Goal: Task Accomplishment & Management: Manage account settings

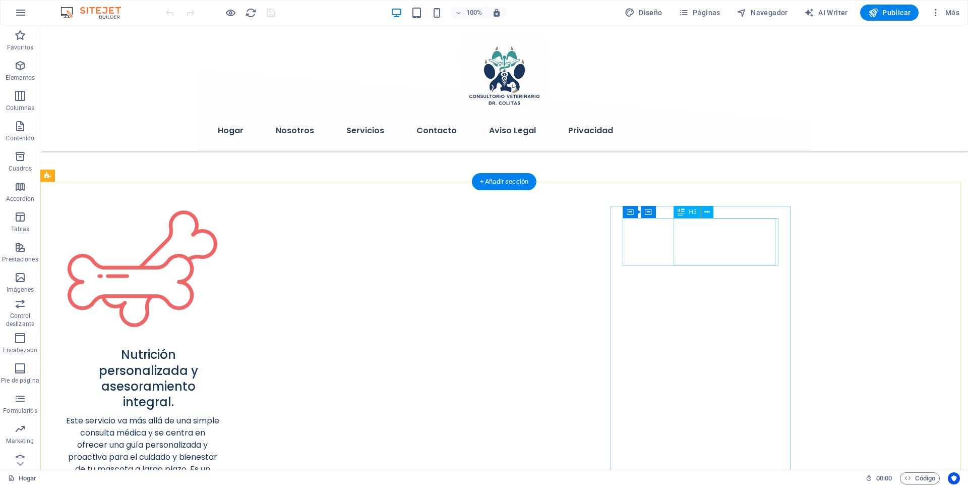
scroll to position [538, 0]
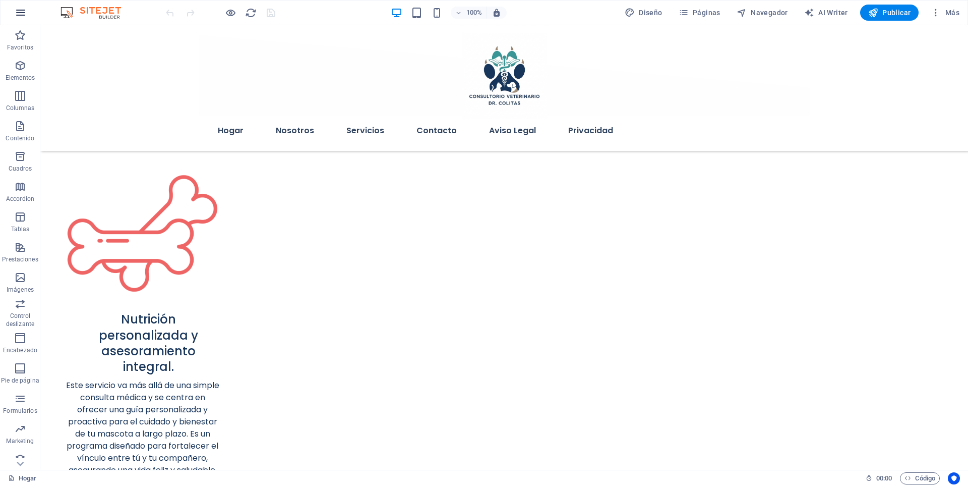
click at [21, 11] on icon "button" at bounding box center [21, 13] width 12 height 12
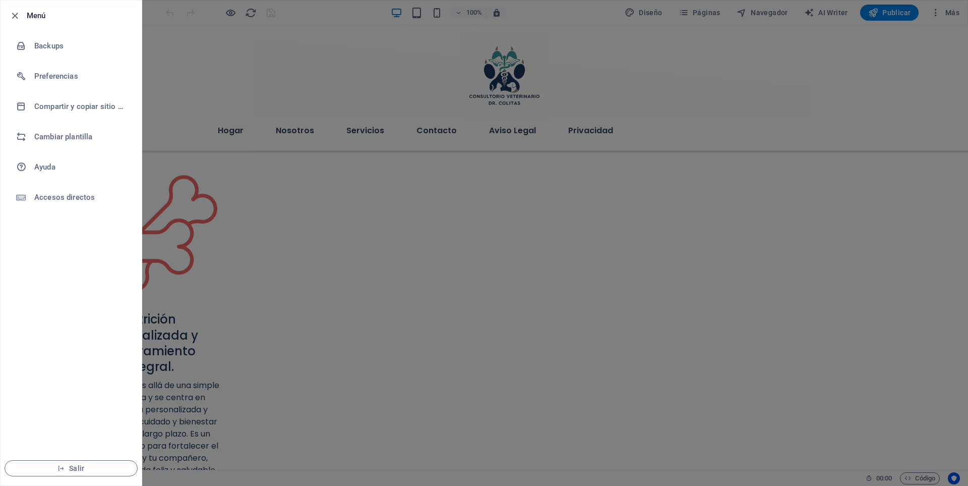
click at [0, 0] on div at bounding box center [0, 0] width 0 height 0
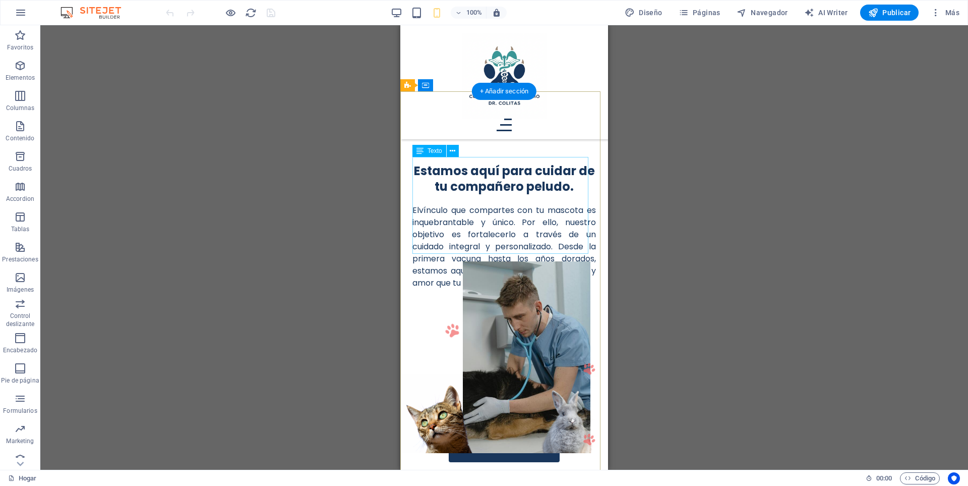
scroll to position [0, 0]
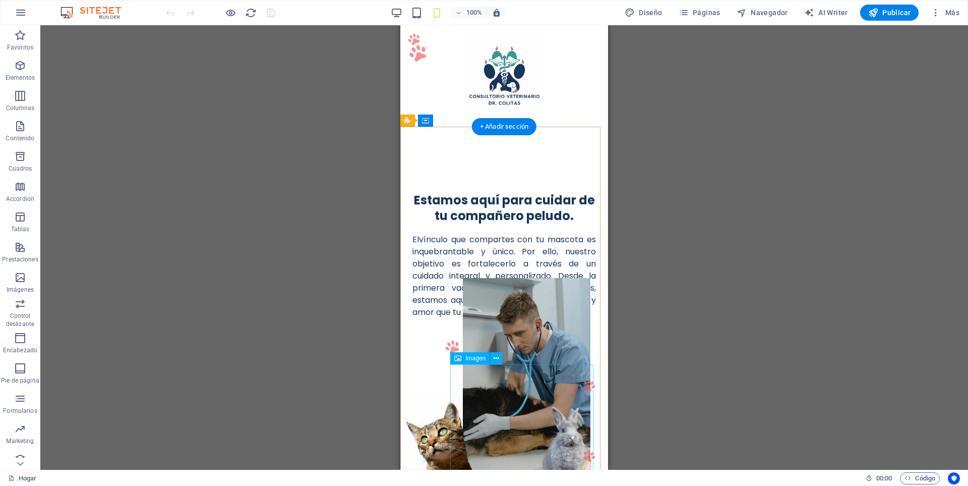
click at [483, 381] on figure at bounding box center [526, 374] width 149 height 192
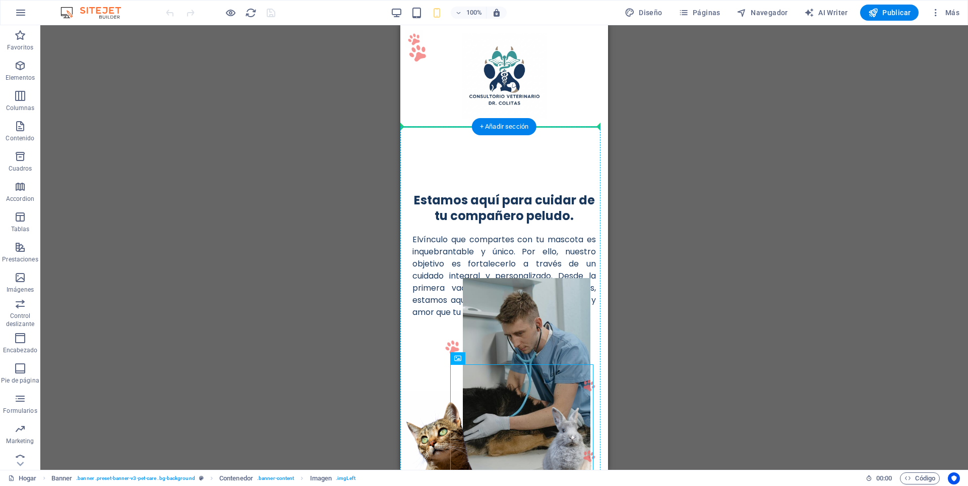
drag, startPoint x: 483, startPoint y: 386, endPoint x: 485, endPoint y: 317, distance: 69.1
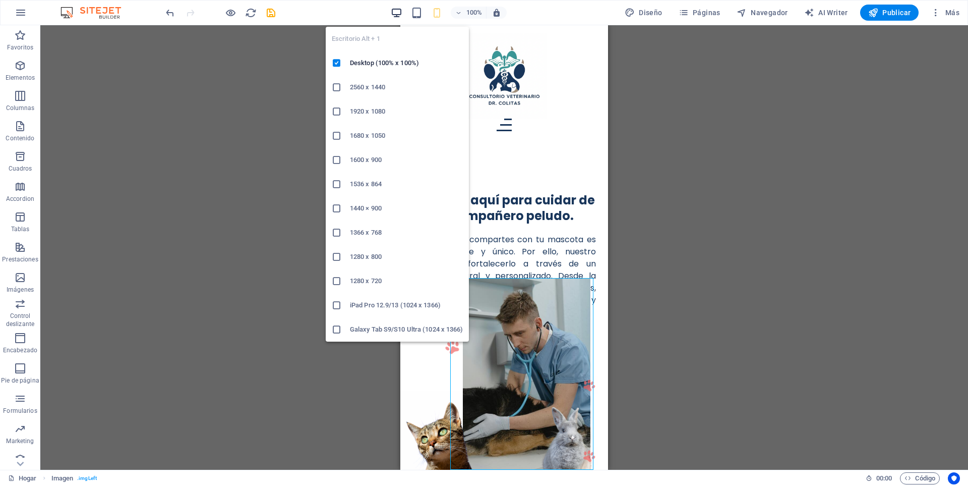
click at [0, 0] on icon "button" at bounding box center [0, 0] width 0 height 0
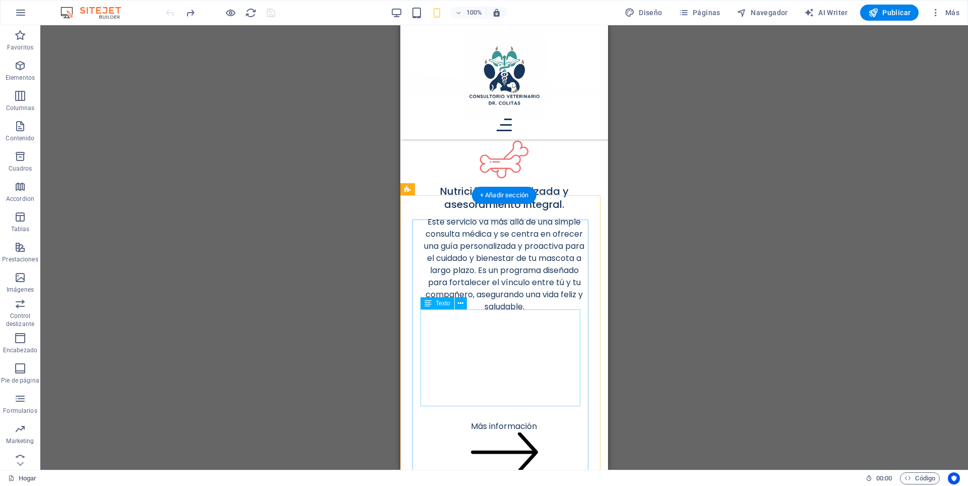
scroll to position [538, 0]
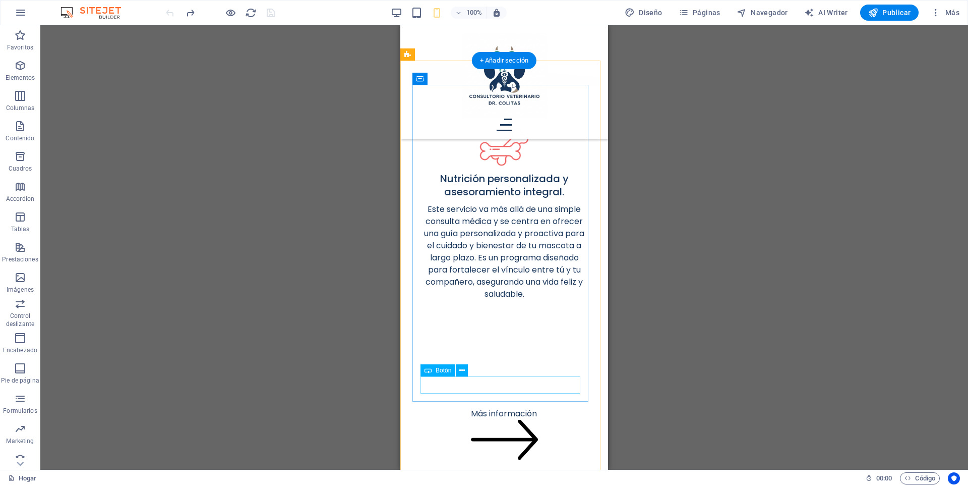
click at [496, 405] on div "Más información" at bounding box center [503, 441] width 167 height 73
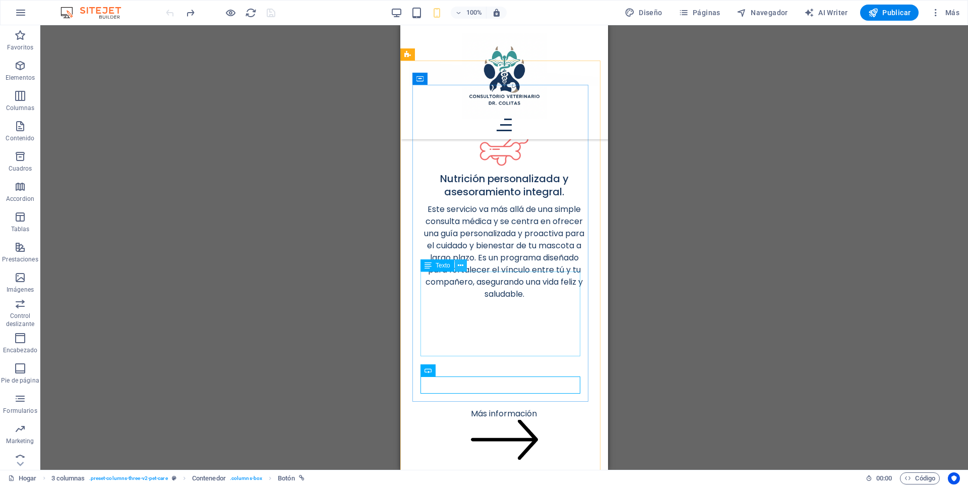
click at [461, 261] on icon at bounding box center [461, 265] width 6 height 11
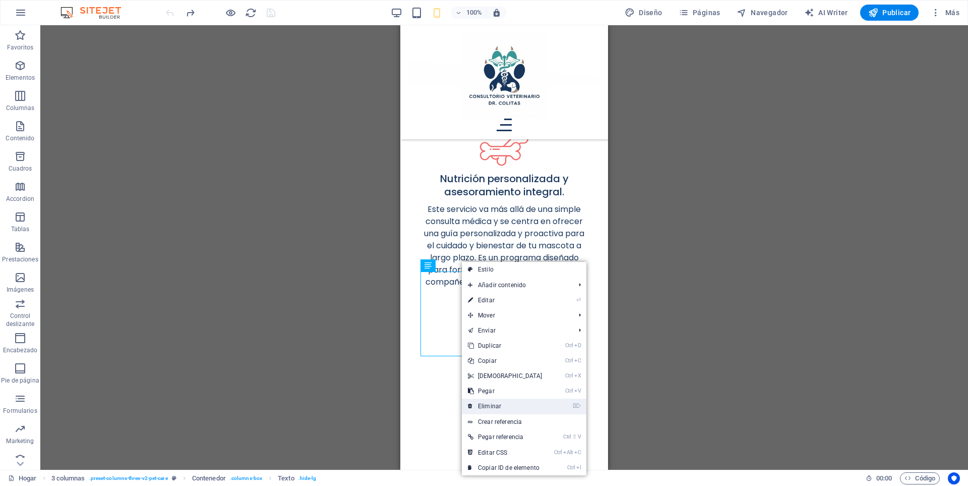
click at [493, 404] on link "⌦ Eliminar" at bounding box center [505, 405] width 87 height 15
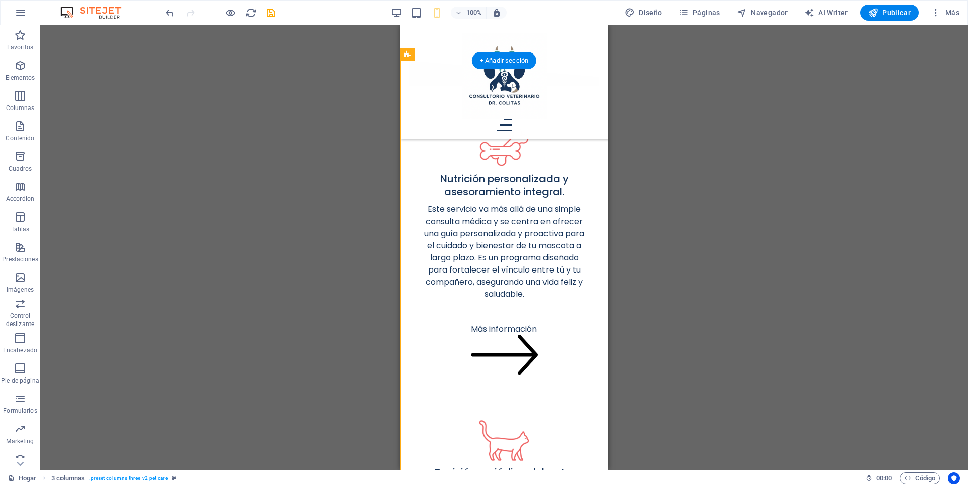
drag, startPoint x: 474, startPoint y: 297, endPoint x: 474, endPoint y: 278, distance: 18.7
click at [474, 278] on div "Nutrición personalizada y asesoramiento integral. Este servicio va más allá de …" at bounding box center [504, 256] width 184 height 287
click at [469, 300] on div at bounding box center [503, 310] width 167 height 20
select select "px"
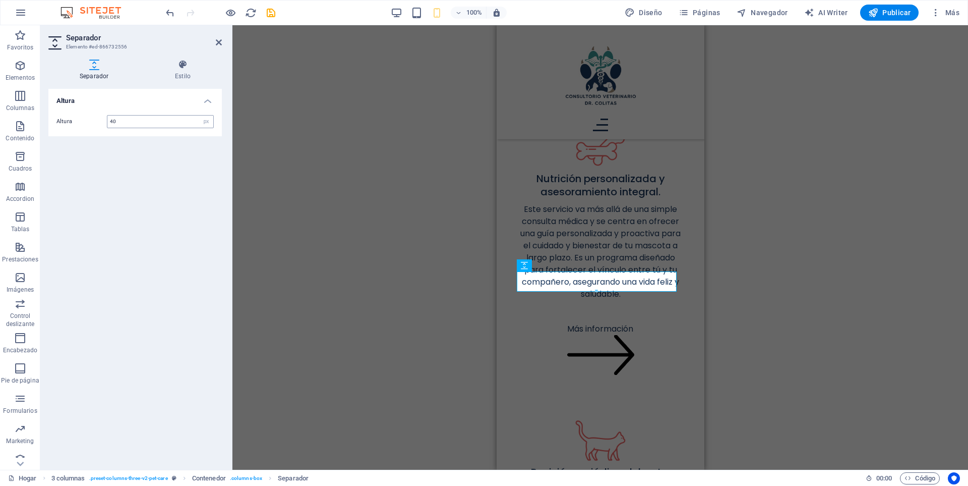
click at [179, 118] on input "40" at bounding box center [160, 121] width 106 height 12
click at [207, 123] on select "px rem vh vw" at bounding box center [206, 121] width 14 height 12
drag, startPoint x: 112, startPoint y: 119, endPoint x: 112, endPoint y: 149, distance: 30.3
click at [111, 121] on input "40" at bounding box center [160, 121] width 106 height 12
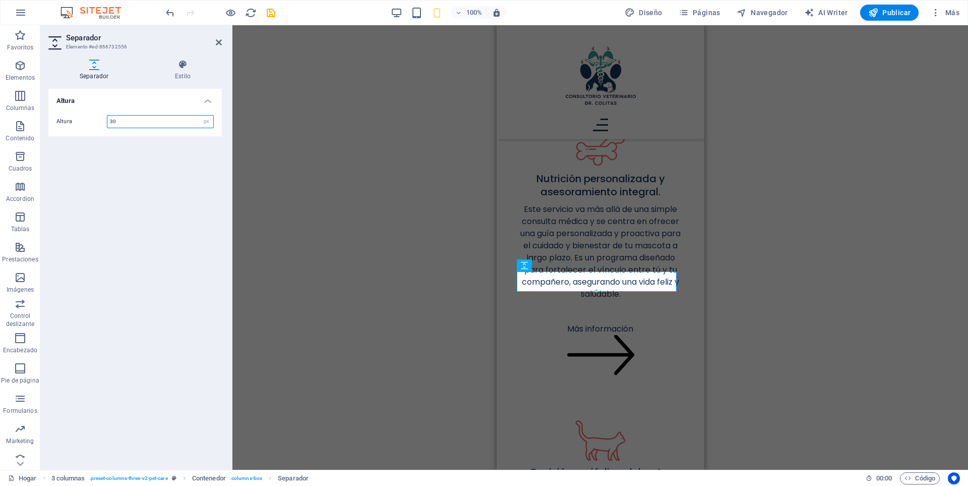
type input "30"
click at [113, 151] on div "Altura Altura 30 px rem vh vw" at bounding box center [134, 275] width 173 height 373
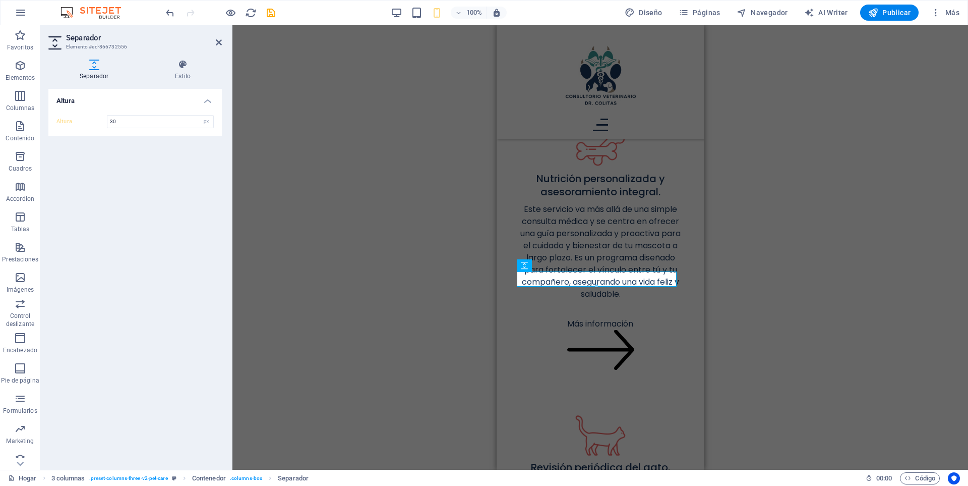
click at [737, 329] on div "H1 Banner Banner Contenedor Imagen Imagen Botón Contenedor H2 3 columnas Conten…" at bounding box center [600, 247] width 736 height 444
click at [668, 410] on figure at bounding box center [599, 435] width 167 height 50
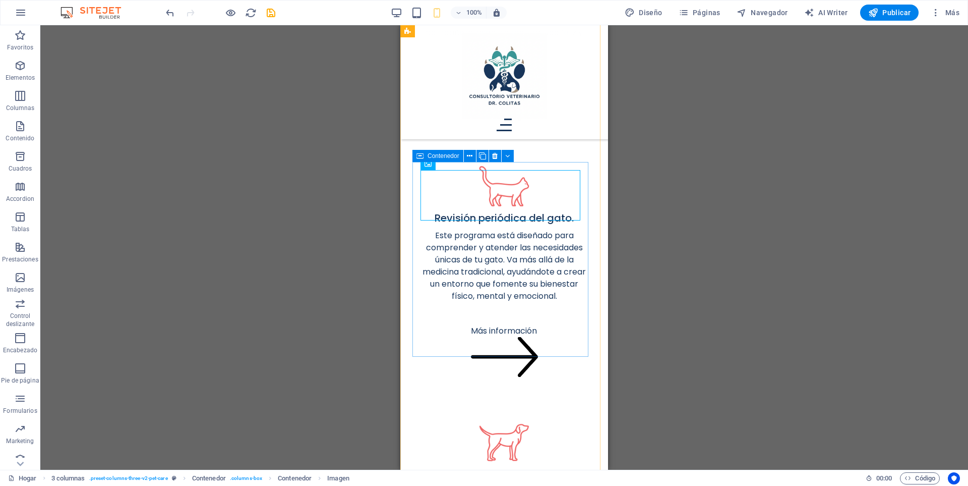
scroll to position [807, 0]
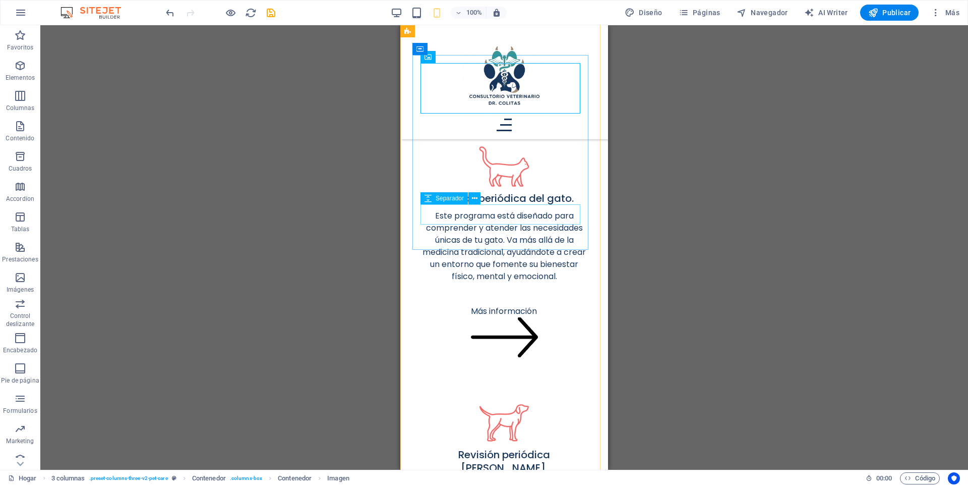
click at [487, 282] on div at bounding box center [503, 292] width 167 height 20
select select "px"
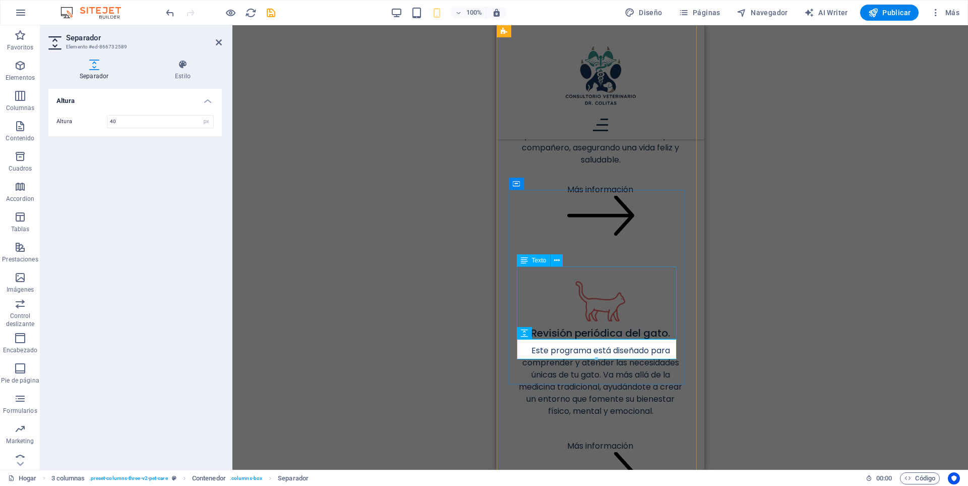
scroll to position [538, 0]
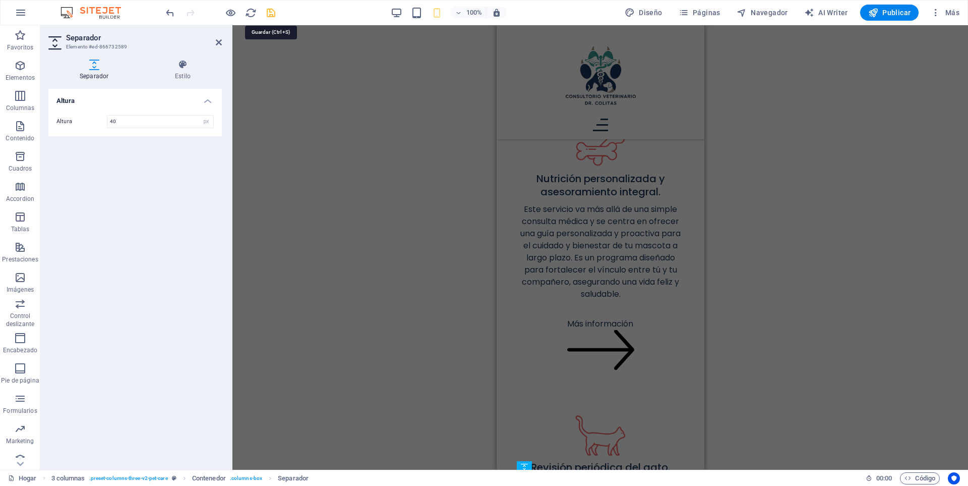
click at [273, 13] on icon "save" at bounding box center [271, 13] width 12 height 12
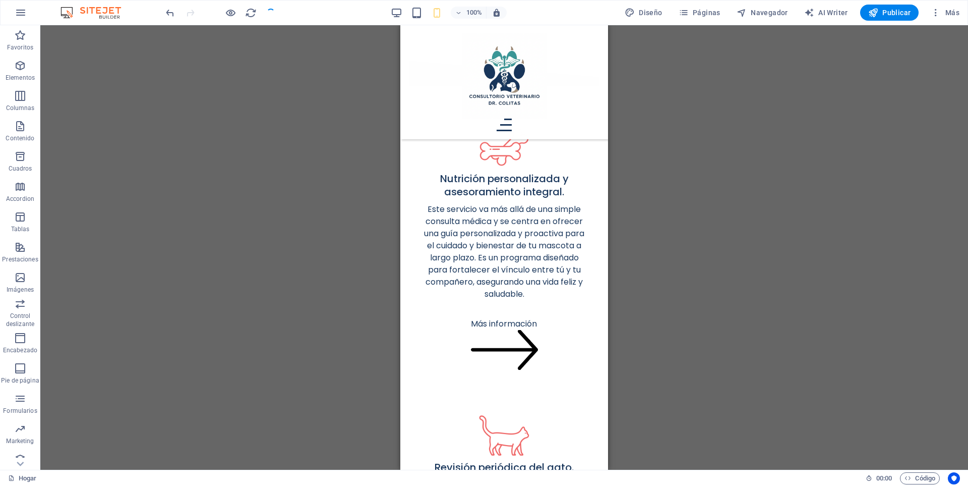
scroll to position [774, 0]
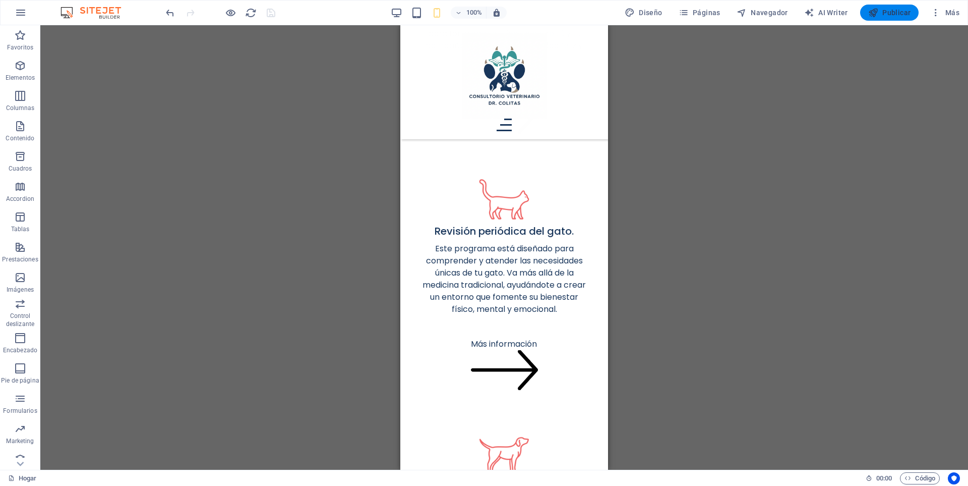
click at [893, 10] on span "Publicar" at bounding box center [889, 13] width 43 height 10
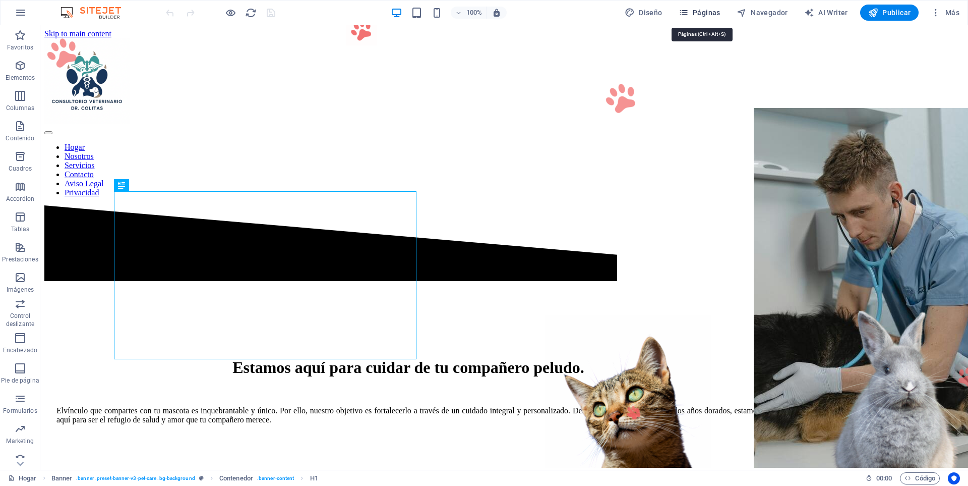
click at [695, 11] on span "Páginas" at bounding box center [700, 13] width 42 height 10
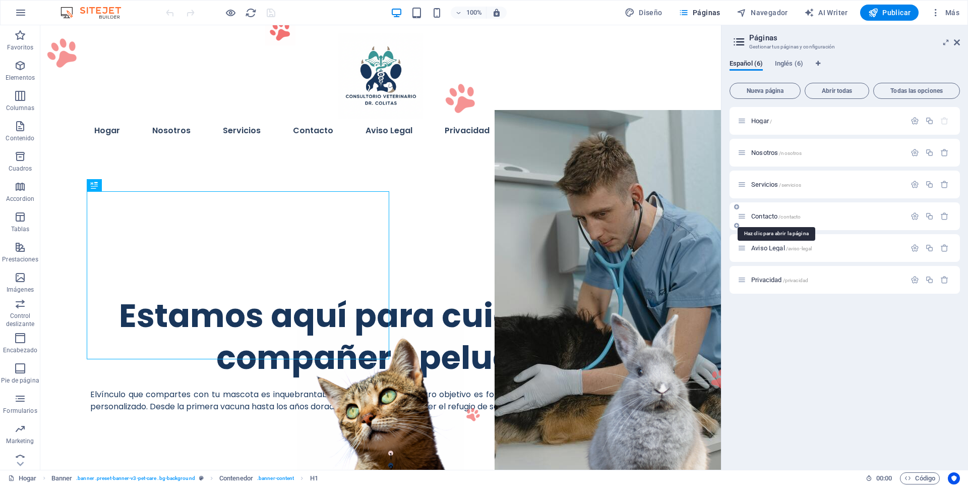
click at [770, 216] on span "Contacto /contacto" at bounding box center [775, 216] width 49 height 8
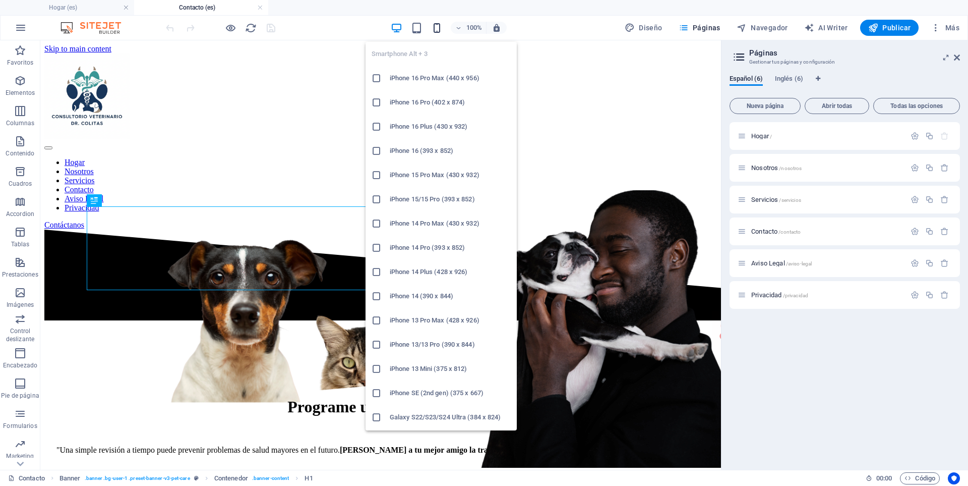
click at [440, 29] on icon "button" at bounding box center [437, 28] width 12 height 12
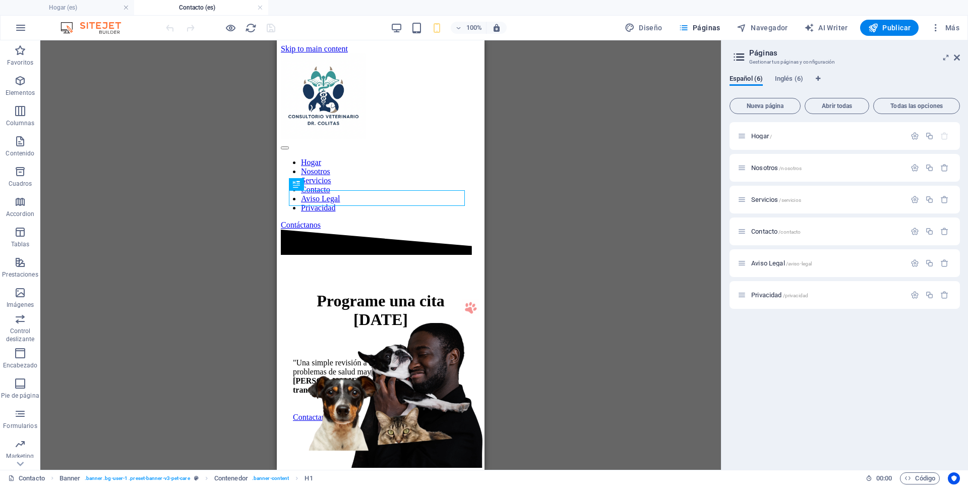
click at [0, 0] on div "Arrastra aquí para reemplazar el contenido existente. Si quieres crear un eleme…" at bounding box center [0, 0] width 0 height 0
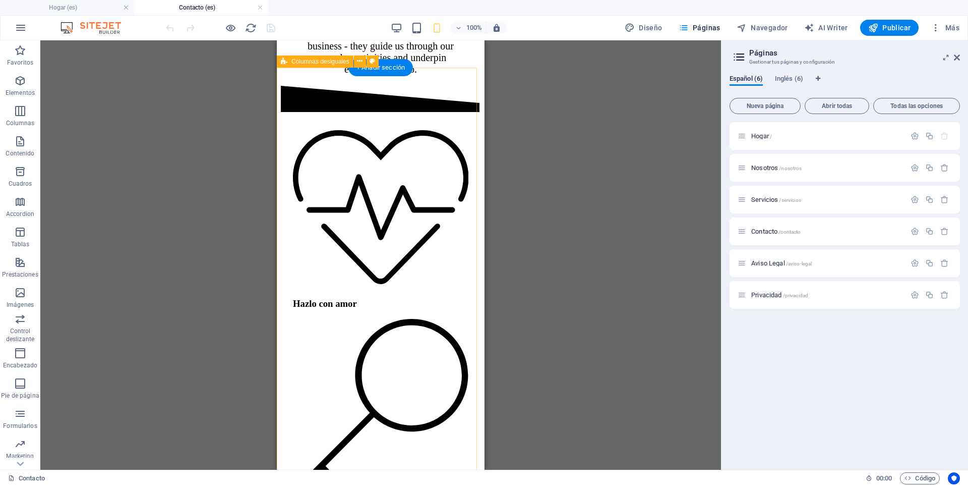
scroll to position [538, 0]
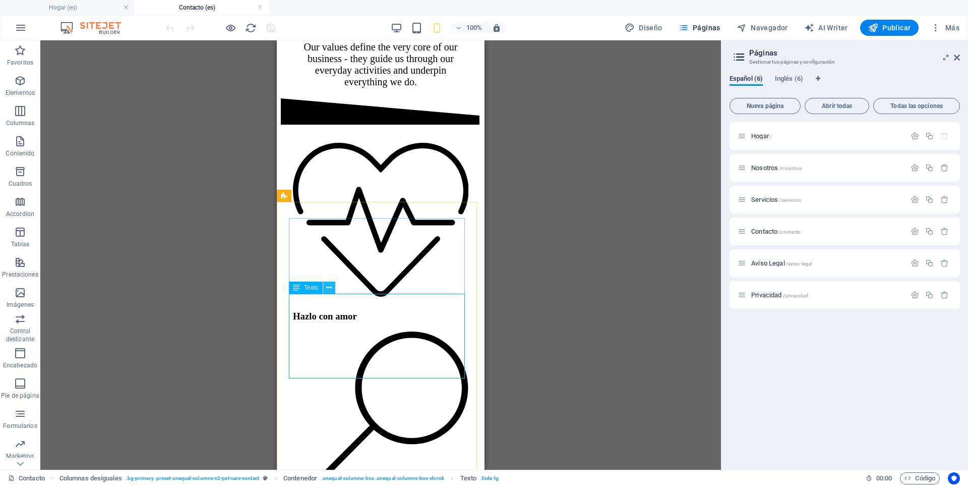
click at [331, 288] on icon at bounding box center [329, 287] width 6 height 11
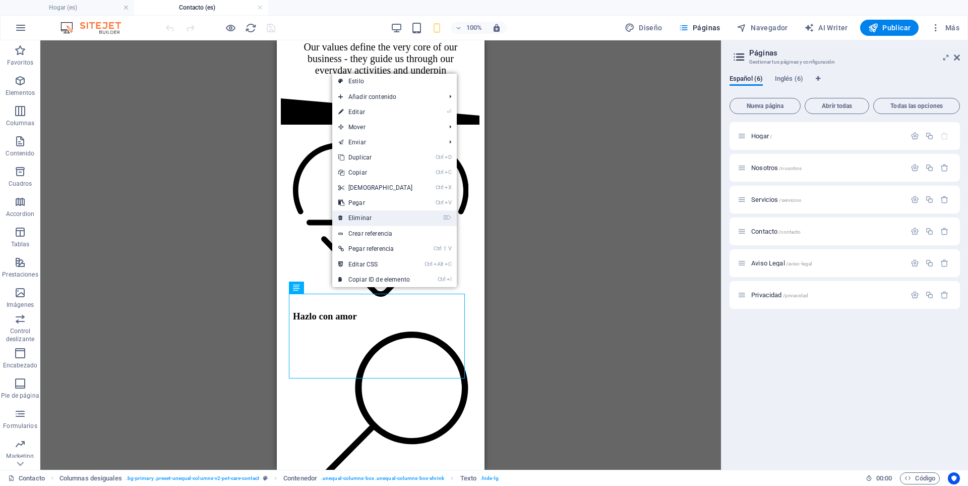
click at [364, 220] on link "⌦ Eliminar" at bounding box center [375, 217] width 87 height 15
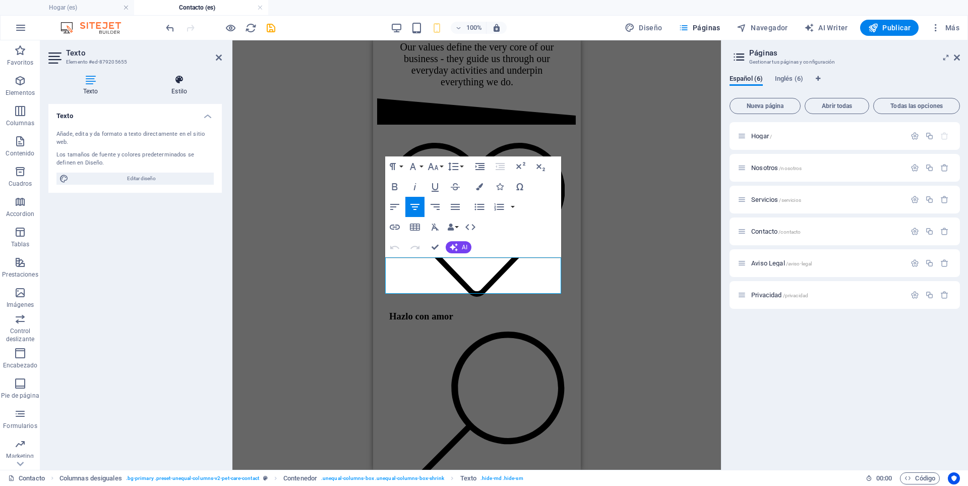
click at [167, 78] on icon at bounding box center [179, 80] width 85 height 10
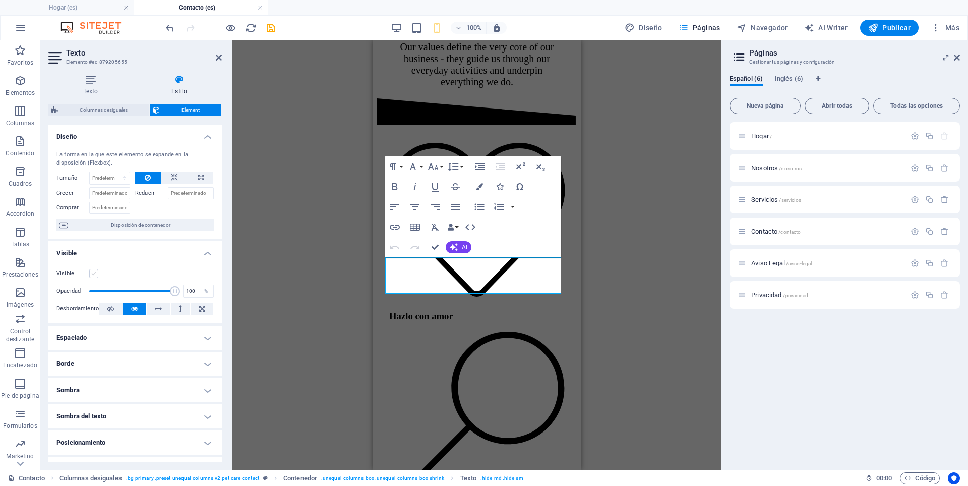
click at [96, 274] on label at bounding box center [93, 273] width 9 height 9
click at [0, 0] on input "Visible" at bounding box center [0, 0] width 0 height 0
click at [273, 29] on icon "save" at bounding box center [271, 28] width 12 height 12
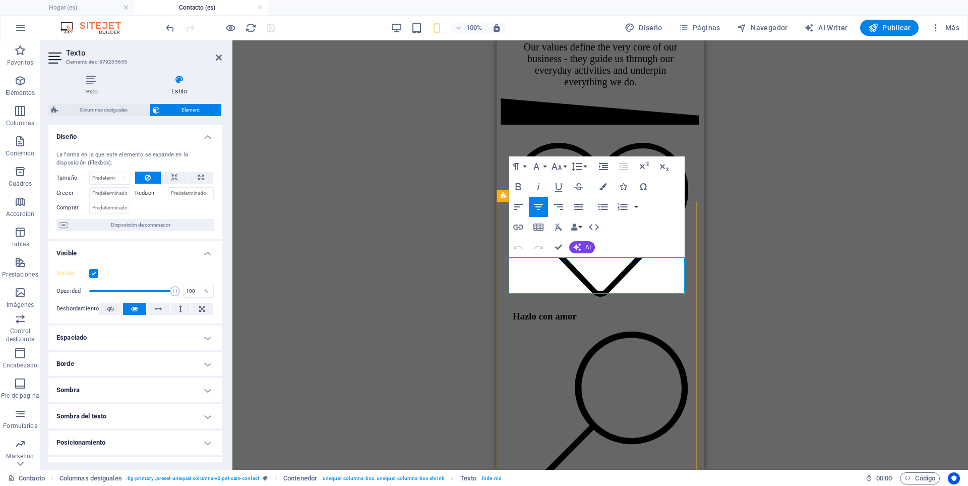
drag, startPoint x: 525, startPoint y: 264, endPoint x: 528, endPoint y: 295, distance: 31.4
click at [0, 0] on span "Publicar" at bounding box center [0, 0] width 0 height 0
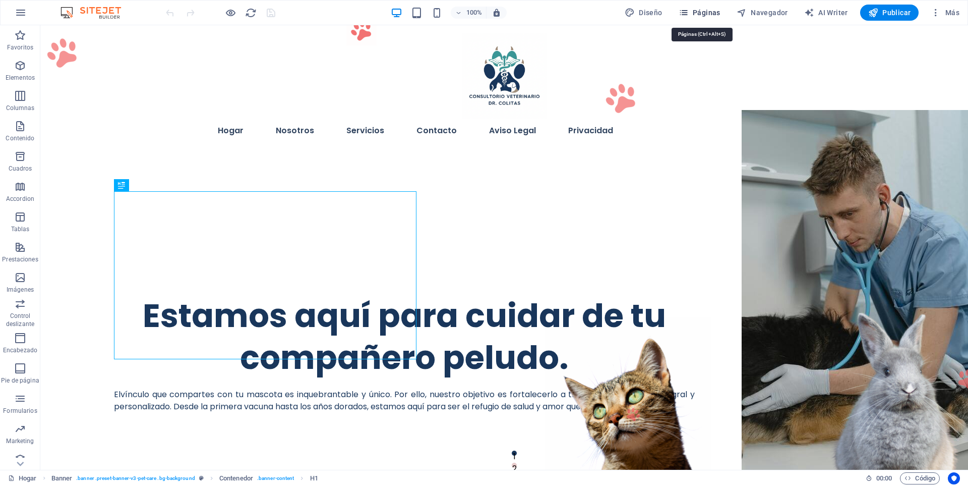
click at [702, 10] on span "Páginas" at bounding box center [700, 13] width 42 height 10
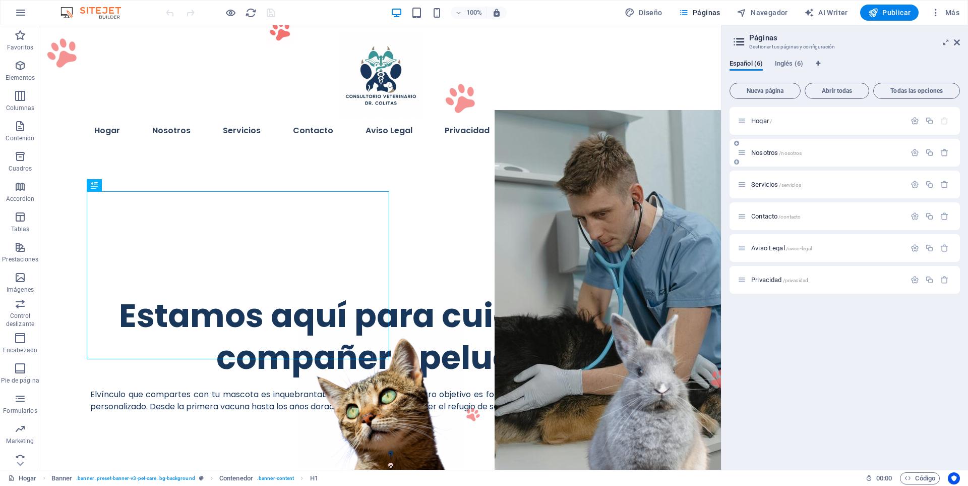
click at [760, 154] on span "Nosotros /nosotros" at bounding box center [776, 153] width 50 height 8
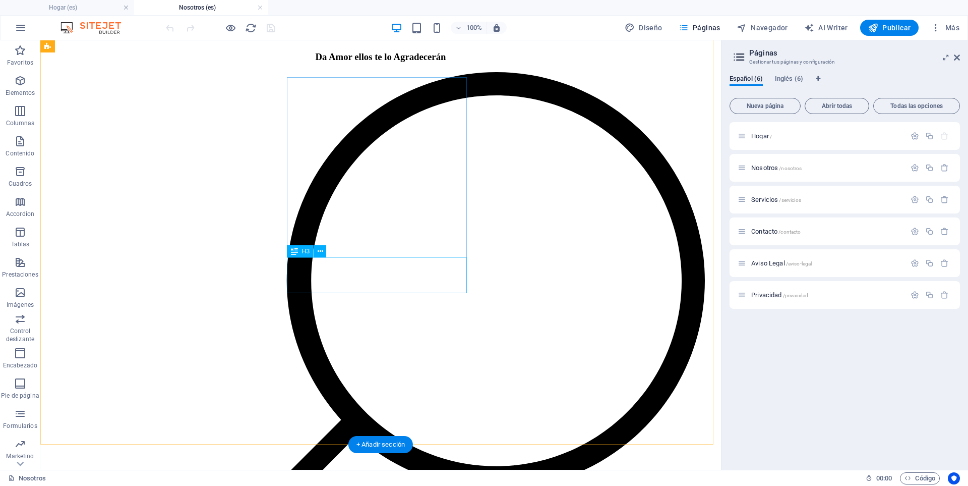
scroll to position [1345, 0]
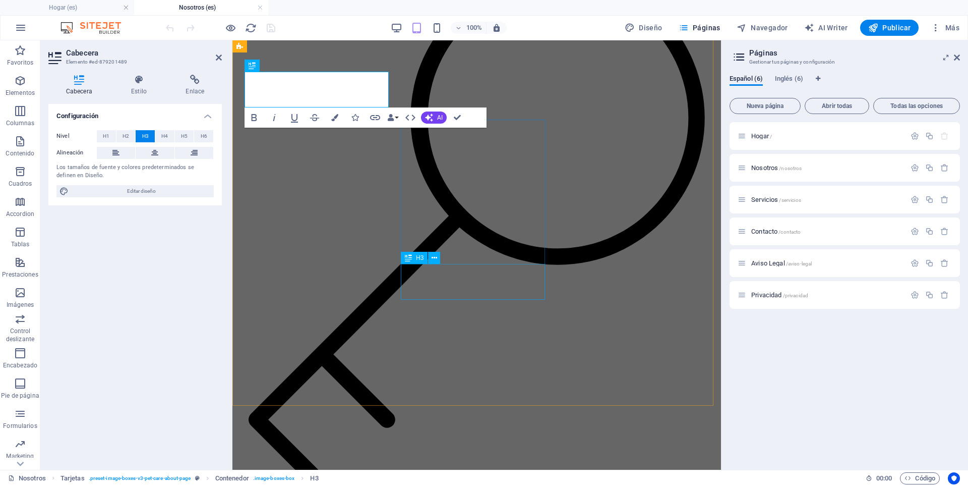
scroll to position [1088, 0]
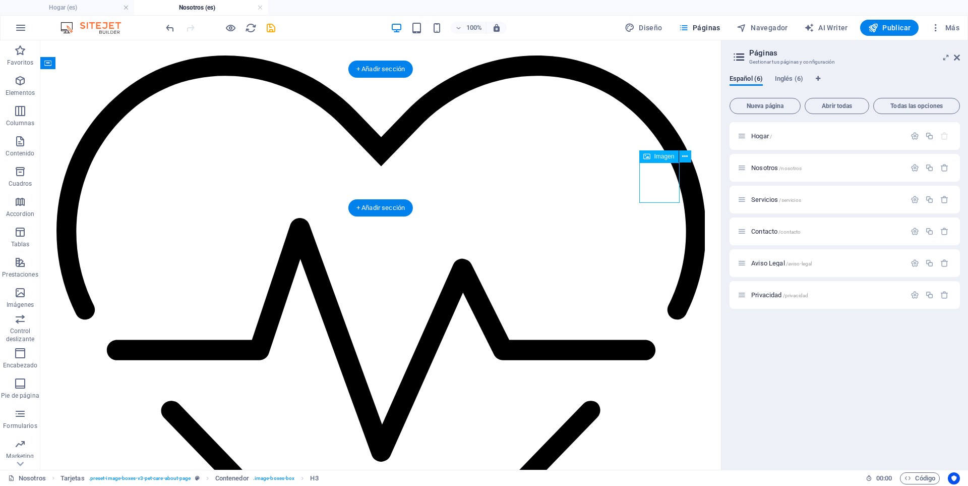
select select "px"
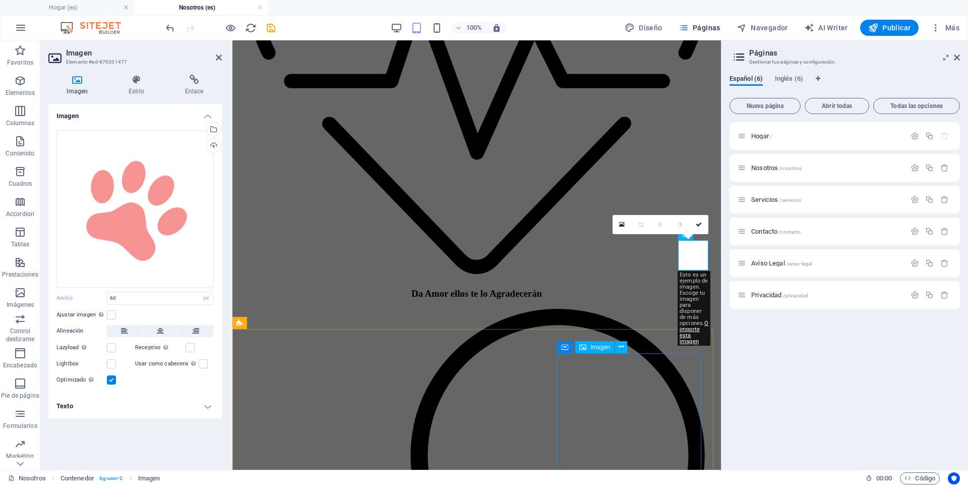
scroll to position [902, 0]
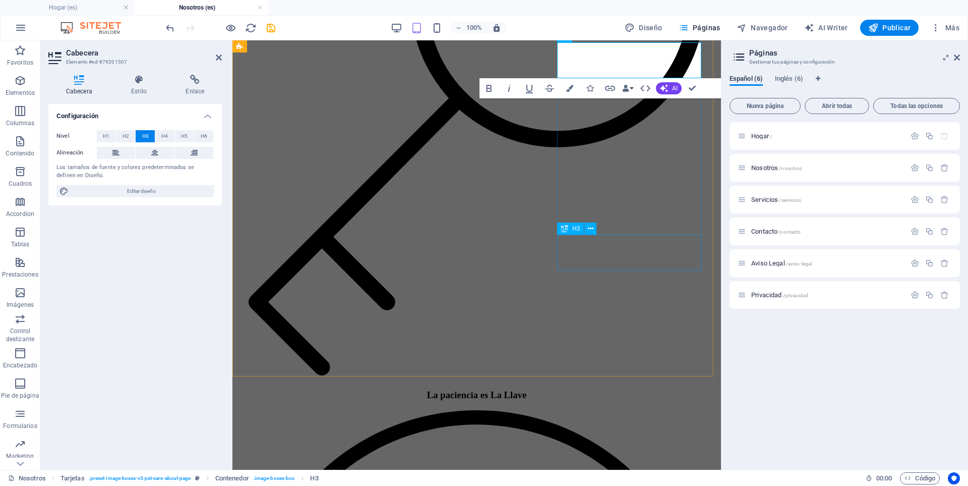
scroll to position [953, 0]
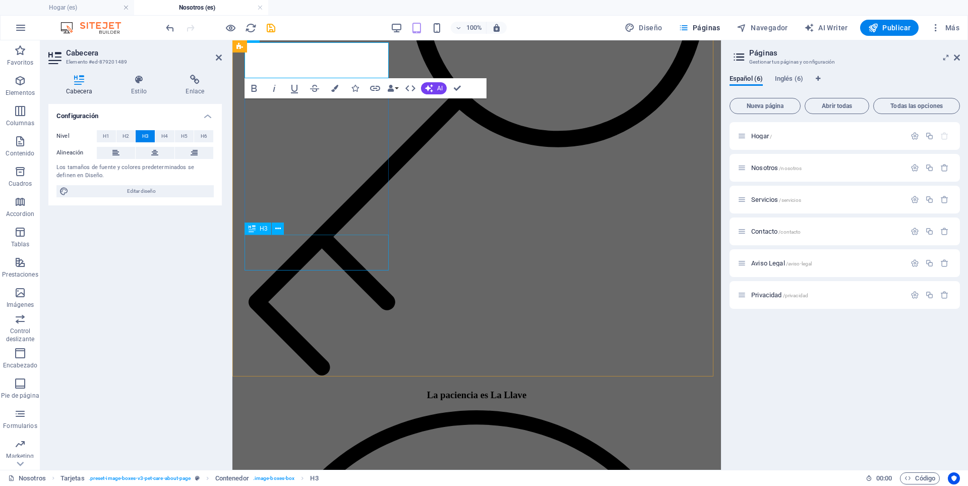
scroll to position [1088, 0]
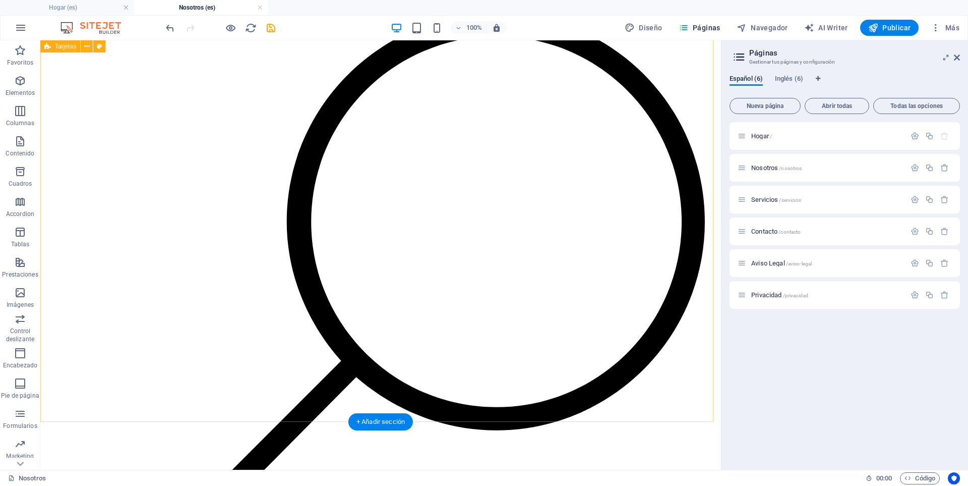
scroll to position [1397, 0]
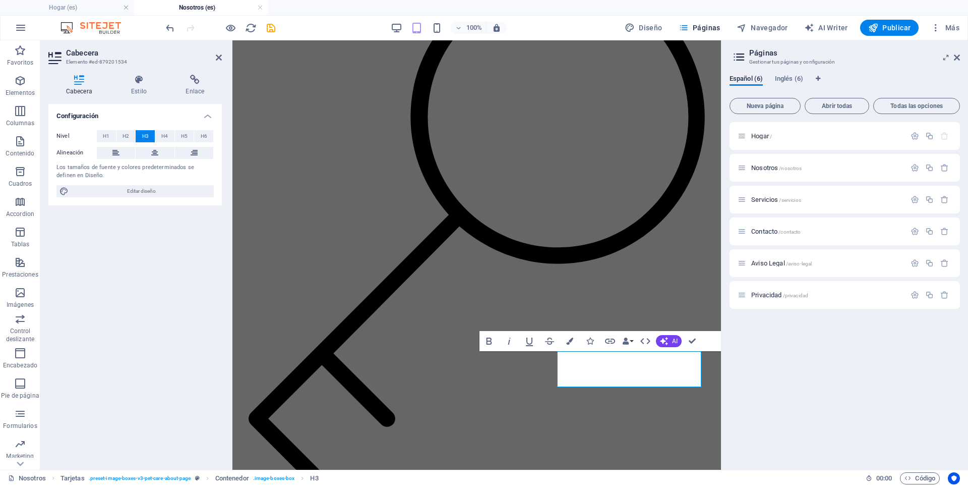
scroll to position [1088, 0]
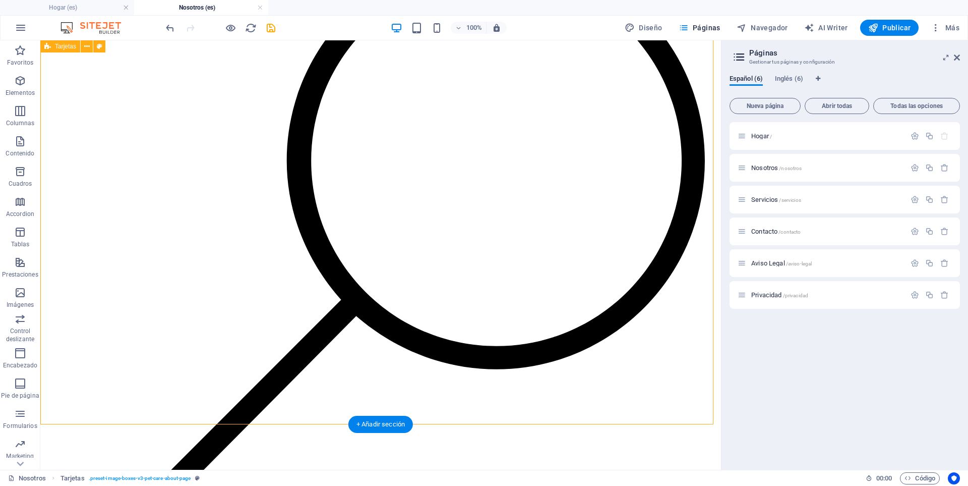
scroll to position [1499, 0]
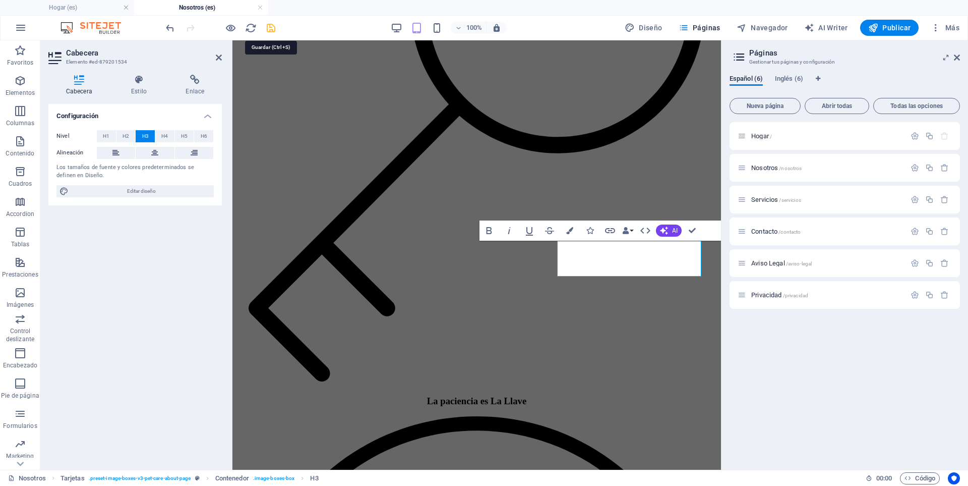
drag, startPoint x: 267, startPoint y: 29, endPoint x: 245, endPoint y: 28, distance: 22.2
click at [0, 0] on icon "save" at bounding box center [0, 0] width 0 height 0
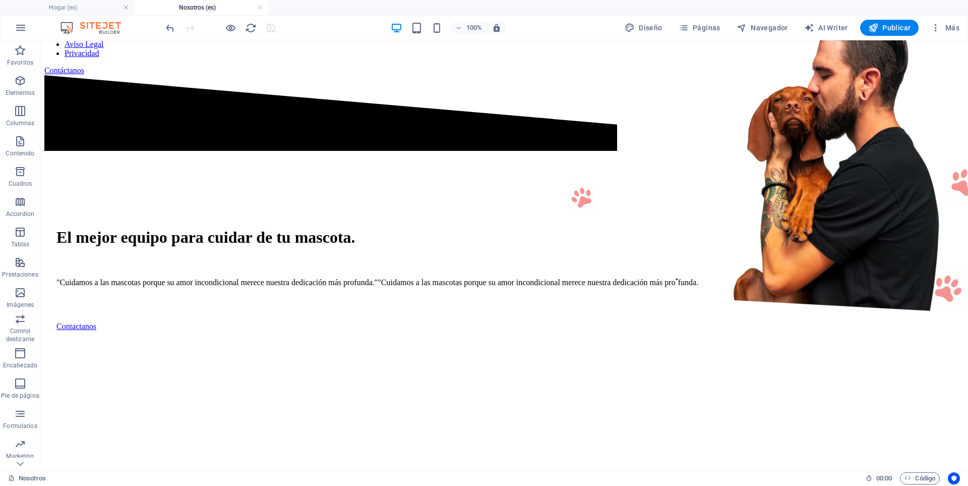
scroll to position [0, 0]
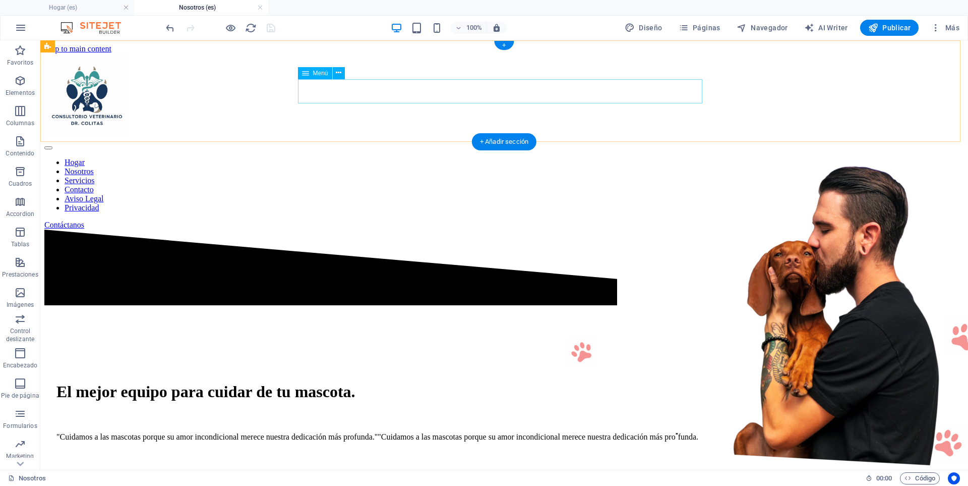
click at [320, 158] on nav "Hogar Nosotros Servicios Contacto Aviso Legal Privacidad" at bounding box center [504, 185] width 920 height 54
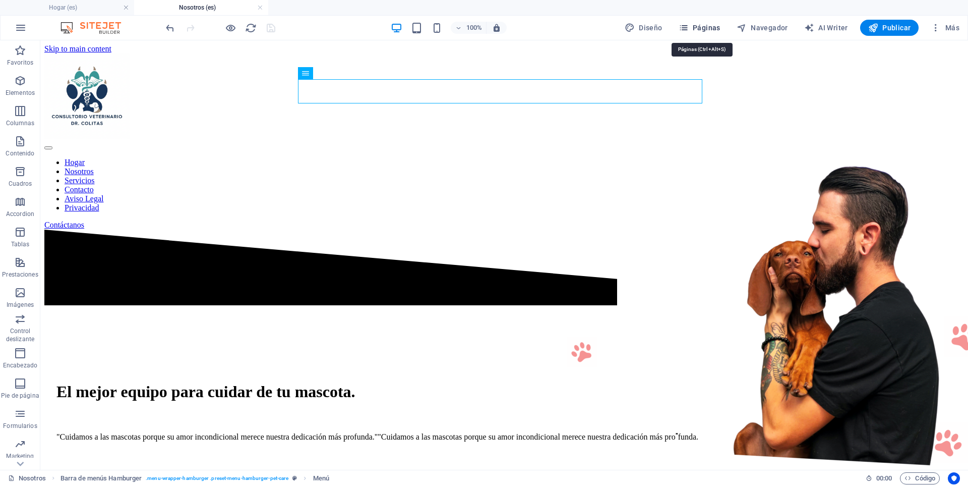
click at [0, 0] on span "Páginas" at bounding box center [0, 0] width 0 height 0
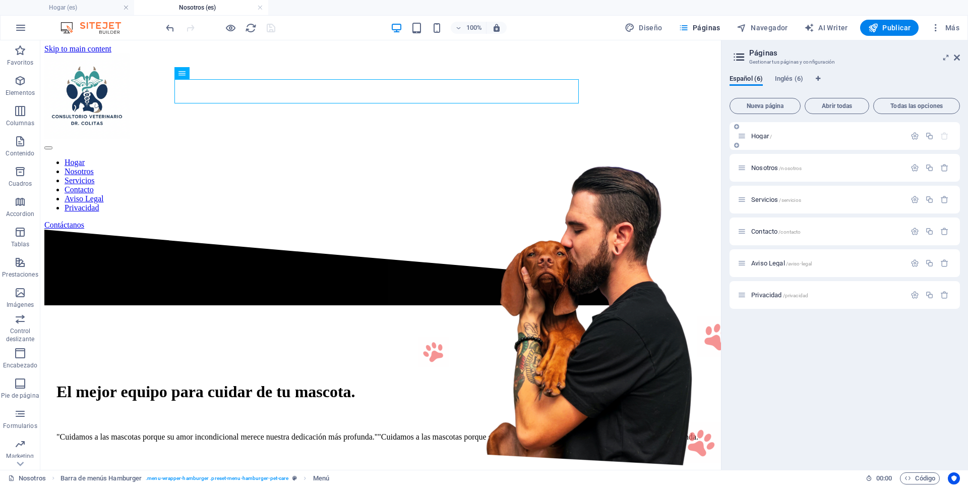
click at [757, 134] on span "Hogar /" at bounding box center [761, 136] width 21 height 8
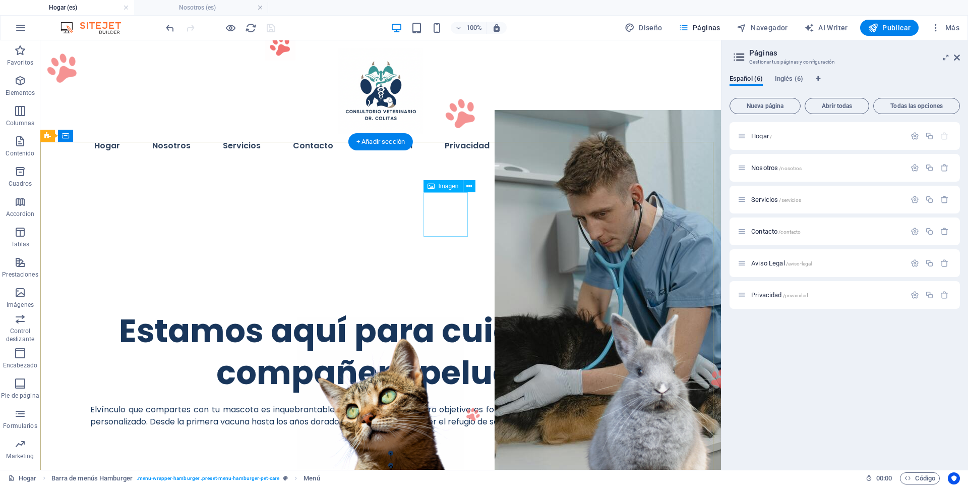
click at [439, 135] on figure at bounding box center [461, 113] width 44 height 44
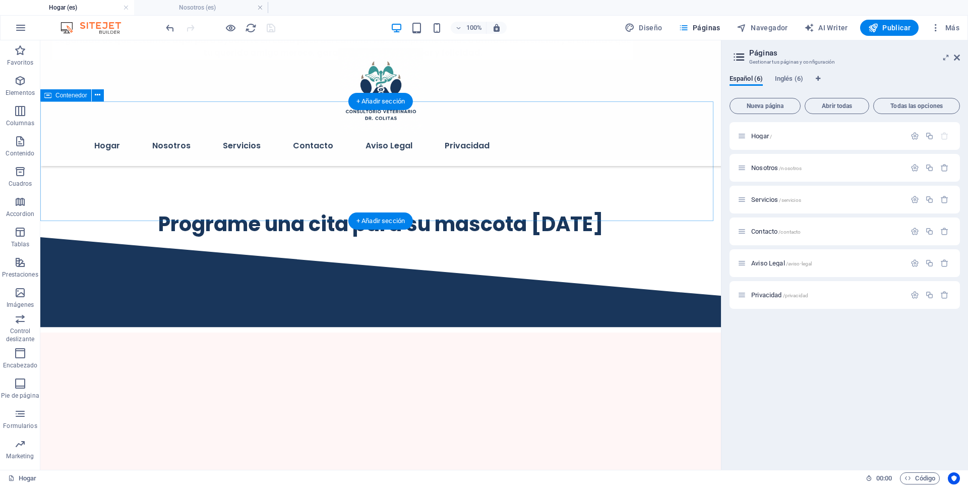
scroll to position [2420, 0]
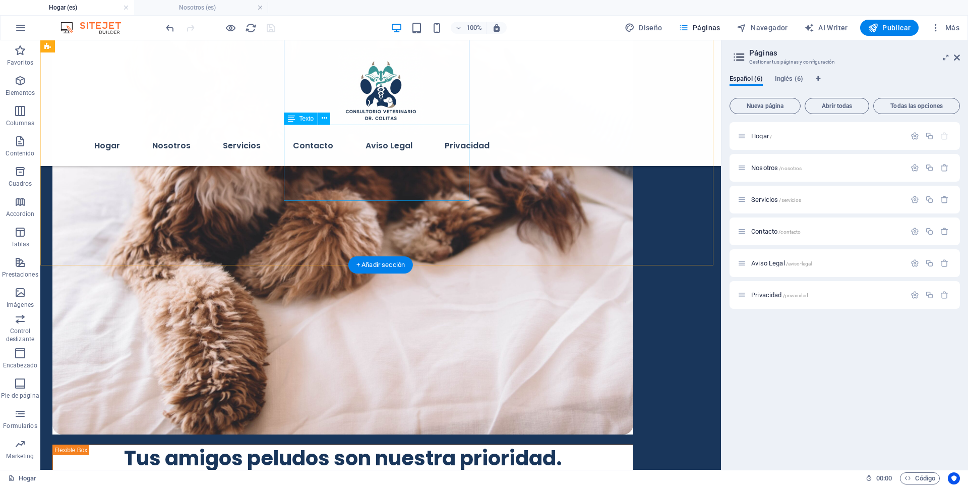
scroll to position [2395, 0]
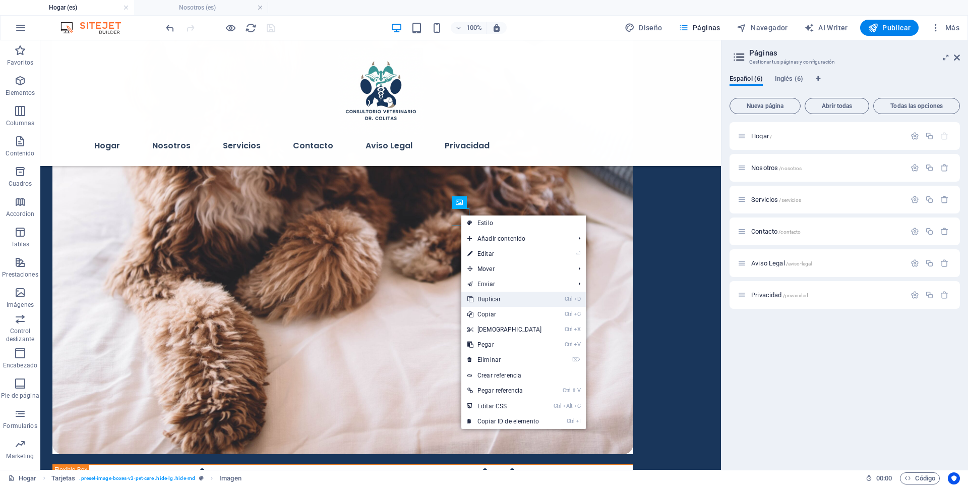
drag, startPoint x: 497, startPoint y: 297, endPoint x: 455, endPoint y: 257, distance: 58.1
click at [497, 297] on link "Ctrl D Duplicar" at bounding box center [504, 298] width 87 height 15
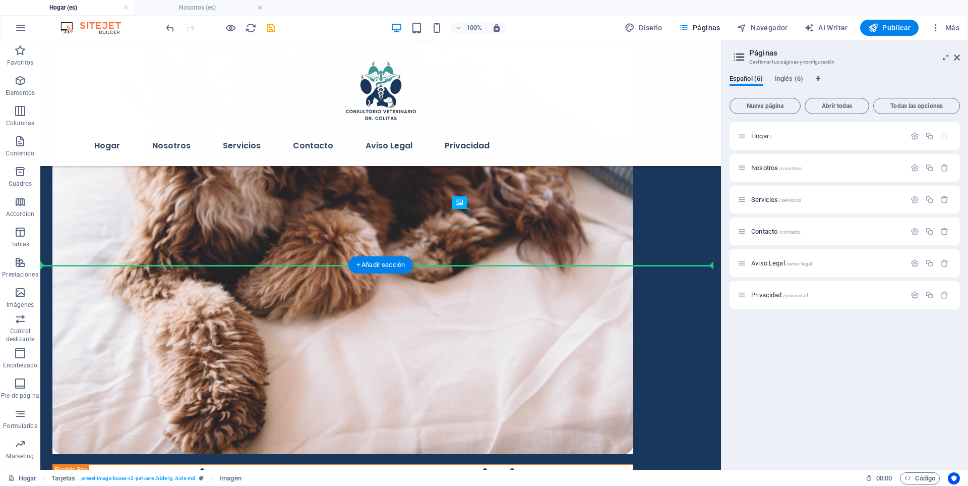
drag, startPoint x: 463, startPoint y: 220, endPoint x: 496, endPoint y: 247, distance: 41.6
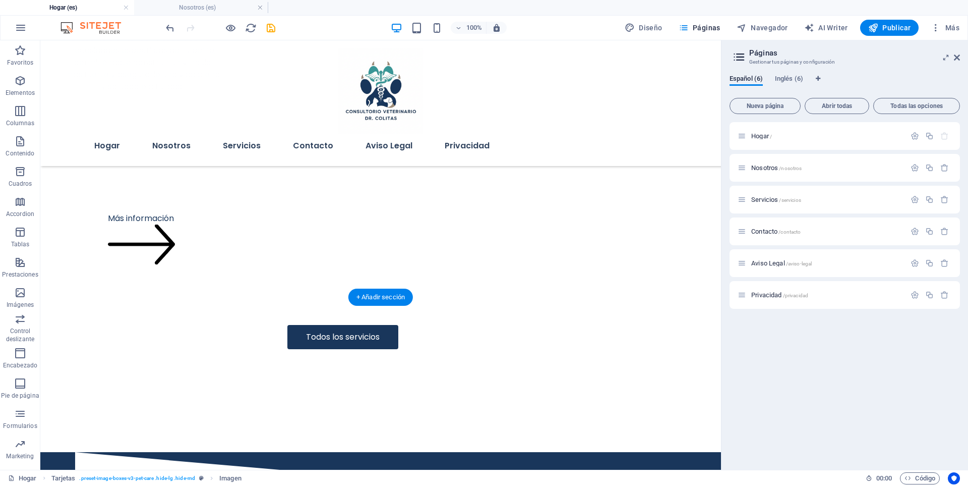
scroll to position [160, 0]
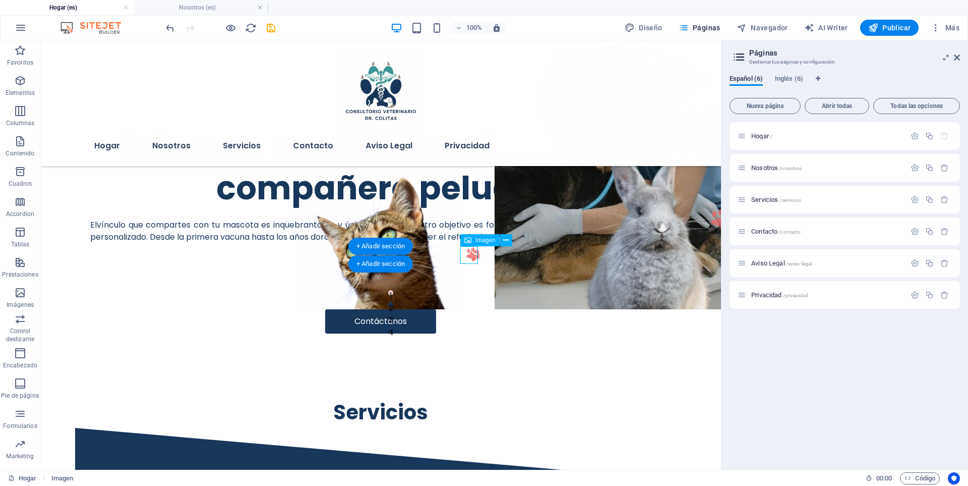
click at [465, 256] on figure at bounding box center [474, 255] width 18 height 18
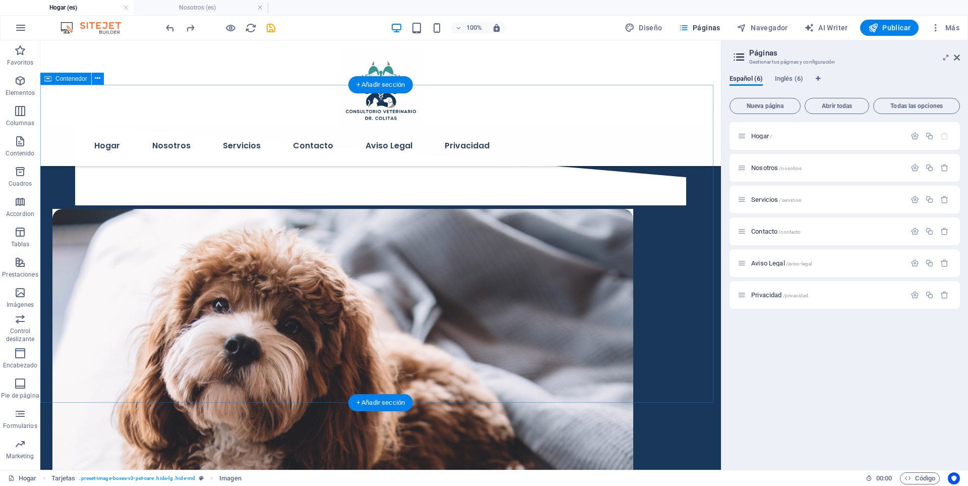
scroll to position [2358, 0]
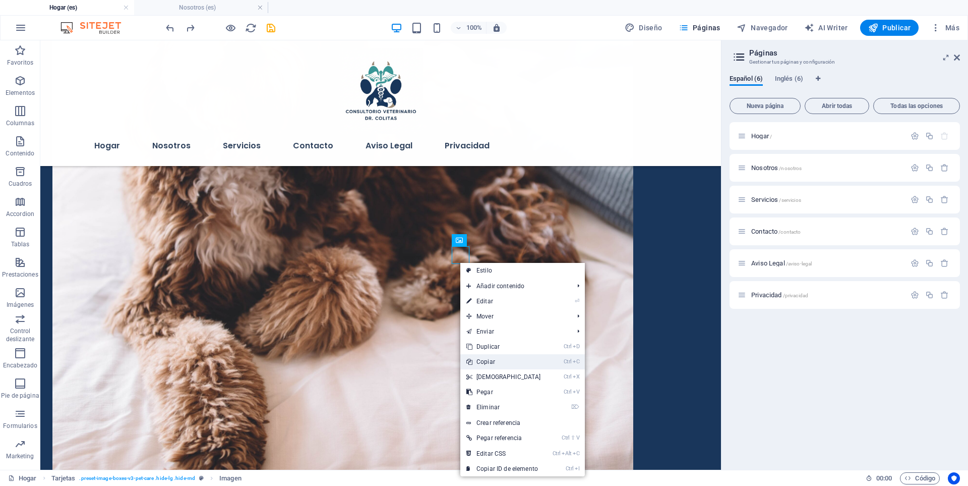
click at [506, 364] on link "Ctrl C Copiar" at bounding box center [503, 361] width 87 height 15
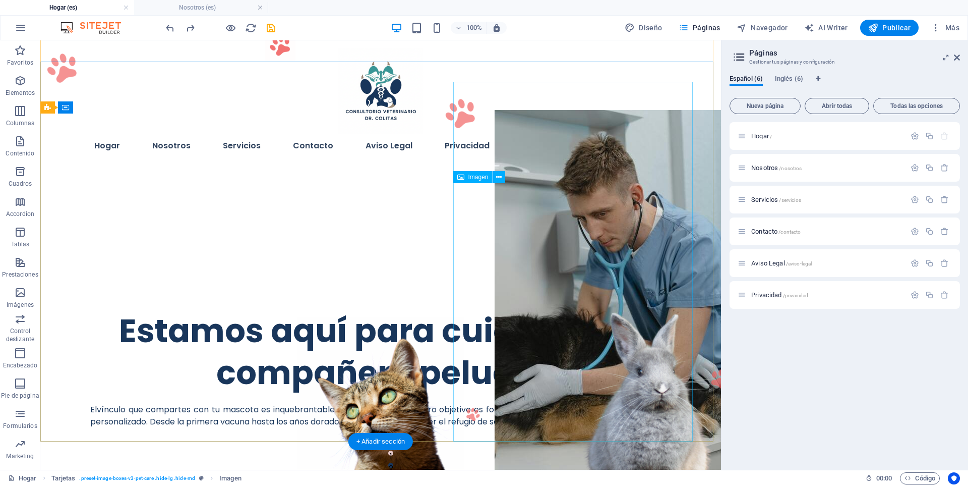
scroll to position [135, 0]
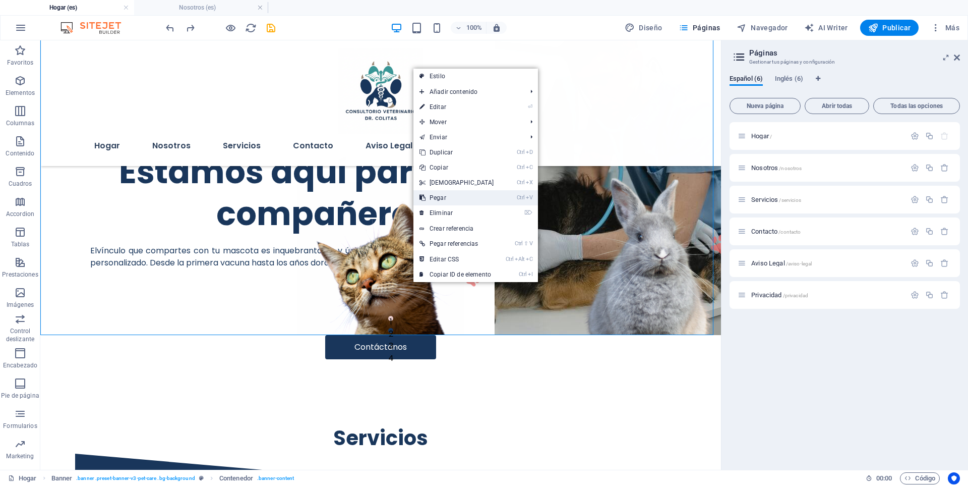
click at [441, 193] on link "Ctrl V Pegar" at bounding box center [456, 197] width 87 height 15
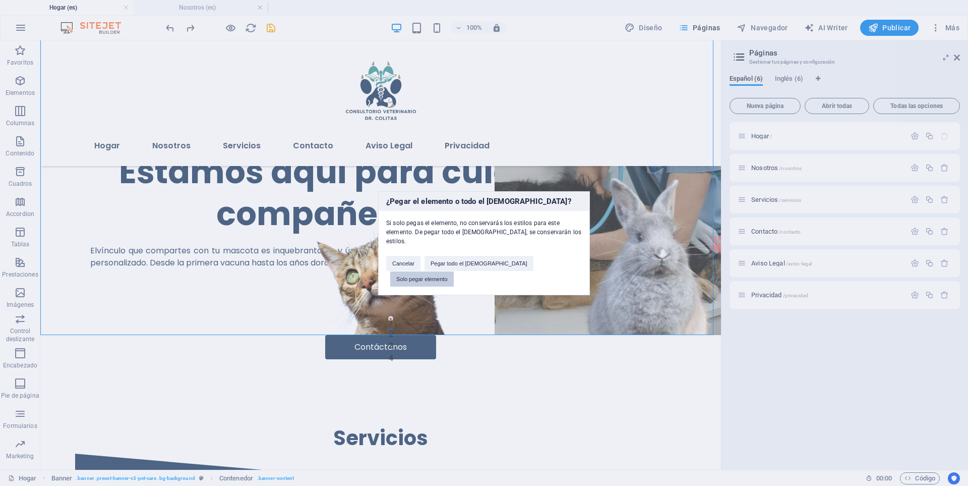
drag, startPoint x: 549, startPoint y: 263, endPoint x: 513, endPoint y: 255, distance: 37.2
click at [454, 271] on button "Solo pegar elemento" at bounding box center [422, 278] width 64 height 15
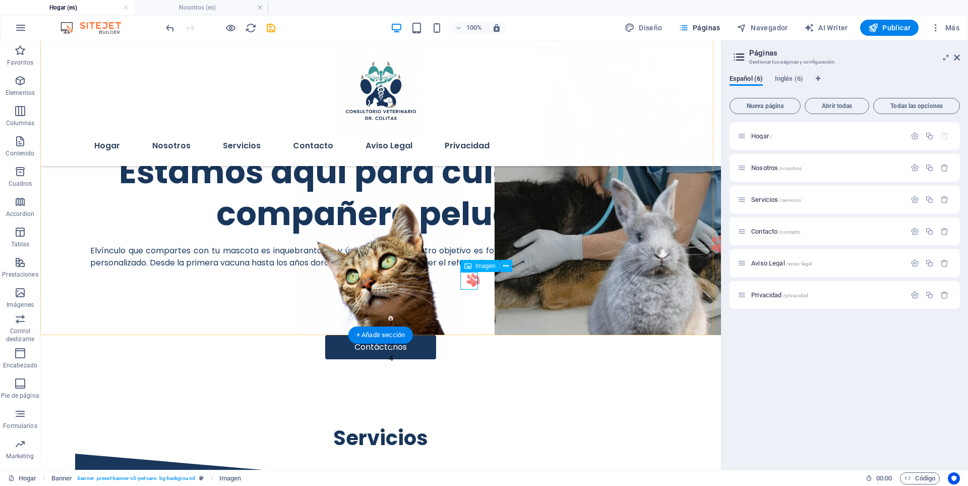
click at [471, 284] on figure at bounding box center [474, 281] width 18 height 18
drag, startPoint x: 470, startPoint y: 284, endPoint x: 412, endPoint y: 297, distance: 59.1
click at [495, 282] on figure at bounding box center [614, 154] width 239 height 359
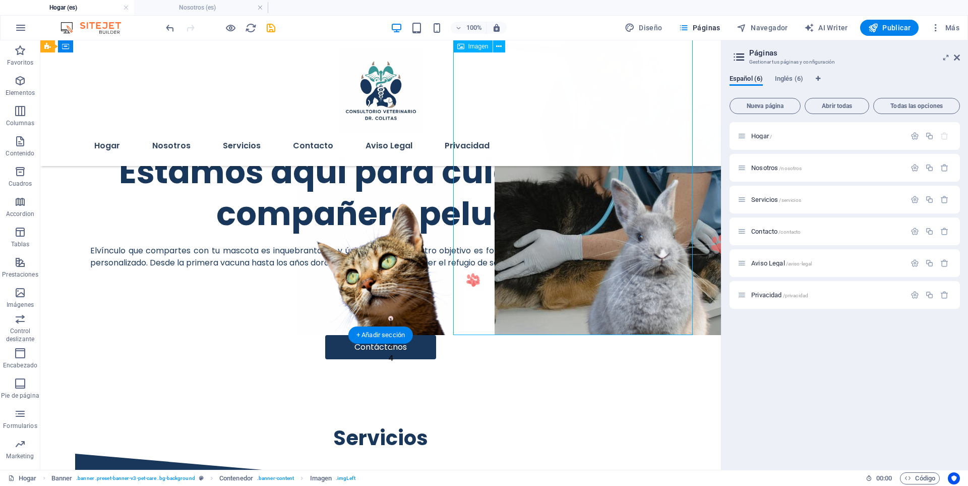
click at [495, 282] on figure at bounding box center [614, 154] width 239 height 359
select select "px"
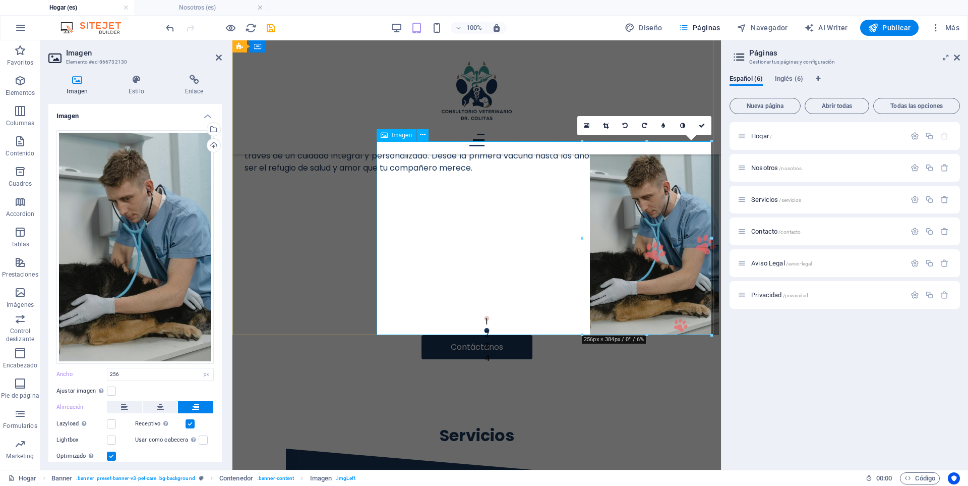
click at [527, 253] on figure at bounding box center [549, 238] width 340 height 194
click at [623, 287] on figure at bounding box center [549, 238] width 340 height 194
click at [277, 186] on div "El vínculo que compartes con tu mascota es inquebrantable y único. Por ello, nu…" at bounding box center [477, 162] width 464 height 48
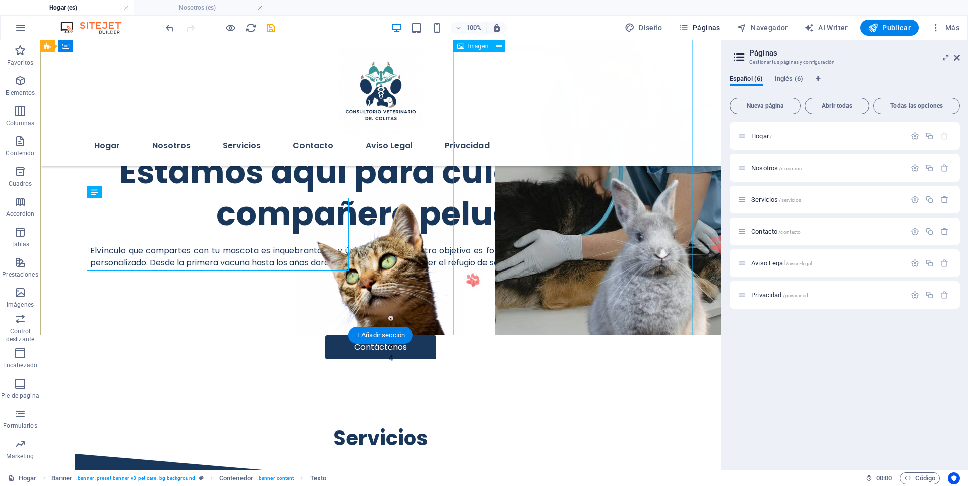
click at [524, 288] on figure at bounding box center [614, 154] width 239 height 359
click at [495, 284] on figure at bounding box center [614, 154] width 239 height 359
select select "px"
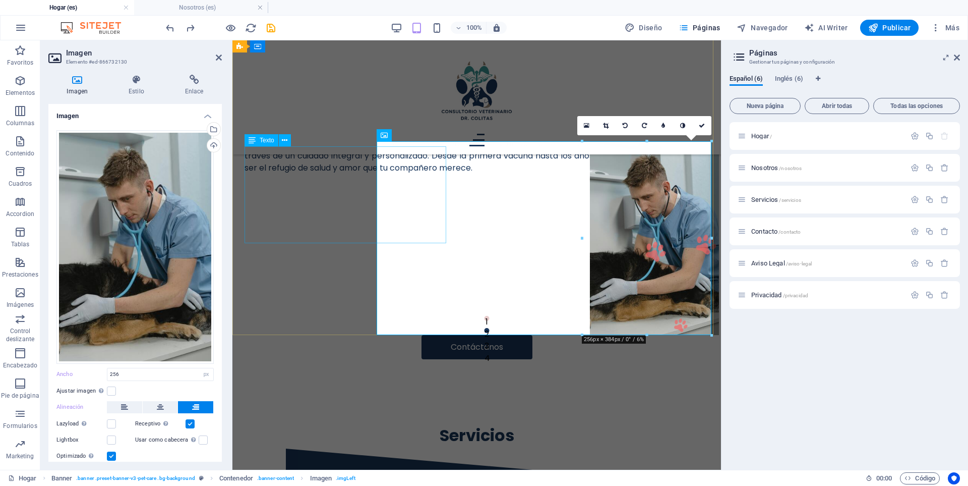
drag, startPoint x: 347, startPoint y: 238, endPoint x: 531, endPoint y: 246, distance: 184.2
click at [536, 186] on div "El vínculo que compartes con tu mascota es inquebrantable y único. Por ello, nu…" at bounding box center [477, 162] width 464 height 48
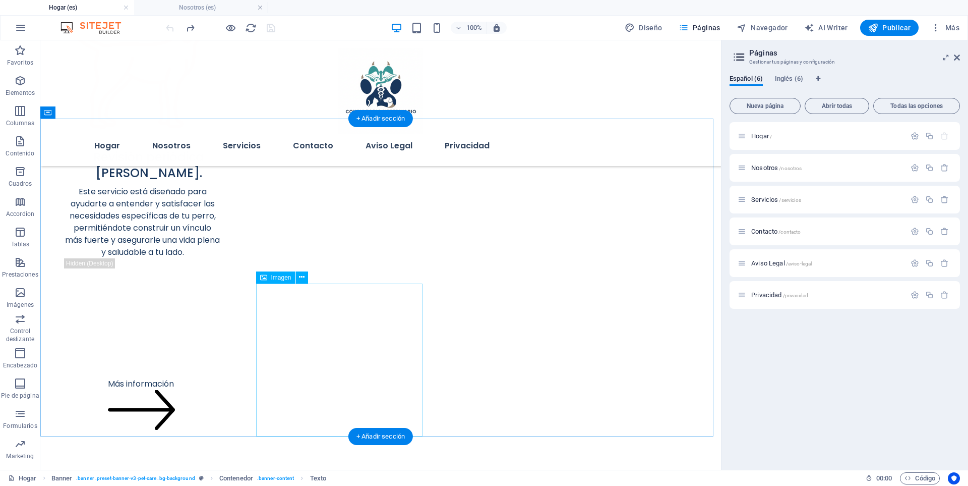
scroll to position [2358, 0]
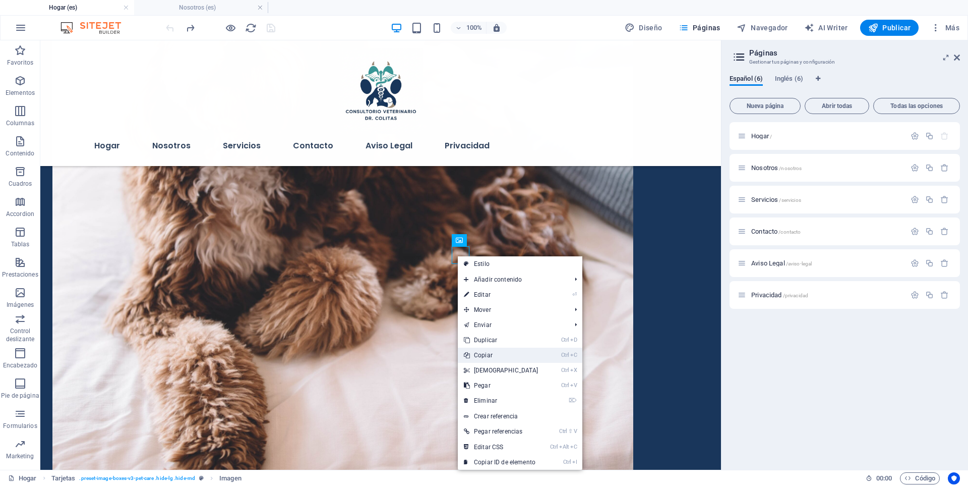
click at [494, 350] on link "Ctrl C Copiar" at bounding box center [501, 354] width 87 height 15
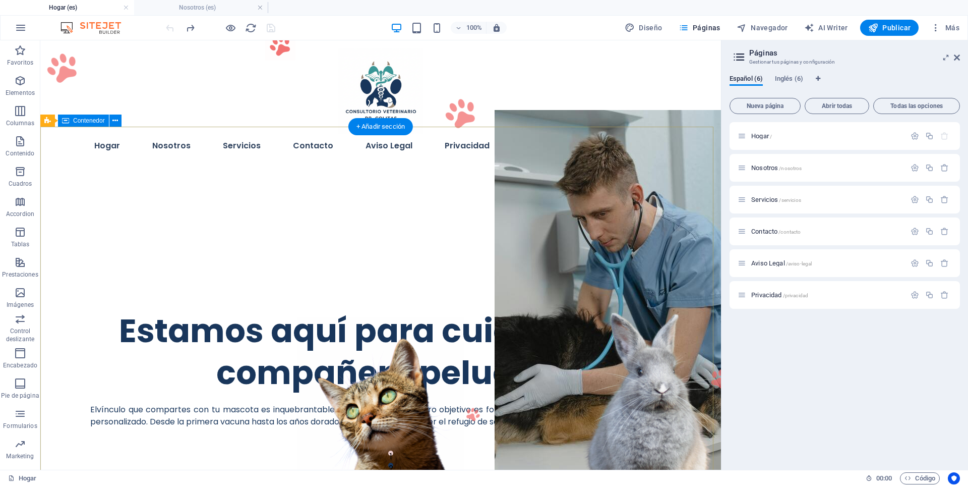
scroll to position [0, 0]
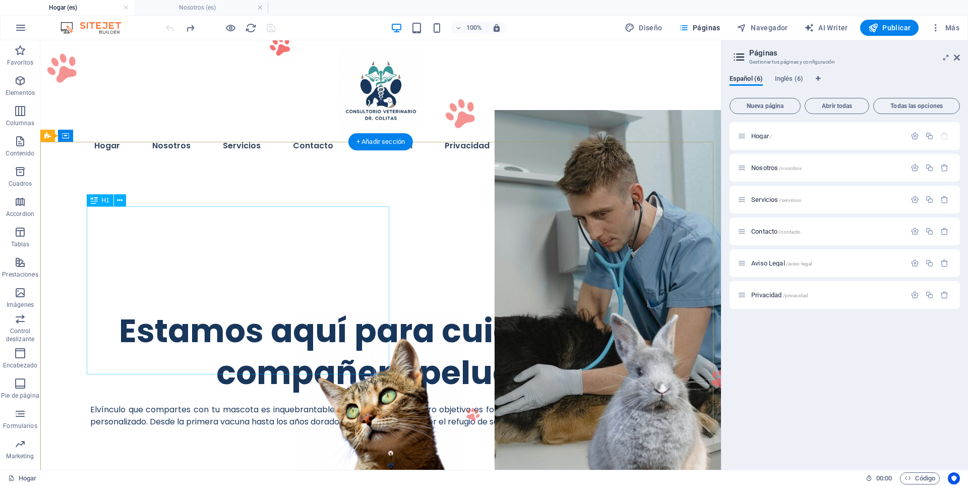
click at [161, 352] on div "Estamos aquí para cuidar de tu compañero peludo." at bounding box center [380, 352] width 581 height 84
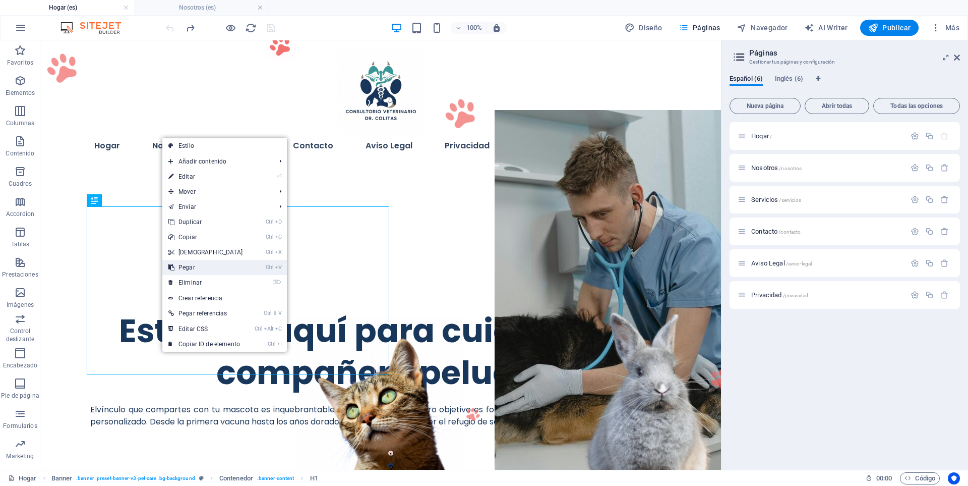
click at [188, 266] on link "Ctrl V Pegar" at bounding box center [205, 267] width 87 height 15
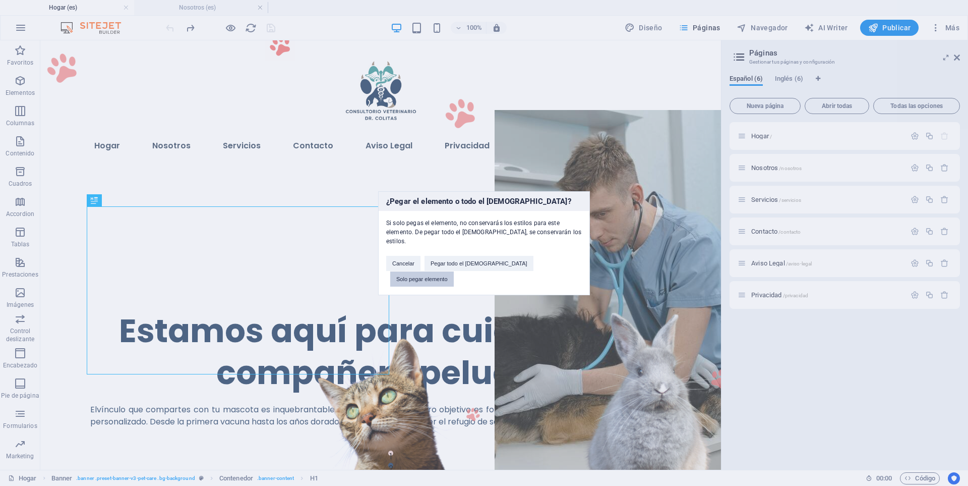
click at [454, 271] on button "Solo pegar elemento" at bounding box center [422, 278] width 64 height 15
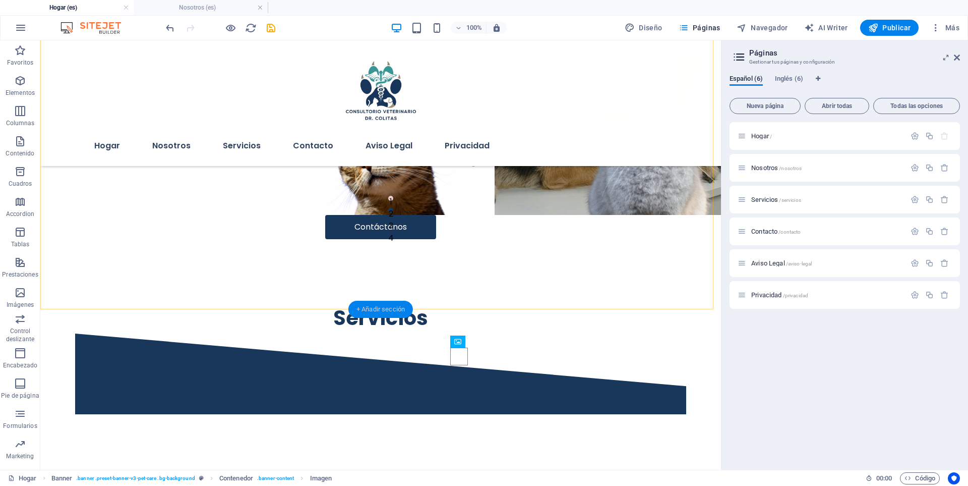
scroll to position [160, 0]
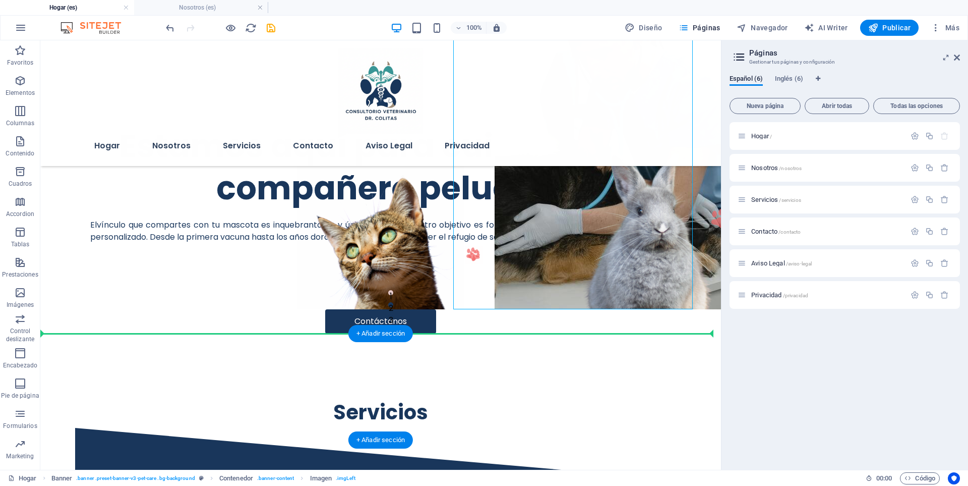
drag, startPoint x: 455, startPoint y: 254, endPoint x: 269, endPoint y: 342, distance: 205.7
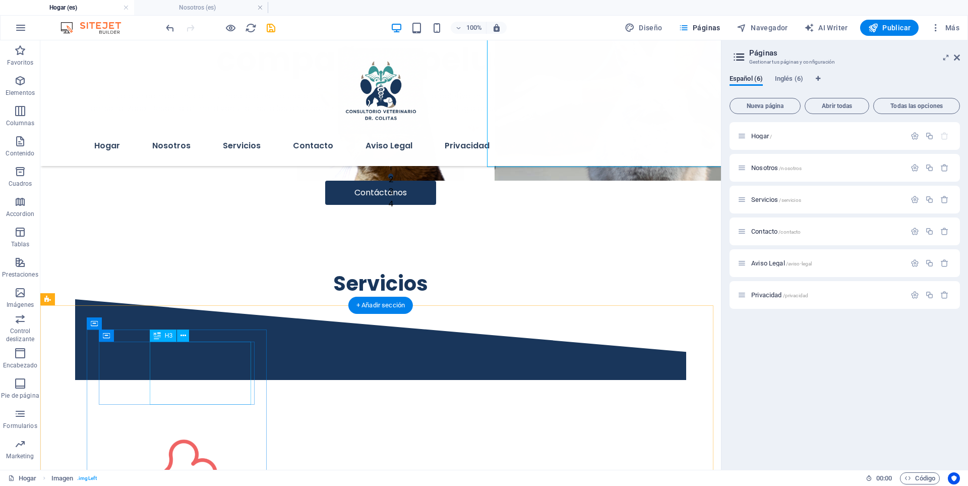
scroll to position [295, 0]
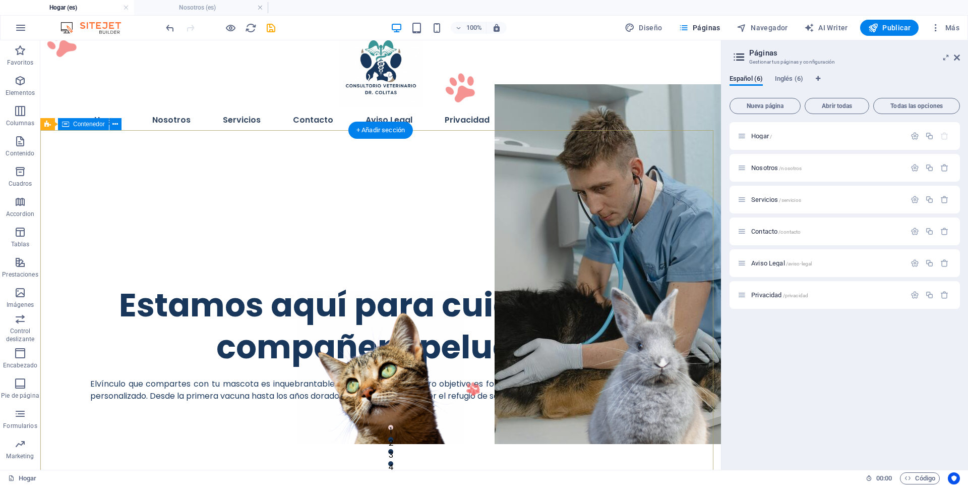
scroll to position [0, 0]
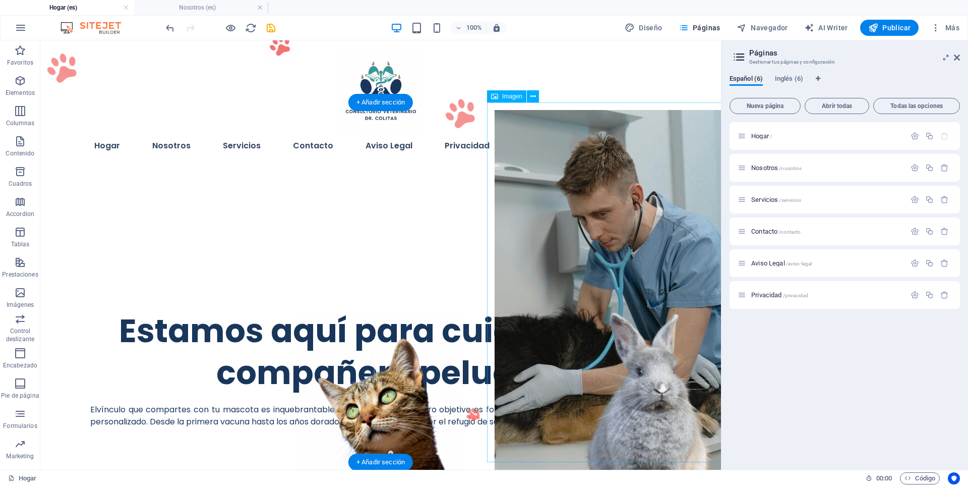
click at [602, 257] on figure at bounding box center [614, 289] width 239 height 359
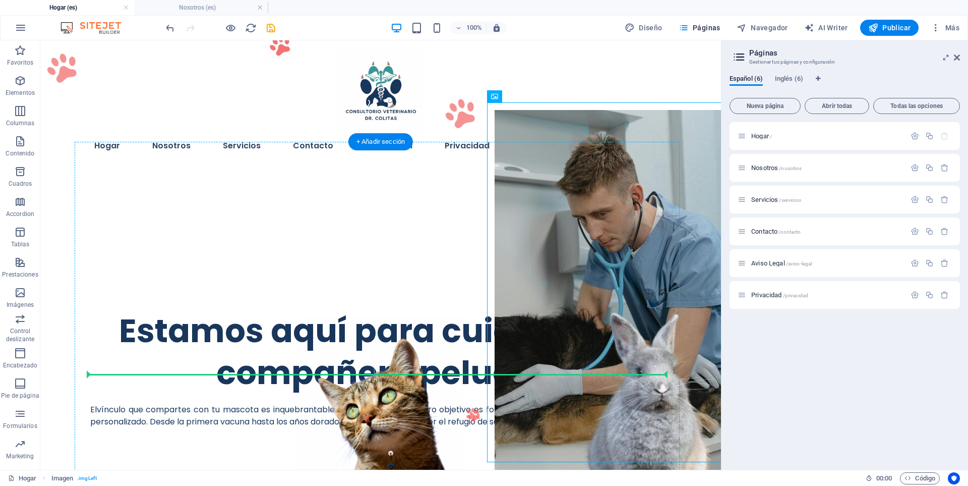
drag, startPoint x: 600, startPoint y: 225, endPoint x: 462, endPoint y: 376, distance: 204.1
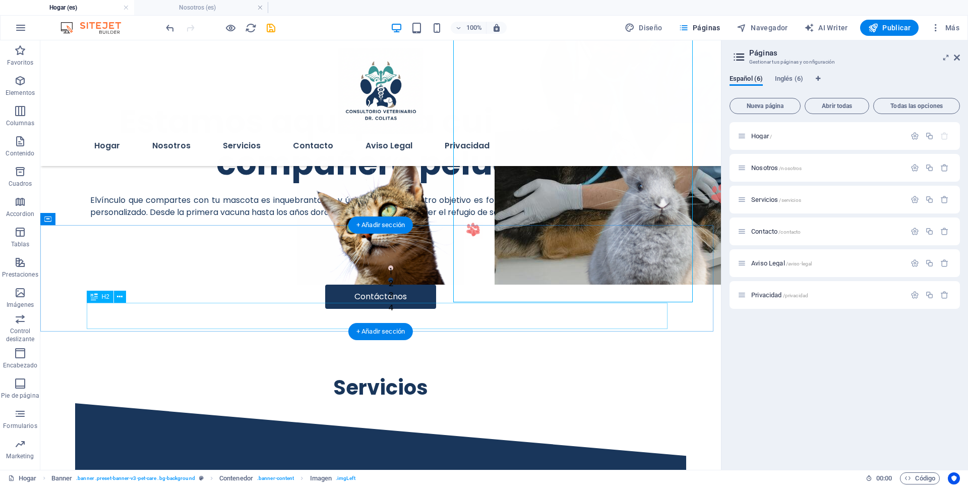
scroll to position [269, 0]
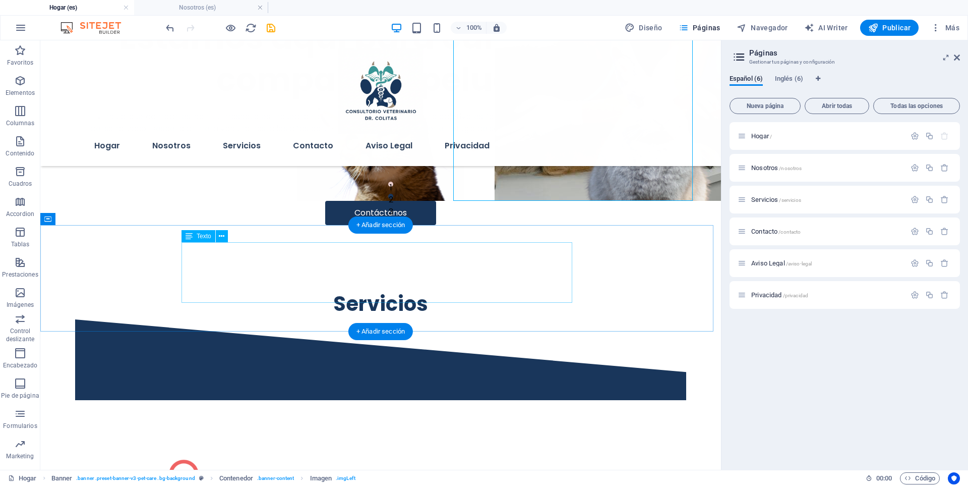
click at [225, 272] on div "Consultas y Medicina General, Vacunación y Desparasitación, Cirugía y Odontolog…" at bounding box center [380, 266] width 581 height 48
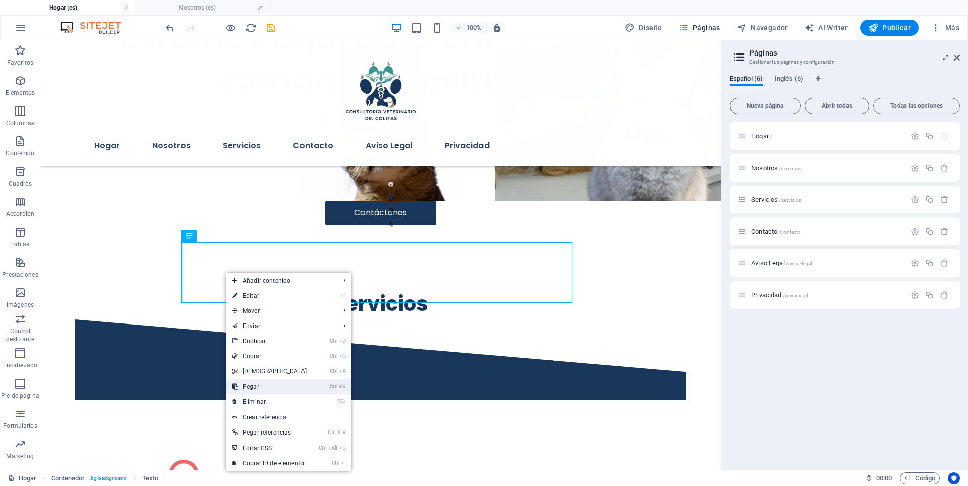
click at [271, 391] on link "Ctrl V Pegar" at bounding box center [269, 386] width 87 height 15
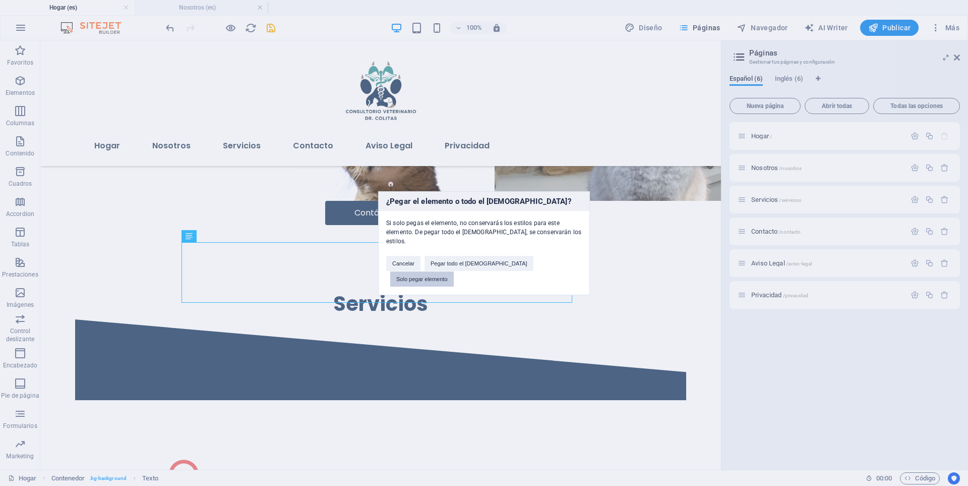
click at [454, 271] on button "Solo pegar elemento" at bounding box center [422, 278] width 64 height 15
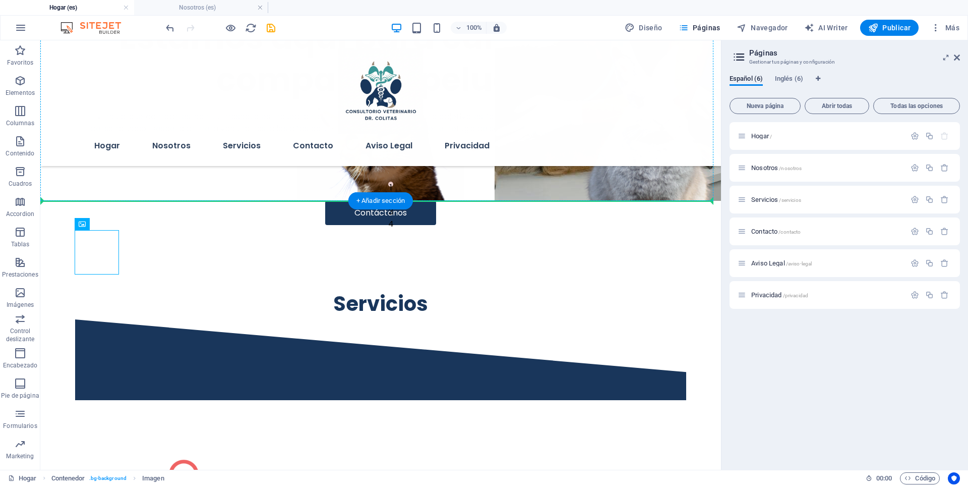
drag, startPoint x: 103, startPoint y: 249, endPoint x: 256, endPoint y: 152, distance: 180.6
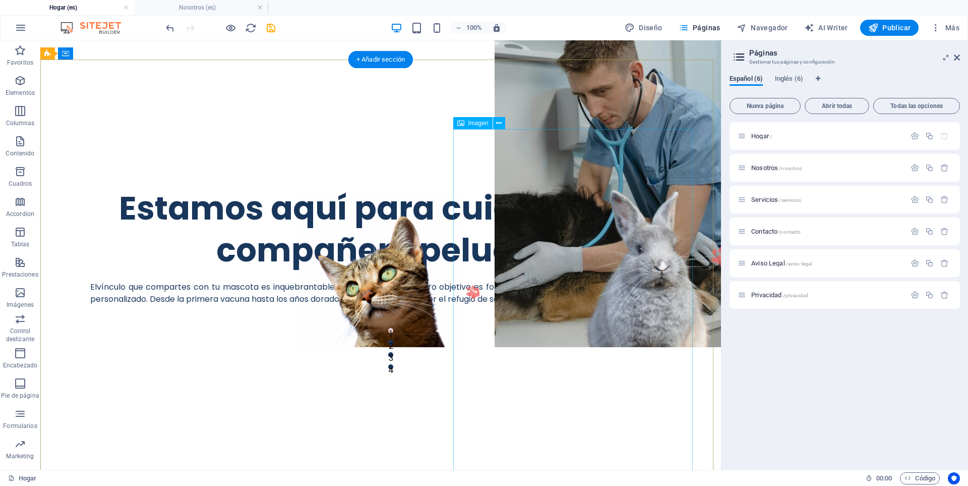
scroll to position [135, 0]
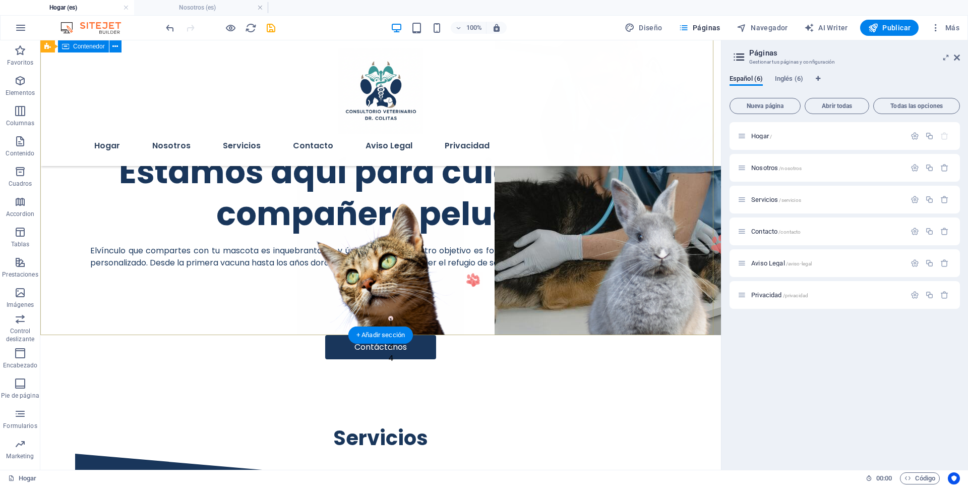
click at [379, 265] on div "Estamos aquí para cuidar de tu compañero peludo. El vínculo que compartes con t…" at bounding box center [380, 215] width 681 height 259
drag, startPoint x: 376, startPoint y: 209, endPoint x: 569, endPoint y: 324, distance: 224.9
click at [569, 324] on div "Estamos aquí para cuidar de tu compañero peludo. El vínculo que compartes con t…" at bounding box center [380, 215] width 681 height 259
click at [446, 186] on div "Estamos aquí para cuidar de tu compañero peludo. El vínculo que compartes con t…" at bounding box center [380, 215] width 681 height 259
click at [501, 215] on figure at bounding box center [614, 154] width 239 height 359
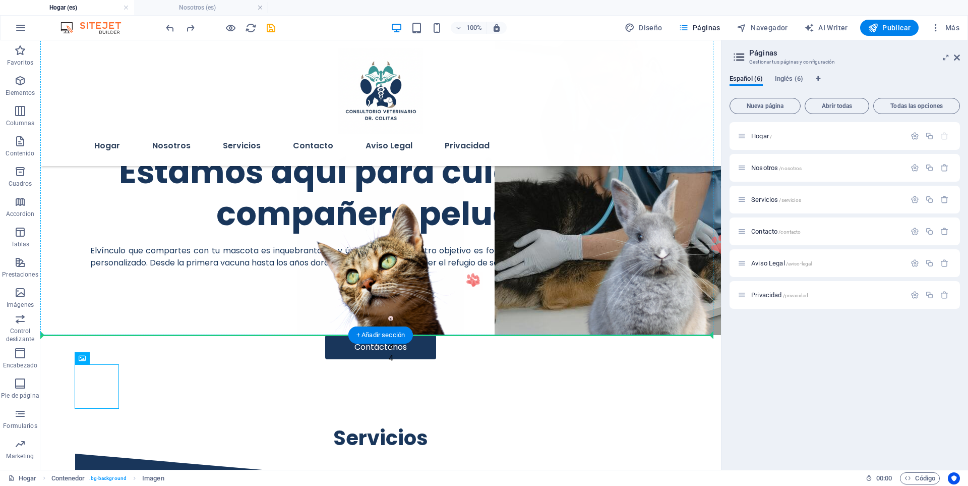
drag, startPoint x: 96, startPoint y: 390, endPoint x: 96, endPoint y: 296, distance: 93.3
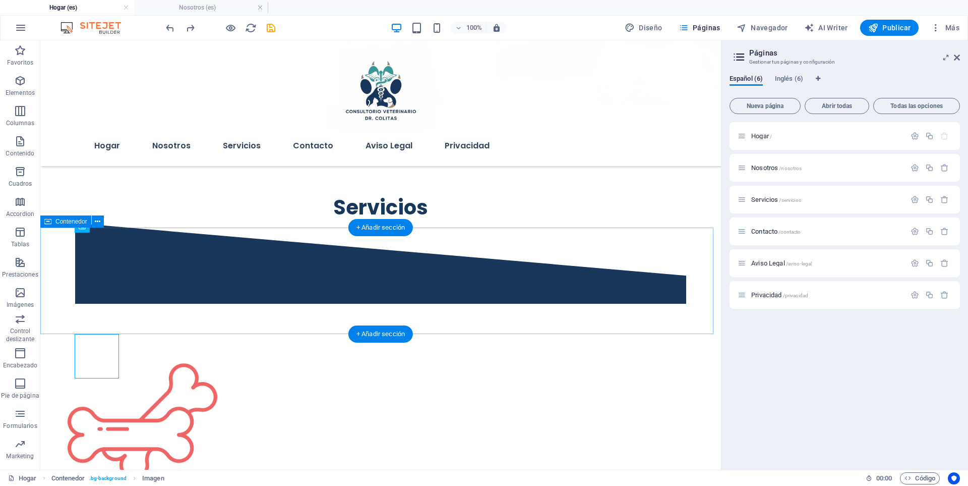
scroll to position [266, 0]
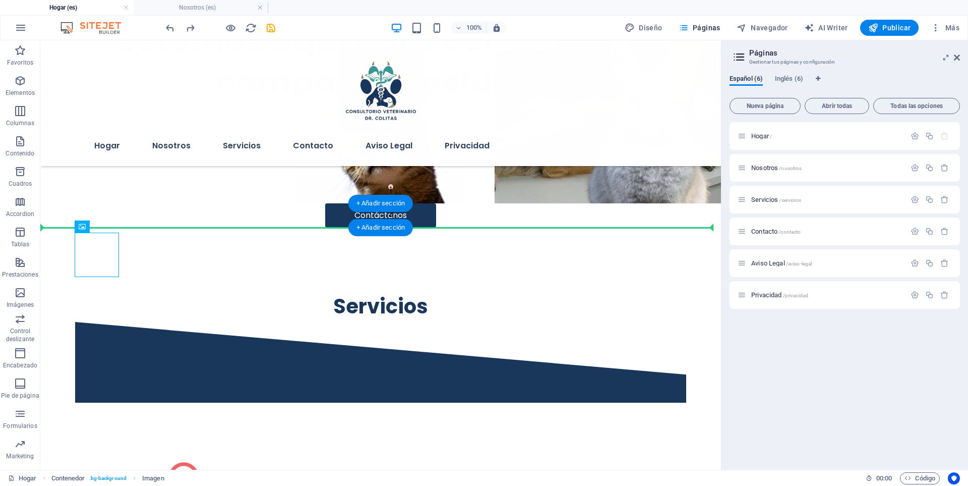
drag, startPoint x: 91, startPoint y: 254, endPoint x: 101, endPoint y: 225, distance: 30.5
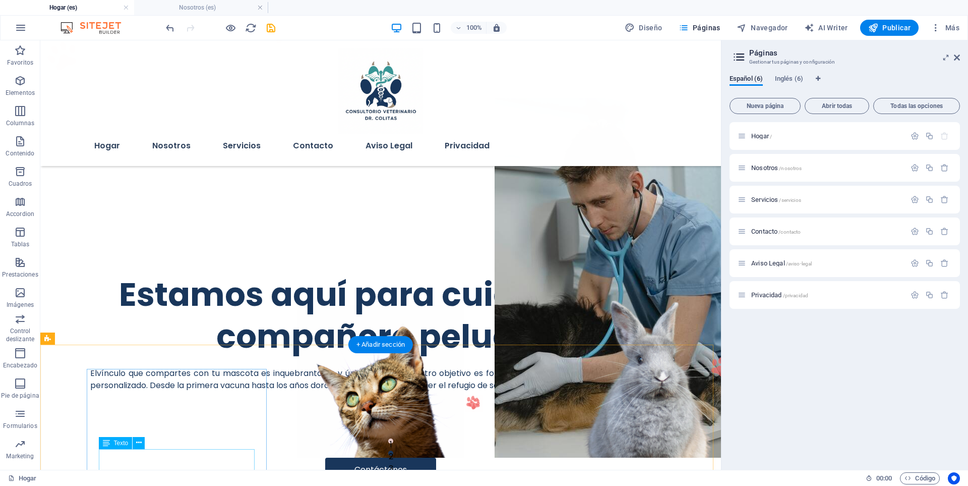
scroll to position [0, 0]
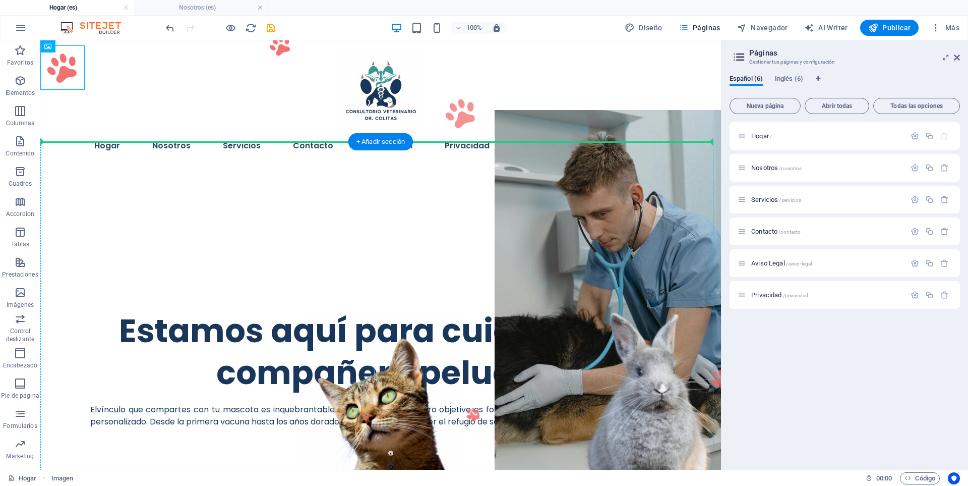
drag, startPoint x: 51, startPoint y: 67, endPoint x: 80, endPoint y: 171, distance: 108.3
drag, startPoint x: 61, startPoint y: 69, endPoint x: 71, endPoint y: 236, distance: 167.7
drag, startPoint x: 54, startPoint y: 65, endPoint x: 427, endPoint y: 230, distance: 407.4
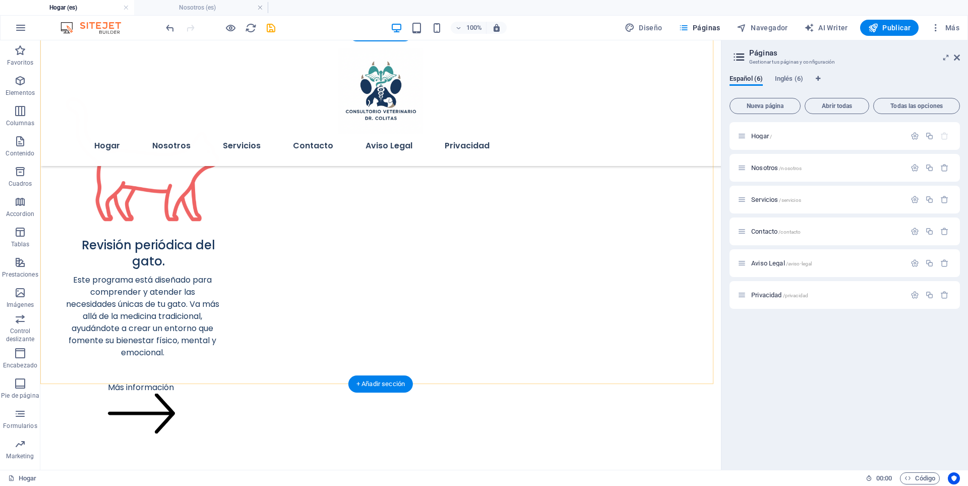
scroll to position [1075, 0]
click at [769, 228] on span "Contacto /contacto" at bounding box center [775, 231] width 49 height 8
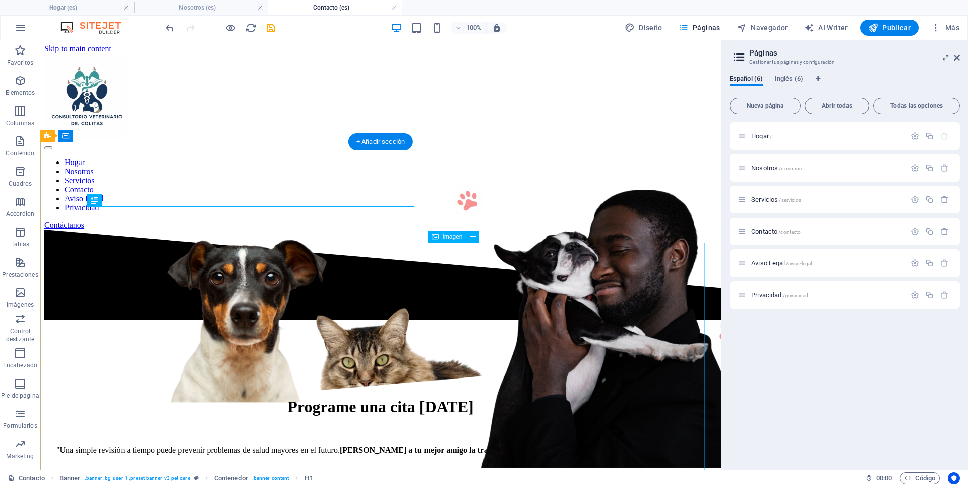
scroll to position [0, 0]
click at [15, 22] on icon "button" at bounding box center [21, 28] width 12 height 12
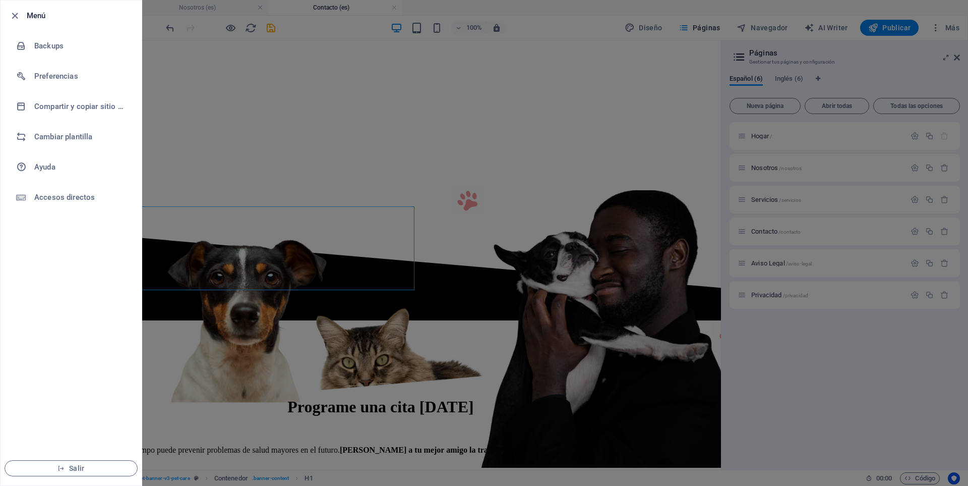
click at [309, 47] on div at bounding box center [484, 243] width 968 height 486
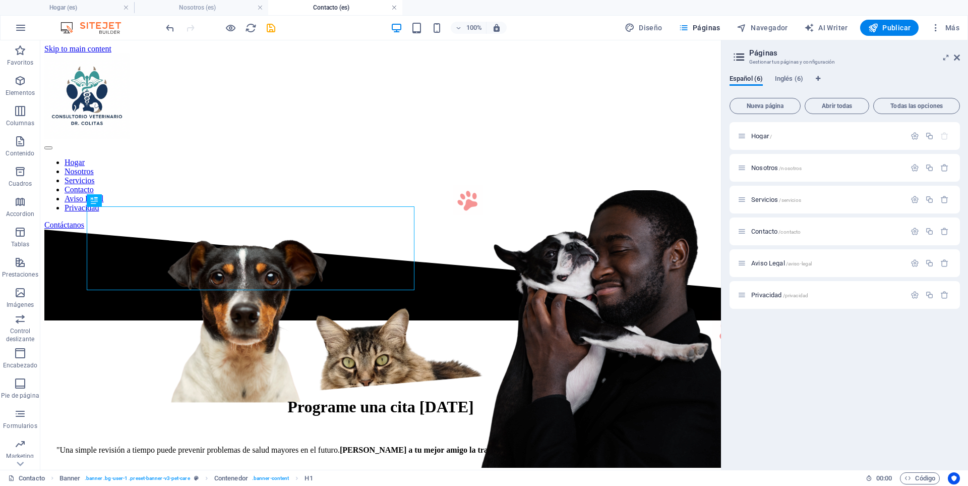
click at [394, 9] on link at bounding box center [394, 8] width 6 height 10
click at [394, 9] on ul "Hogar (es) Nosotros (es) Contacto (es)" at bounding box center [484, 7] width 968 height 15
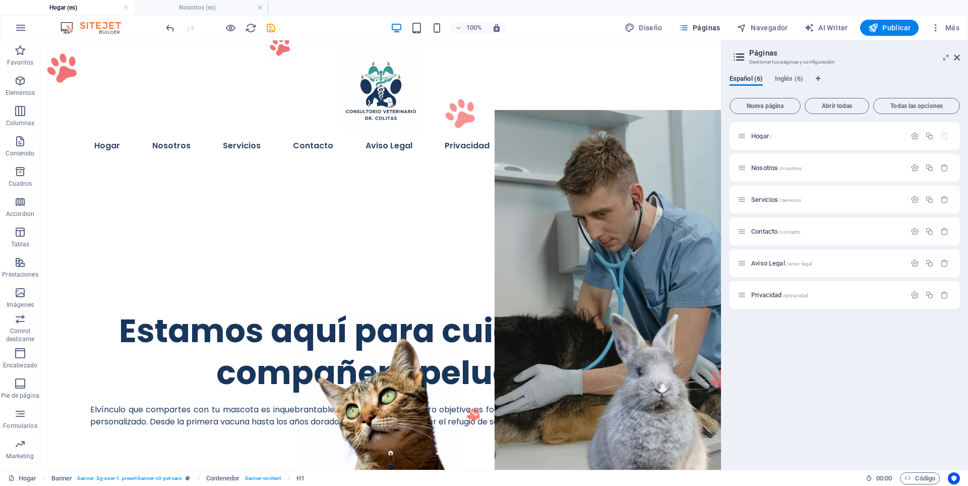
scroll to position [1075, 0]
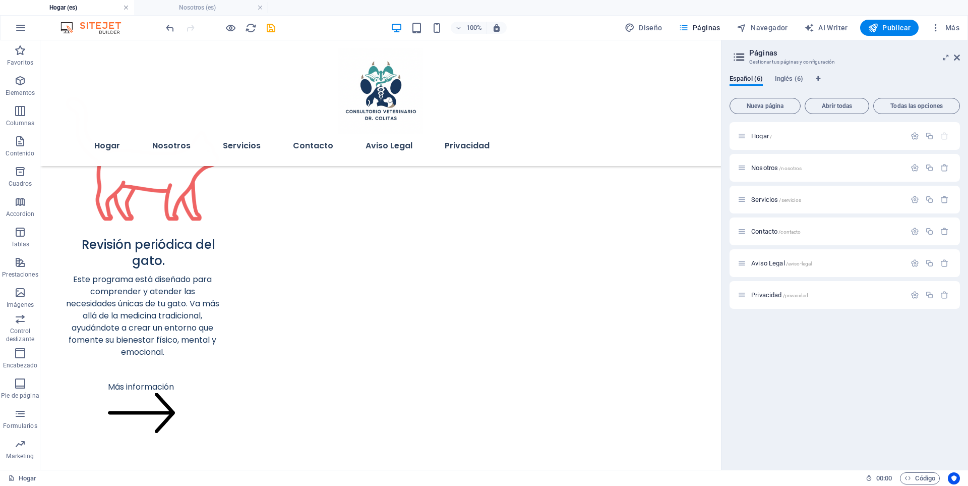
click at [124, 7] on link at bounding box center [126, 8] width 6 height 10
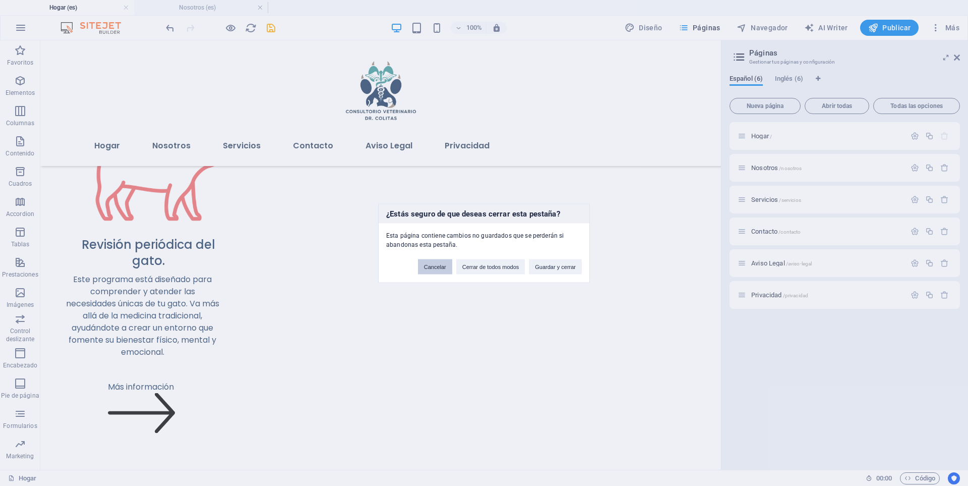
click at [442, 266] on button "Cancelar" at bounding box center [435, 266] width 34 height 15
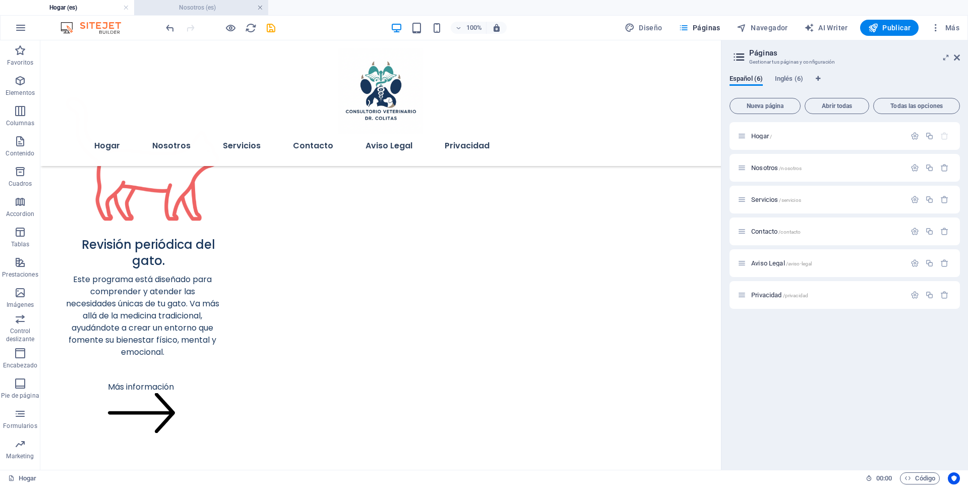
click at [261, 7] on link at bounding box center [260, 8] width 6 height 10
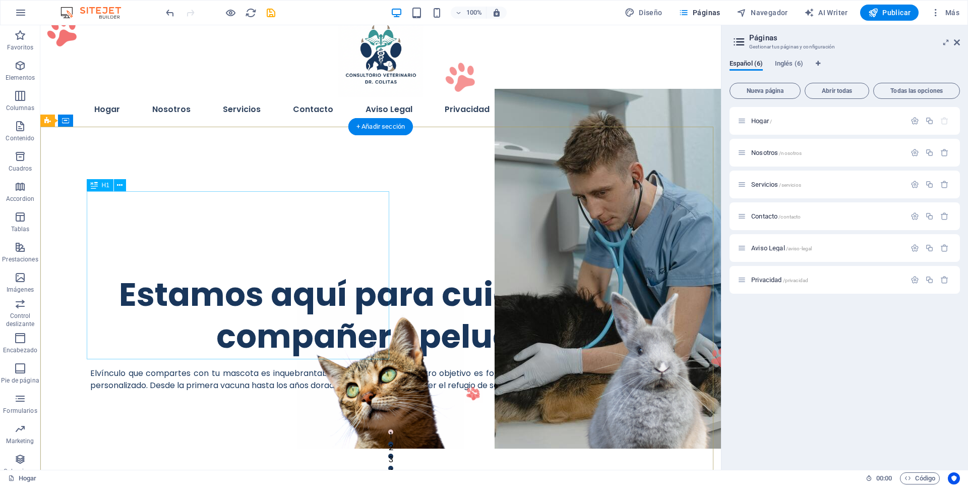
scroll to position [0, 0]
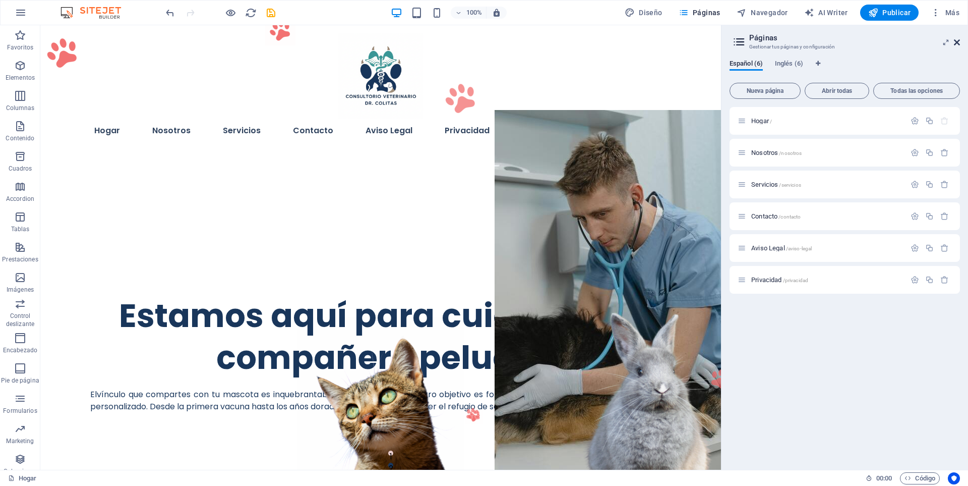
click at [958, 43] on icon at bounding box center [957, 42] width 6 height 8
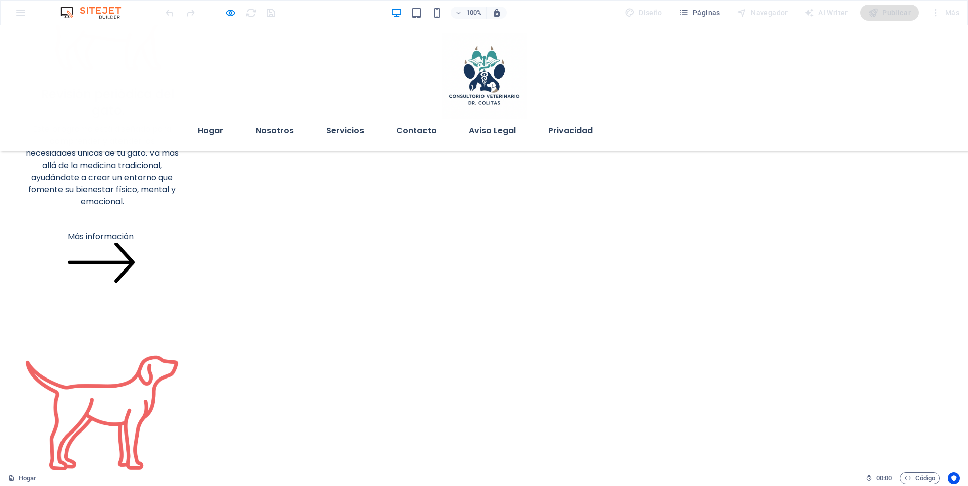
scroll to position [1075, 0]
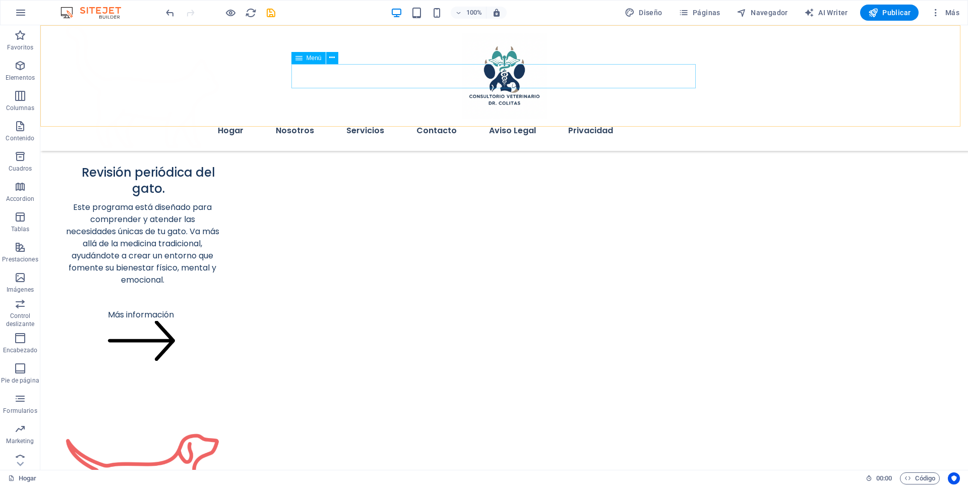
click at [513, 118] on nav "Hogar Nosotros Servicios Contacto Aviso Legal Privacidad" at bounding box center [504, 130] width 589 height 24
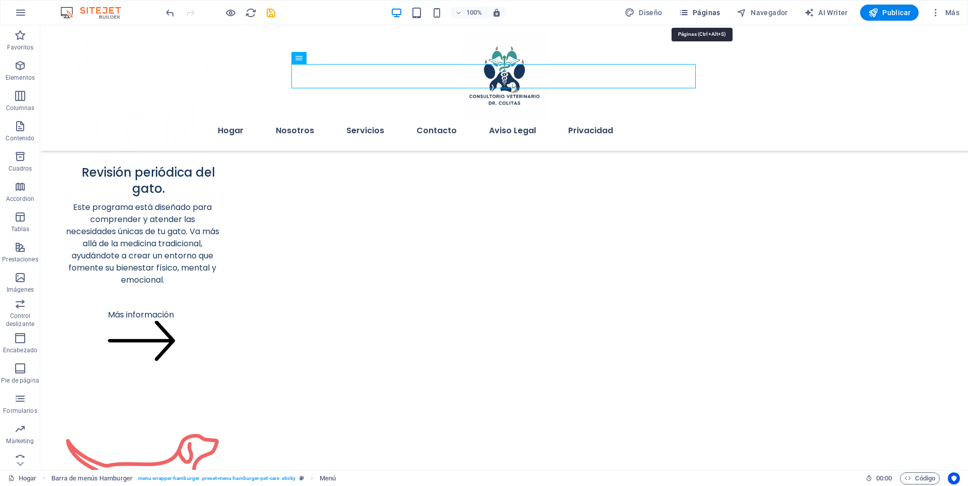
click at [709, 16] on span "Páginas" at bounding box center [700, 13] width 42 height 10
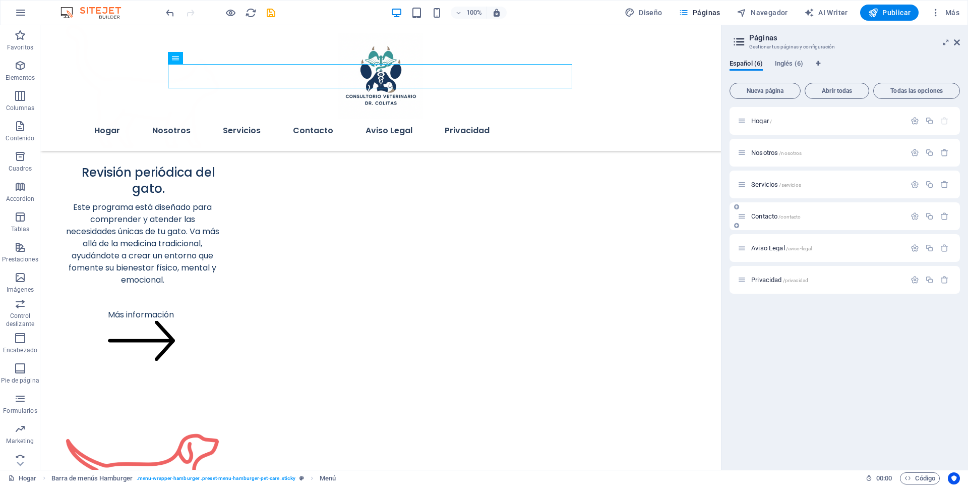
click at [764, 220] on div "Contacto /contacto" at bounding box center [822, 216] width 168 height 12
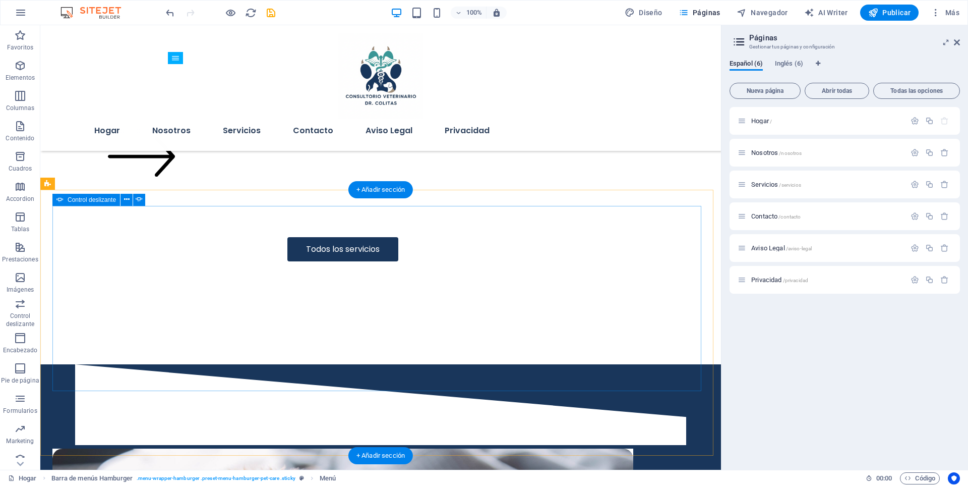
scroll to position [2477, 0]
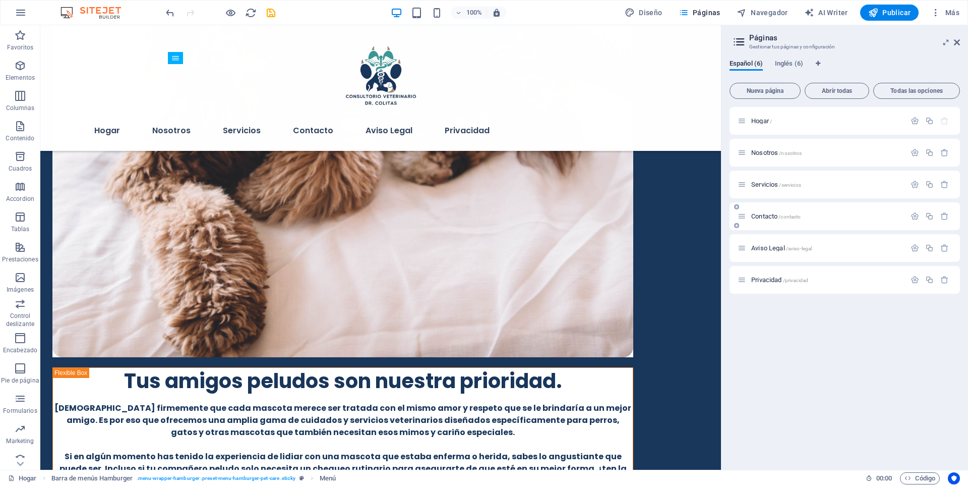
click at [764, 215] on span "Contacto /contacto" at bounding box center [775, 216] width 49 height 8
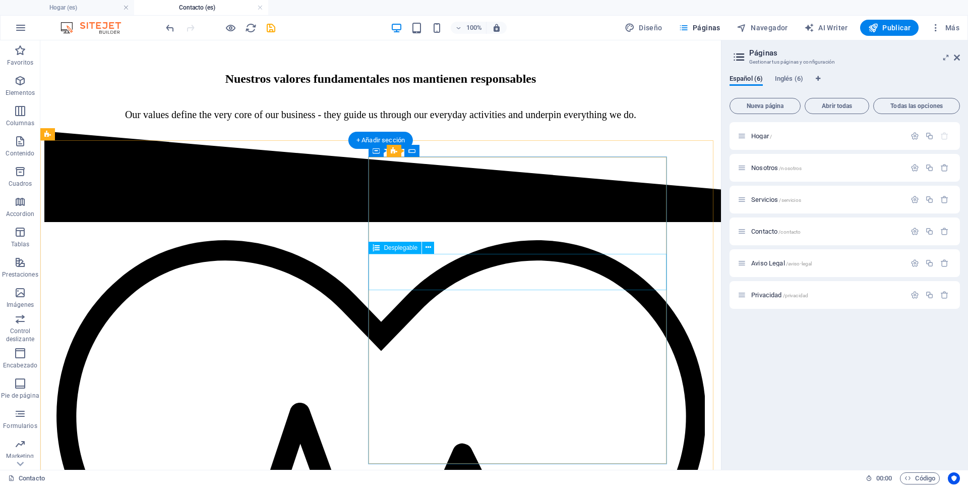
scroll to position [538, 0]
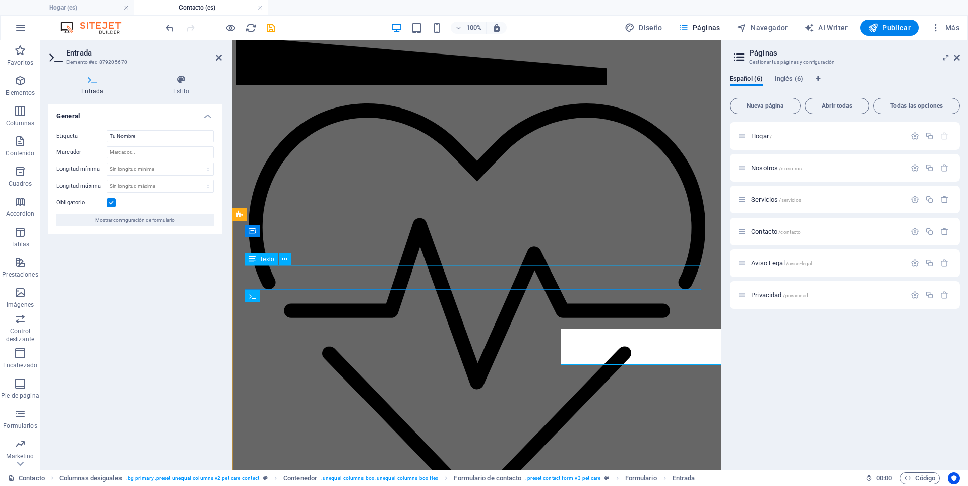
scroll to position [489, 0]
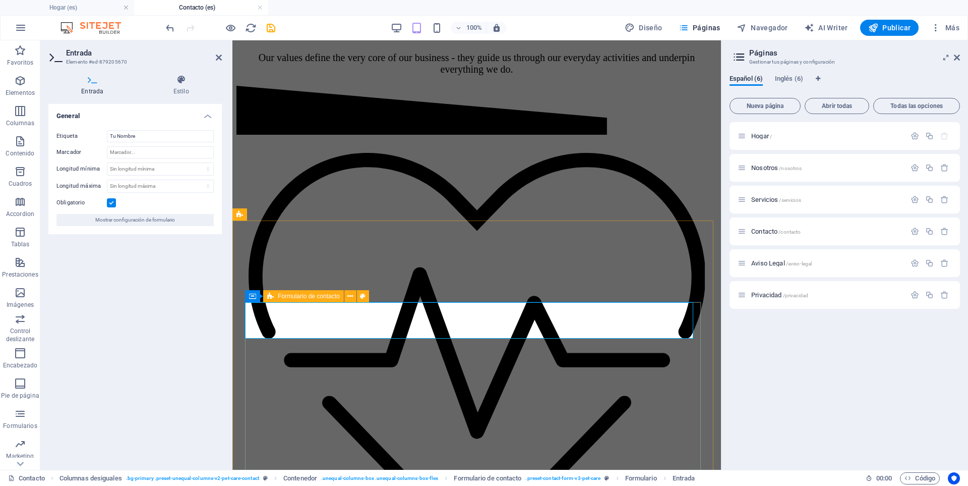
click at [305, 296] on span "Formulario de contacto" at bounding box center [309, 296] width 62 height 6
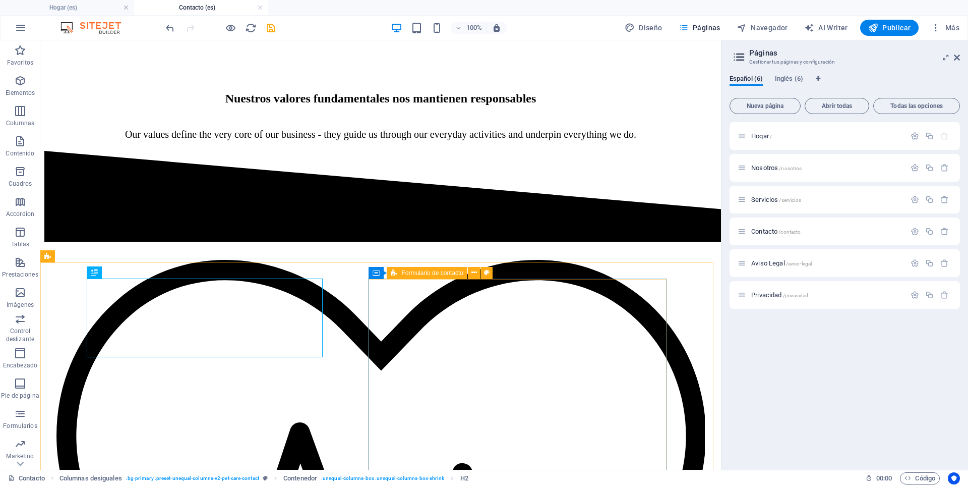
click at [394, 276] on icon at bounding box center [394, 273] width 7 height 12
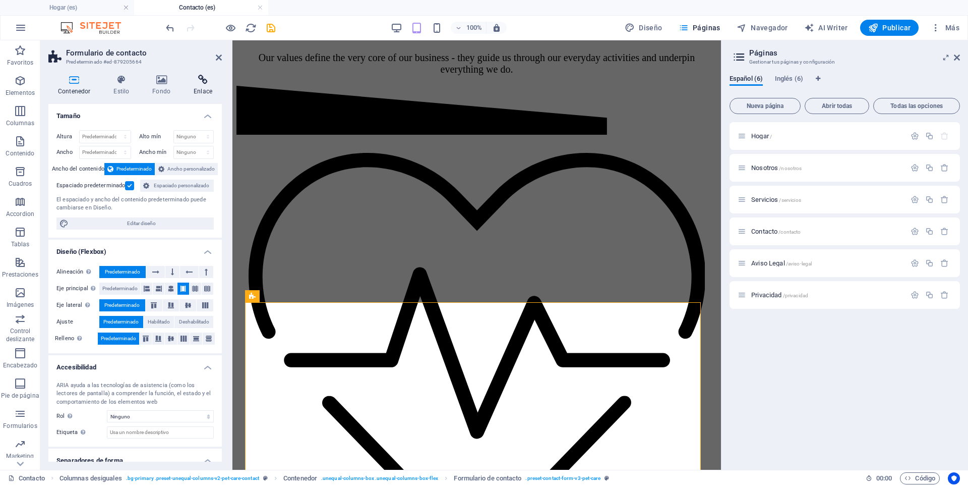
click at [202, 81] on icon at bounding box center [203, 80] width 38 height 10
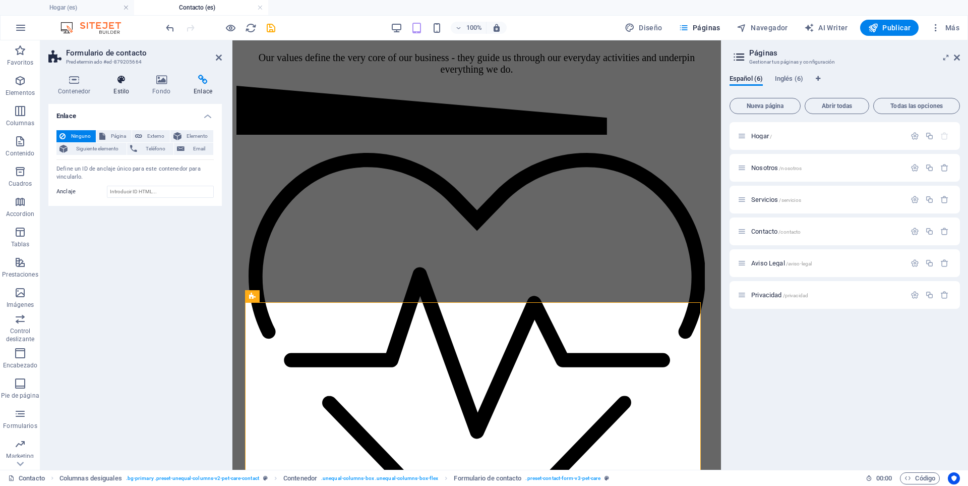
click at [113, 84] on icon at bounding box center [121, 80] width 35 height 10
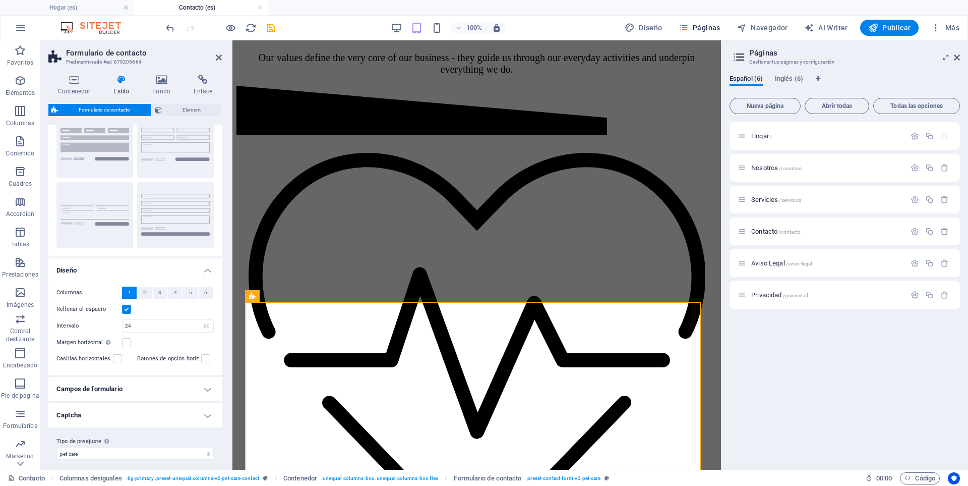
scroll to position [46, 0]
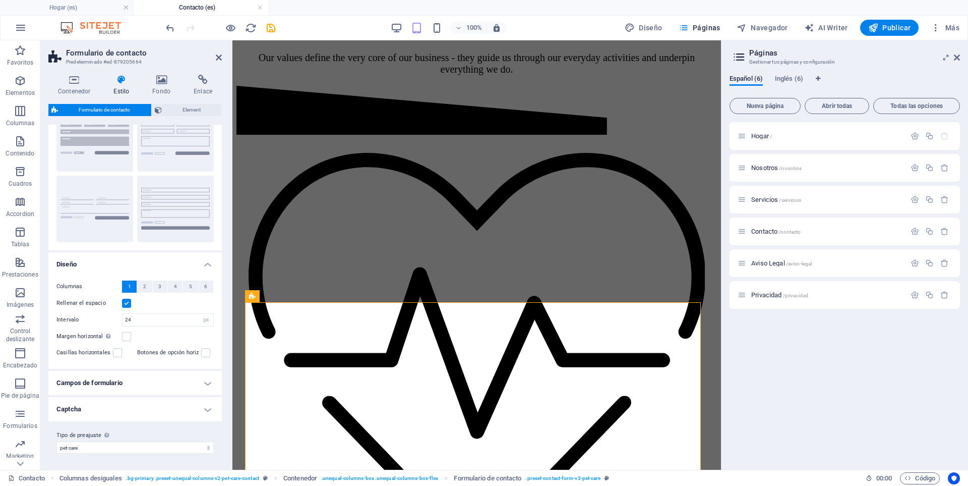
click at [205, 260] on h4 "Diseño" at bounding box center [134, 261] width 173 height 18
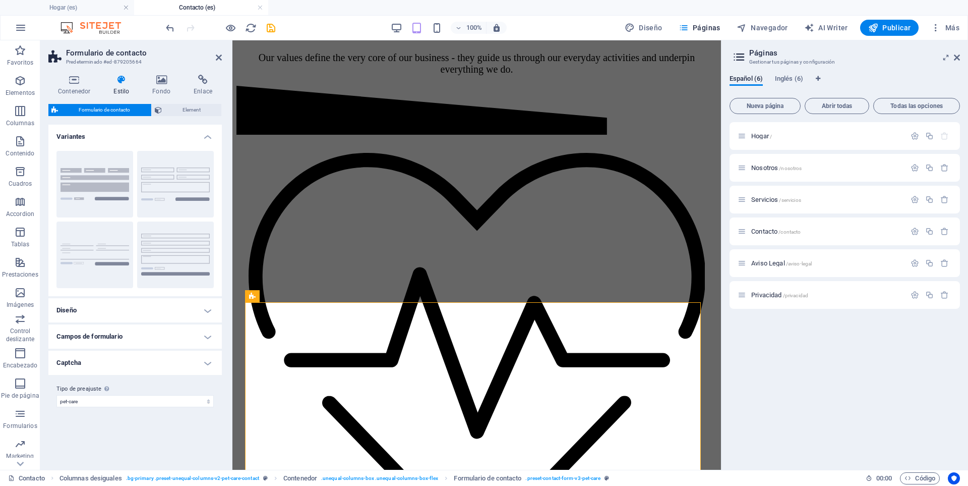
click at [207, 133] on h4 "Variantes" at bounding box center [134, 134] width 173 height 18
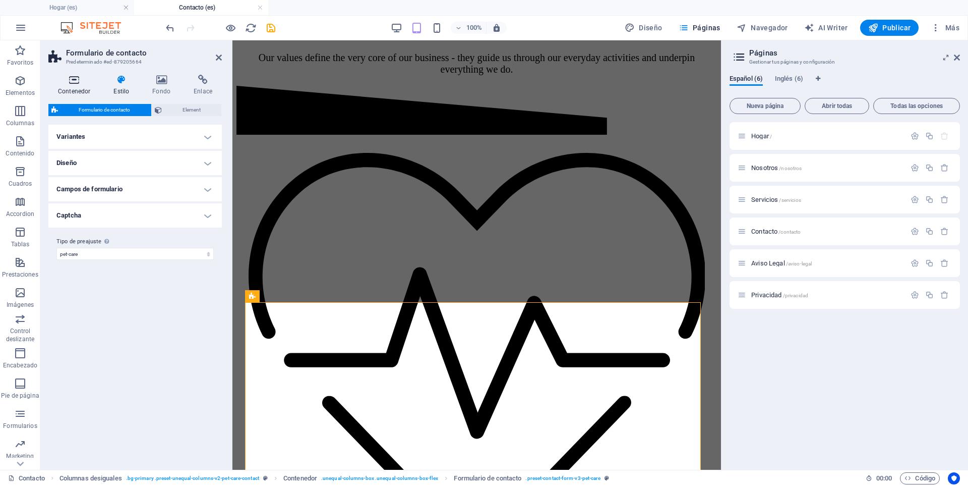
click at [65, 86] on h4 "Contenedor" at bounding box center [75, 85] width 55 height 21
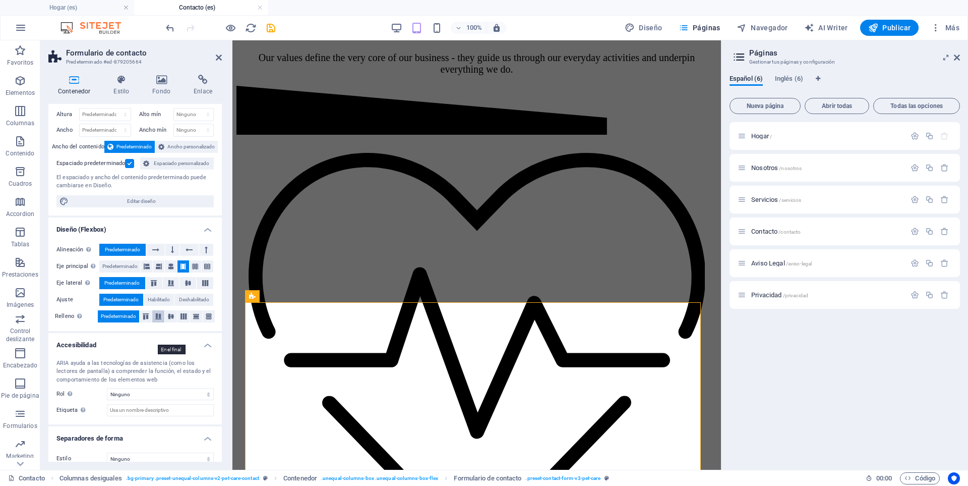
scroll to position [33, 0]
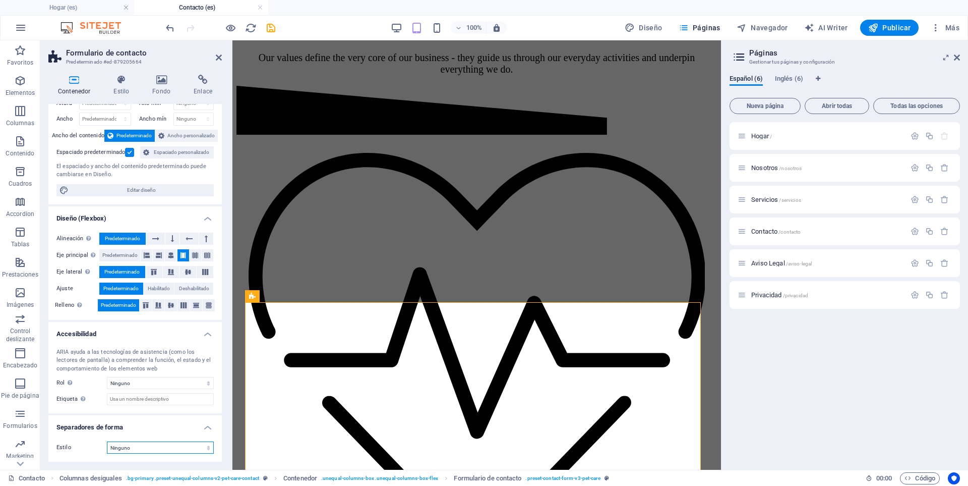
click at [205, 449] on select "Ninguno Triángulo Cuadrado Diagonal Polígono 1 Polígono 2 Zigzag Múltiples zigz…" at bounding box center [160, 447] width 107 height 12
click at [205, 450] on select "Ninguno Triángulo Cuadrado Diagonal Polígono 1 Polígono 2 Zigzag Múltiples zigz…" at bounding box center [160, 447] width 107 height 12
click at [134, 187] on span "Editar diseño" at bounding box center [141, 190] width 139 height 12
select select "px"
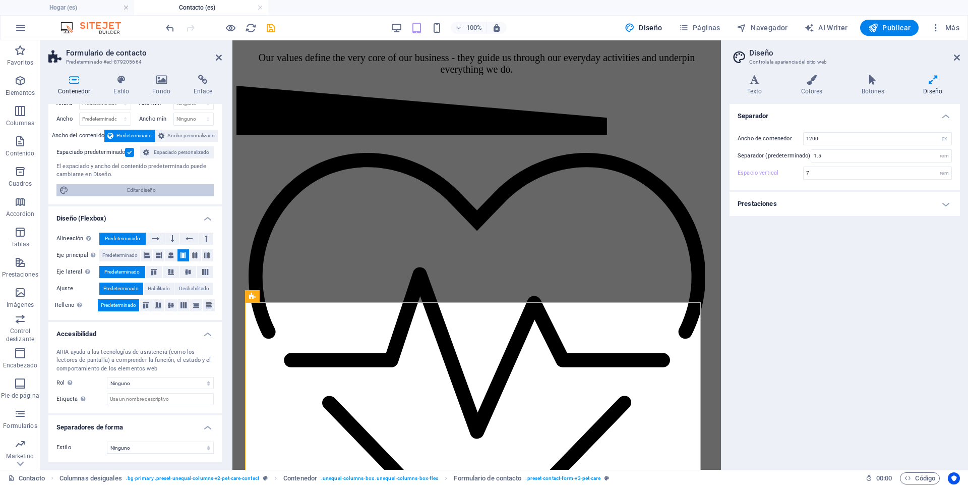
click at [134, 187] on span "Editar diseño" at bounding box center [141, 190] width 139 height 12
click at [958, 58] on icon at bounding box center [957, 57] width 6 height 8
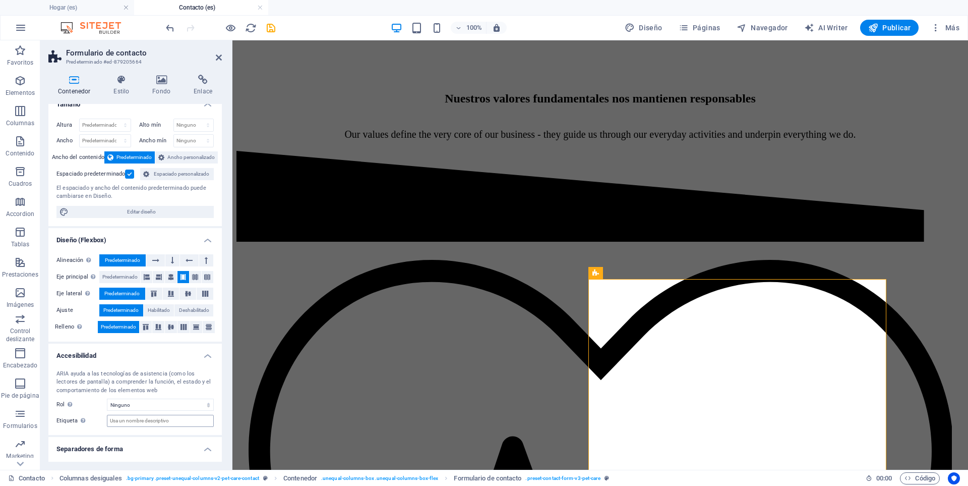
scroll to position [0, 0]
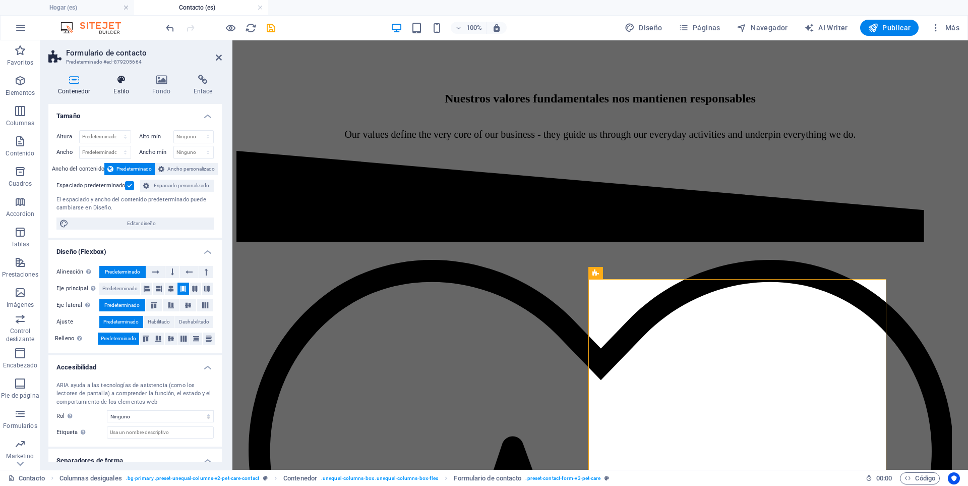
click at [119, 92] on h4 "Estilo" at bounding box center [123, 85] width 39 height 21
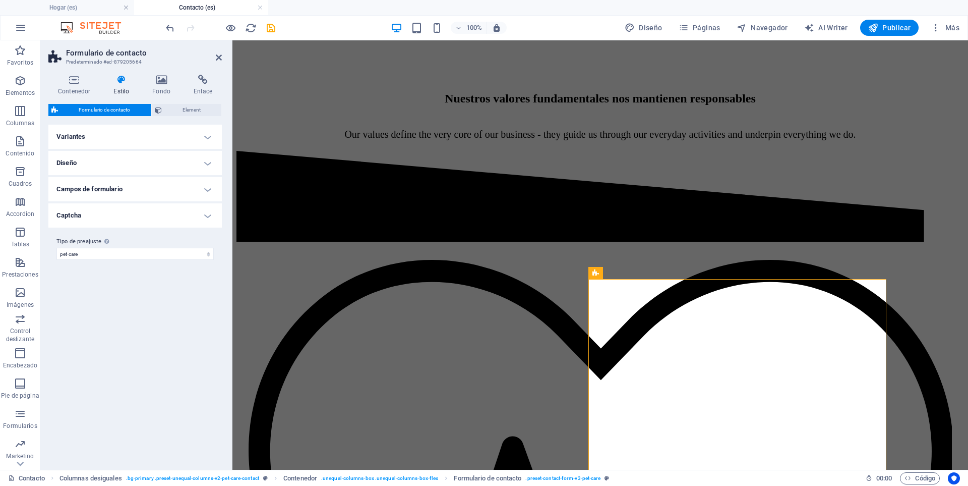
click at [208, 191] on h4 "Campos de formulario" at bounding box center [134, 189] width 173 height 24
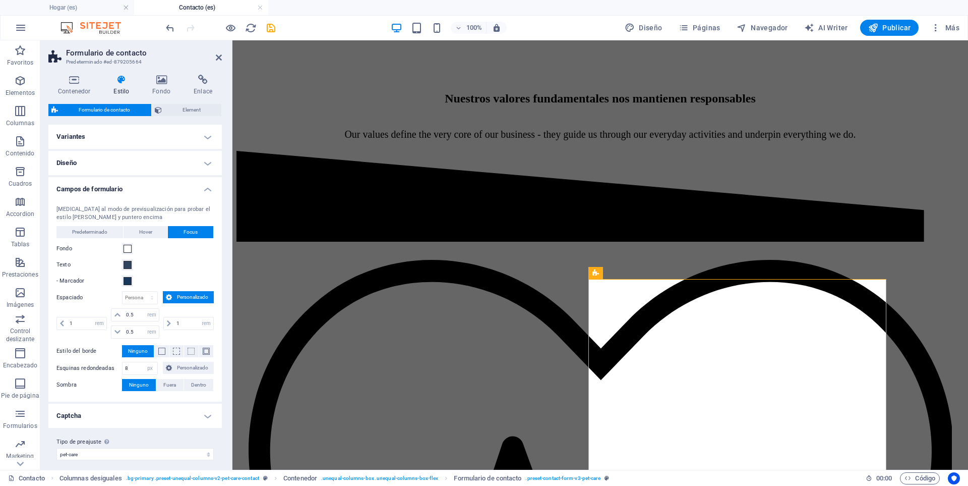
click at [208, 191] on h4 "Campos de formulario" at bounding box center [134, 186] width 173 height 18
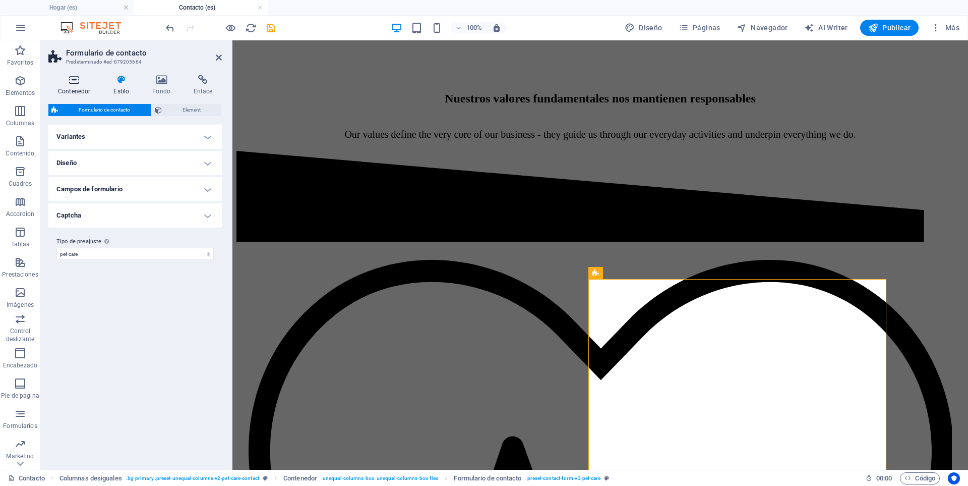
click at [73, 82] on icon at bounding box center [73, 80] width 51 height 10
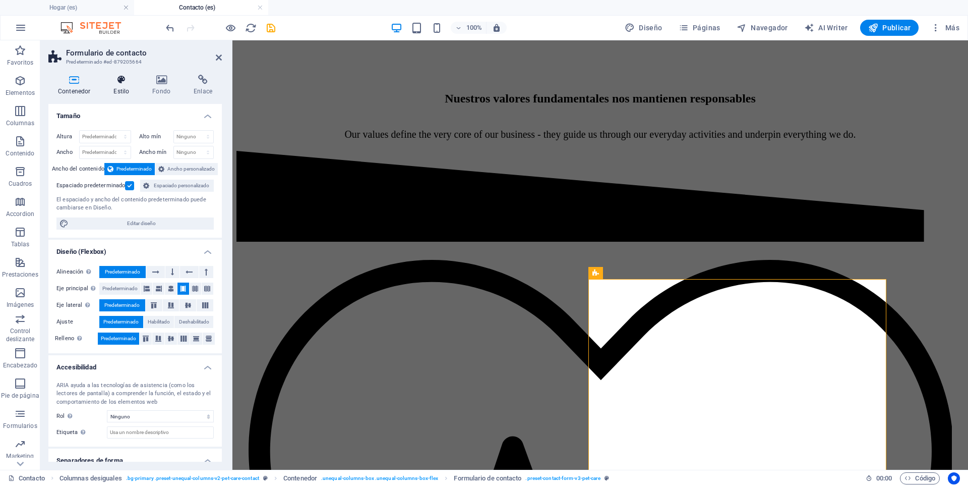
click at [129, 88] on h4 "Estilo" at bounding box center [123, 85] width 39 height 21
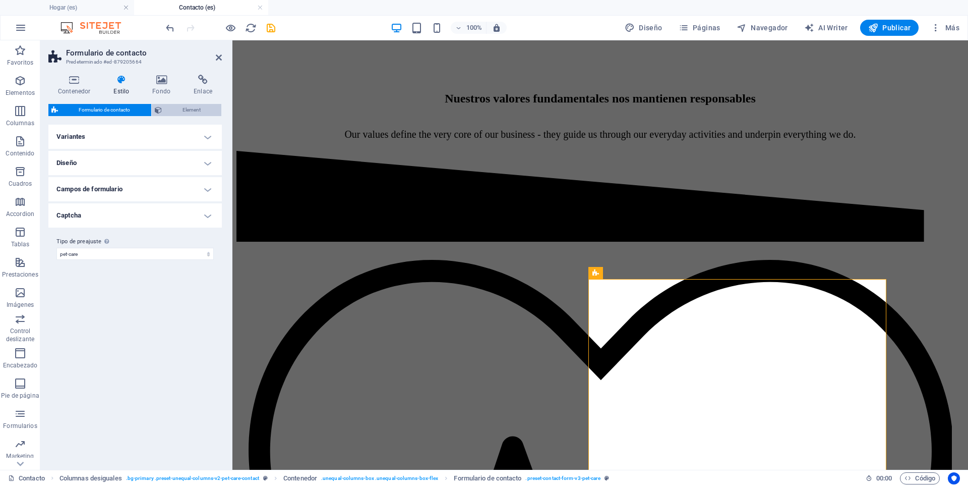
click at [190, 109] on span "Element" at bounding box center [192, 110] width 54 height 12
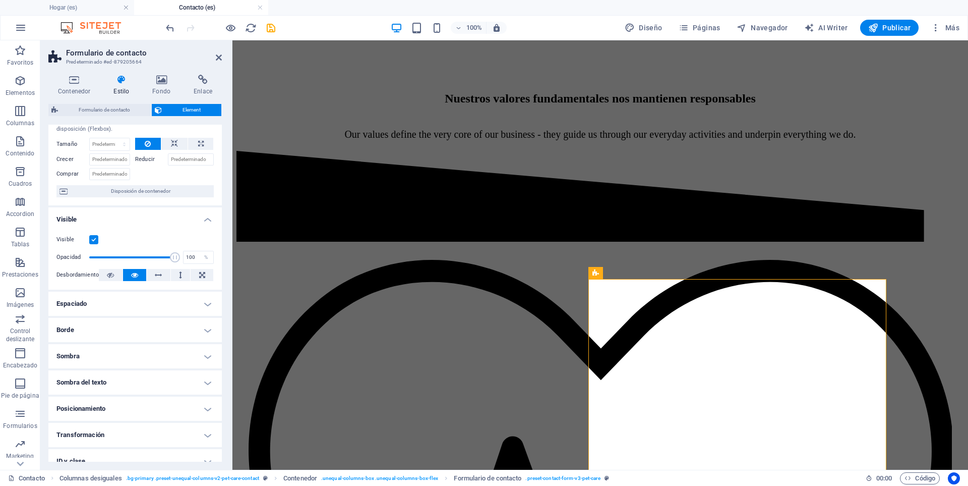
scroll to position [98, 0]
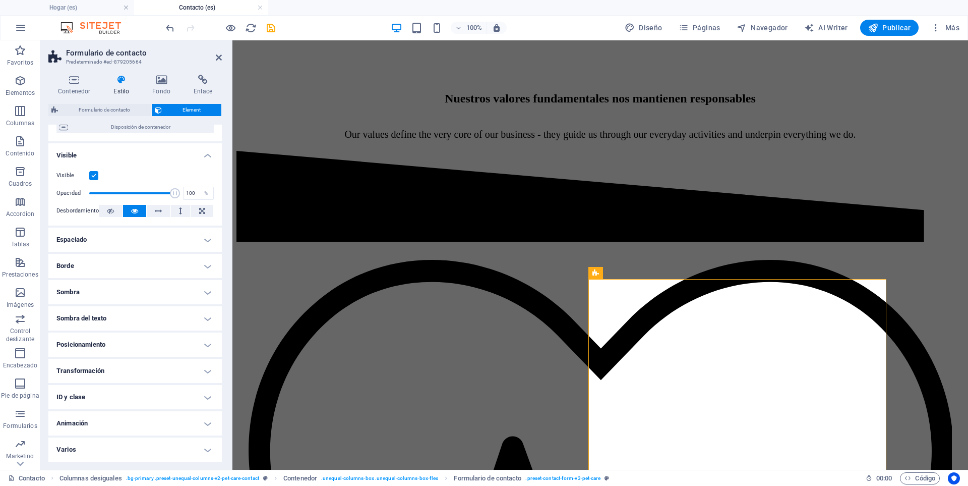
click at [206, 397] on h4 "ID y clase" at bounding box center [134, 397] width 173 height 24
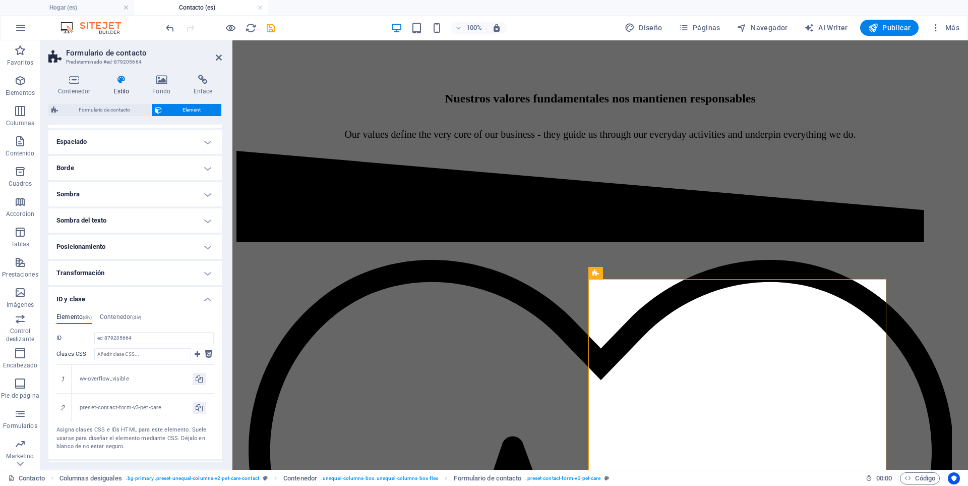
scroll to position [232, 0]
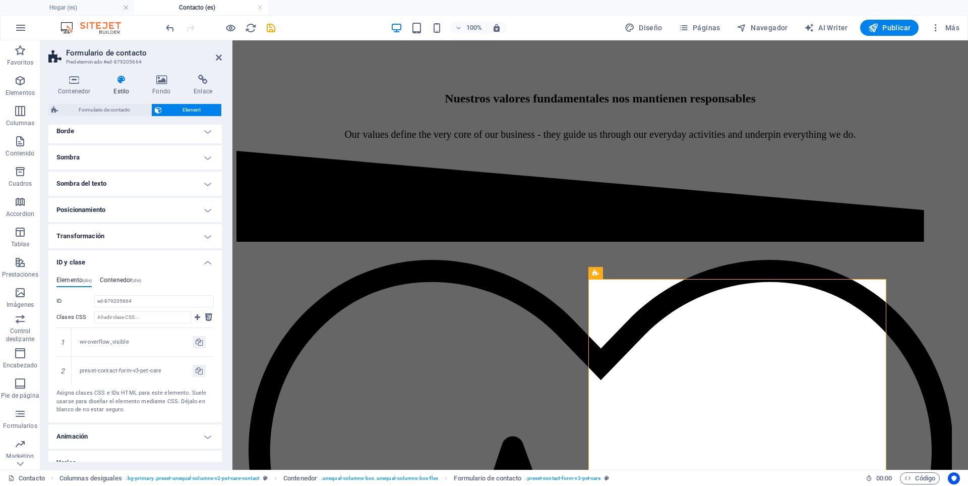
click at [121, 279] on h4 "Contenedor (div)" at bounding box center [120, 281] width 41 height 11
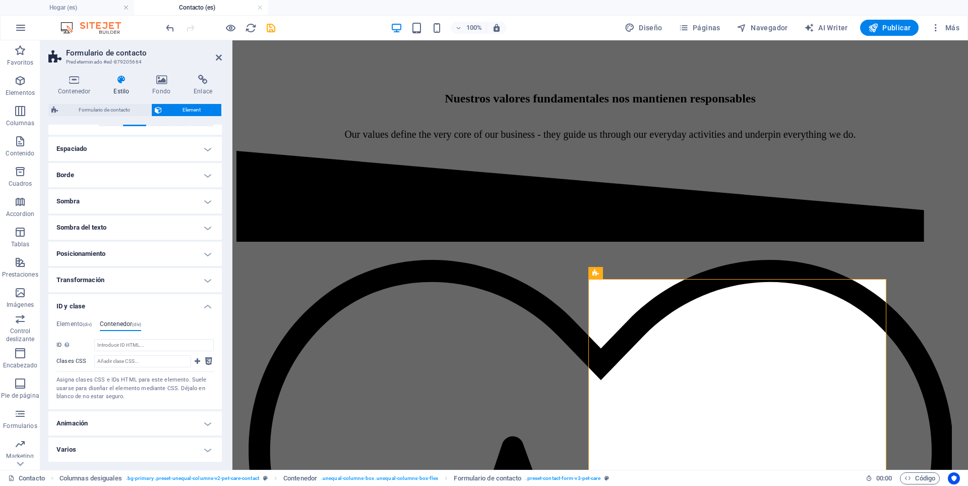
scroll to position [189, 0]
click at [70, 324] on h4 "Elemento (div)" at bounding box center [73, 325] width 35 height 11
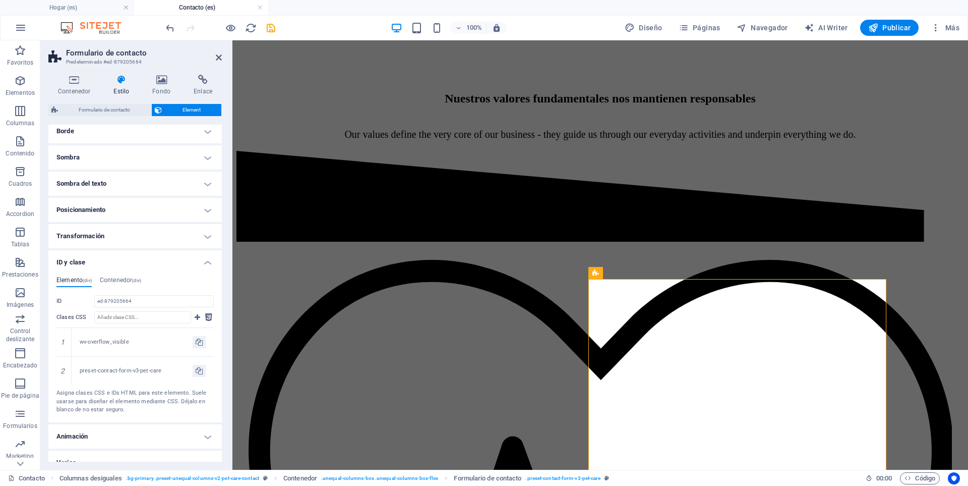
click at [206, 262] on h4 "ID y clase" at bounding box center [134, 259] width 173 height 18
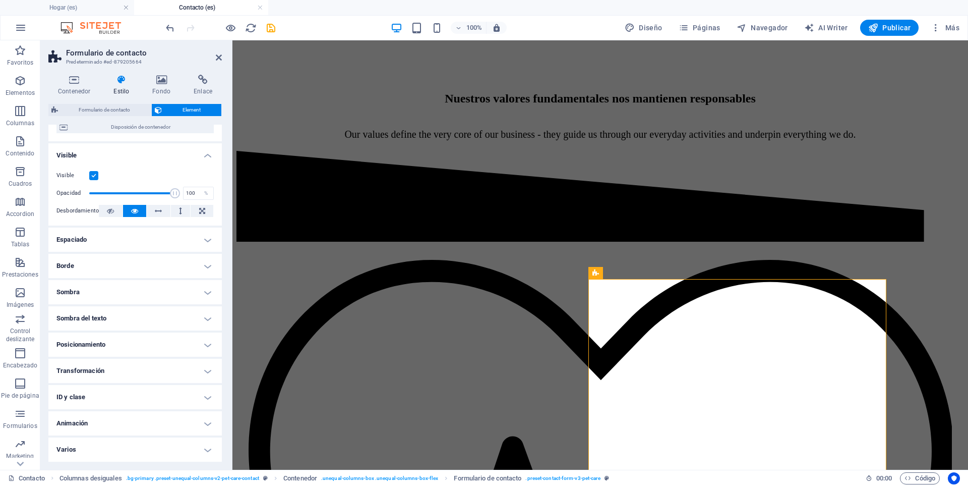
scroll to position [98, 0]
click at [15, 30] on icon "button" at bounding box center [21, 28] width 12 height 12
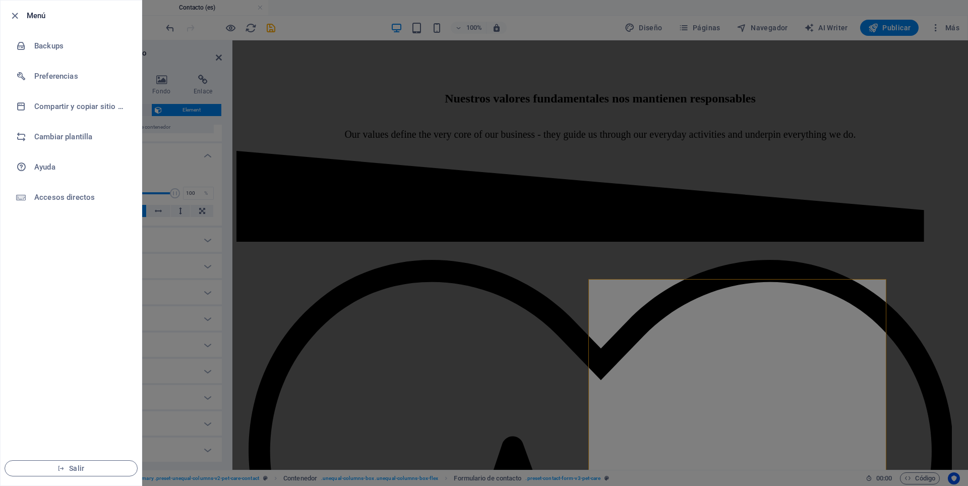
click at [258, 57] on div at bounding box center [484, 243] width 968 height 486
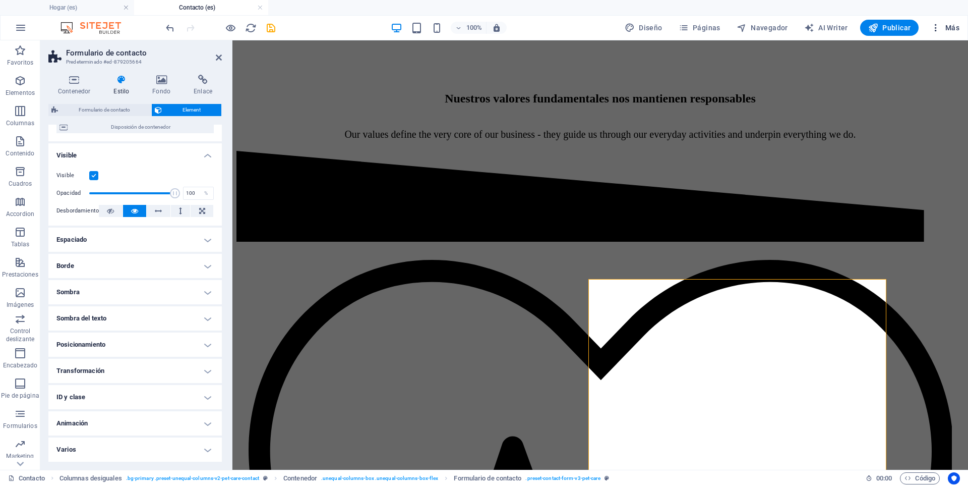
click at [948, 25] on span "Más" at bounding box center [945, 28] width 29 height 10
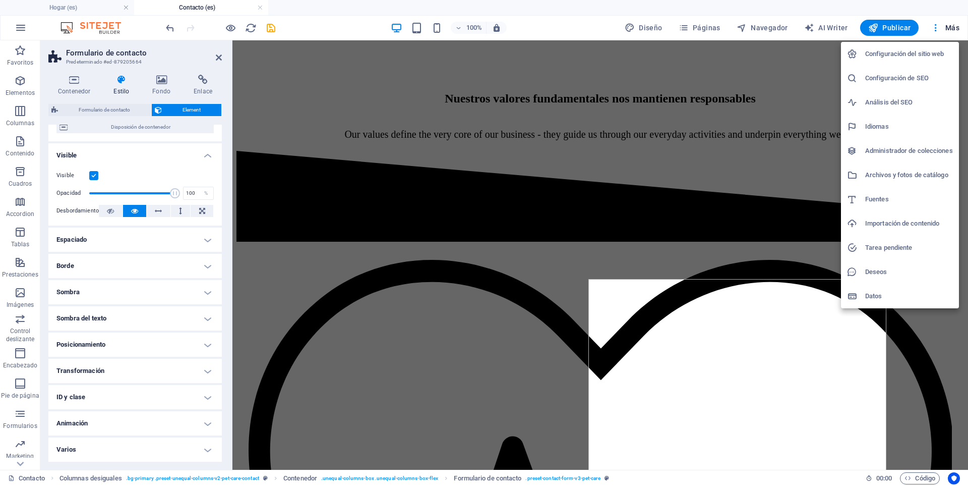
click at [584, 220] on div at bounding box center [484, 243] width 968 height 486
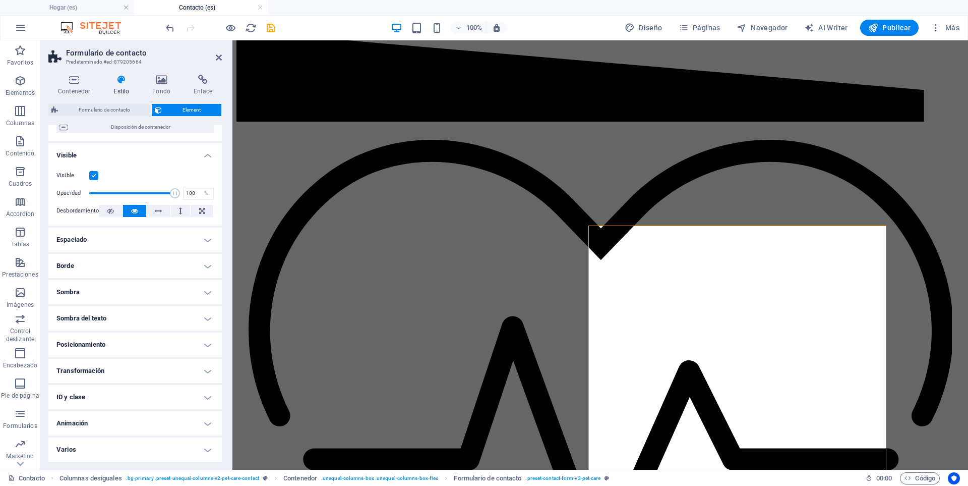
scroll to position [672, 0]
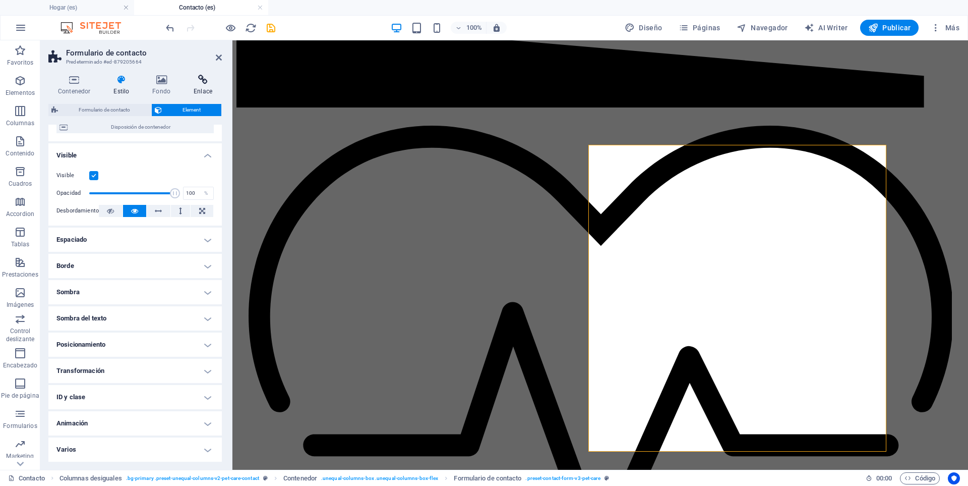
click at [199, 79] on icon at bounding box center [203, 80] width 38 height 10
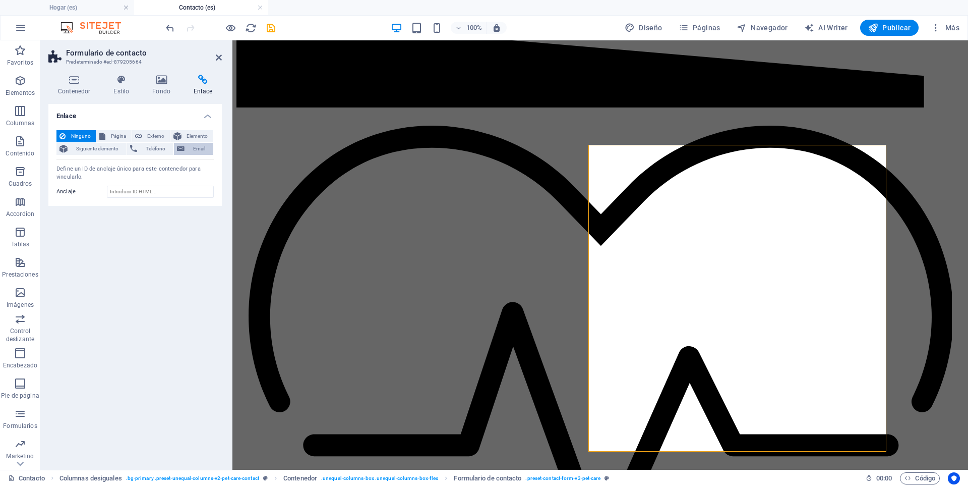
click at [187, 149] on button "Email" at bounding box center [193, 149] width 39 height 12
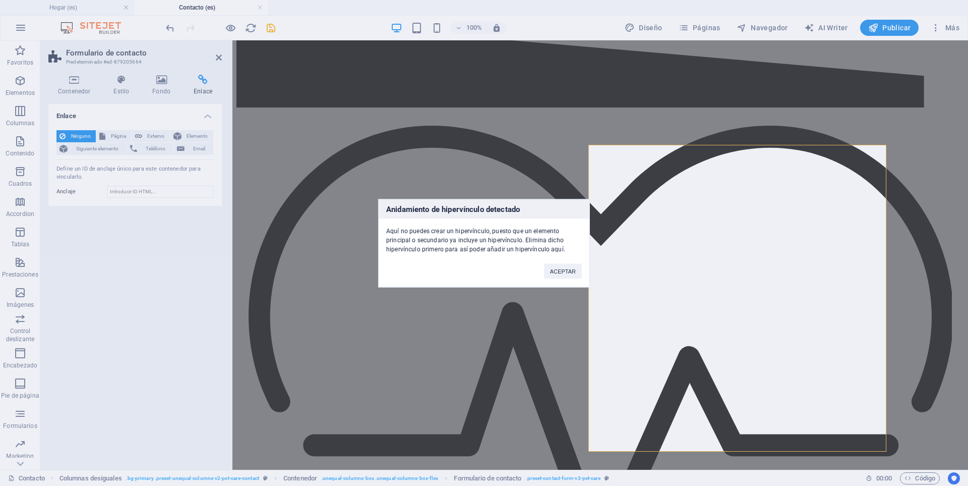
click at [687, 436] on div "Anidamiento de hipervínculo detectado Aquí no puedes crear un hipervínculo, pue…" at bounding box center [484, 243] width 968 height 486
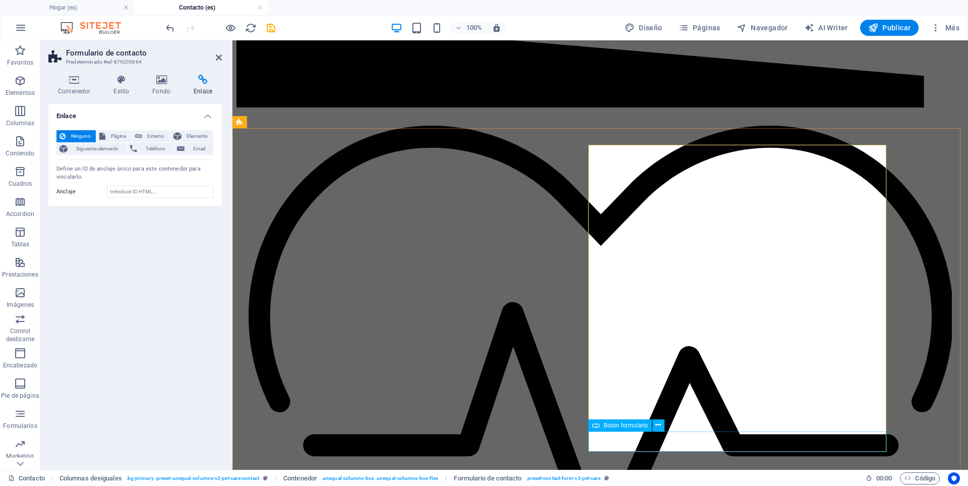
select select "%"
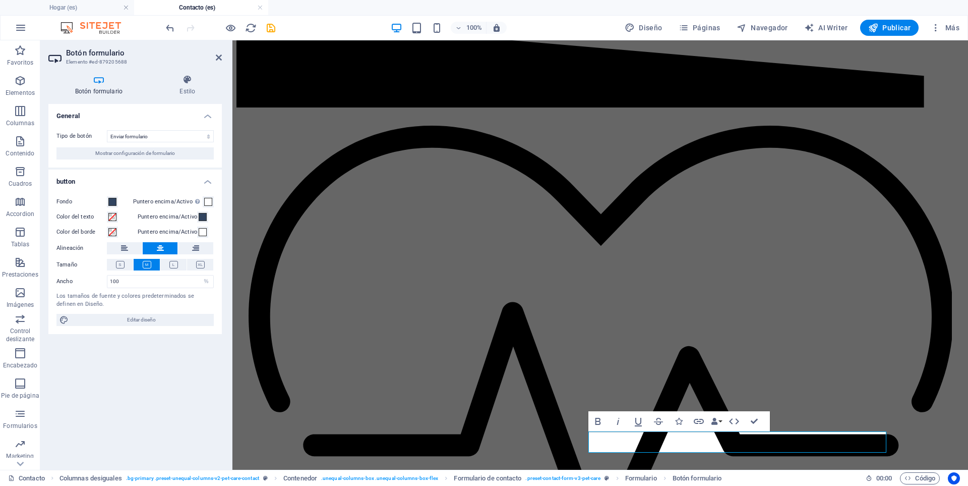
click at [187, 100] on div "Botón formulario Estilo General Tipo de botón Enviar formulario Restablecer for…" at bounding box center [134, 268] width 173 height 387
click at [170, 149] on span "Mostrar configuración de formulario" at bounding box center [135, 153] width 80 height 12
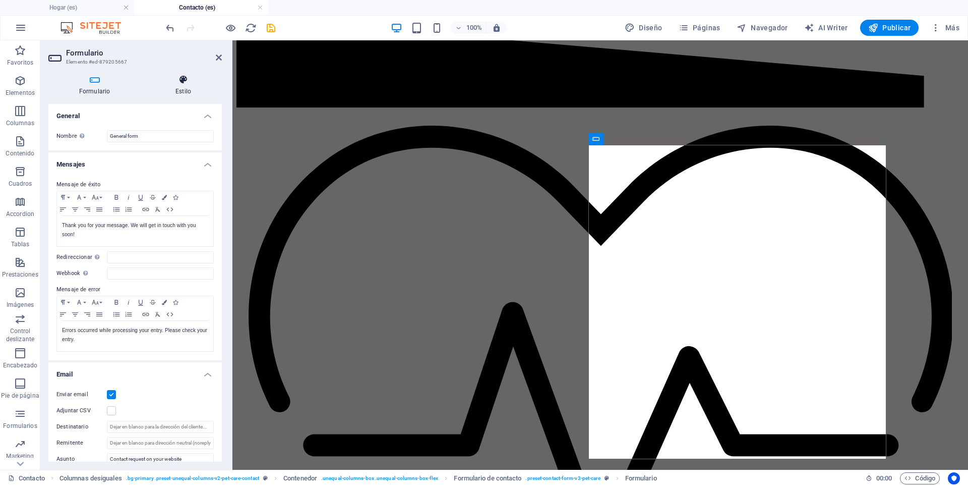
click at [176, 88] on h4 "Estilo" at bounding box center [183, 85] width 77 height 21
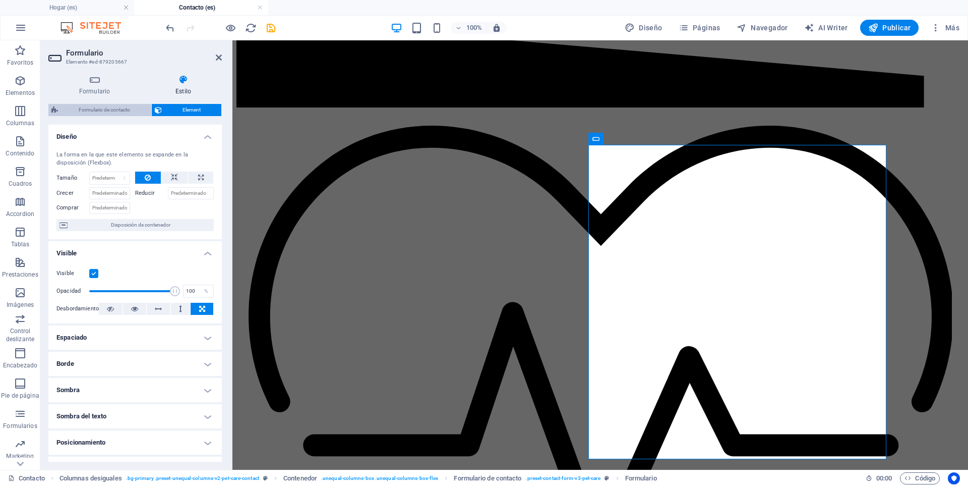
click at [87, 106] on span "Formulario de contacto" at bounding box center [104, 110] width 87 height 12
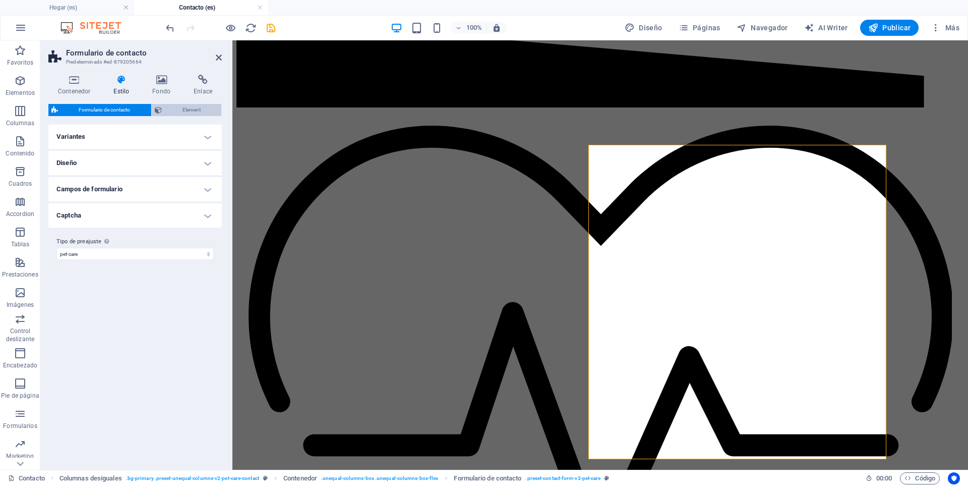
click at [178, 112] on span "Element" at bounding box center [192, 110] width 54 height 12
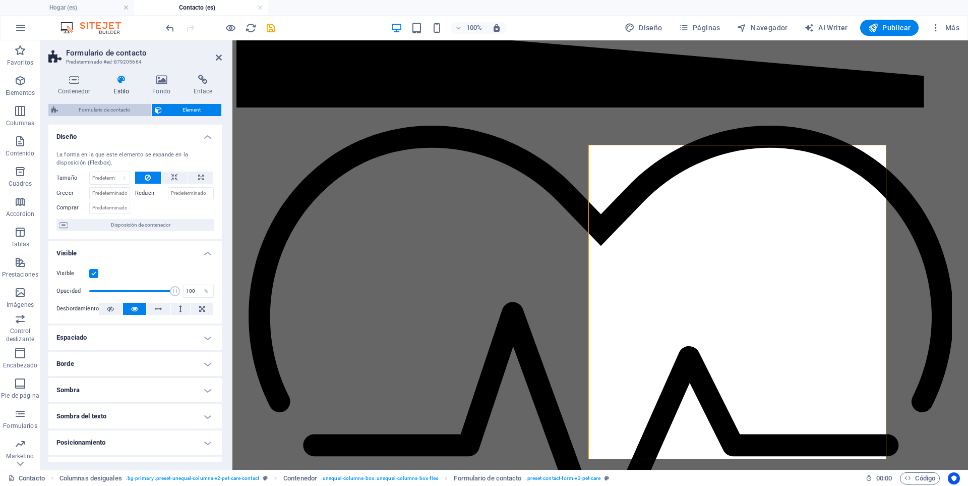
click at [110, 109] on span "Formulario de contacto" at bounding box center [104, 110] width 87 height 12
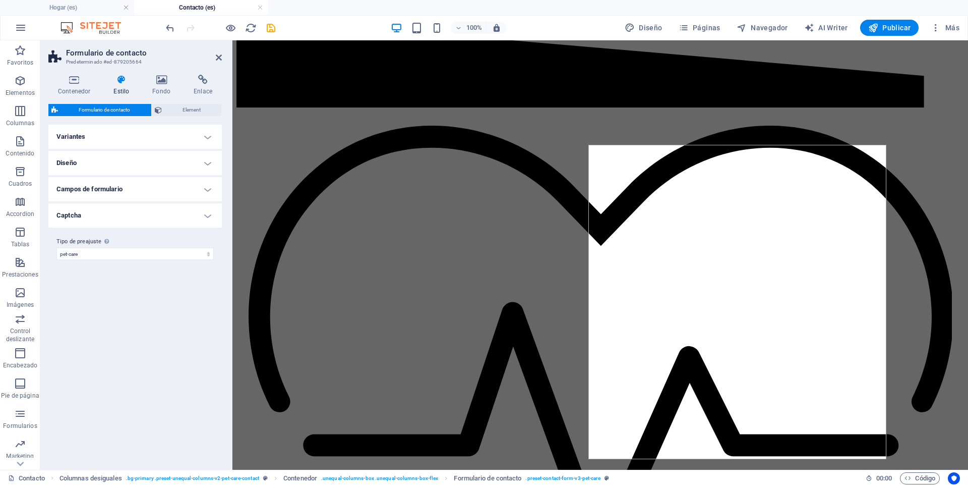
click at [203, 189] on h4 "Campos de formulario" at bounding box center [134, 189] width 173 height 24
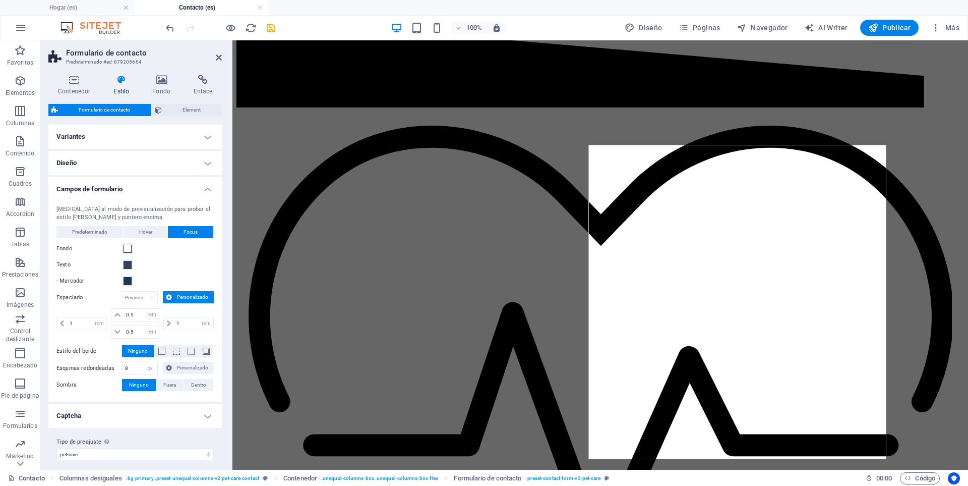
click at [203, 189] on h4 "Campos de formulario" at bounding box center [134, 186] width 173 height 18
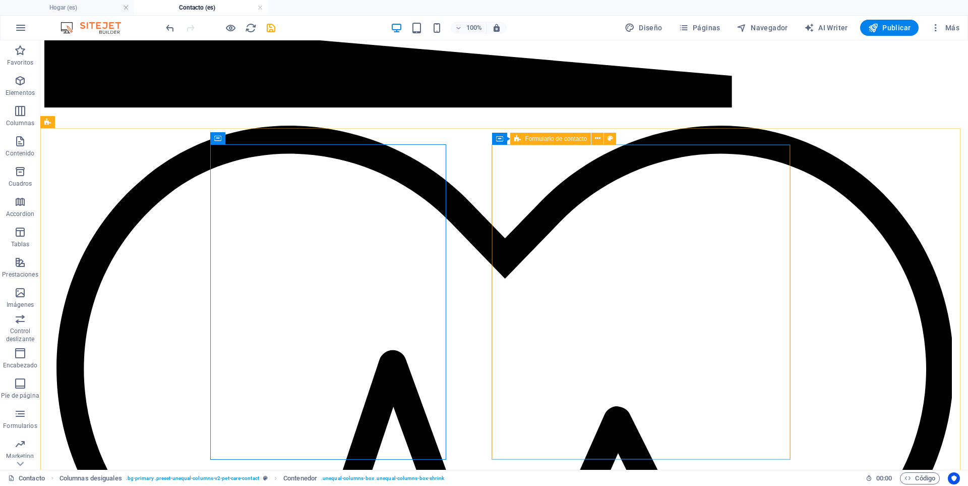
click at [521, 138] on div "Formulario de contacto" at bounding box center [550, 139] width 81 height 12
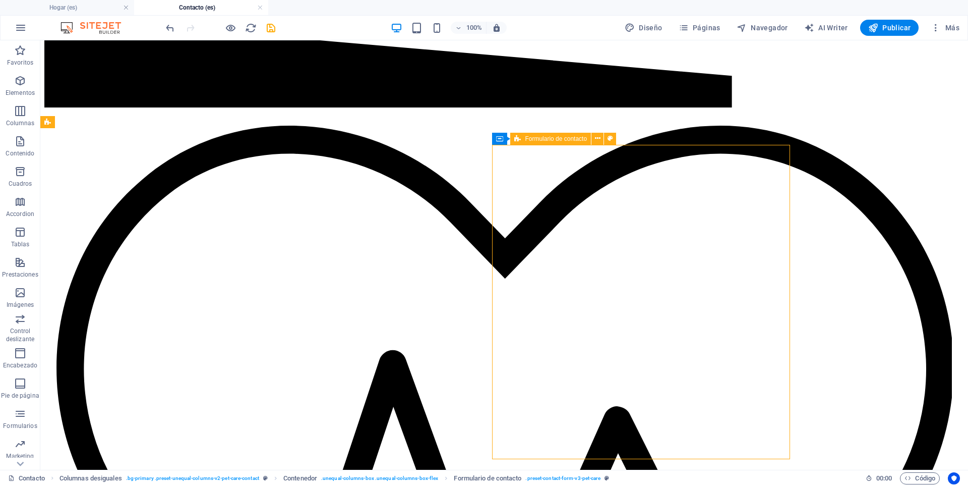
click at [534, 137] on span "Formulario de contacto" at bounding box center [556, 139] width 62 height 6
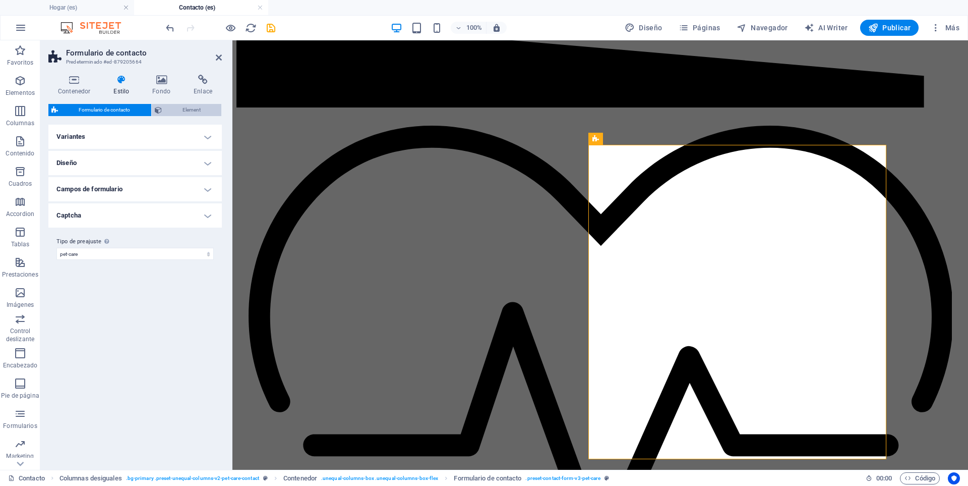
click at [185, 111] on span "Element" at bounding box center [192, 110] width 54 height 12
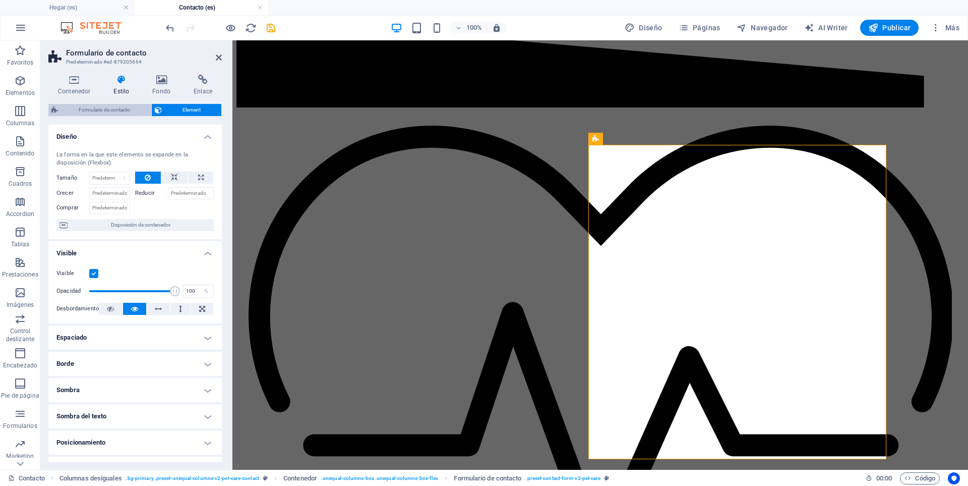
click at [109, 110] on span "Formulario de contacto" at bounding box center [104, 110] width 87 height 12
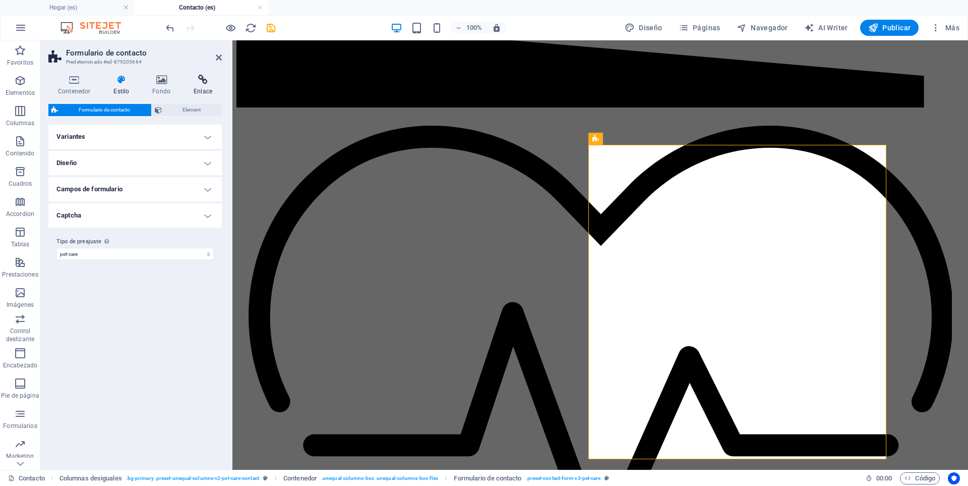
click at [196, 89] on h4 "Enlace" at bounding box center [203, 85] width 38 height 21
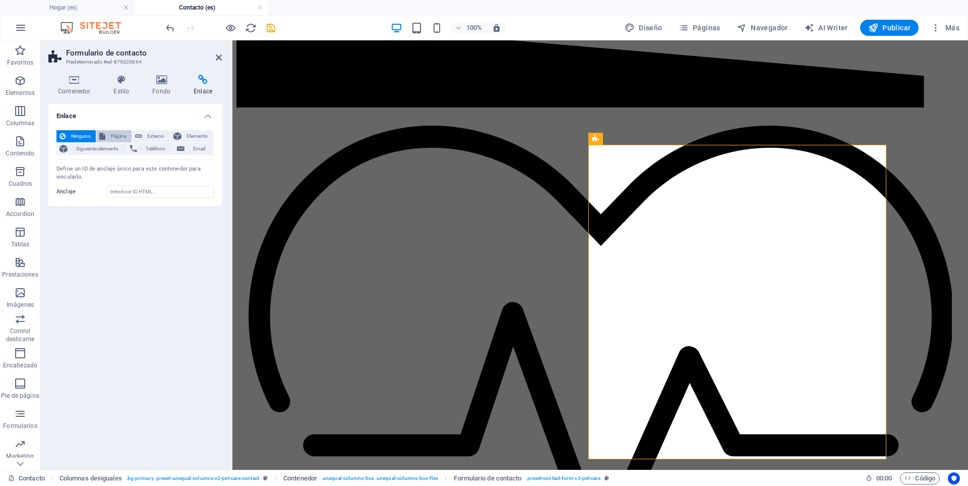
click at [108, 132] on span "Página" at bounding box center [118, 136] width 20 height 12
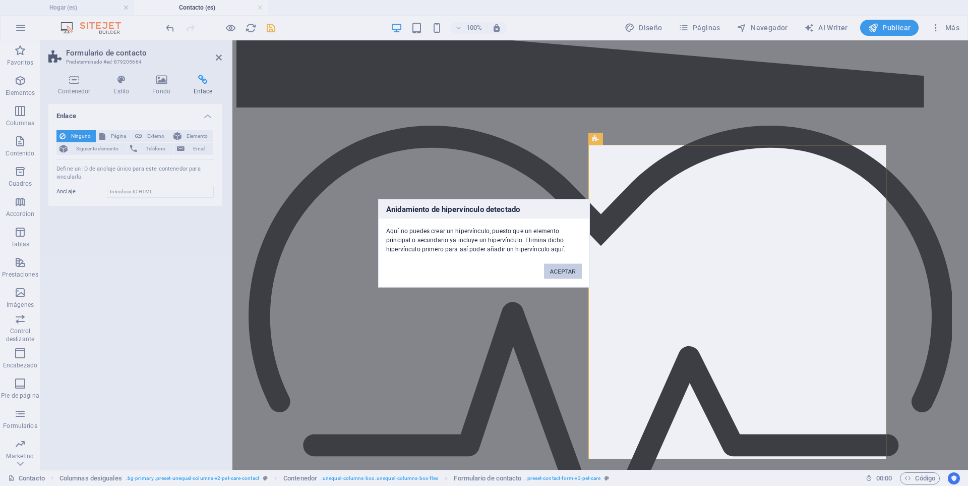
click at [564, 271] on button "ACEPTAR" at bounding box center [563, 270] width 38 height 15
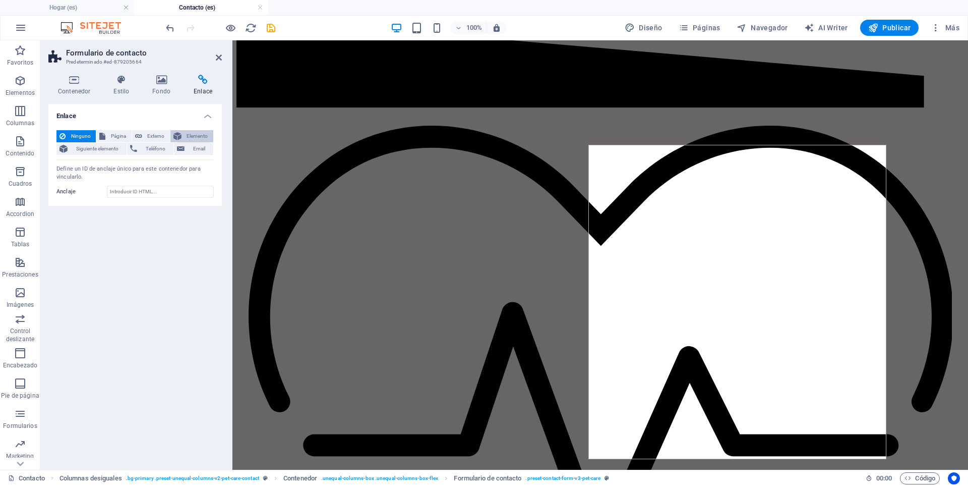
click at [191, 134] on span "Elemento" at bounding box center [198, 136] width 26 height 12
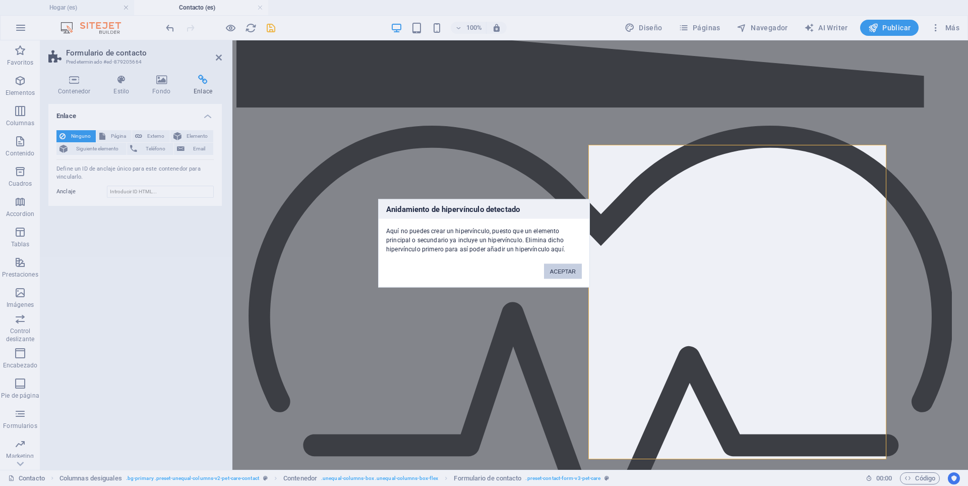
click at [567, 274] on button "ACEPTAR" at bounding box center [563, 270] width 38 height 15
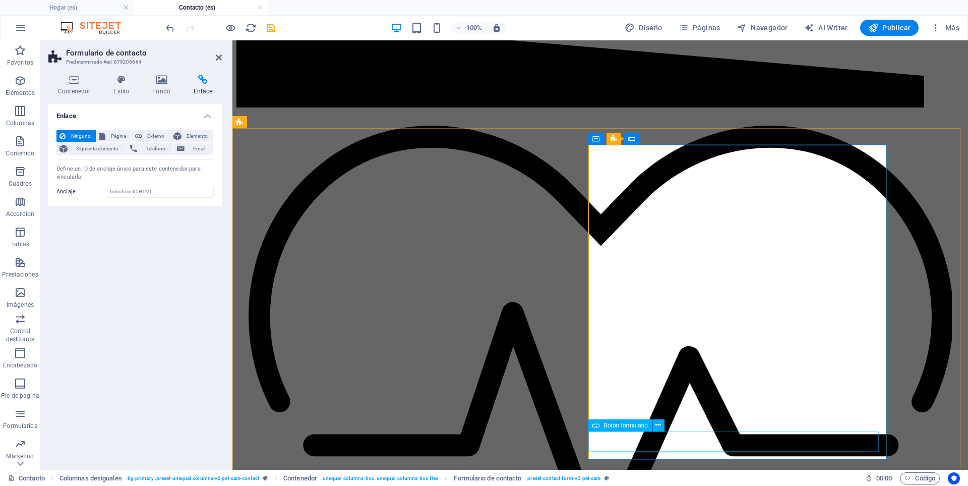
select select "%"
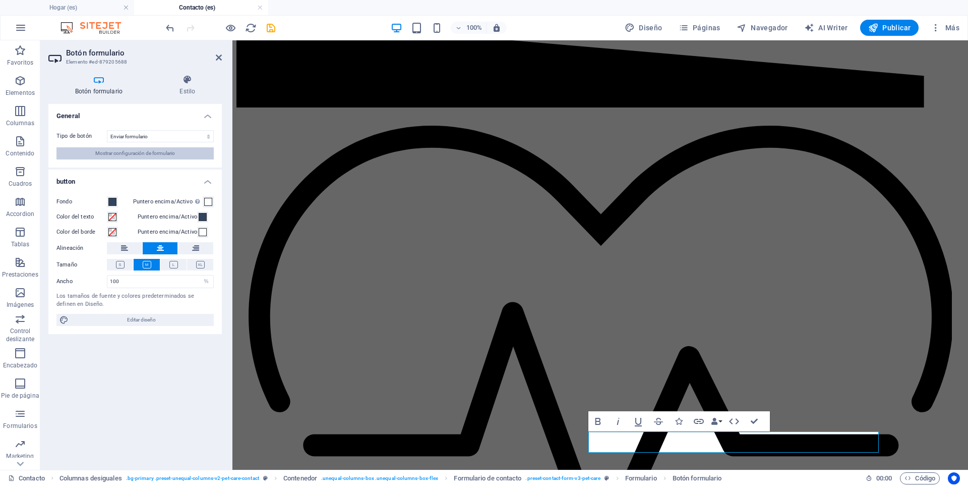
click at [166, 150] on span "Mostrar configuración de formulario" at bounding box center [135, 153] width 80 height 12
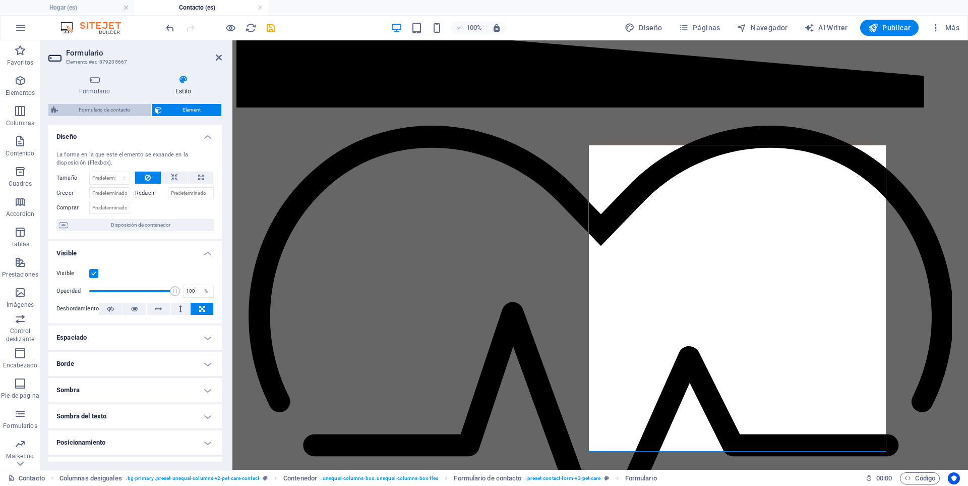
click at [101, 111] on span "Formulario de contacto" at bounding box center [104, 110] width 87 height 12
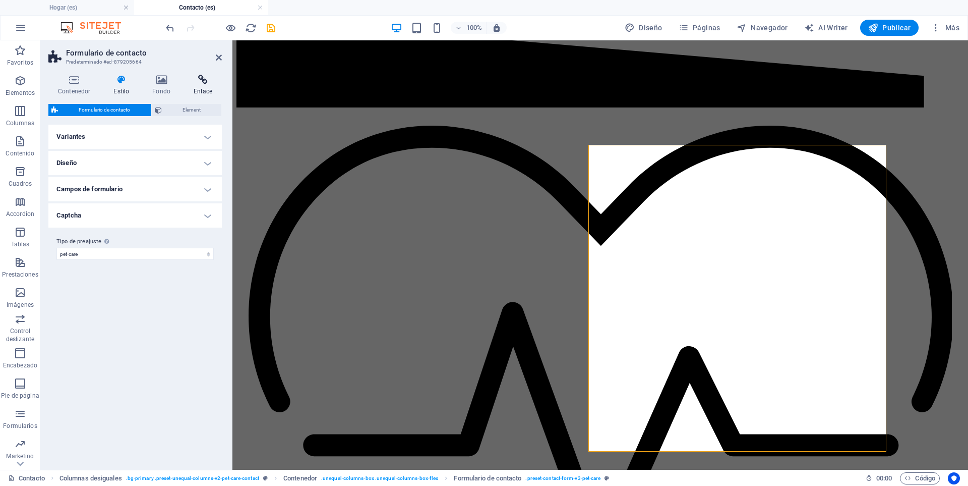
click at [208, 90] on h4 "Enlace" at bounding box center [203, 85] width 38 height 21
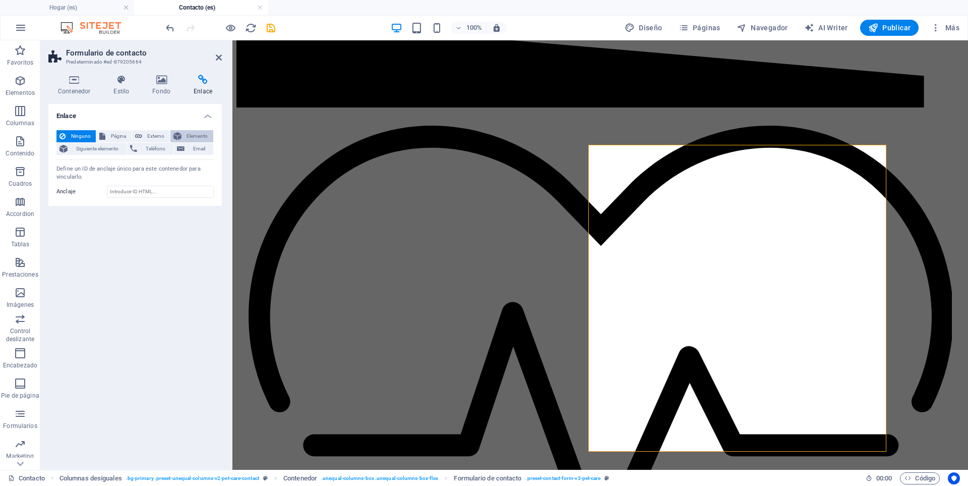
click at [200, 134] on span "Elemento" at bounding box center [198, 136] width 26 height 12
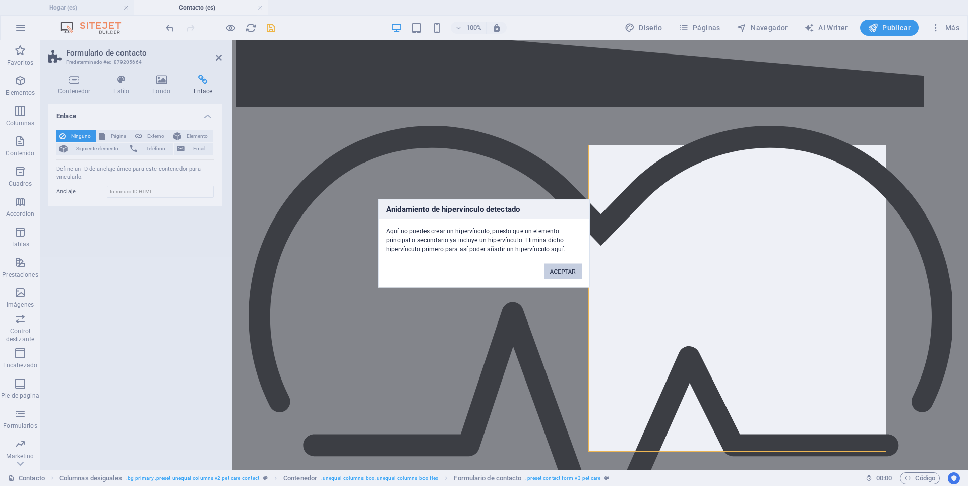
click at [555, 276] on button "ACEPTAR" at bounding box center [563, 270] width 38 height 15
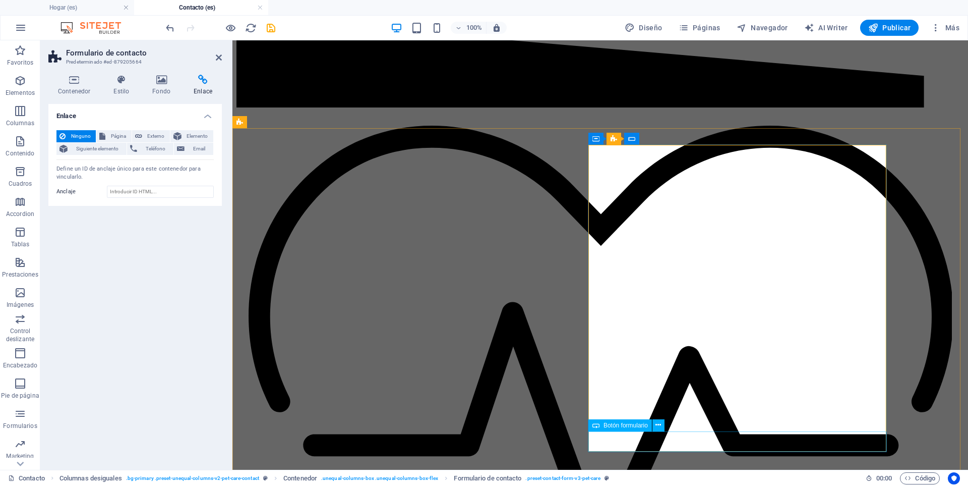
click at [146, 130] on span "Externo" at bounding box center [156, 136] width 22 height 12
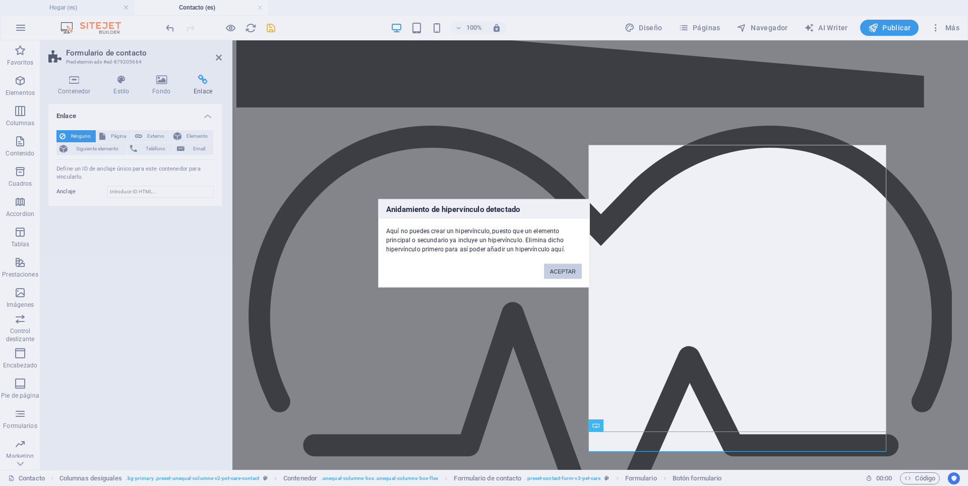
click at [571, 267] on button "ACEPTAR" at bounding box center [563, 270] width 38 height 15
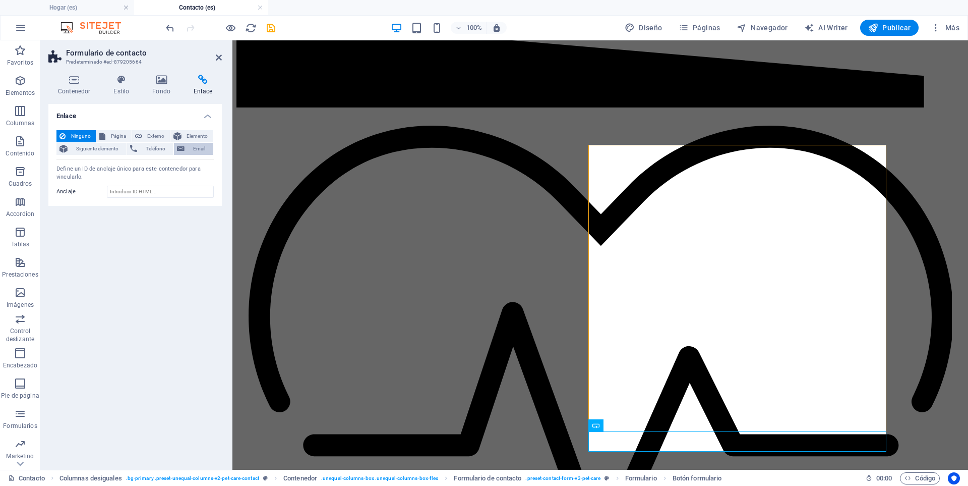
click at [190, 149] on span "Email" at bounding box center [199, 149] width 23 height 12
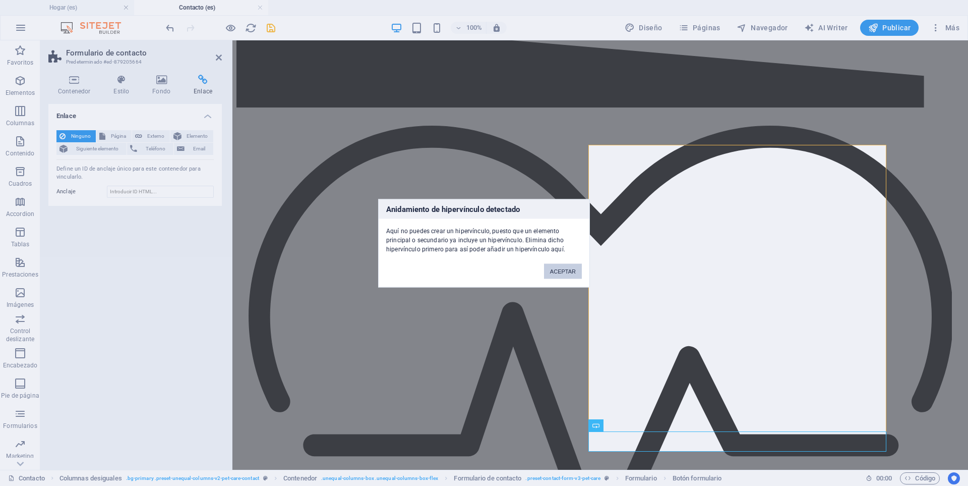
click at [553, 265] on button "ACEPTAR" at bounding box center [563, 270] width 38 height 15
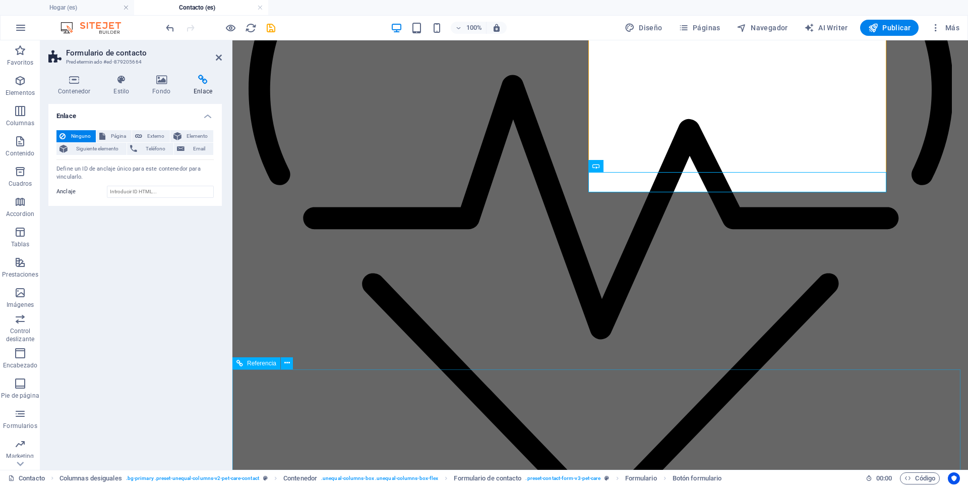
scroll to position [941, 0]
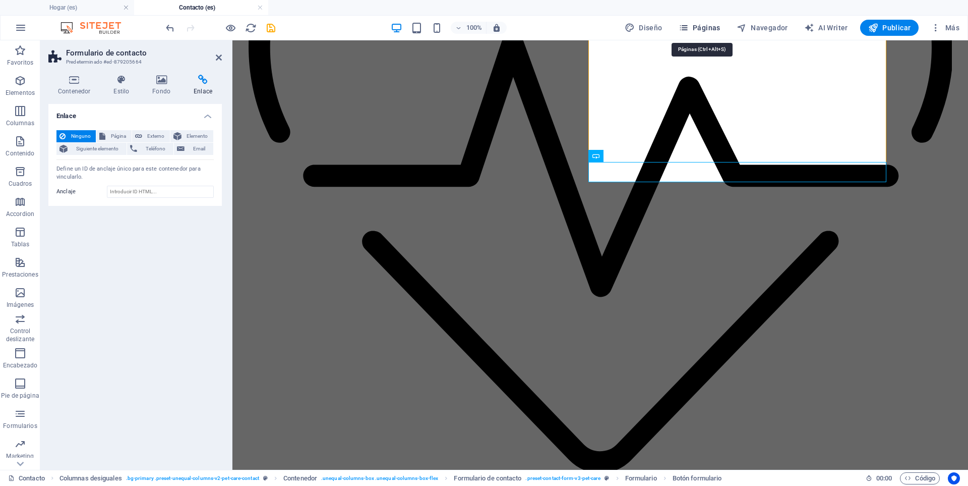
click at [689, 26] on icon "button" at bounding box center [684, 28] width 10 height 10
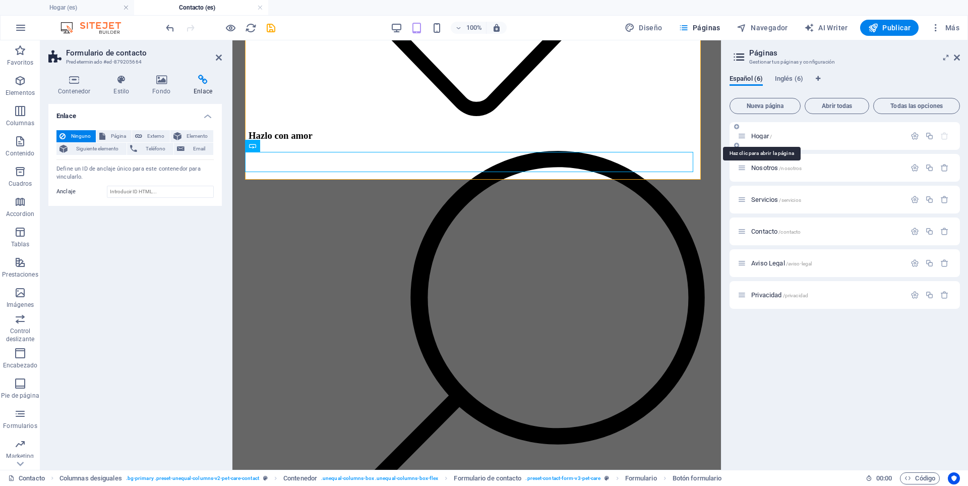
click at [758, 137] on span "Hogar /" at bounding box center [761, 136] width 21 height 8
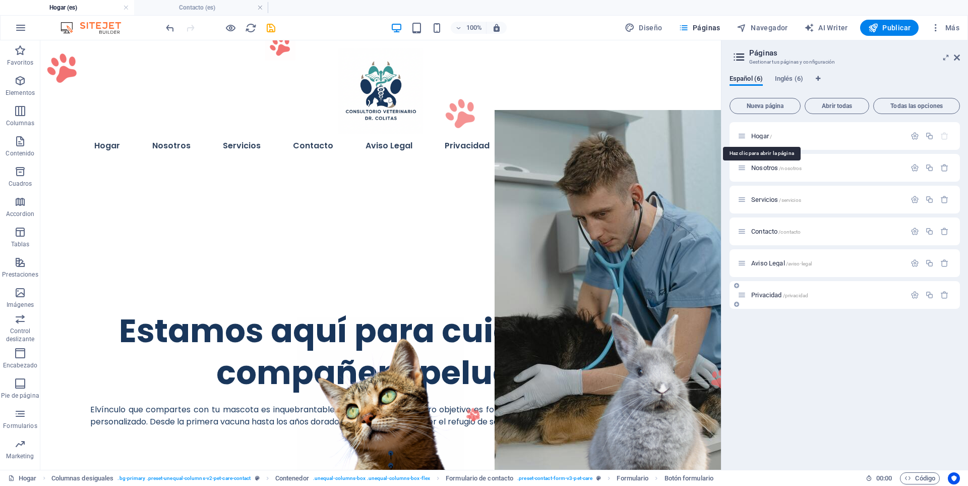
scroll to position [2477, 0]
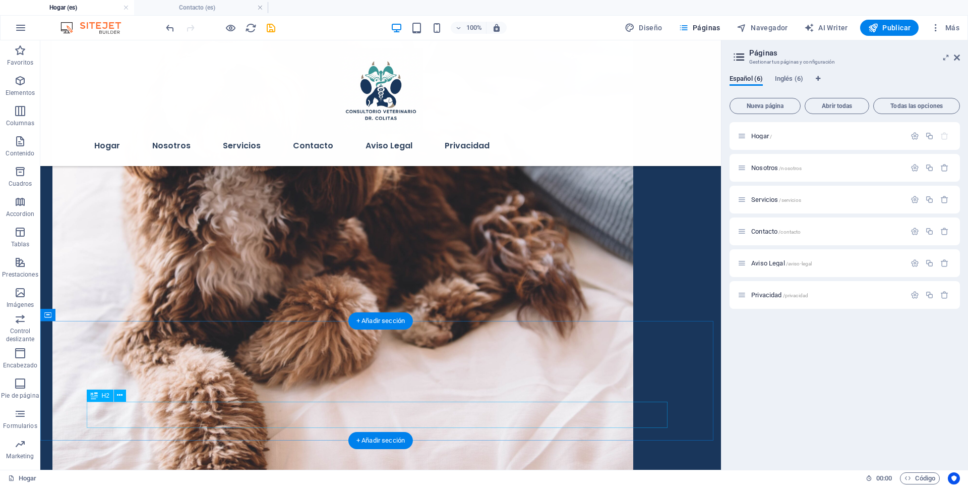
scroll to position [2342, 0]
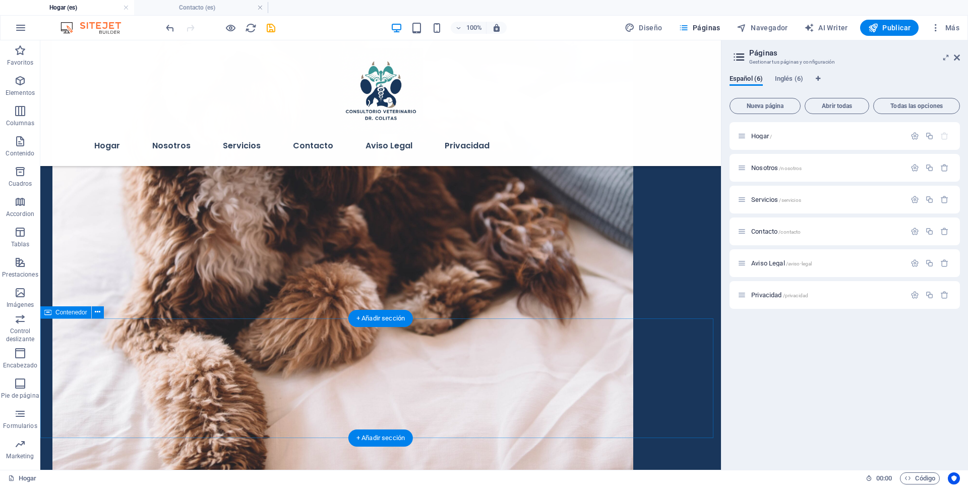
click at [379, 433] on div "+ Añadir sección" at bounding box center [380, 437] width 65 height 17
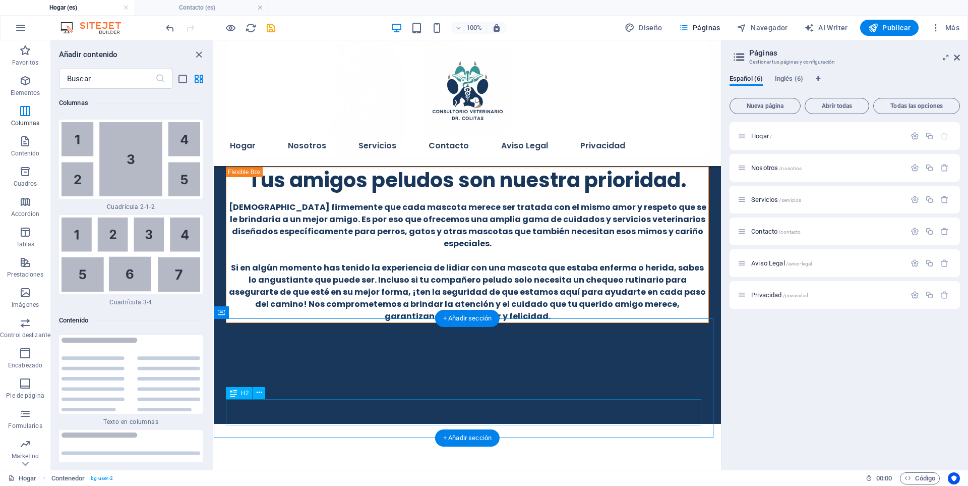
scroll to position [2550, 0]
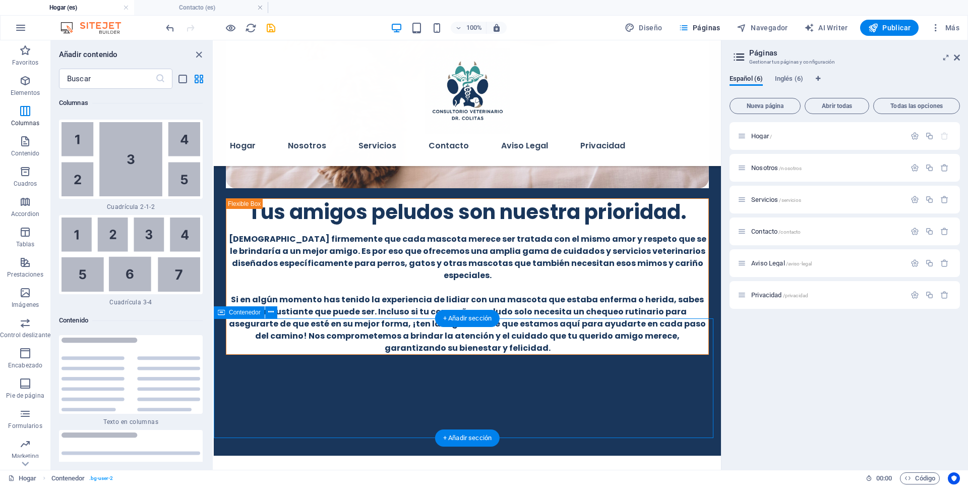
click at [478, 315] on div "+ Añadir sección" at bounding box center [467, 318] width 65 height 17
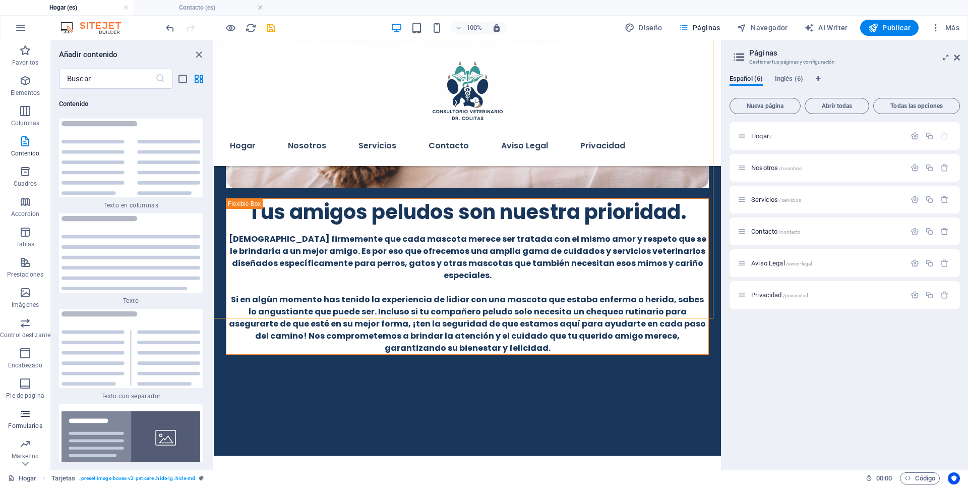
click at [26, 418] on icon "button" at bounding box center [25, 413] width 12 height 12
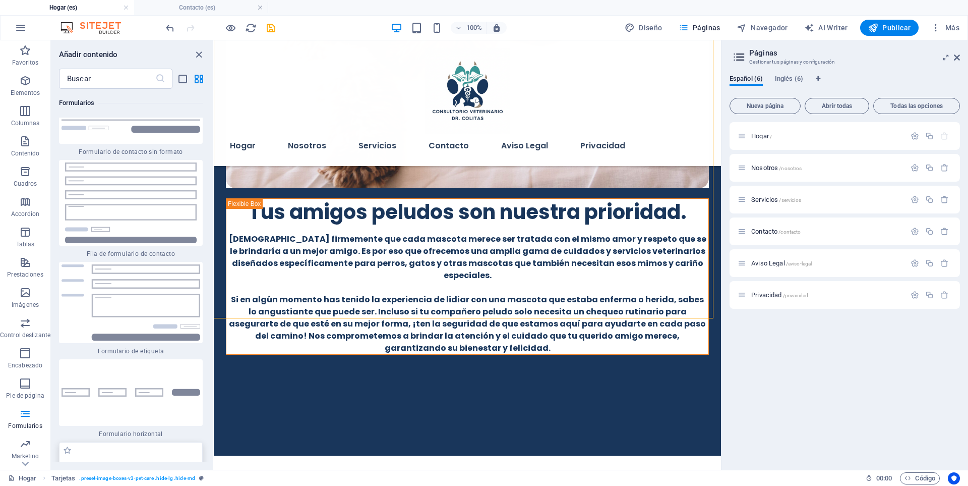
scroll to position [14898, 0]
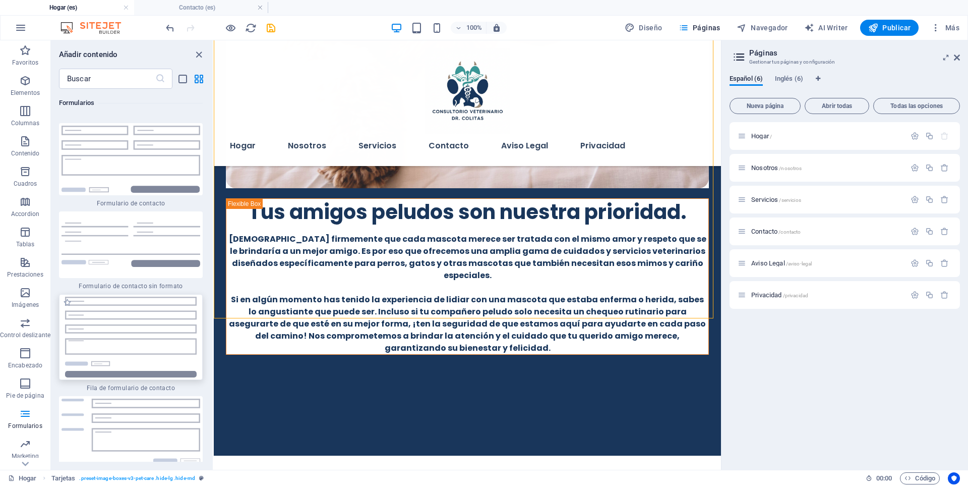
click at [117, 296] on img at bounding box center [131, 336] width 139 height 81
click at [214, 265] on div "H1 Banner Banner Contenedor Barra de menús Hamburger Barra de menús Hamburger M…" at bounding box center [467, 254] width 507 height 429
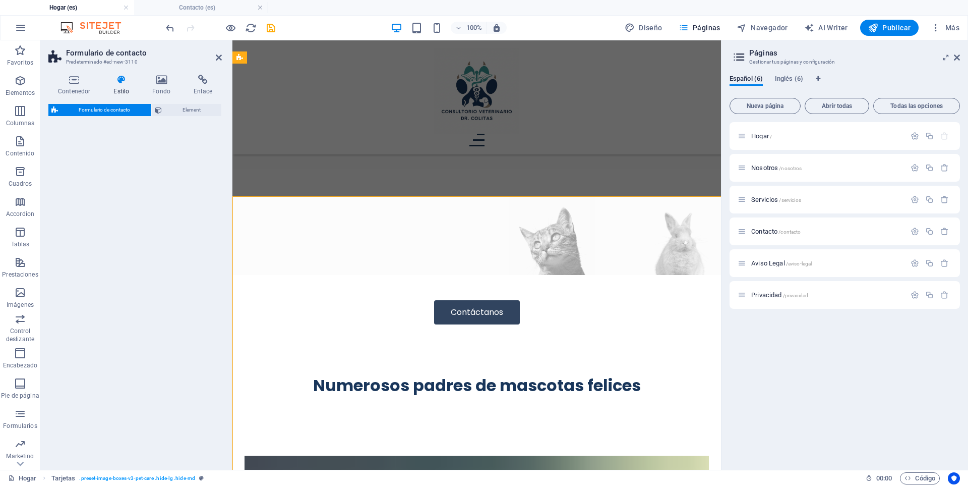
select select "rem"
select select "preset-contact-form-v3-row"
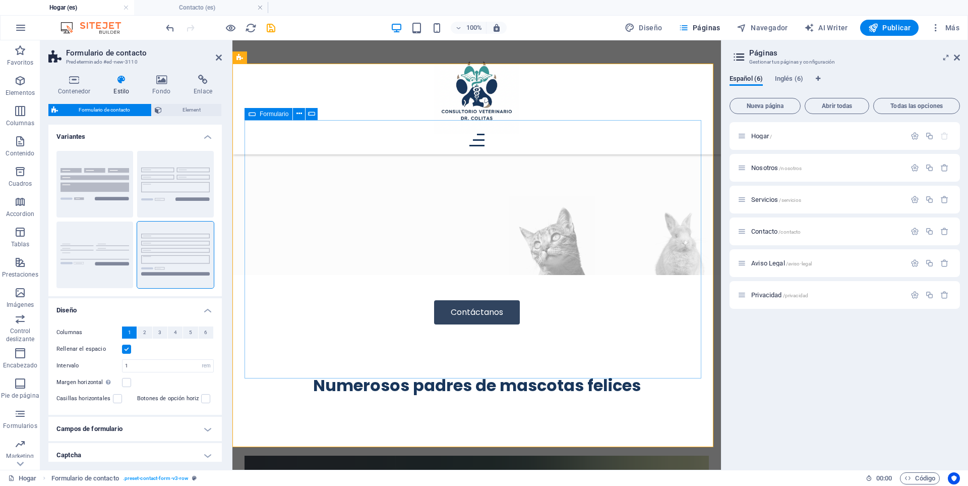
scroll to position [2474, 0]
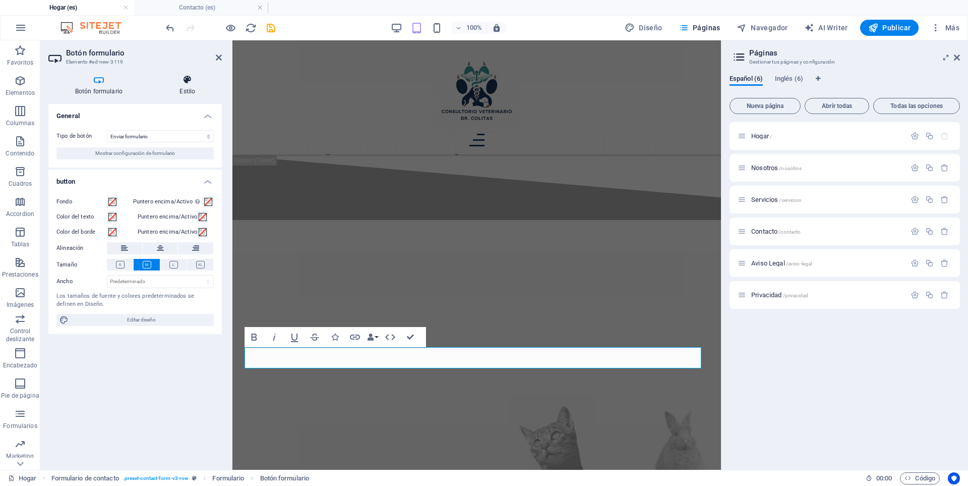
click at [193, 78] on icon at bounding box center [187, 80] width 69 height 10
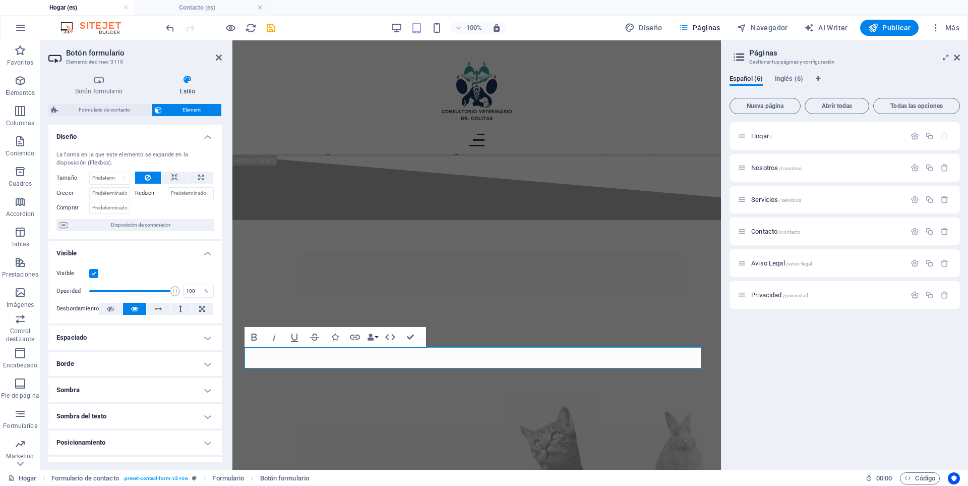
click at [85, 102] on div "Botón formulario Estilo General Tipo de botón Enviar formulario Restablecer for…" at bounding box center [134, 268] width 173 height 387
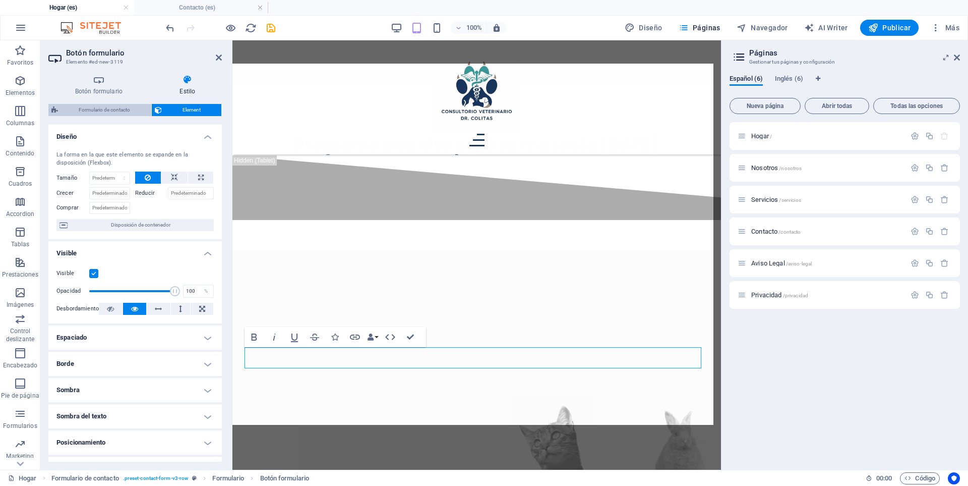
click at [89, 106] on span "Formulario de contacto" at bounding box center [104, 110] width 87 height 12
select select "rem"
select select "preset-contact-form-v3-row"
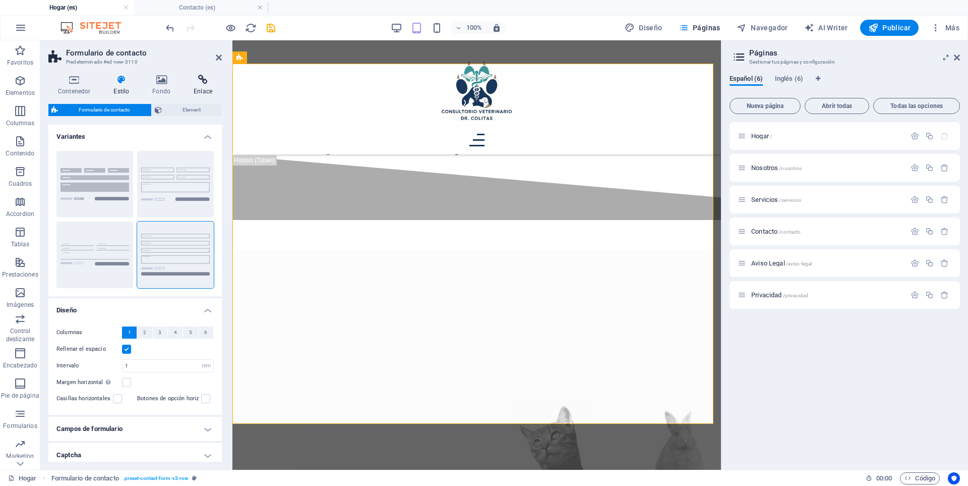
click at [211, 84] on icon at bounding box center [203, 80] width 38 height 10
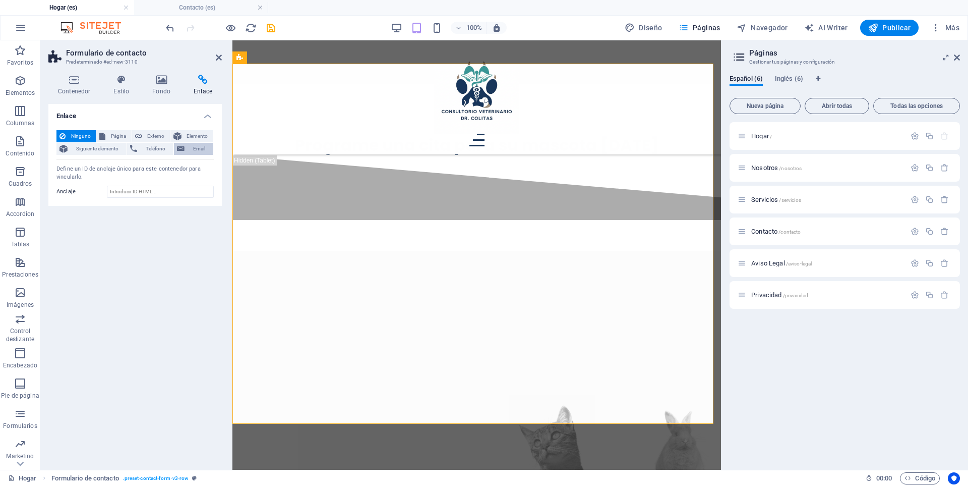
click at [183, 153] on icon at bounding box center [181, 149] width 8 height 12
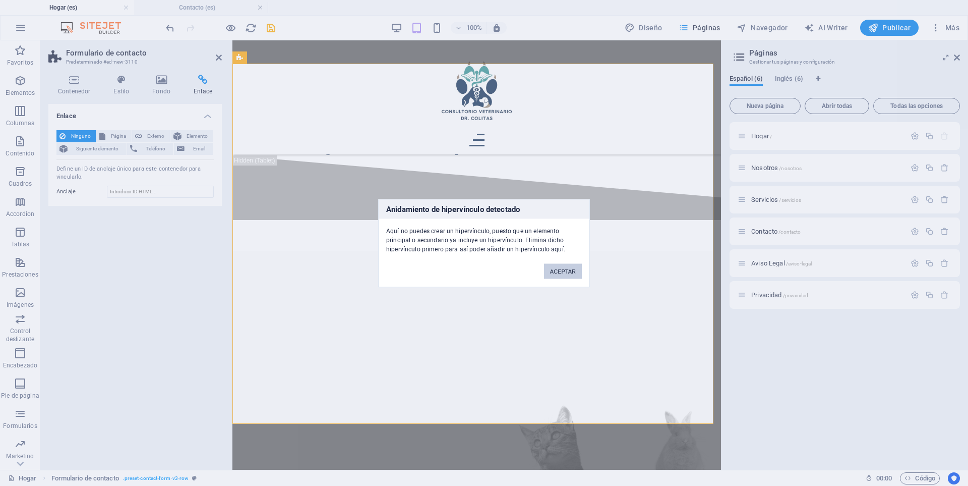
click at [564, 273] on button "ACEPTAR" at bounding box center [563, 270] width 38 height 15
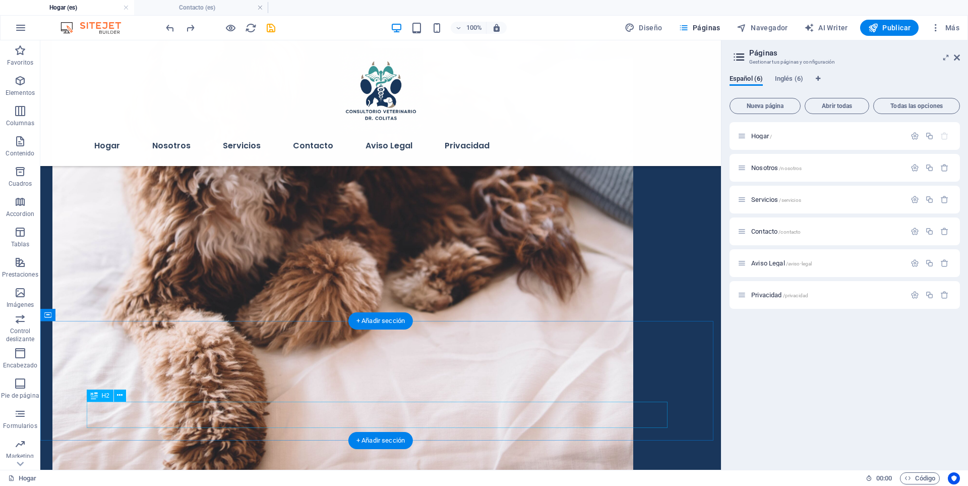
scroll to position [2340, 0]
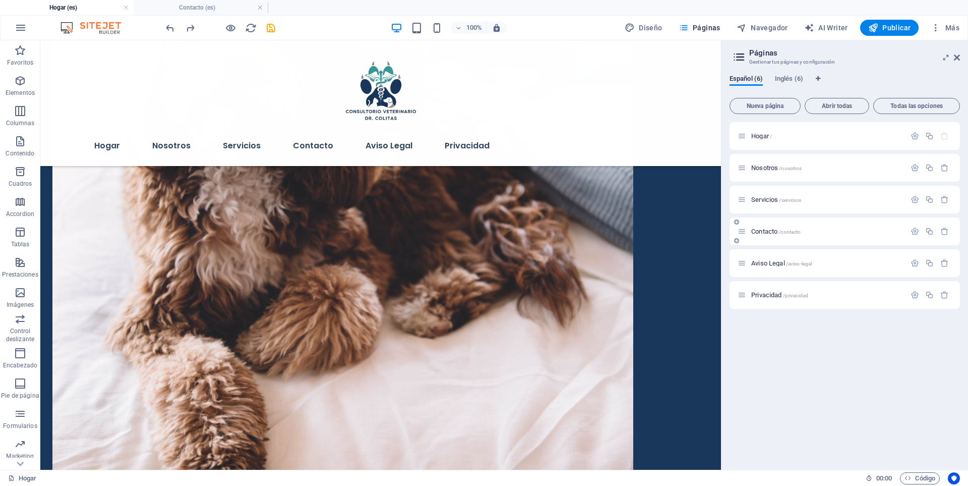
click at [761, 223] on div "Contacto /contacto" at bounding box center [845, 231] width 230 height 28
click at [761, 226] on div "Contacto /contacto" at bounding box center [822, 231] width 168 height 12
click at [761, 231] on span "Contacto /contacto" at bounding box center [775, 231] width 49 height 8
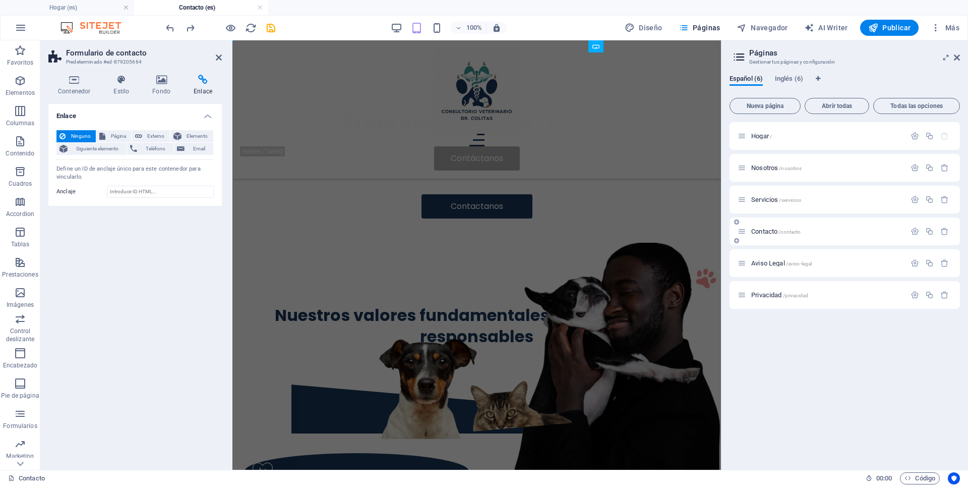
scroll to position [925, 0]
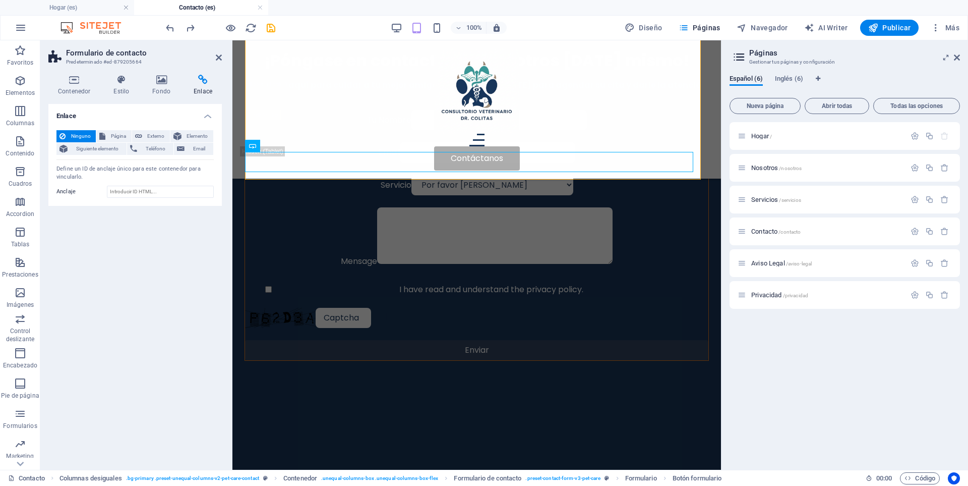
click at [188, 288] on div "Enlace Ninguno Página Externo Elemento Siguiente elemento Teléfono Email Página…" at bounding box center [134, 282] width 173 height 357
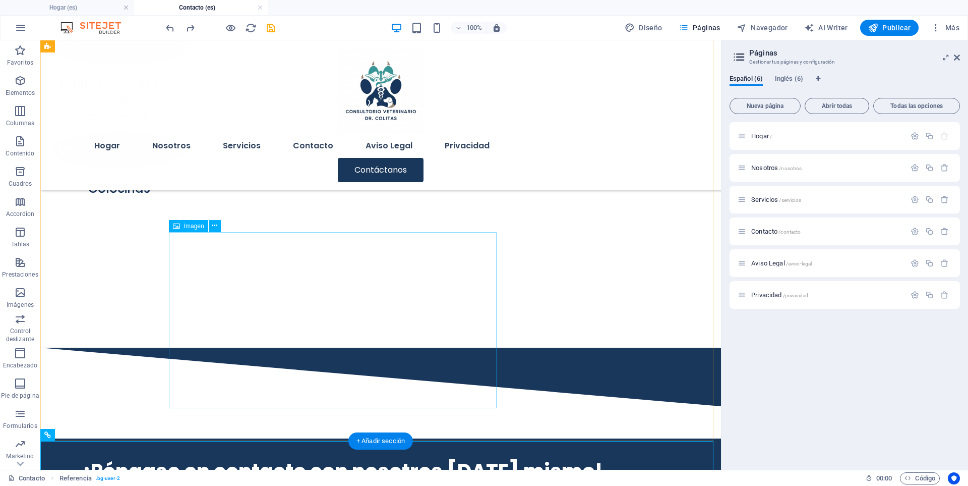
scroll to position [807, 0]
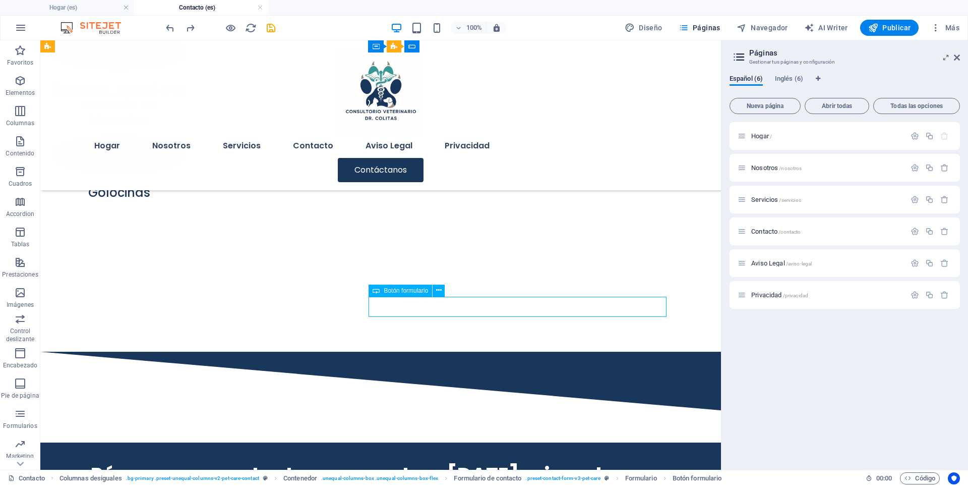
select select "%"
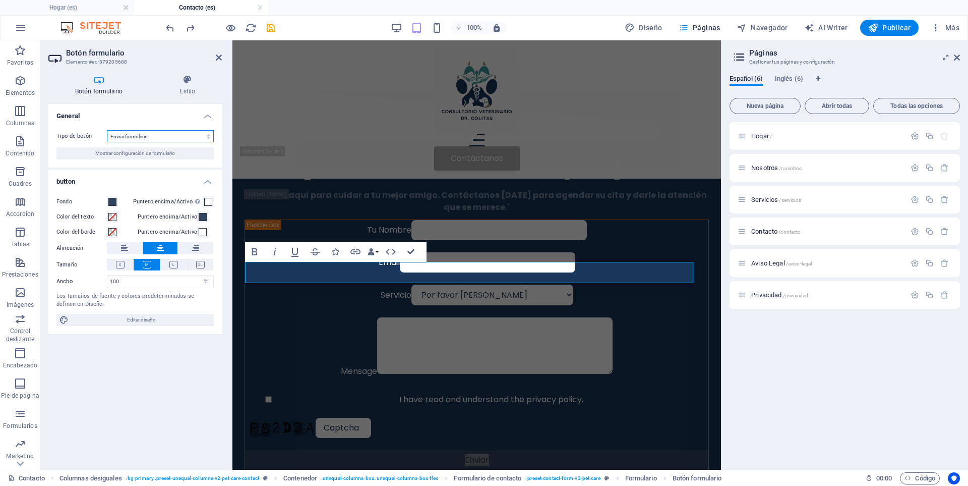
click at [210, 139] on select "Enviar formulario Restablecer formulario Ninguna acción" at bounding box center [160, 136] width 107 height 12
click at [208, 136] on select "Enviar formulario Restablecer formulario Ninguna acción" at bounding box center [160, 136] width 107 height 12
click at [176, 80] on icon at bounding box center [187, 80] width 69 height 10
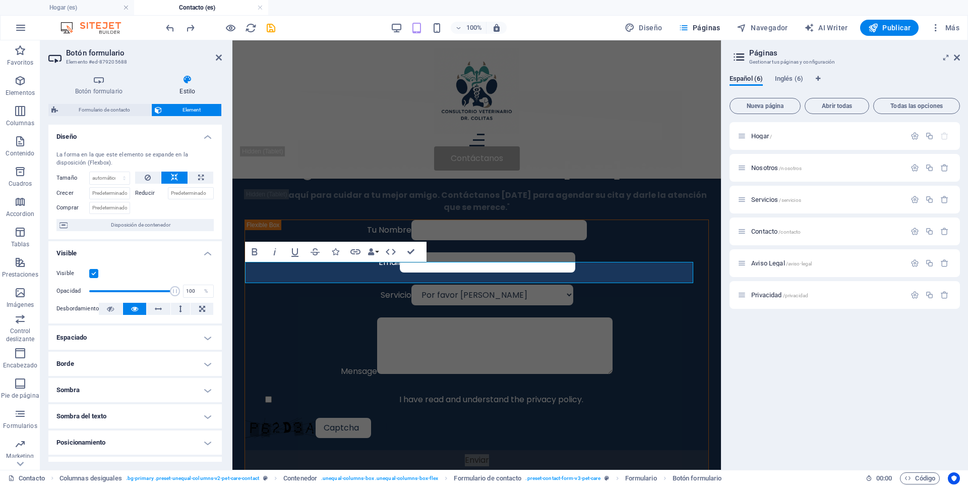
click at [92, 277] on label at bounding box center [93, 273] width 9 height 9
click at [0, 0] on input "Visible" at bounding box center [0, 0] width 0 height 0
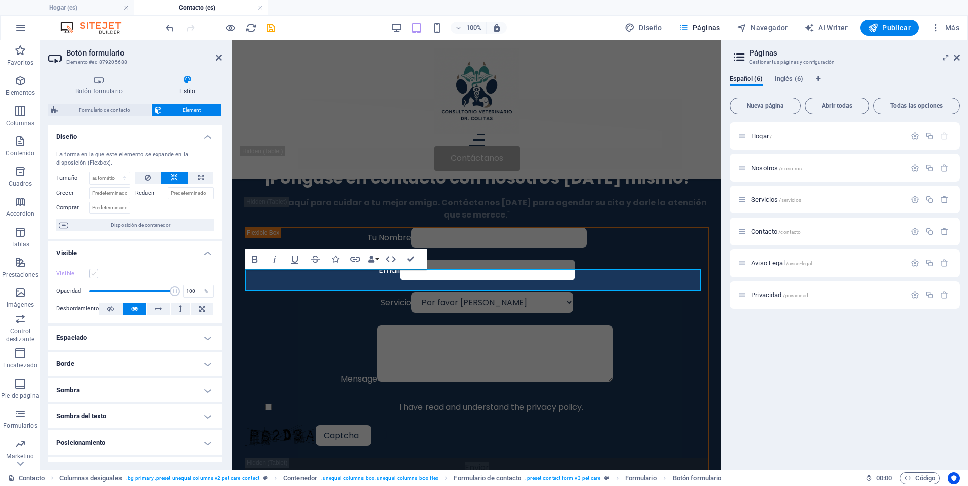
click at [92, 277] on label at bounding box center [93, 273] width 9 height 9
click at [0, 0] on input "Visible" at bounding box center [0, 0] width 0 height 0
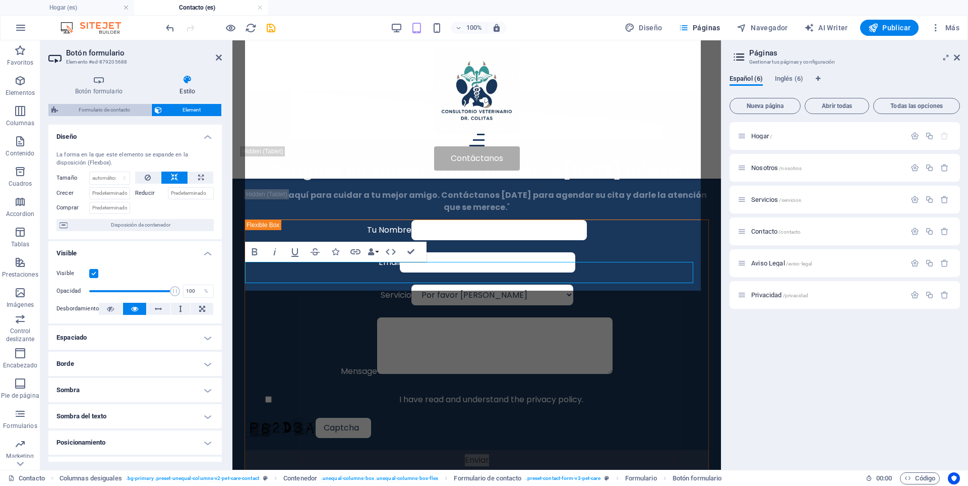
click at [109, 104] on span "Formulario de contacto" at bounding box center [104, 110] width 87 height 12
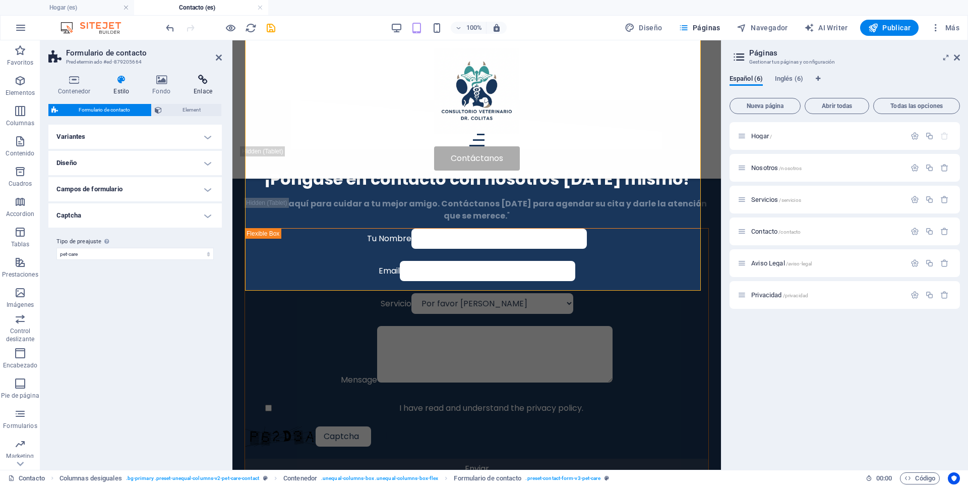
click at [202, 83] on icon at bounding box center [203, 80] width 38 height 10
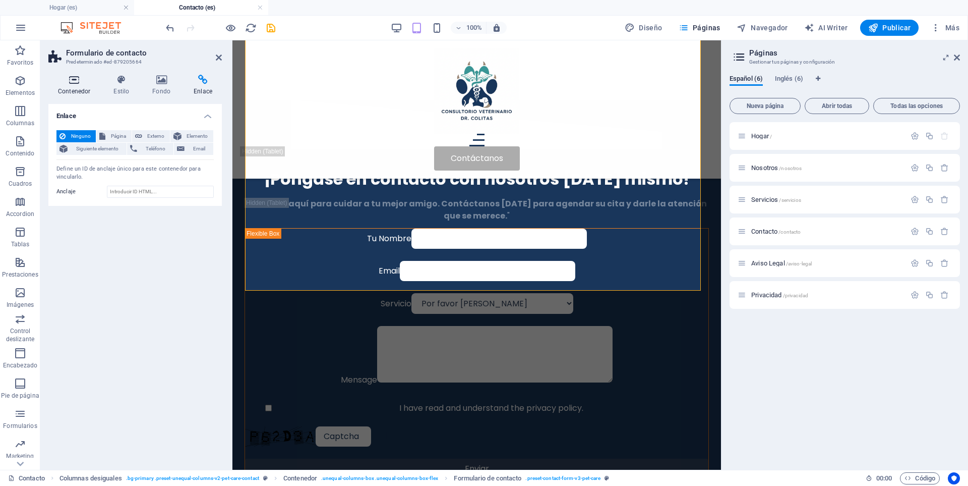
click at [77, 89] on h4 "Contenedor" at bounding box center [75, 85] width 55 height 21
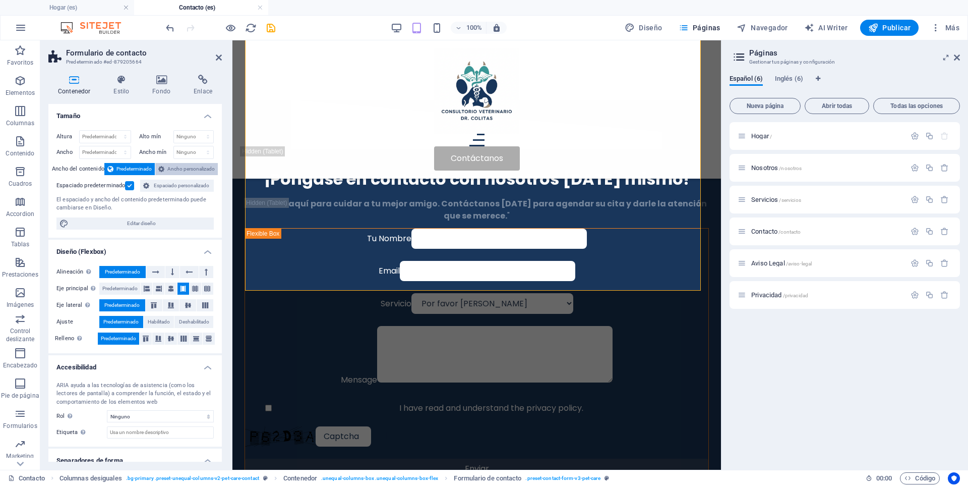
click at [199, 165] on span "Ancho personalizado" at bounding box center [190, 169] width 47 height 12
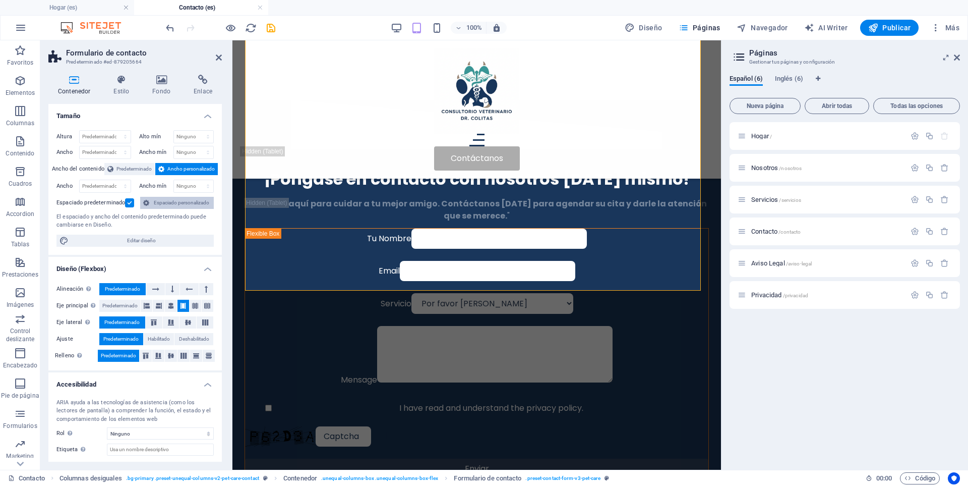
click at [169, 203] on span "Espaciado personalizado" at bounding box center [181, 203] width 58 height 12
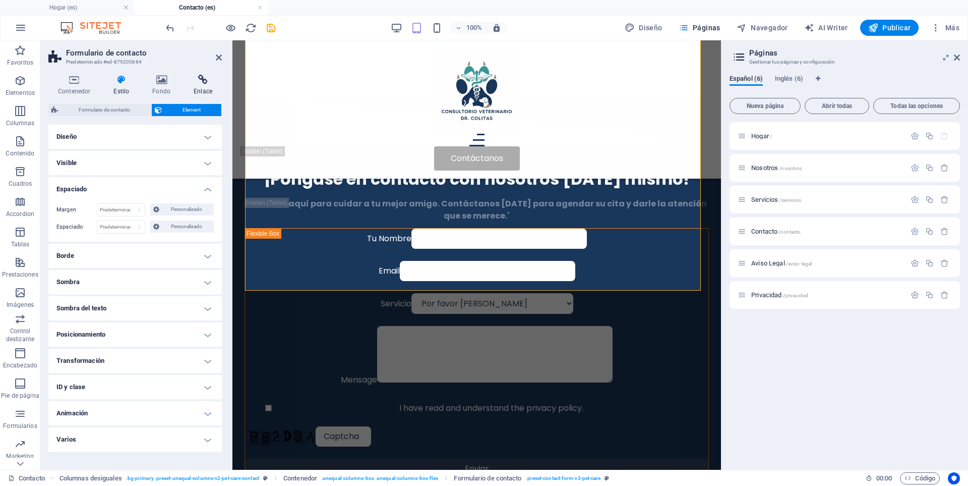
click at [203, 81] on icon at bounding box center [203, 80] width 38 height 10
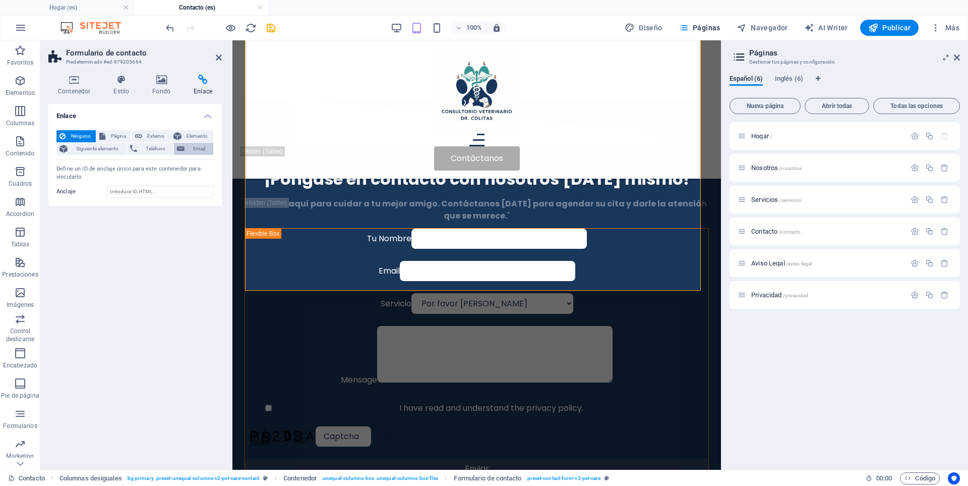
click at [188, 148] on span "Email" at bounding box center [199, 149] width 23 height 12
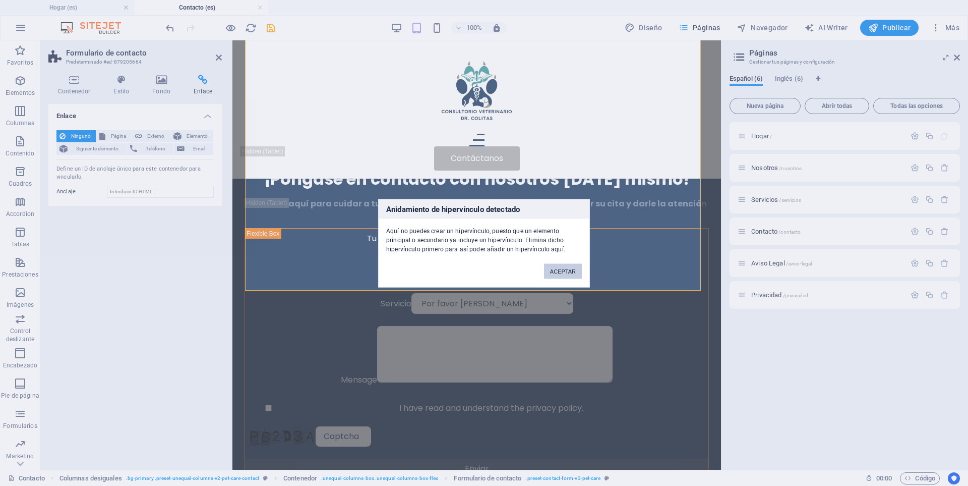
click at [561, 265] on button "ACEPTAR" at bounding box center [563, 270] width 38 height 15
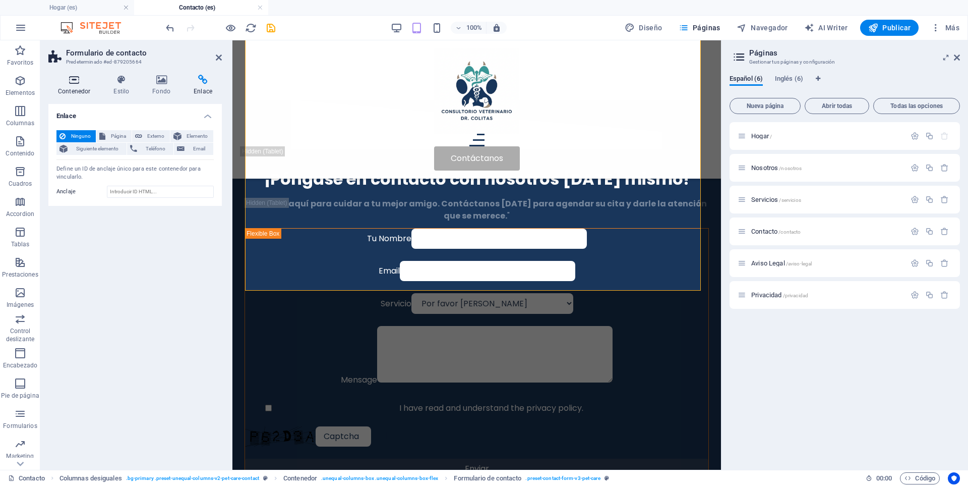
click at [74, 81] on icon at bounding box center [73, 80] width 51 height 10
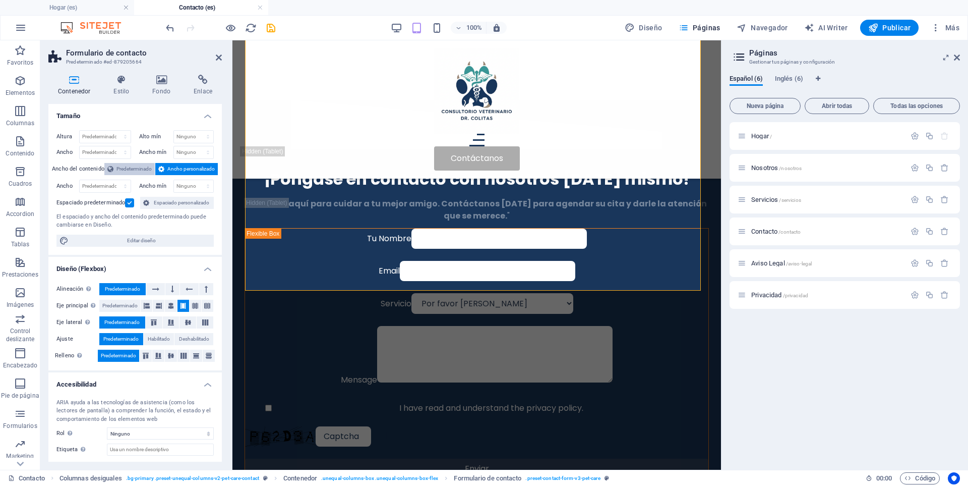
click at [116, 169] on span "Predeterminado" at bounding box center [133, 169] width 35 height 12
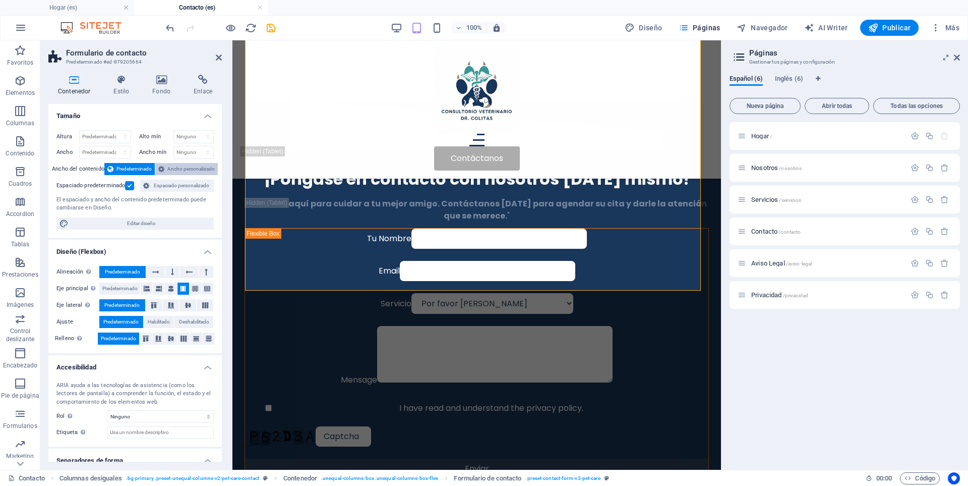
click at [177, 165] on span "Ancho personalizado" at bounding box center [190, 169] width 47 height 12
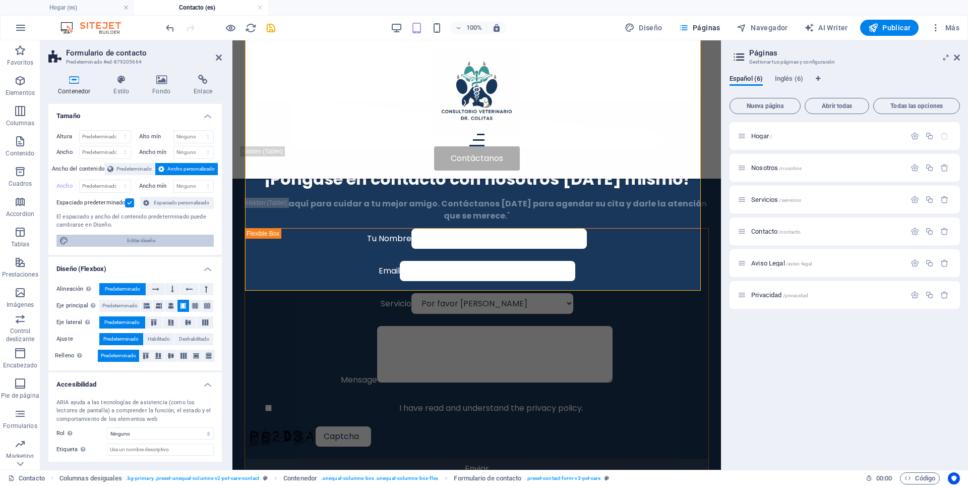
click at [129, 237] on span "Editar diseño" at bounding box center [141, 240] width 139 height 12
select select "px"
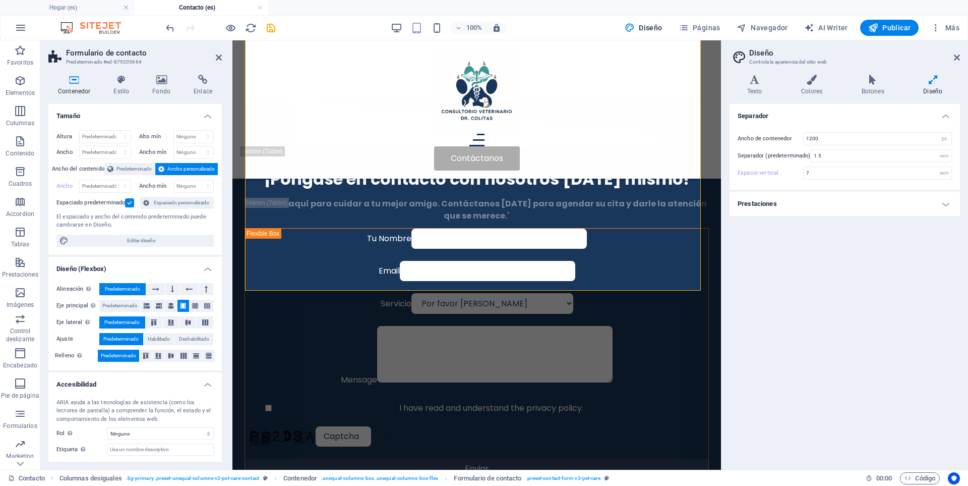
click at [949, 202] on h4 "Prestaciones" at bounding box center [845, 204] width 230 height 24
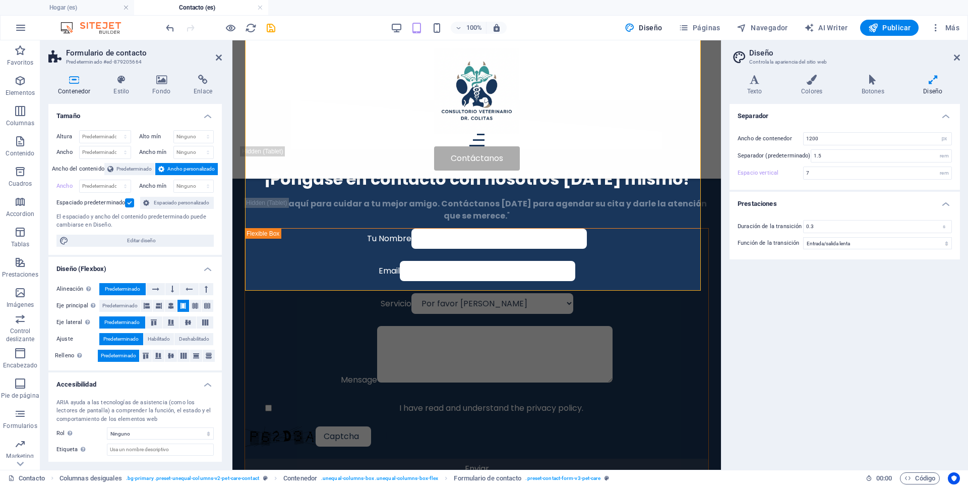
click at [949, 202] on h4 "Prestaciones" at bounding box center [845, 201] width 230 height 18
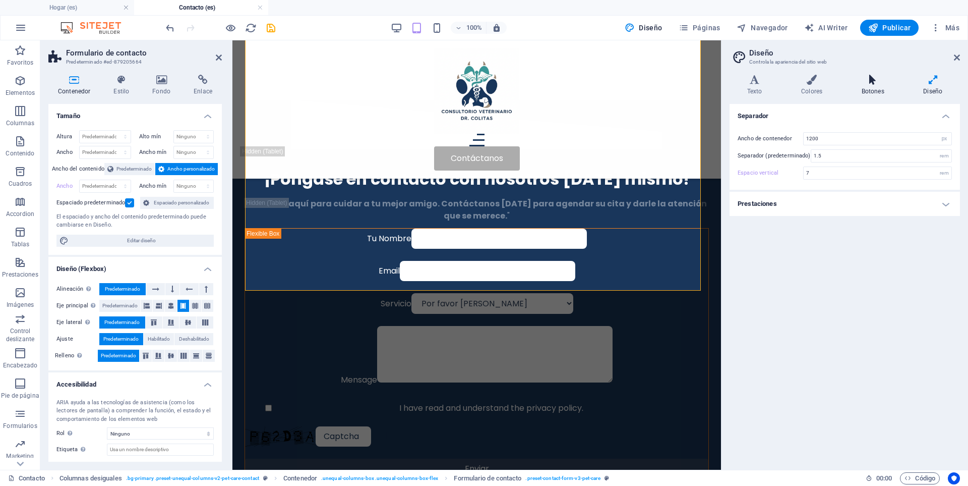
click at [858, 88] on h4 "Botones" at bounding box center [875, 85] width 62 height 21
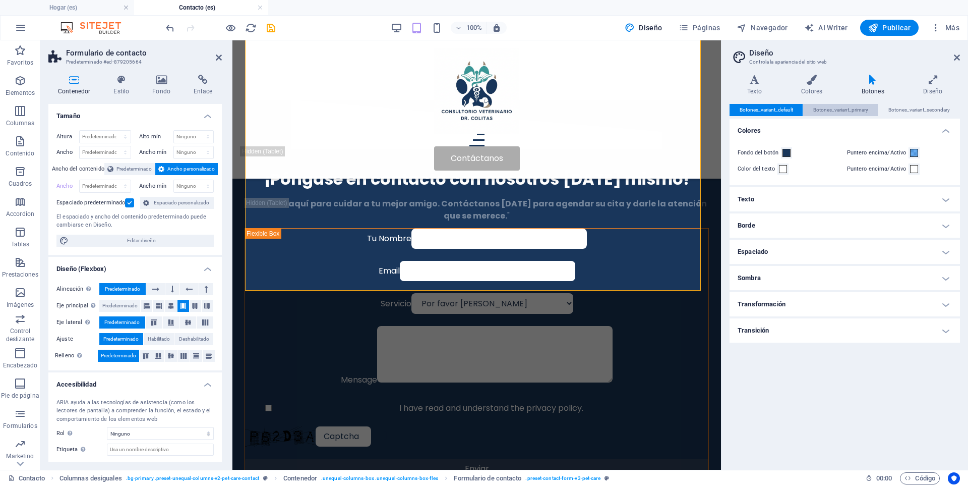
click at [839, 108] on span "Botones_variant_primary" at bounding box center [840, 110] width 55 height 12
click at [917, 103] on div "Texto Colores Botones Diseño Texto Standard Bold Links Color de la fuente Fuent…" at bounding box center [845, 268] width 230 height 387
click at [903, 115] on span "Botones_variant_secondary" at bounding box center [919, 110] width 62 height 12
click at [812, 90] on h4 "Colores" at bounding box center [814, 85] width 61 height 21
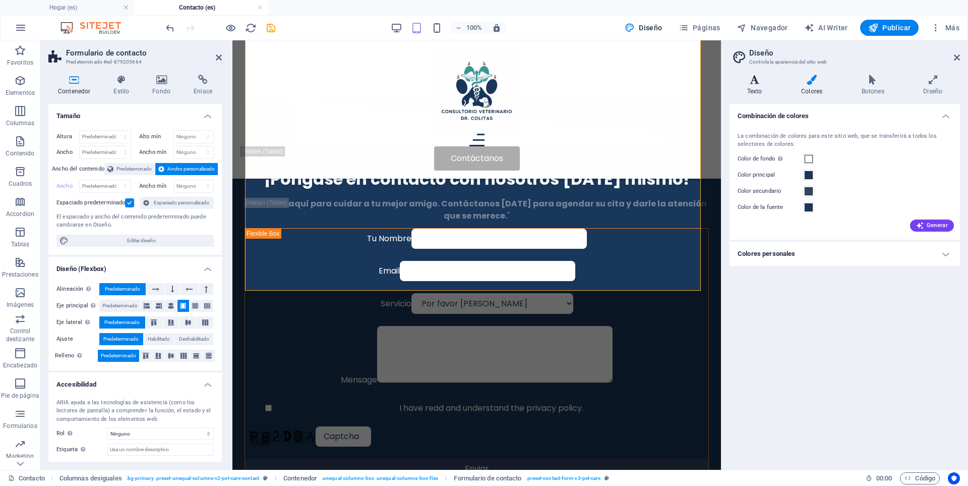
click at [754, 89] on h4 "Texto" at bounding box center [757, 85] width 54 height 21
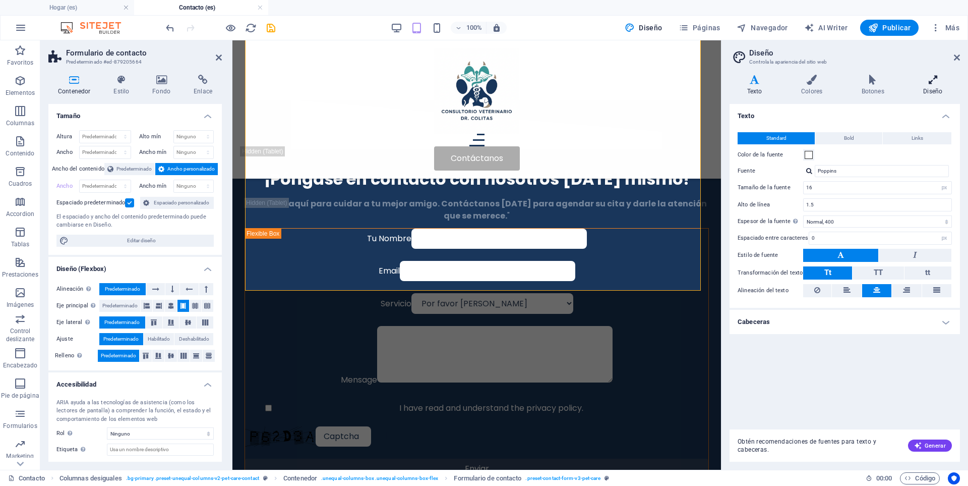
click at [933, 86] on h4 "Diseño" at bounding box center [933, 85] width 54 height 21
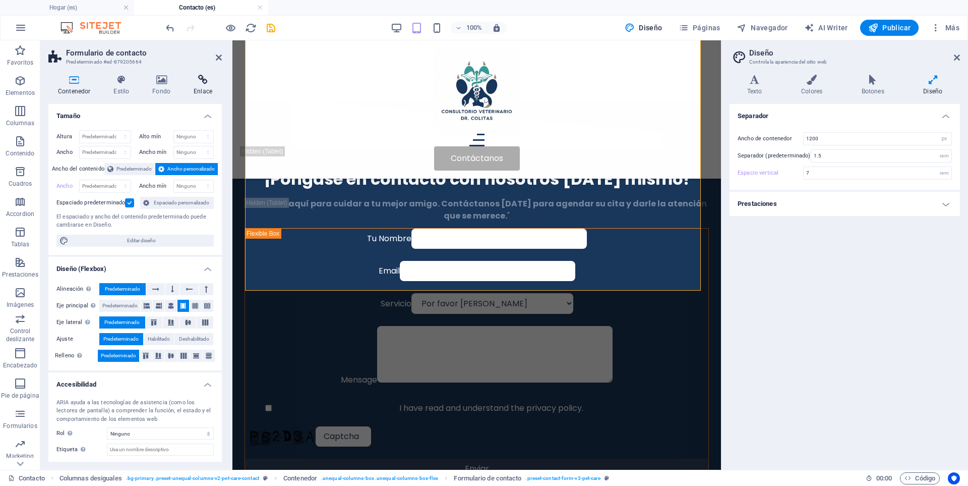
click at [203, 77] on icon at bounding box center [203, 80] width 38 height 10
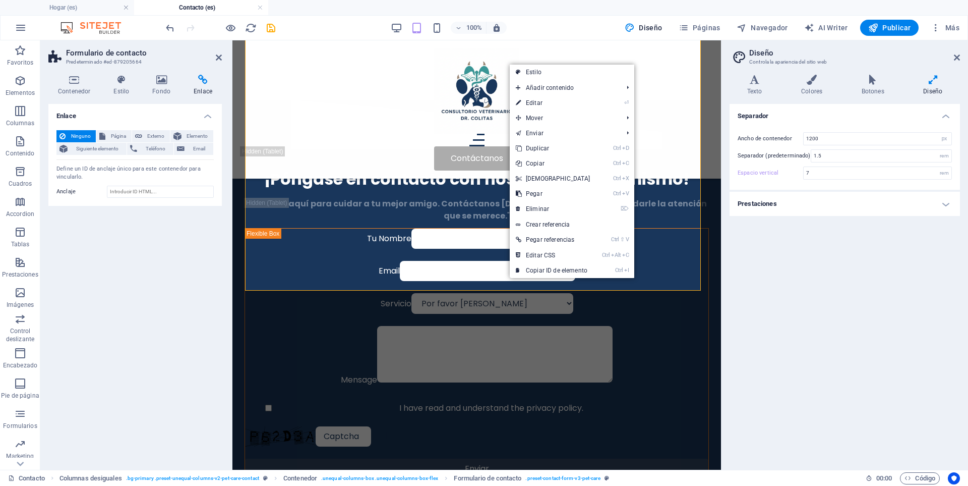
click at [199, 290] on div "Enlace Ninguno Página Externo Elemento Siguiente elemento Teléfono Email Página…" at bounding box center [134, 282] width 173 height 357
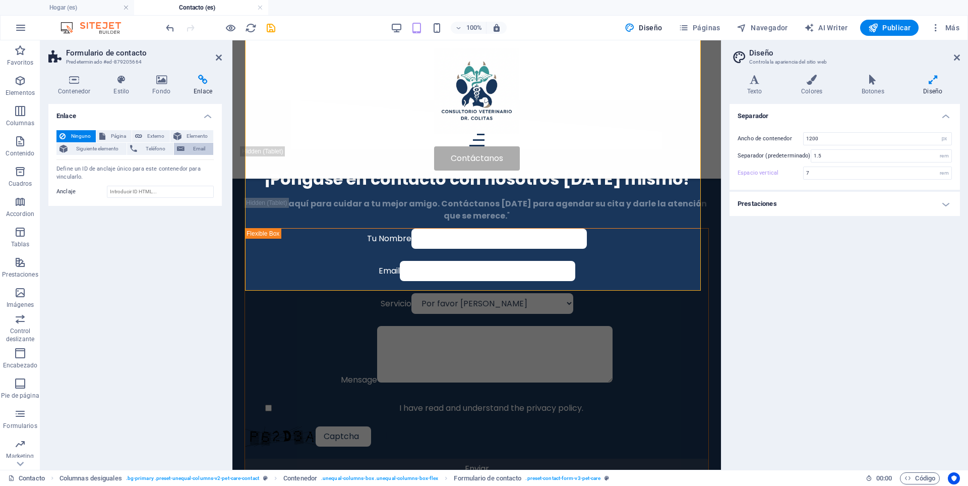
click at [196, 150] on span "Email" at bounding box center [199, 149] width 23 height 12
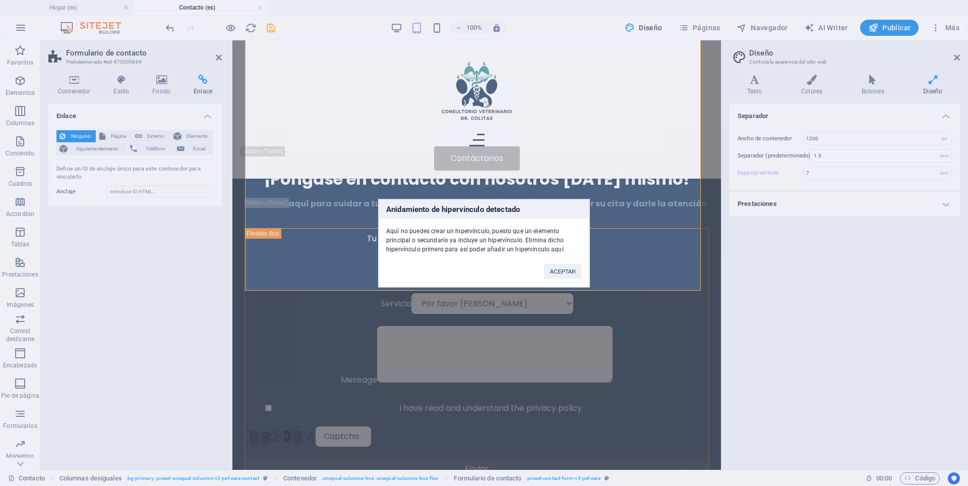
drag, startPoint x: 559, startPoint y: 248, endPoint x: 386, endPoint y: 234, distance: 173.0
click at [386, 234] on div "Aquí no puedes crear un hipervínculo, puesto que un elemento principal o secund…" at bounding box center [484, 235] width 211 height 35
copy div "Aquí no puedes crear un hipervínculo, puesto que un elemento principal o secund…"
click at [568, 270] on button "ACEPTAR" at bounding box center [563, 270] width 38 height 15
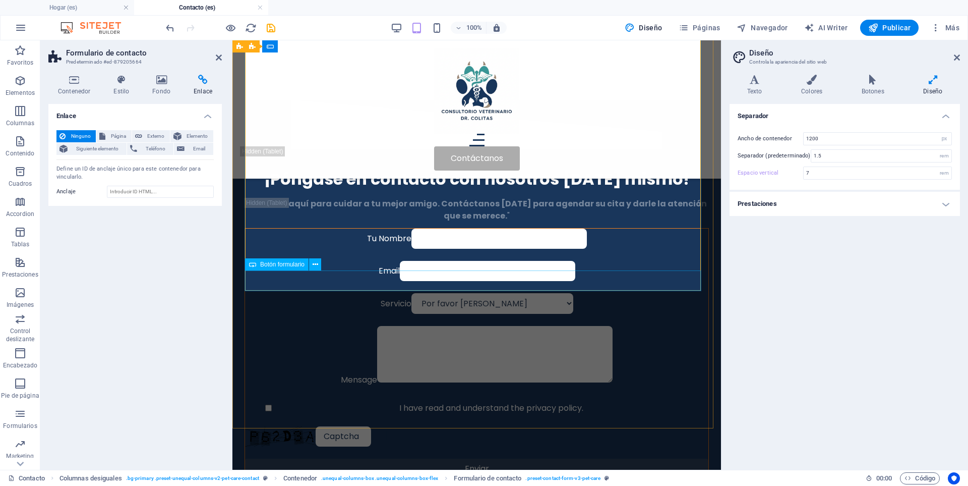
click at [513, 458] on div "Enviar" at bounding box center [476, 468] width 463 height 20
click at [513, 279] on div "Tu Nombre Email Servicio Por favor elija Asesoramiento nutricional Chequeo peri…" at bounding box center [476, 353] width 463 height 250
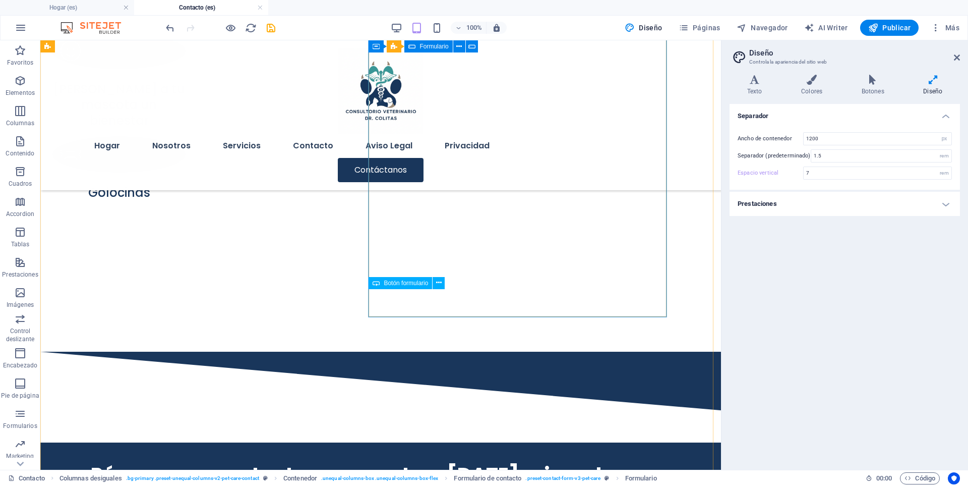
scroll to position [814, 0]
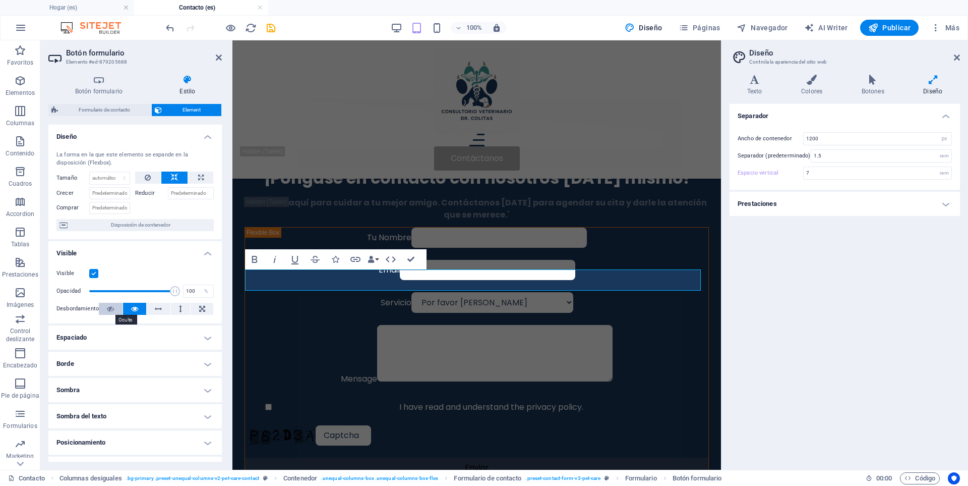
click at [114, 308] on button at bounding box center [111, 309] width 24 height 12
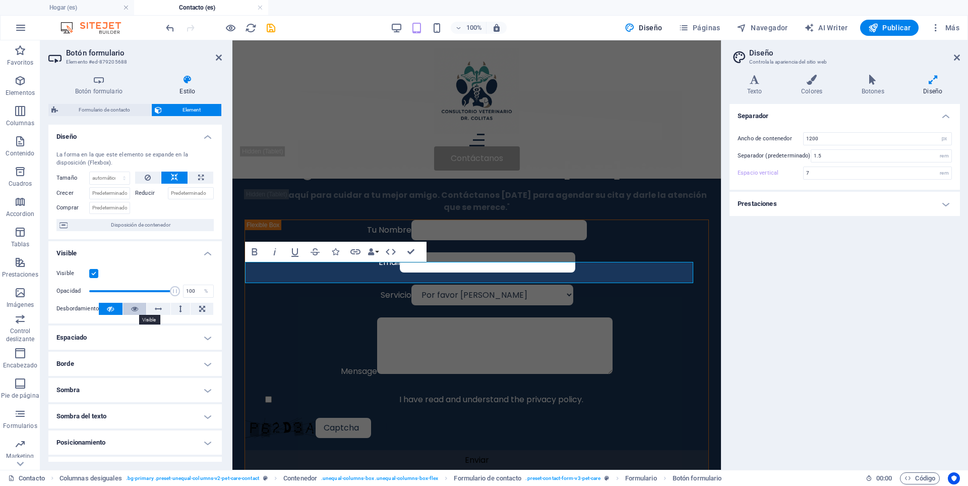
click at [138, 311] on button at bounding box center [135, 309] width 24 height 12
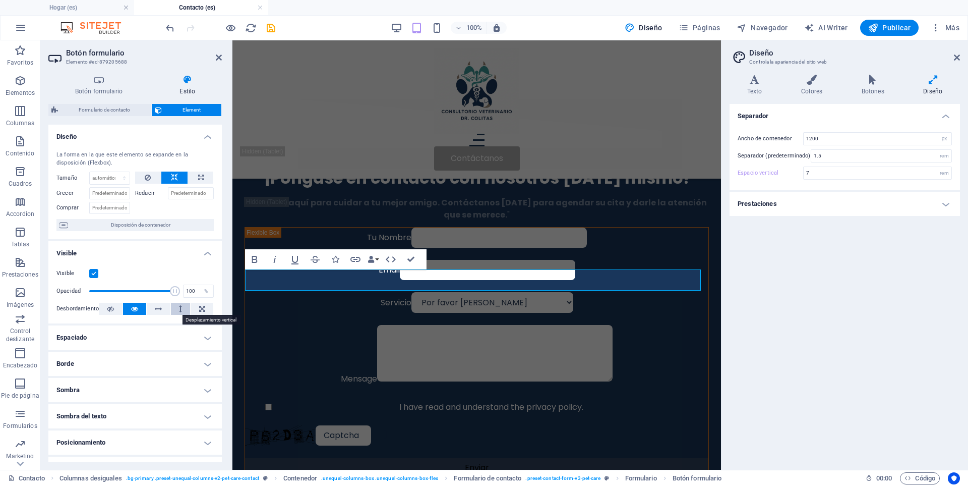
click at [180, 309] on icon at bounding box center [180, 309] width 3 height 12
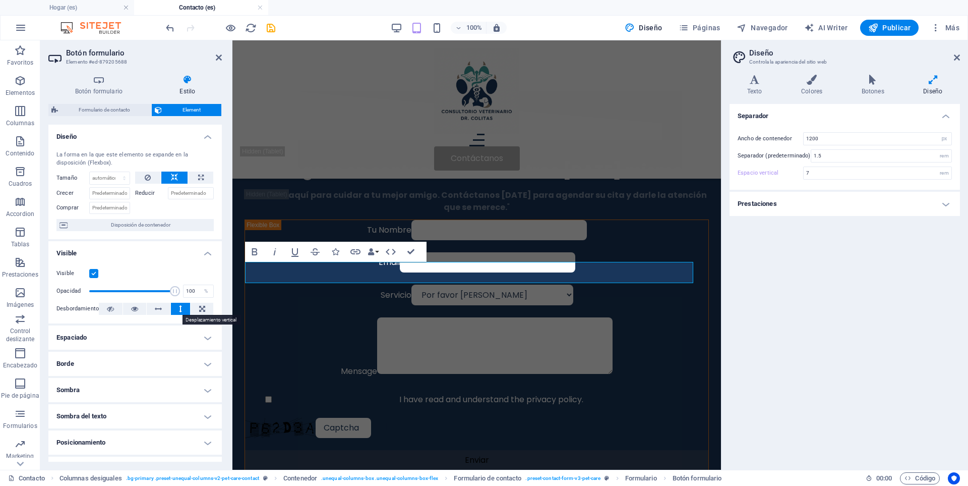
click at [179, 306] on icon at bounding box center [180, 309] width 3 height 12
click at [125, 308] on button at bounding box center [135, 309] width 24 height 12
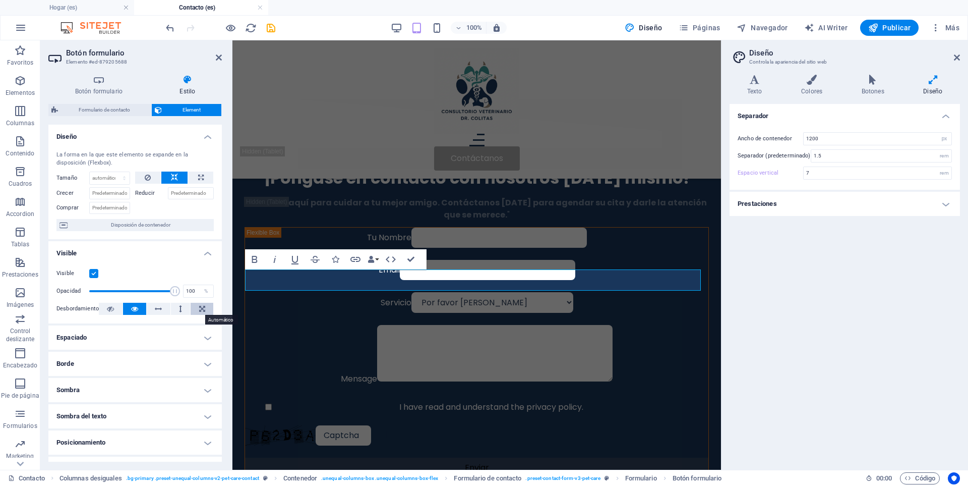
click at [200, 305] on icon at bounding box center [202, 309] width 6 height 12
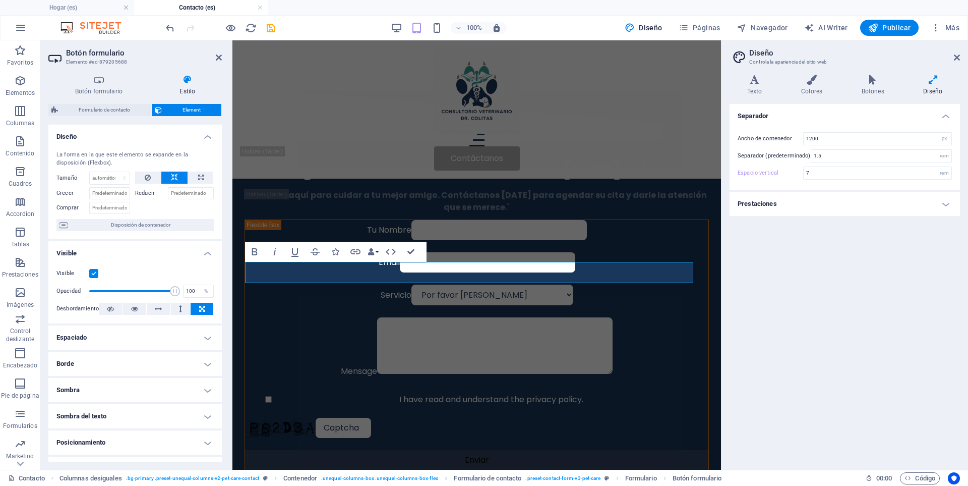
click at [200, 305] on icon at bounding box center [202, 309] width 6 height 12
click at [136, 309] on icon at bounding box center [134, 309] width 7 height 12
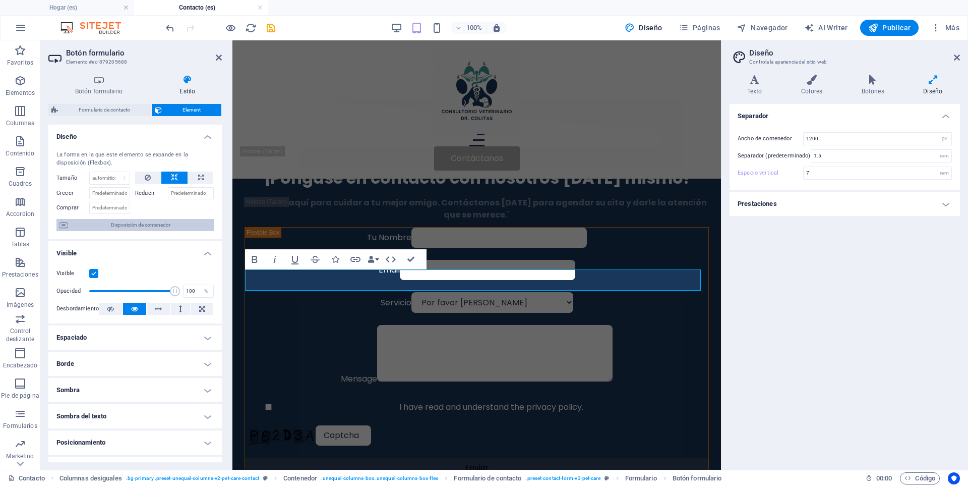
click at [106, 228] on span "Disposición de contenedor" at bounding box center [141, 225] width 140 height 12
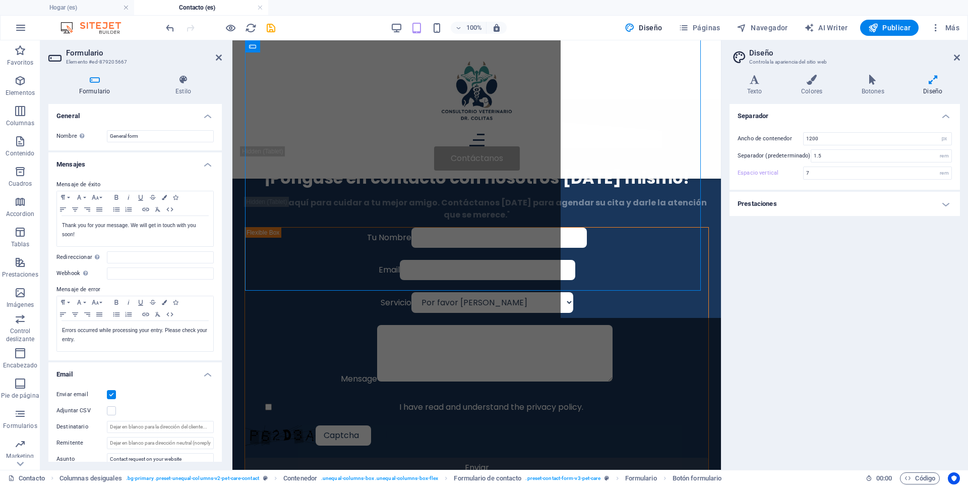
scroll to position [814, 0]
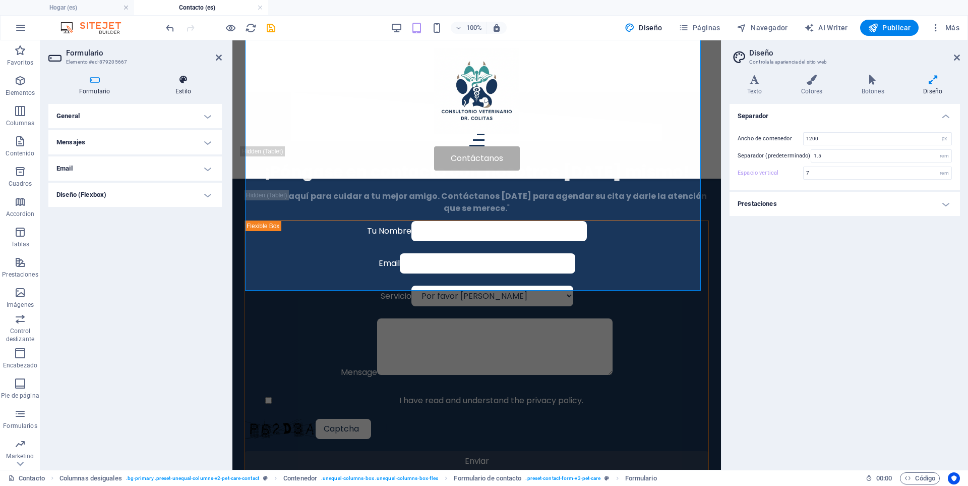
click at [184, 82] on icon at bounding box center [183, 80] width 77 height 10
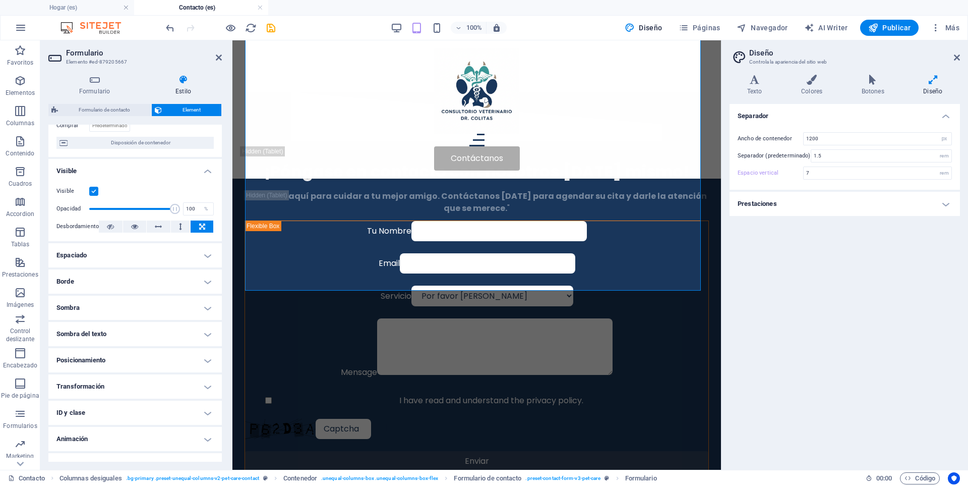
scroll to position [98, 0]
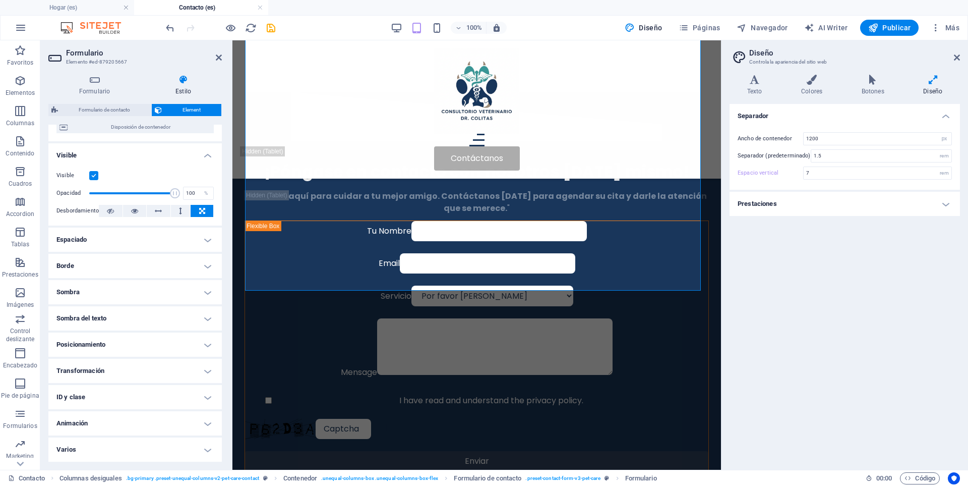
click at [200, 393] on h4 "ID y clase" at bounding box center [134, 397] width 173 height 24
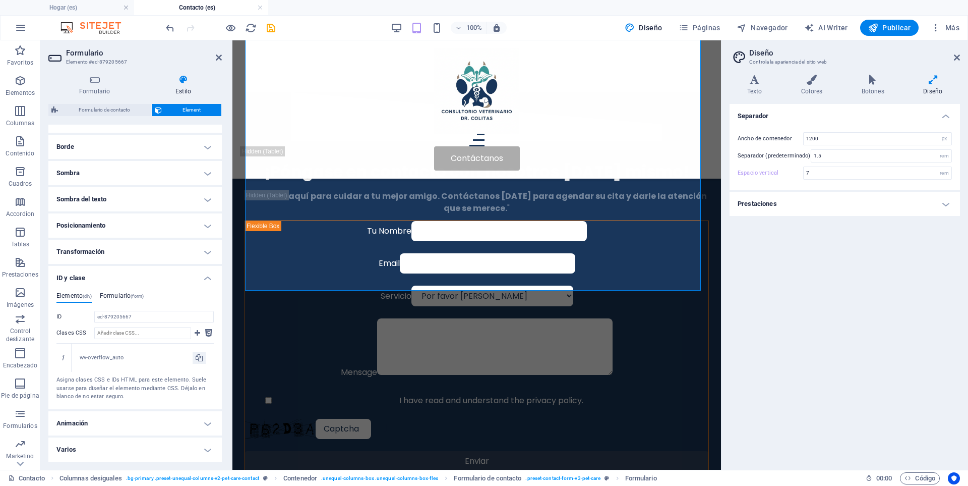
click at [131, 297] on h4 "Formulario (form)" at bounding box center [122, 297] width 44 height 11
click at [59, 322] on h4 "Elemento (div)" at bounding box center [73, 325] width 35 height 11
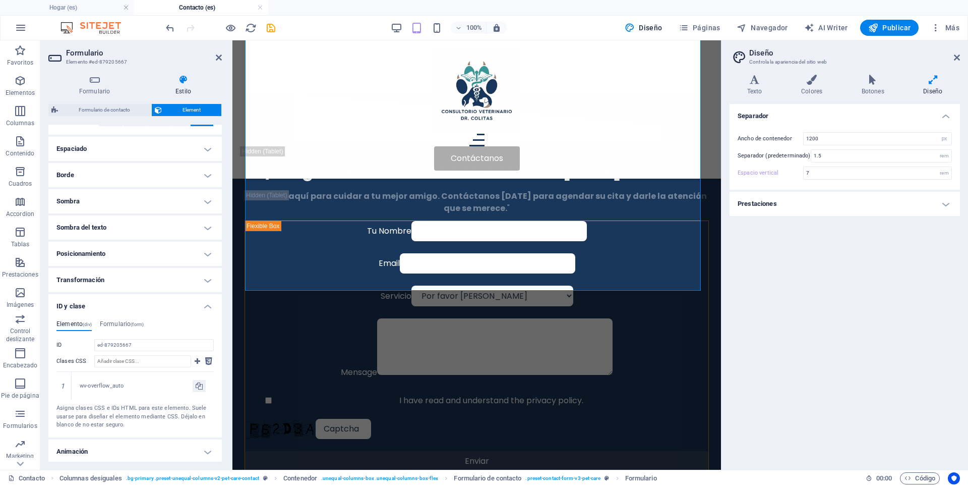
scroll to position [217, 0]
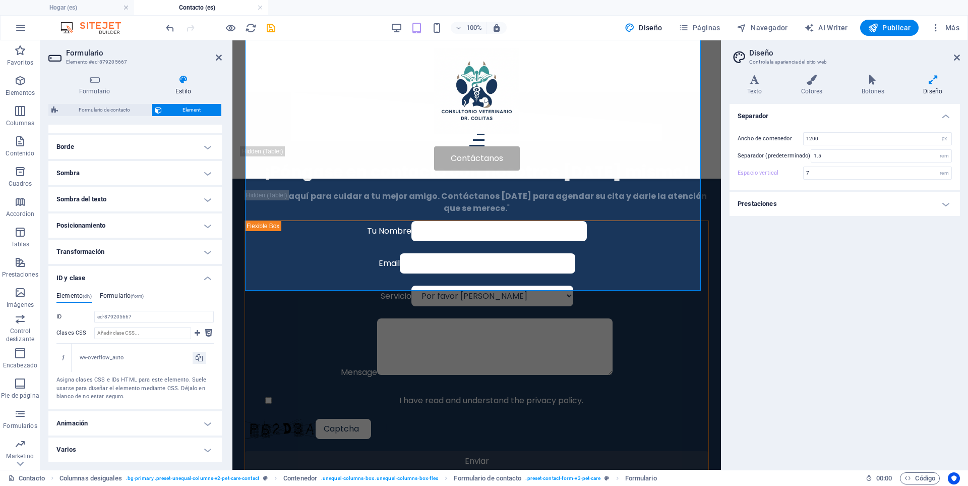
click at [102, 295] on h4 "Formulario (form)" at bounding box center [122, 297] width 44 height 11
click at [63, 323] on h4 "Elemento (div)" at bounding box center [73, 325] width 35 height 11
click at [204, 279] on h4 "ID y clase" at bounding box center [134, 275] width 173 height 18
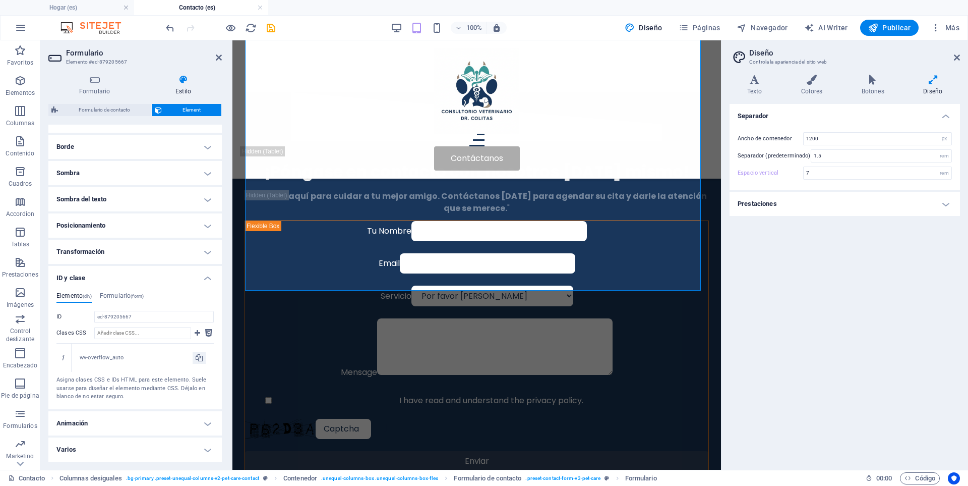
scroll to position [98, 0]
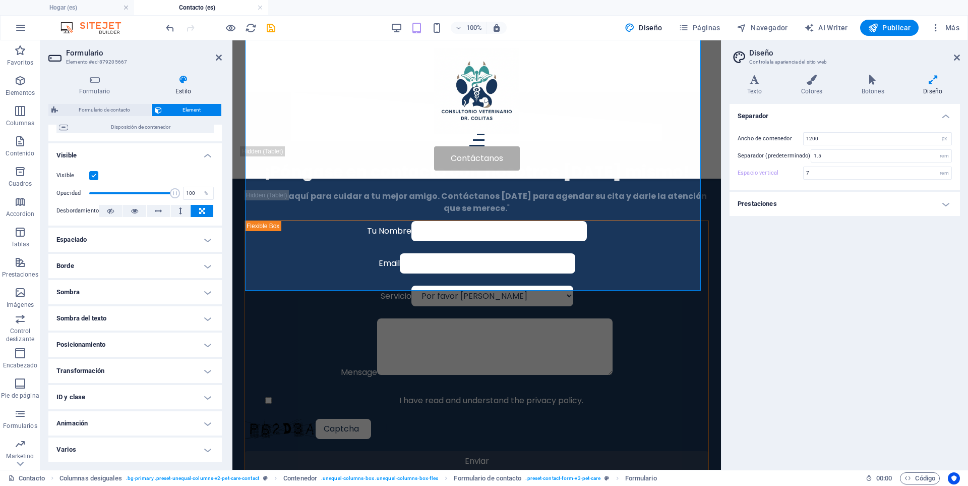
click at [210, 426] on h4 "Animación" at bounding box center [134, 423] width 173 height 24
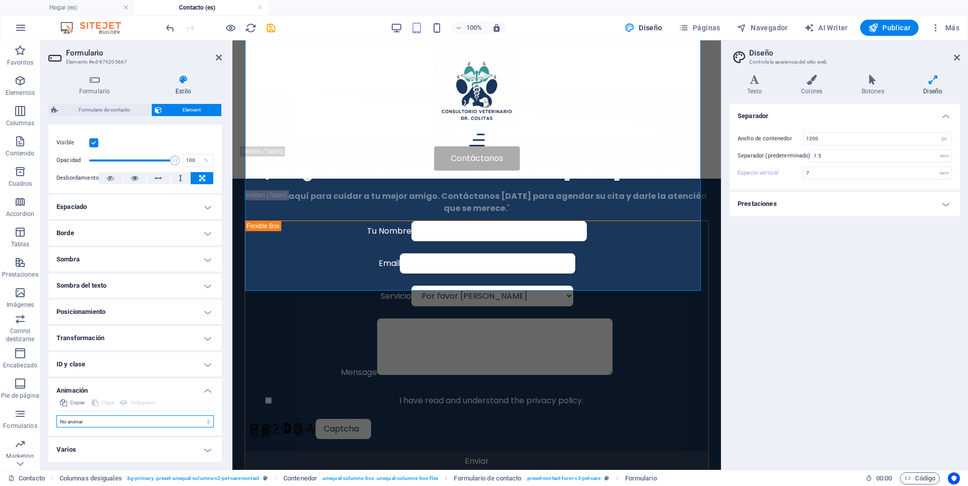
click at [208, 426] on select "No animar Mostrar / Ocultar Subir/bajar Acercar/alejar Deslizar de izquierda a …" at bounding box center [134, 421] width 157 height 12
click at [207, 210] on h4 "Espaciado" at bounding box center [134, 207] width 173 height 24
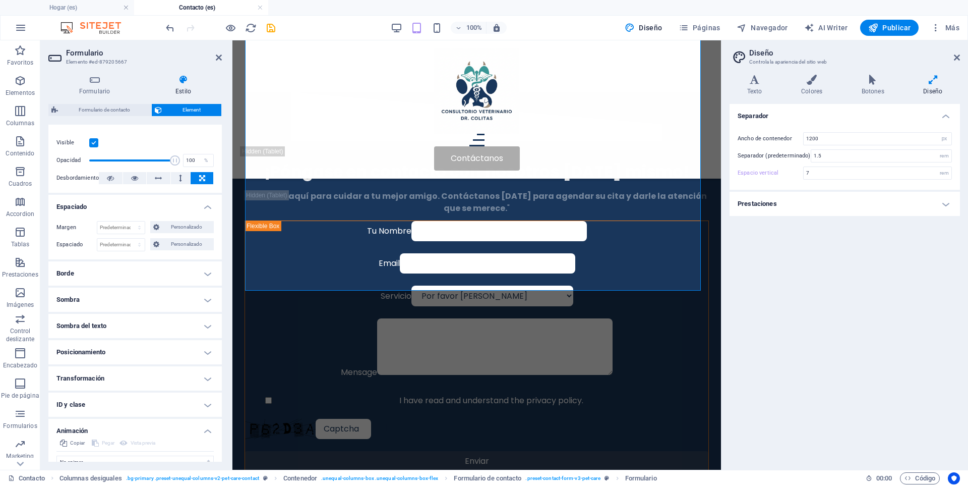
click at [206, 203] on h4 "Espaciado" at bounding box center [134, 204] width 173 height 18
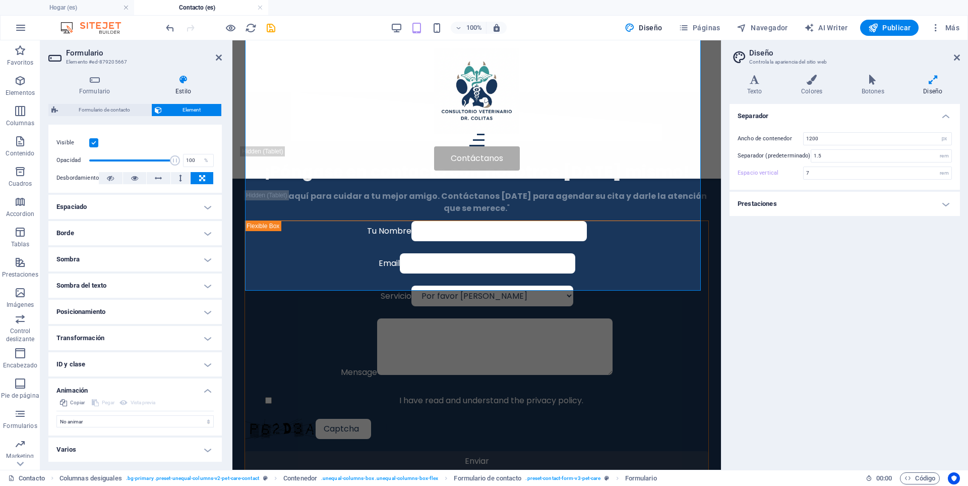
click at [208, 391] on h4 "Animación" at bounding box center [134, 387] width 173 height 18
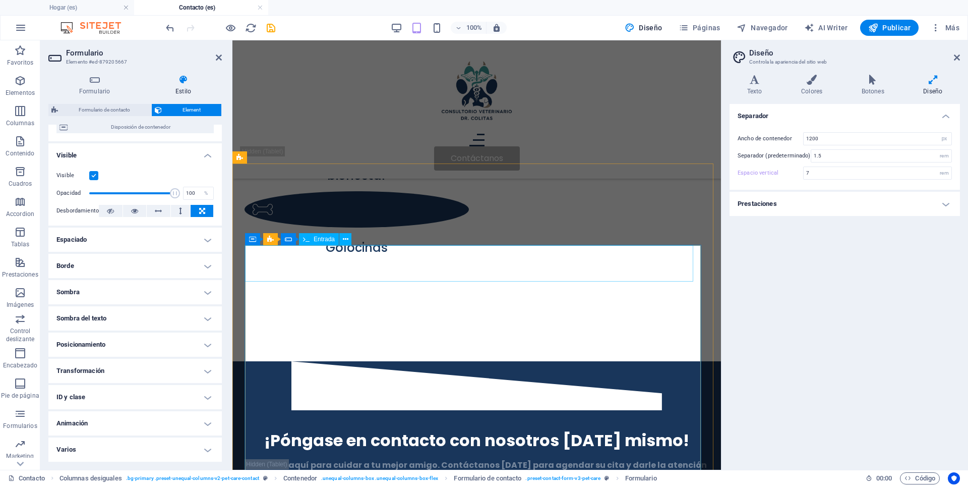
scroll to position [6, 0]
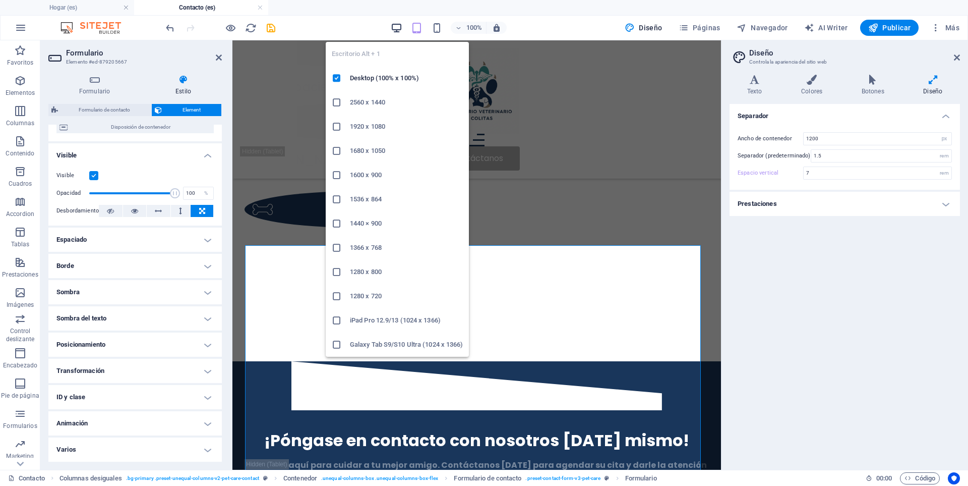
drag, startPoint x: 396, startPoint y: 27, endPoint x: 396, endPoint y: 32, distance: 5.1
click at [396, 27] on icon "button" at bounding box center [397, 28] width 12 height 12
click at [400, 32] on icon "button" at bounding box center [397, 28] width 12 height 12
click at [397, 31] on icon "button" at bounding box center [397, 28] width 12 height 12
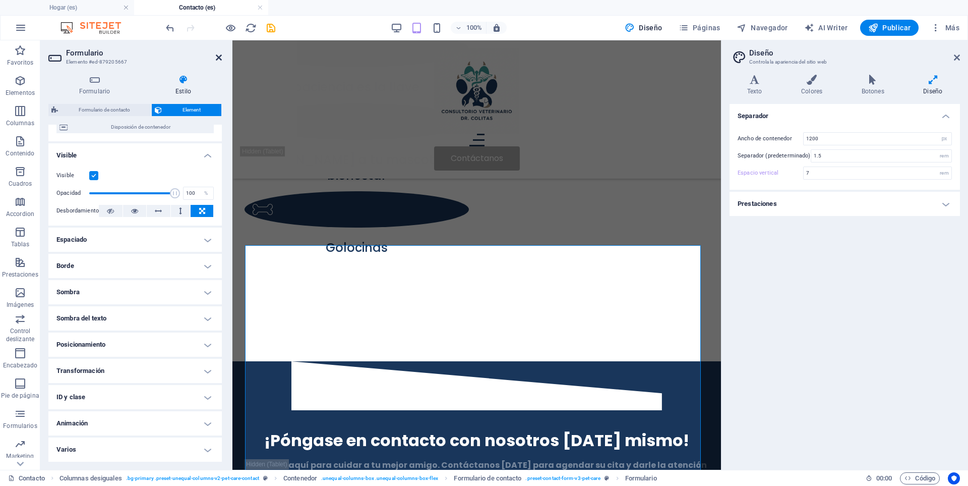
click at [219, 55] on icon at bounding box center [219, 57] width 6 height 8
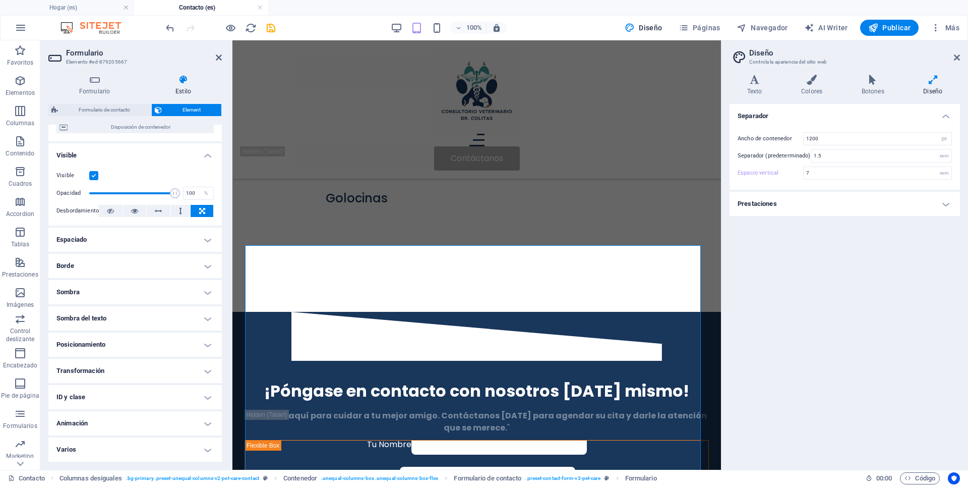
type input "8"
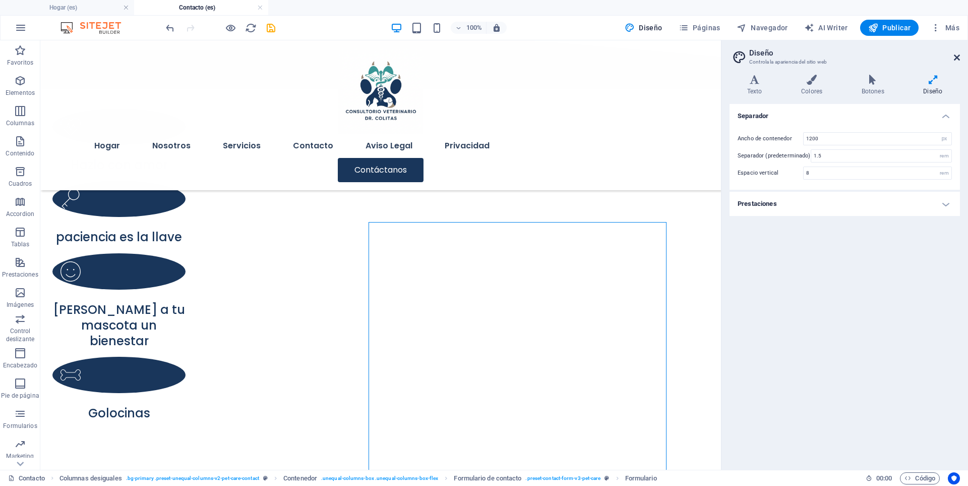
click at [957, 55] on icon at bounding box center [957, 57] width 6 height 8
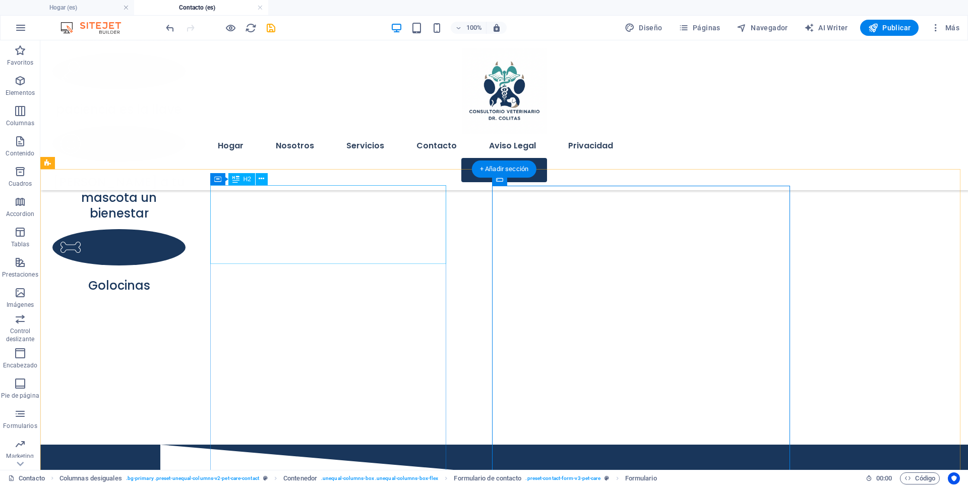
scroll to position [729, 0]
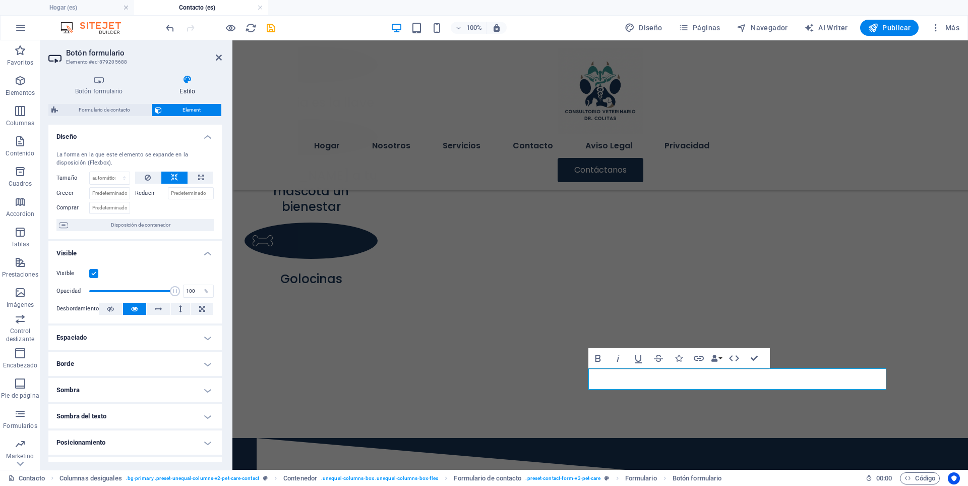
drag, startPoint x: 109, startPoint y: 83, endPoint x: 95, endPoint y: 137, distance: 55.3
click at [109, 83] on icon at bounding box center [98, 80] width 101 height 10
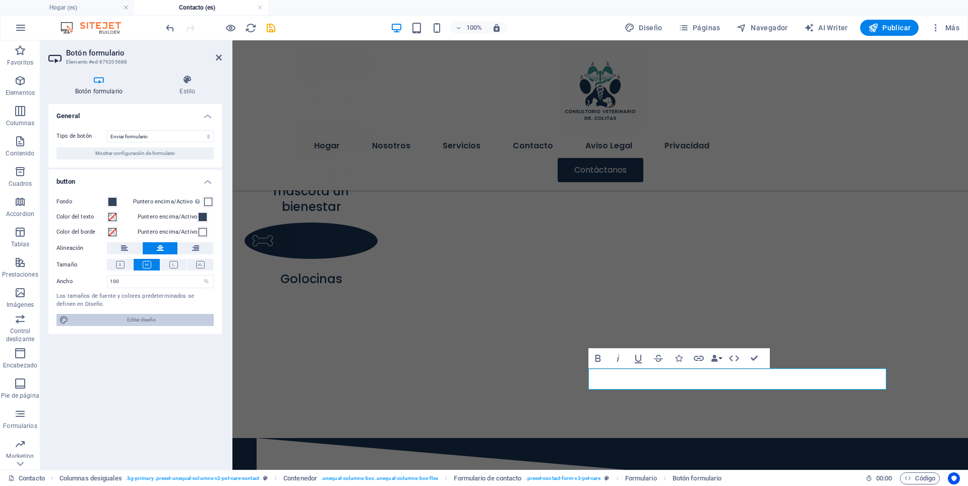
click at [147, 318] on span "Editar diseño" at bounding box center [141, 320] width 139 height 12
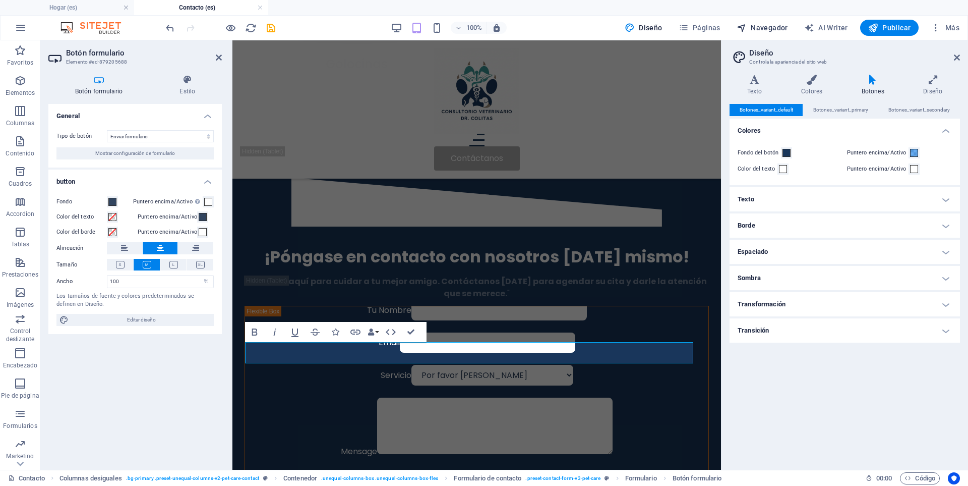
click at [761, 24] on span "Navegador" at bounding box center [762, 28] width 51 height 10
select select "16507405-es"
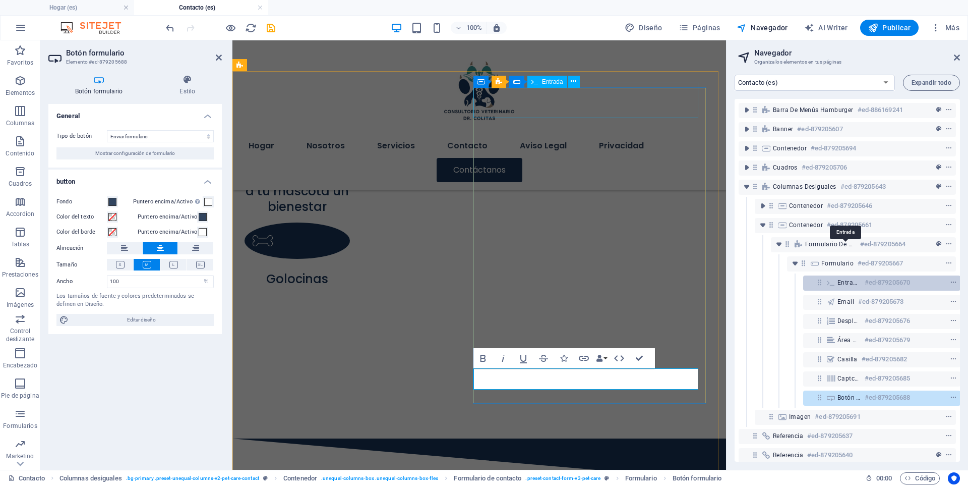
scroll to position [32, 3]
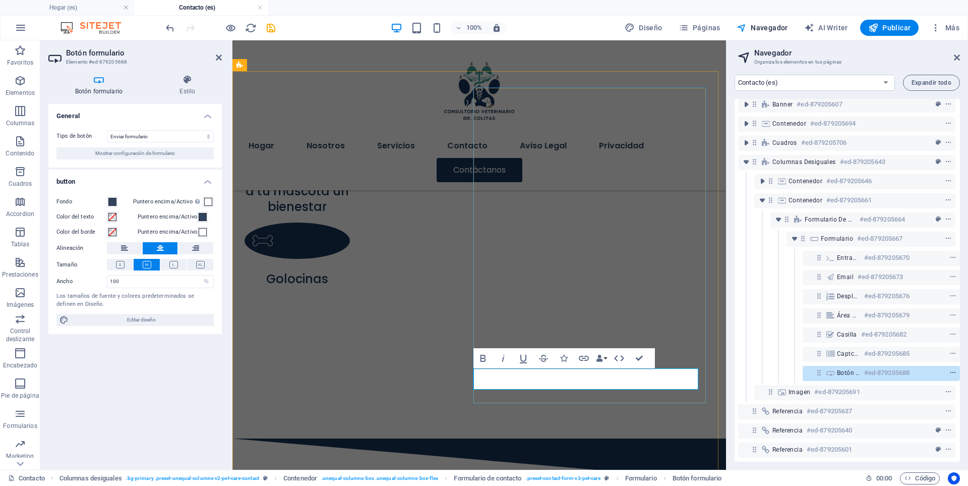
click at [955, 369] on span "context-menu" at bounding box center [953, 372] width 10 height 7
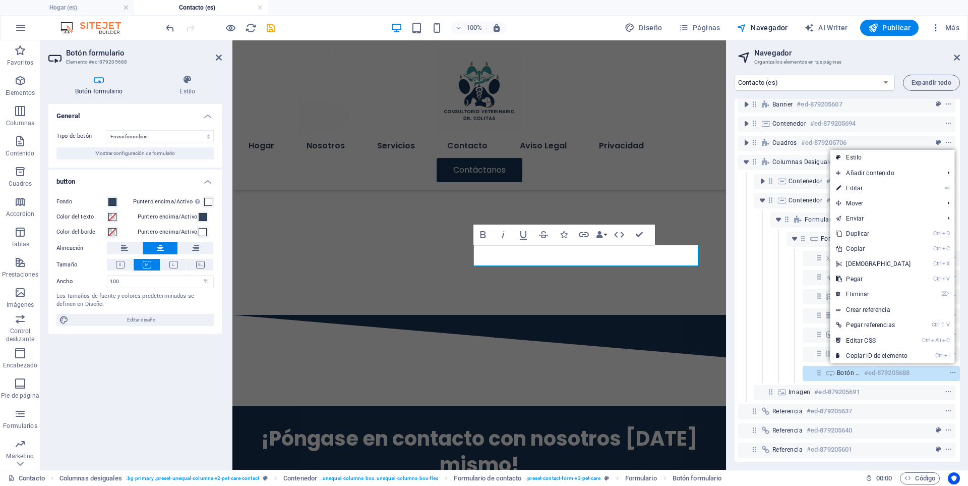
click at [780, 365] on div "Botón formulario #ed-879205688" at bounding box center [846, 373] width 217 height 19
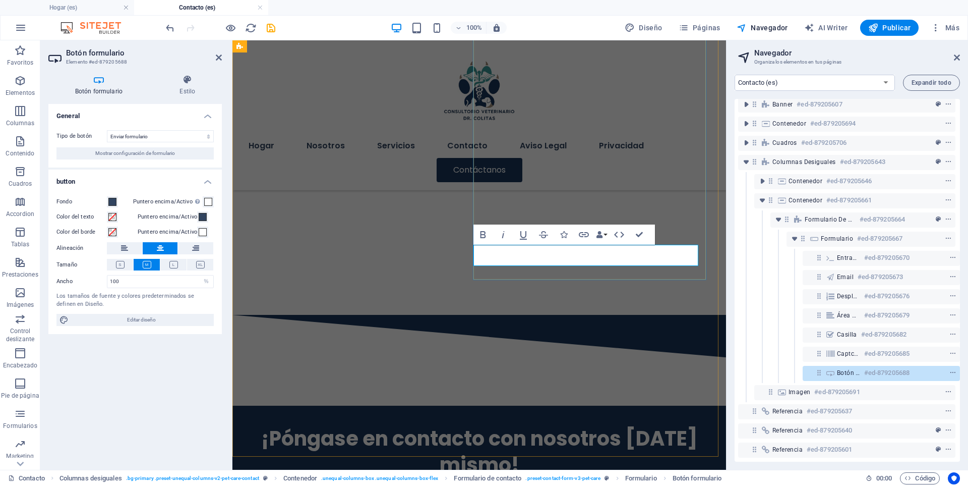
click at [818, 368] on icon at bounding box center [819, 372] width 9 height 9
click at [957, 55] on icon at bounding box center [957, 57] width 6 height 8
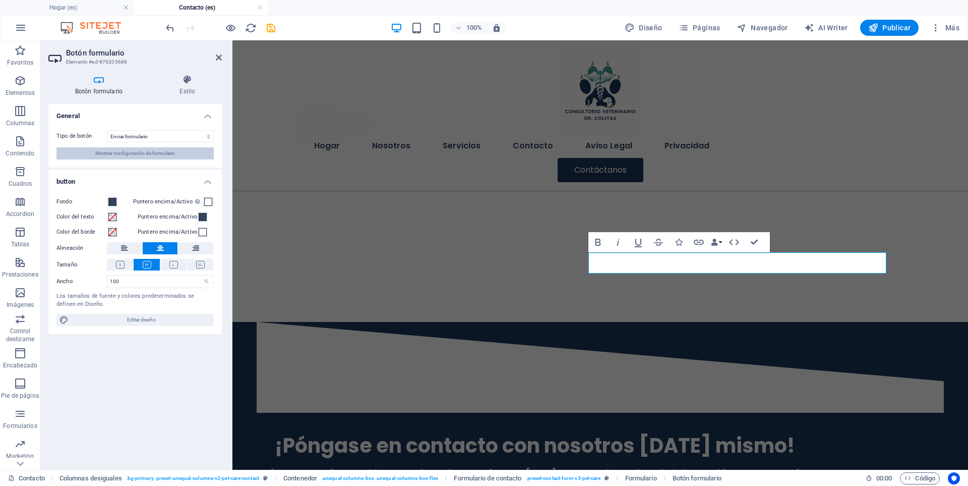
click at [121, 156] on span "Mostrar configuración de formulario" at bounding box center [135, 153] width 80 height 12
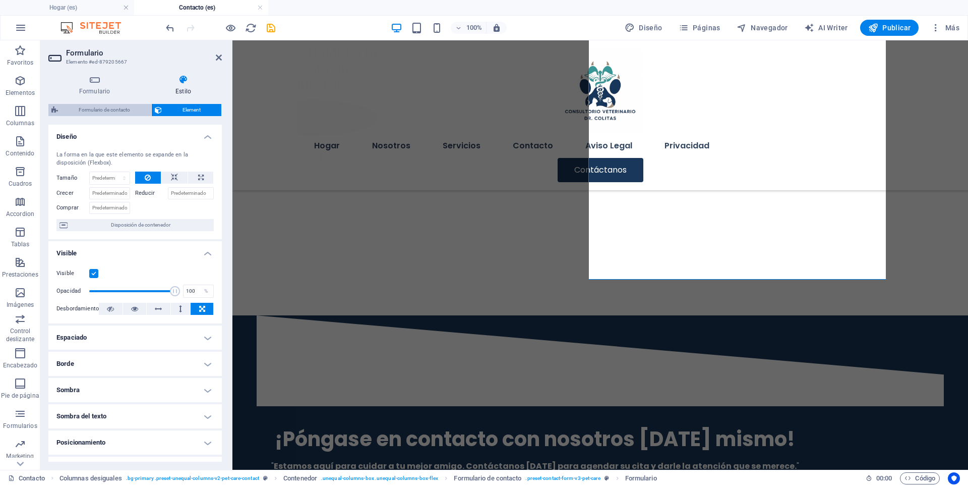
click at [116, 112] on span "Formulario de contacto" at bounding box center [104, 110] width 87 height 12
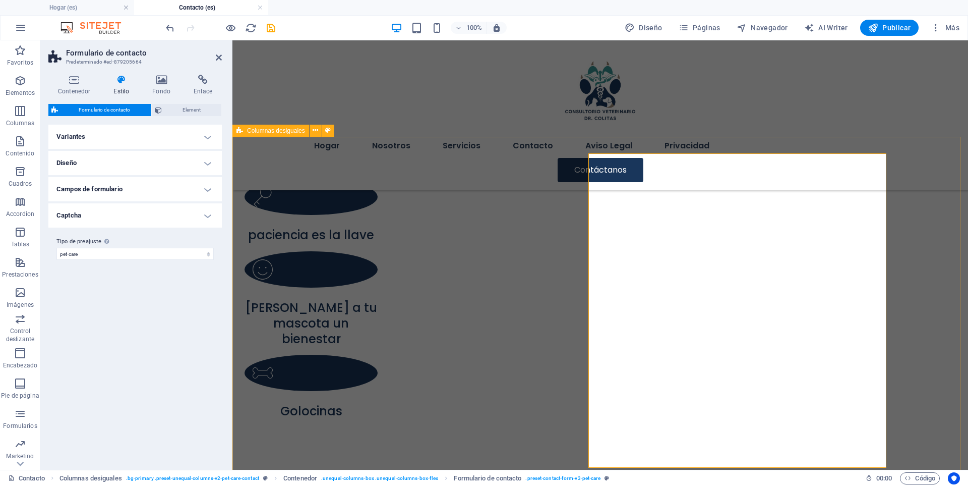
scroll to position [583, 0]
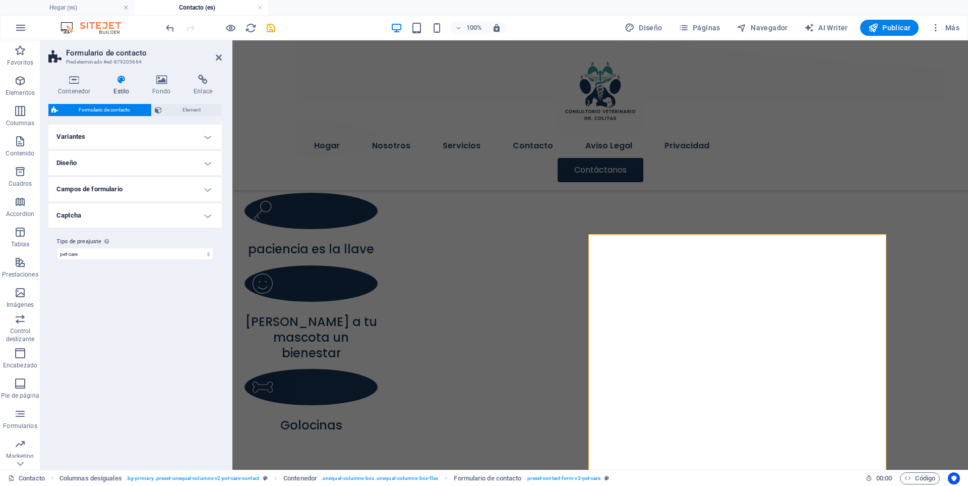
click at [206, 193] on h4 "Campos de formulario" at bounding box center [134, 189] width 173 height 24
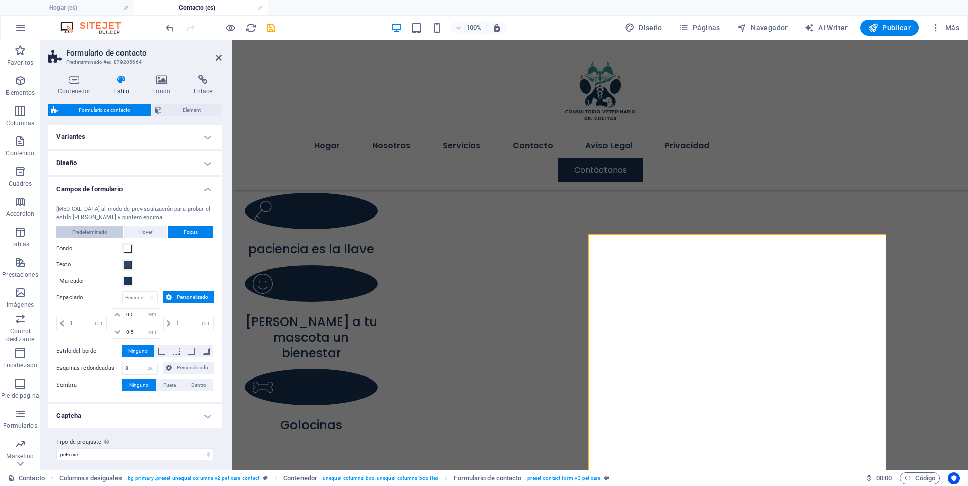
click at [92, 234] on span "Predeterminado" at bounding box center [89, 232] width 35 height 12
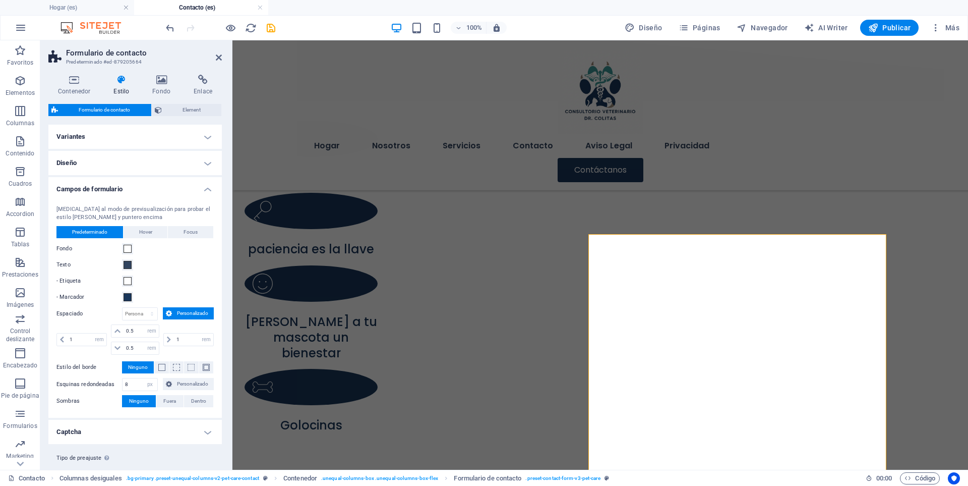
click at [203, 223] on div "[MEDICAL_DATA] al modo de previsualización para probar el estilo [PERSON_NAME] …" at bounding box center [134, 306] width 177 height 222
click at [200, 230] on button "Focus" at bounding box center [190, 232] width 45 height 12
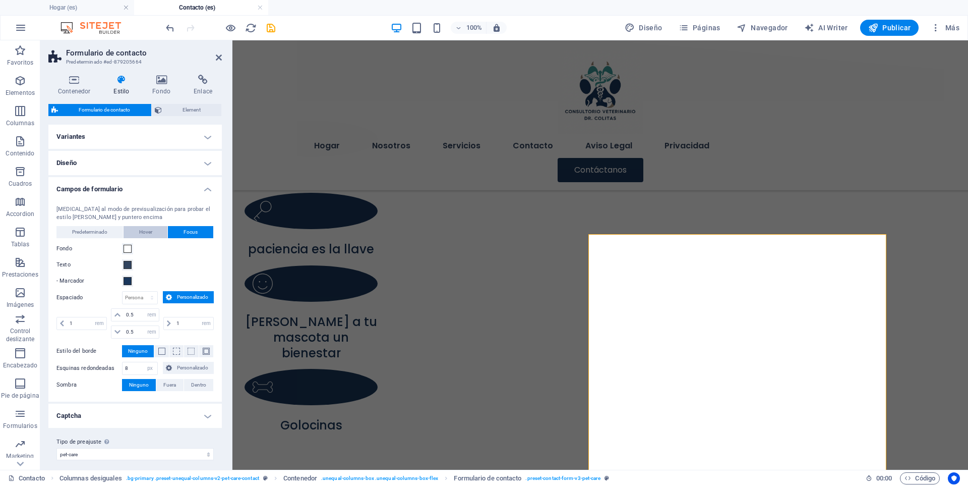
click at [153, 232] on button "Hover" at bounding box center [146, 232] width 44 height 12
click at [201, 234] on button "Focus" at bounding box center [190, 232] width 45 height 12
click at [208, 191] on h4 "Campos de formulario" at bounding box center [134, 186] width 173 height 18
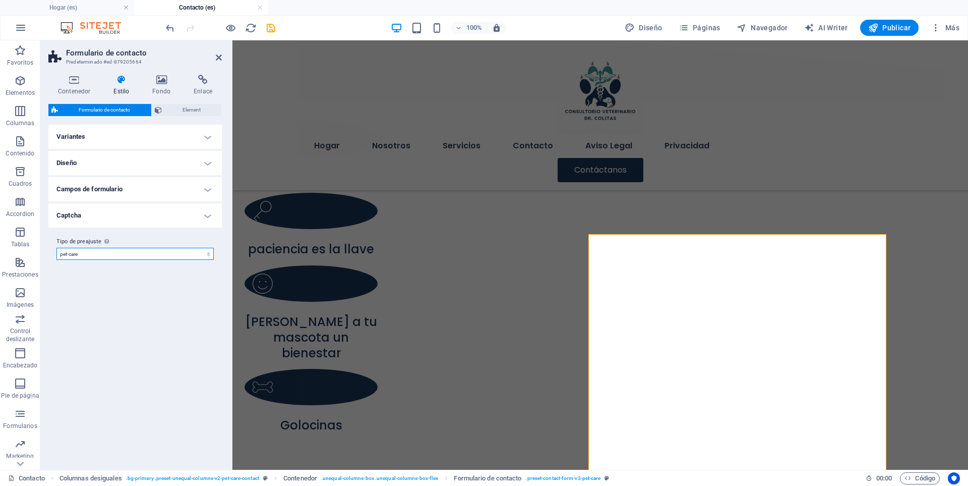
click at [205, 255] on select "pet-care Añadir tipo de preajuste" at bounding box center [134, 254] width 157 height 12
click at [209, 214] on h4 "Captcha" at bounding box center [134, 215] width 173 height 24
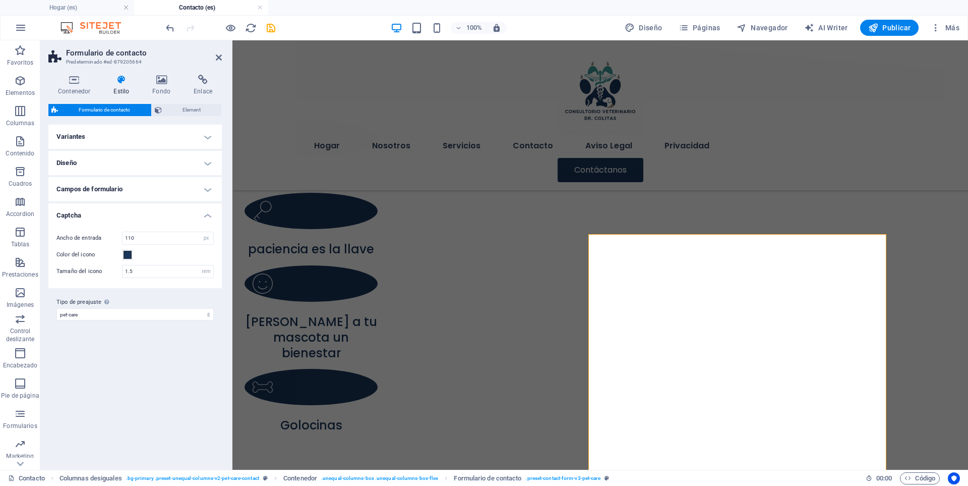
click at [209, 214] on h4 "Captcha" at bounding box center [134, 212] width 173 height 18
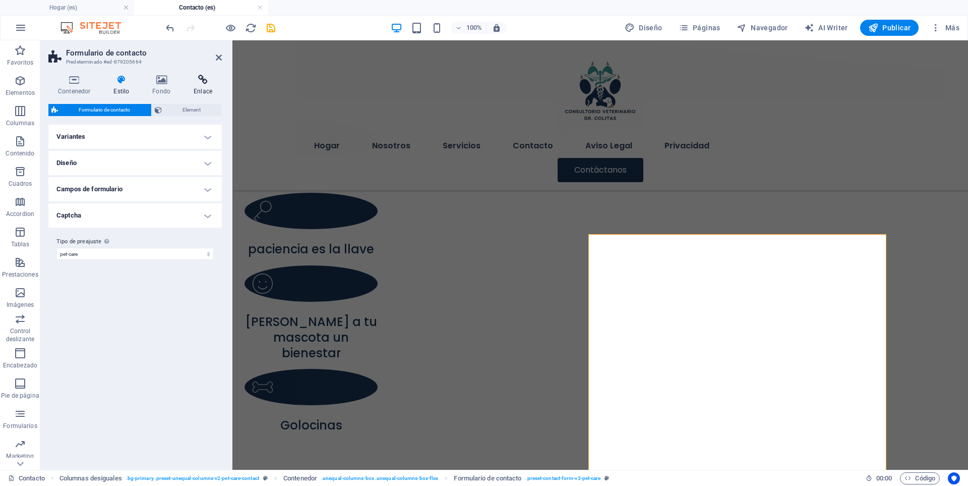
click at [204, 84] on icon at bounding box center [203, 80] width 38 height 10
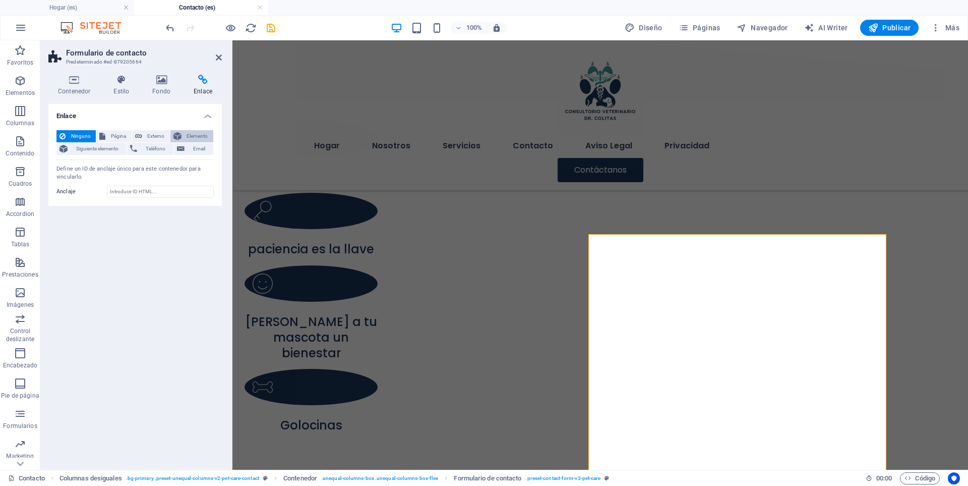
click at [192, 135] on span "Elemento" at bounding box center [198, 136] width 26 height 12
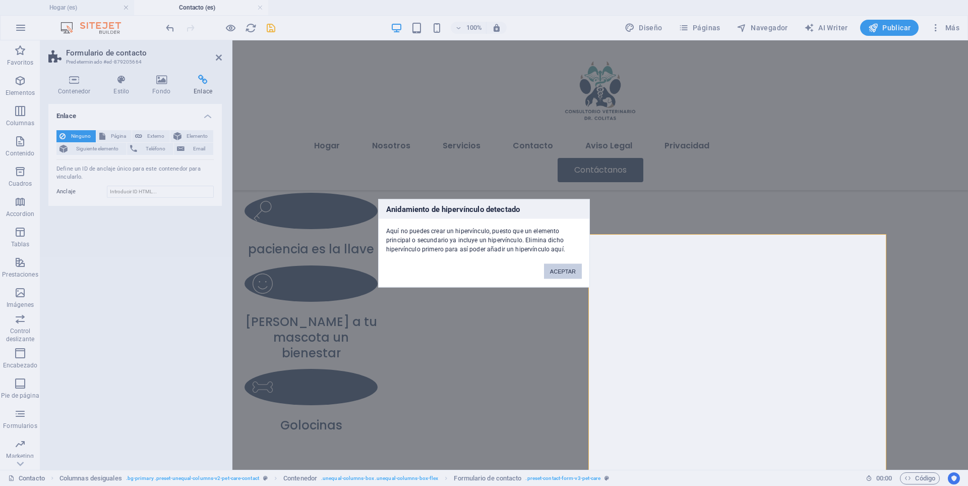
click at [555, 275] on button "ACEPTAR" at bounding box center [563, 270] width 38 height 15
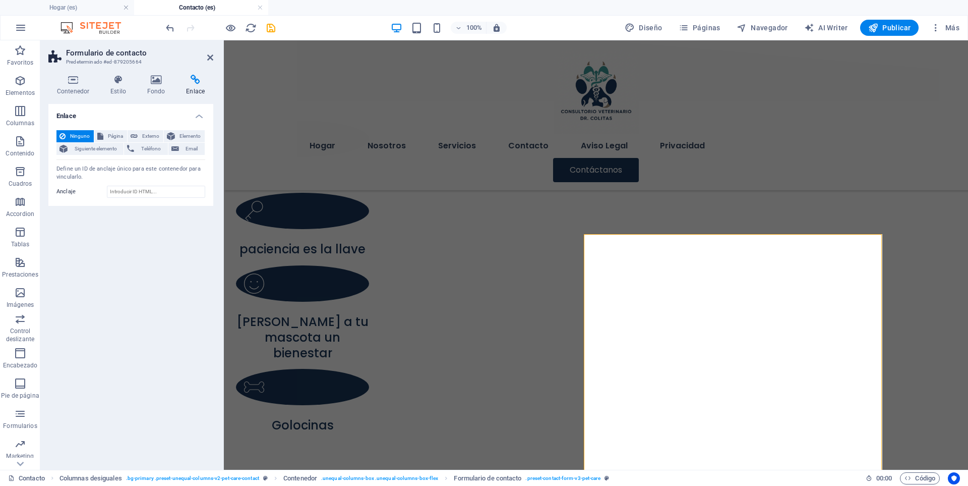
drag, startPoint x: 231, startPoint y: 279, endPoint x: 184, endPoint y: 283, distance: 47.1
click at [184, 283] on aside "Formulario de contacto Predeterminado #ed-879205664 Contenedor Estilo Fondo Enl…" at bounding box center [132, 254] width 184 height 429
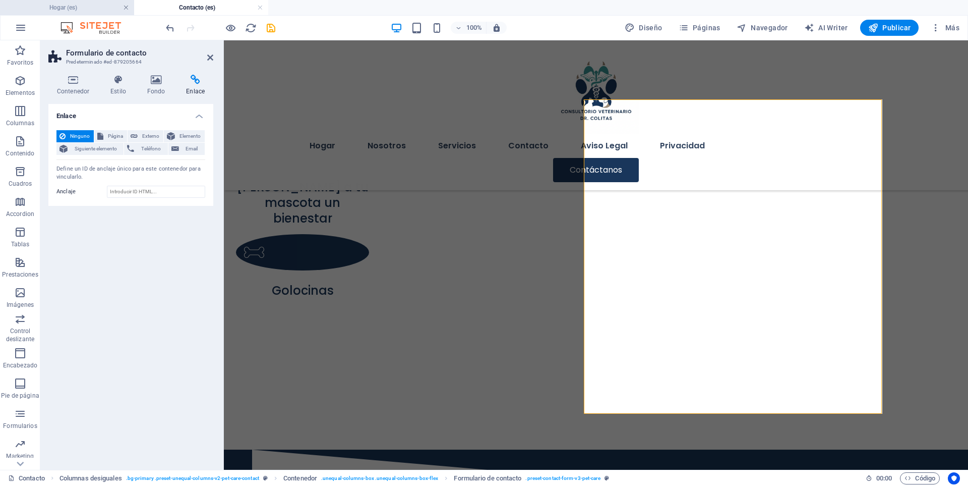
click at [126, 8] on link at bounding box center [126, 8] width 6 height 10
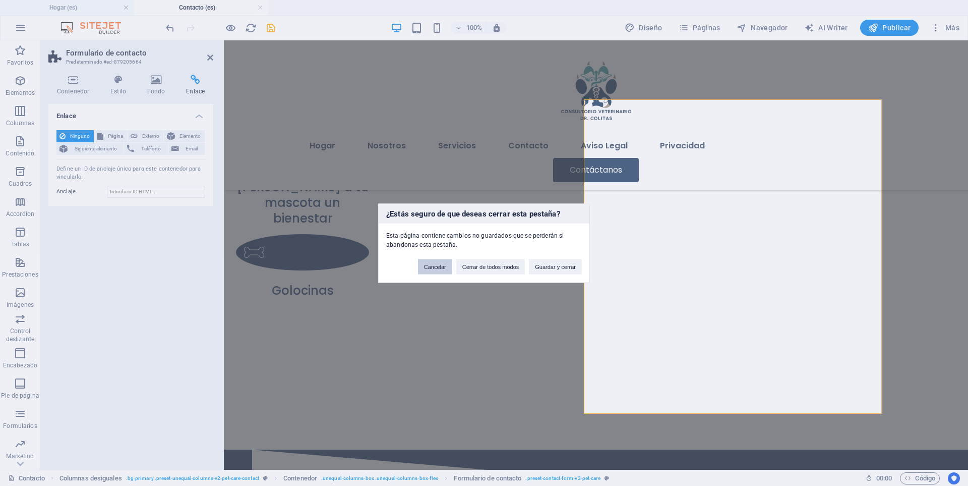
click at [426, 266] on button "Cancelar" at bounding box center [435, 266] width 34 height 15
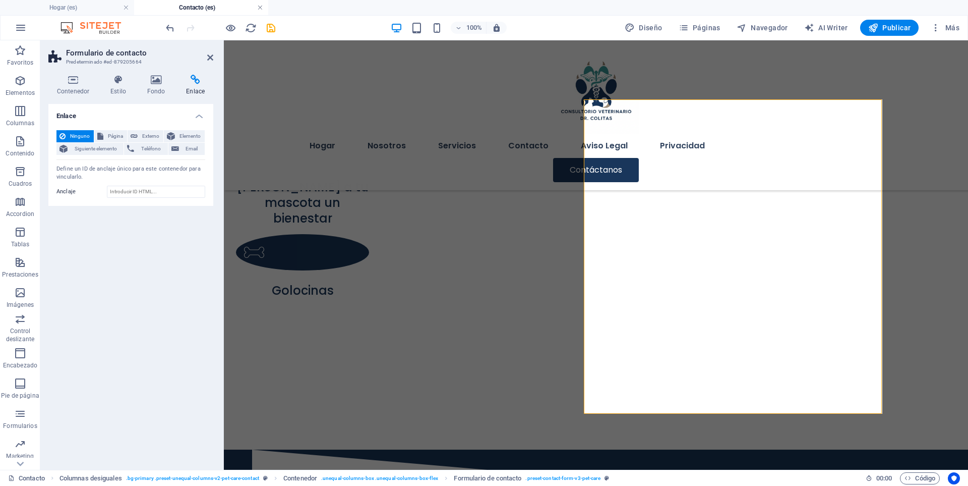
click at [258, 6] on link at bounding box center [260, 8] width 6 height 10
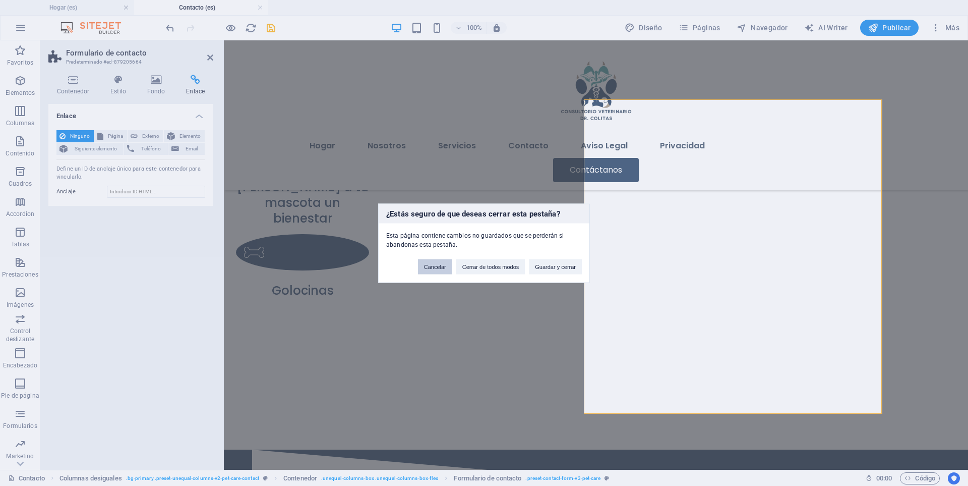
click at [432, 260] on button "Cancelar" at bounding box center [435, 266] width 34 height 15
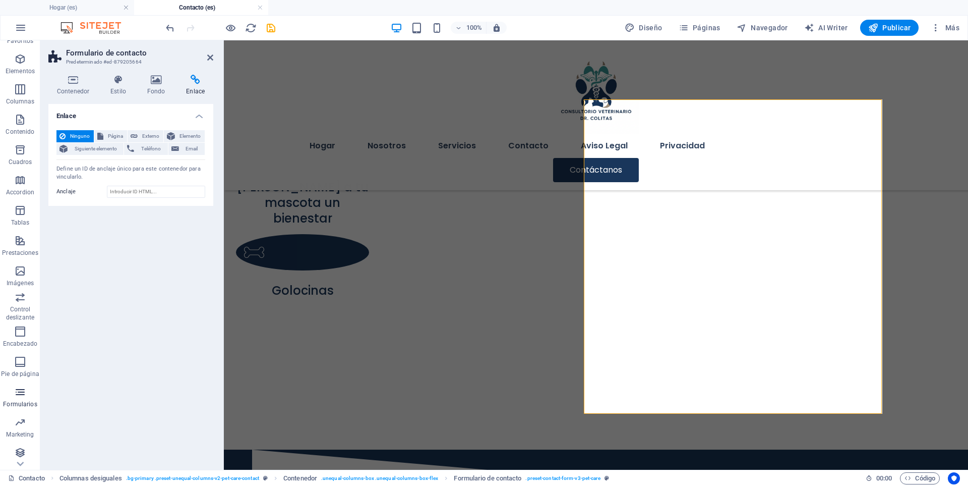
scroll to position [25, 0]
drag, startPoint x: 33, startPoint y: 402, endPoint x: 23, endPoint y: 450, distance: 48.9
click at [23, 450] on icon "button" at bounding box center [20, 449] width 12 height 12
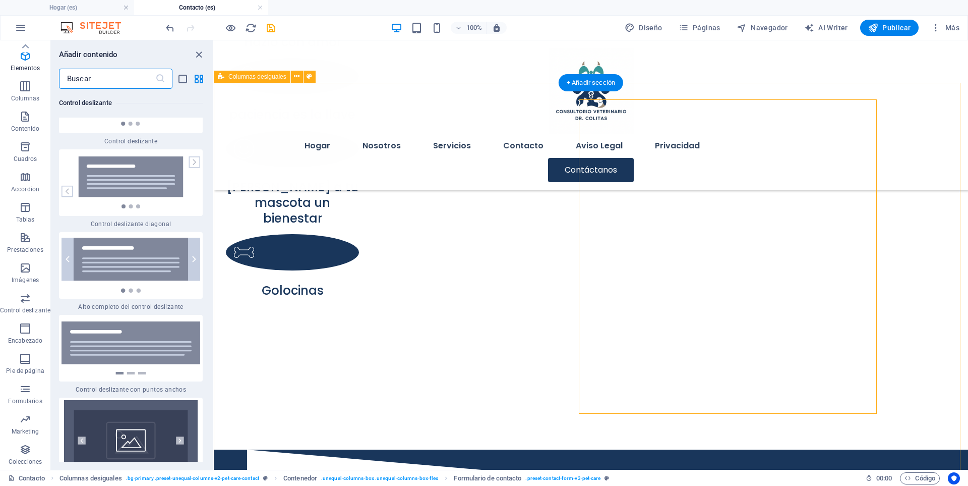
scroll to position [18610, 0]
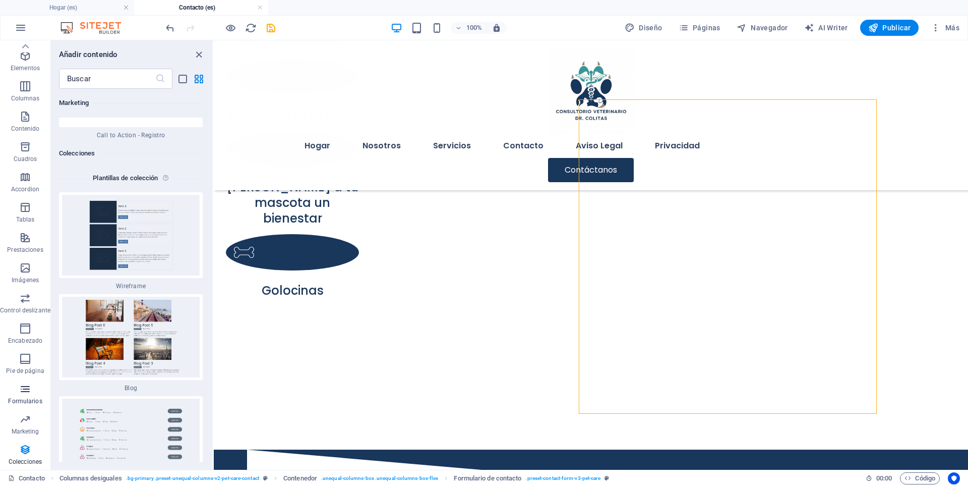
click at [33, 394] on span "Formularios" at bounding box center [25, 395] width 50 height 24
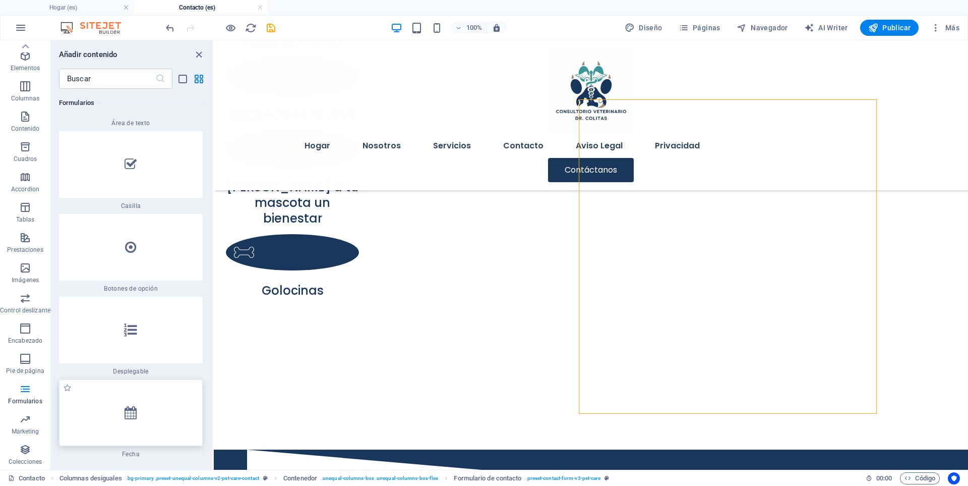
scroll to position [15974, 0]
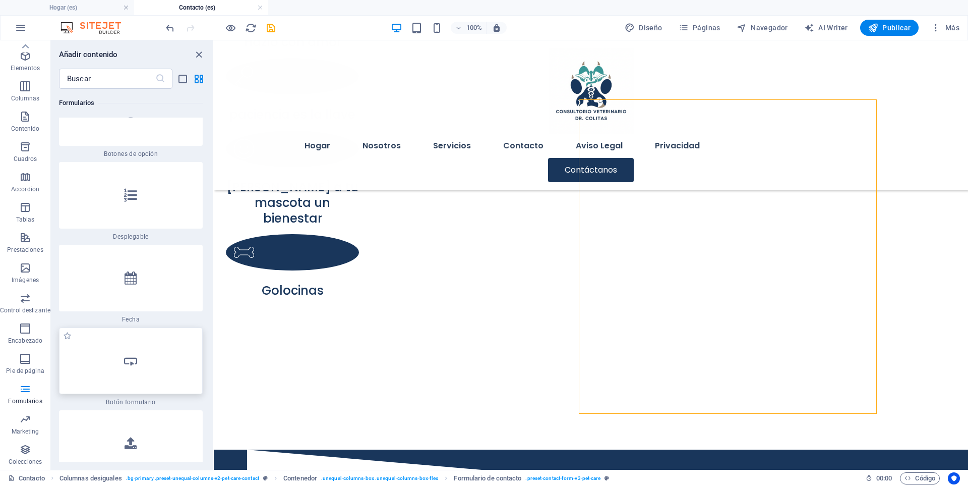
click at [130, 354] on icon at bounding box center [130, 360] width 13 height 13
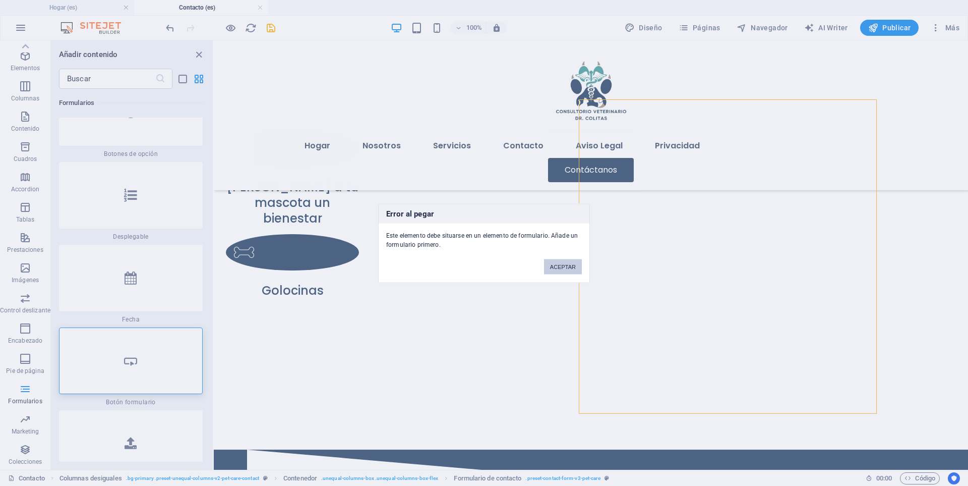
click at [563, 266] on button "ACEPTAR" at bounding box center [563, 266] width 38 height 15
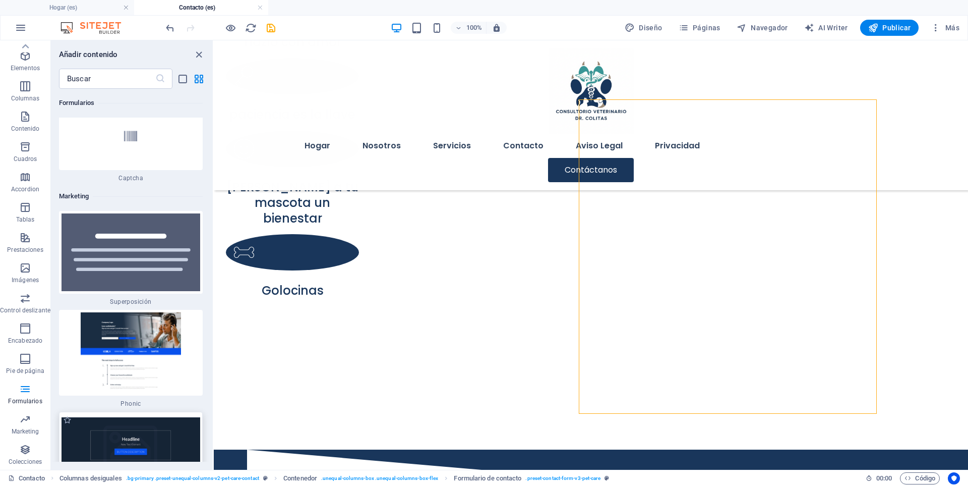
scroll to position [16377, 0]
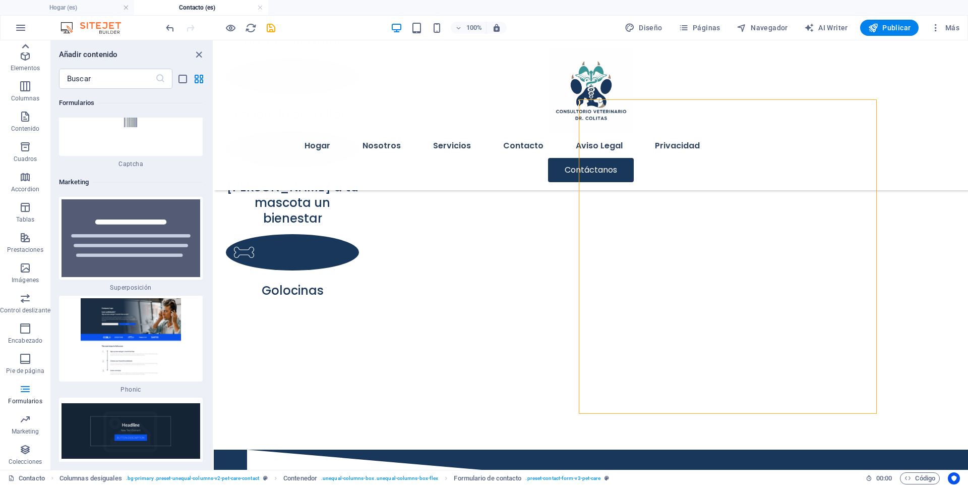
click at [29, 49] on icon at bounding box center [25, 46] width 14 height 14
click at [30, 50] on icon "button" at bounding box center [25, 50] width 12 height 12
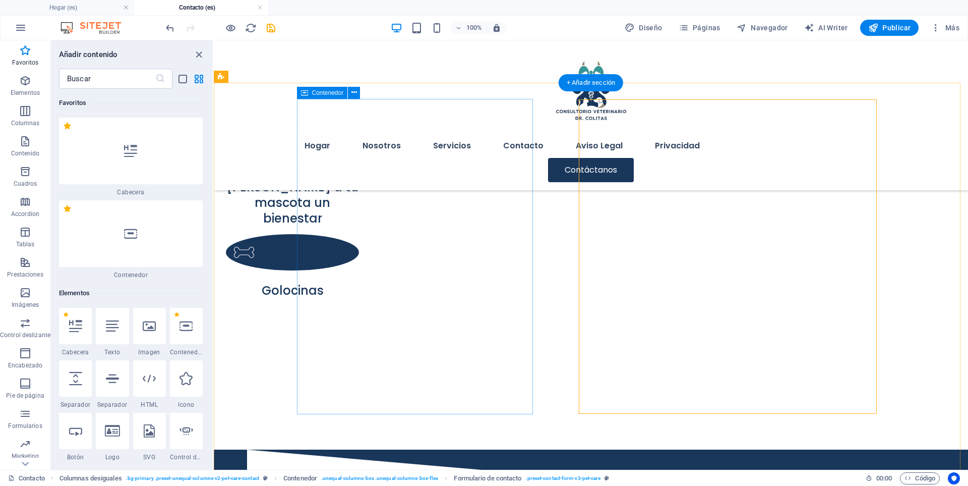
scroll to position [583, 0]
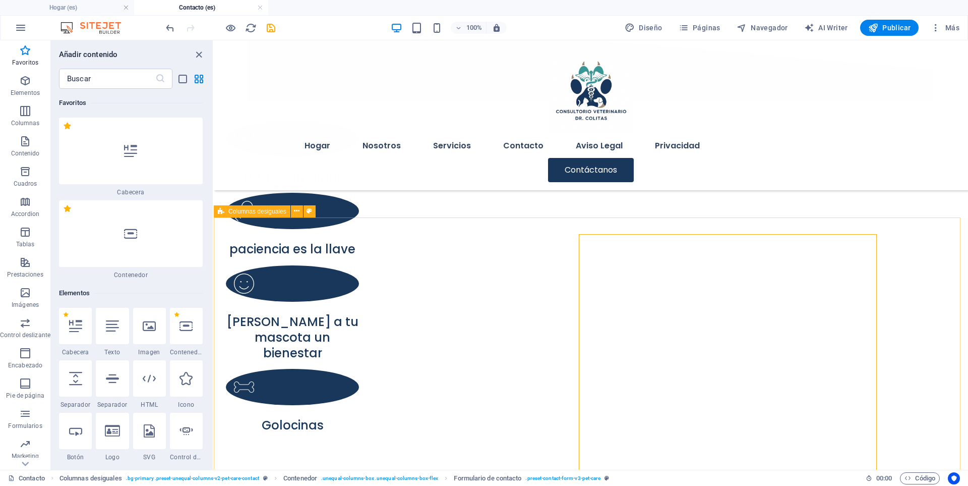
click at [254, 210] on span "Columnas desiguales" at bounding box center [257, 211] width 58 height 6
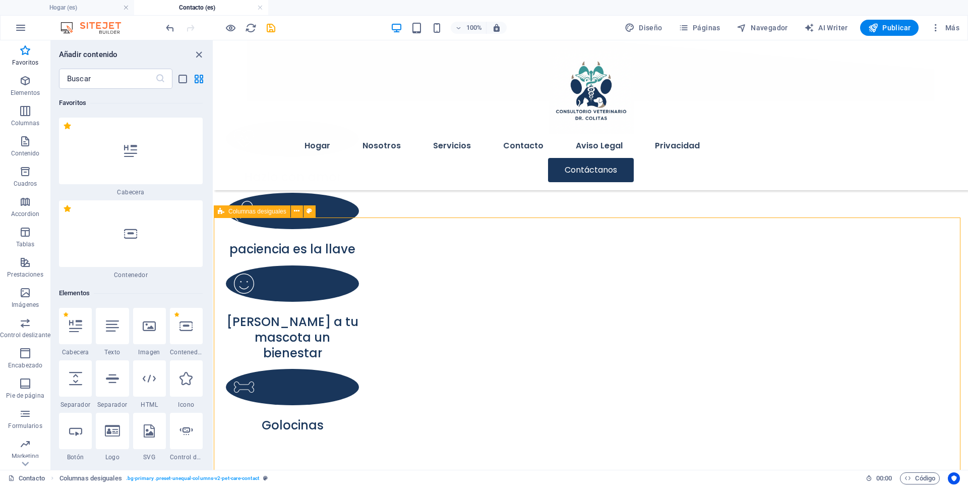
click at [254, 210] on span "Columnas desiguales" at bounding box center [257, 211] width 58 height 6
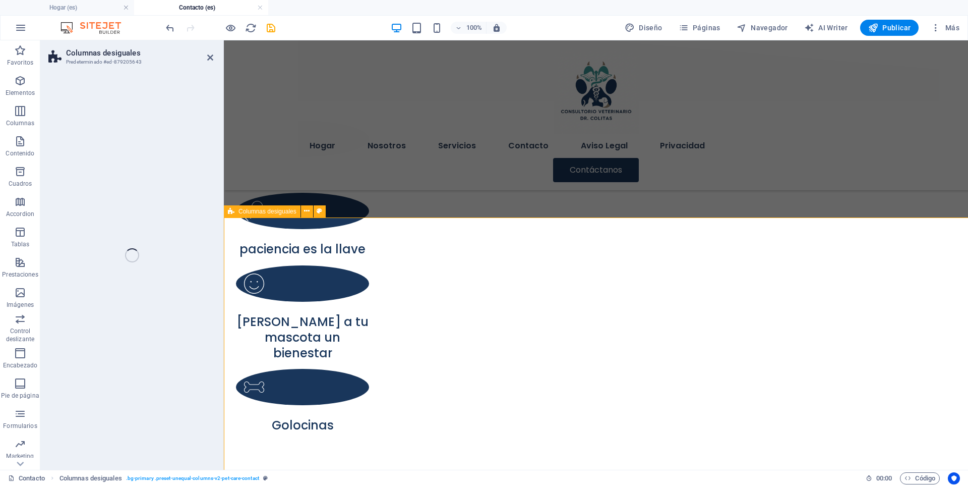
select select "diagonal"
select select "px"
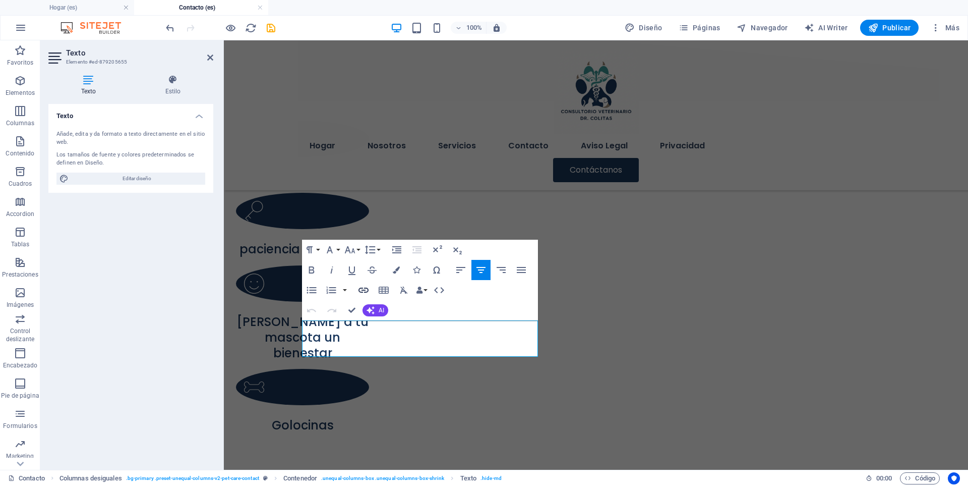
click at [364, 287] on icon "button" at bounding box center [363, 289] width 10 height 5
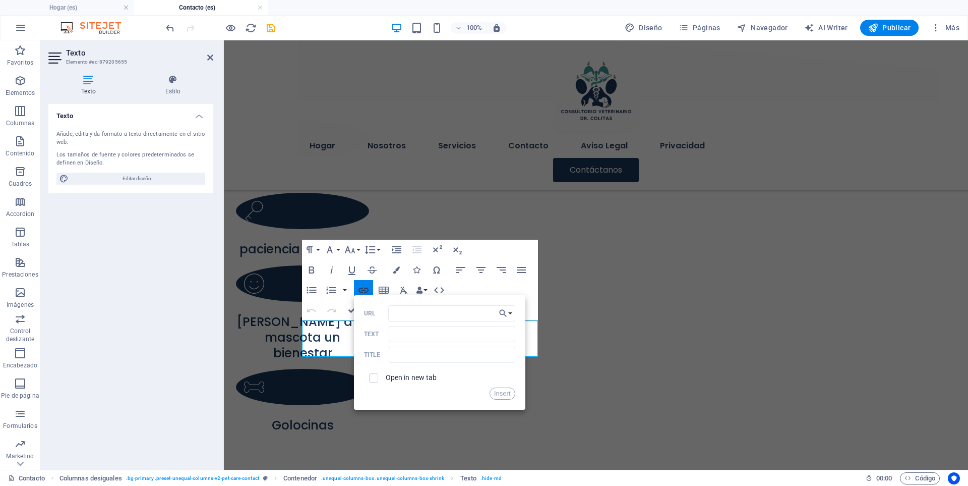
click at [364, 287] on icon "button" at bounding box center [363, 289] width 10 height 5
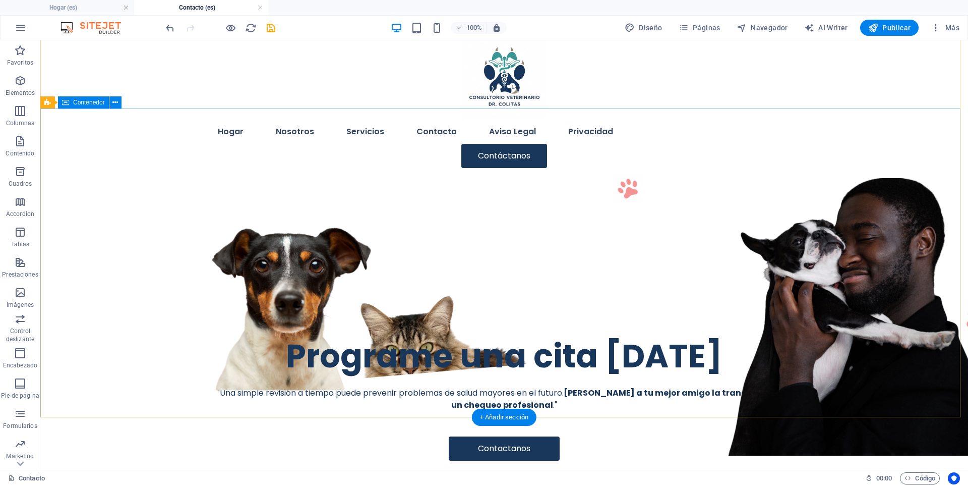
scroll to position [0, 0]
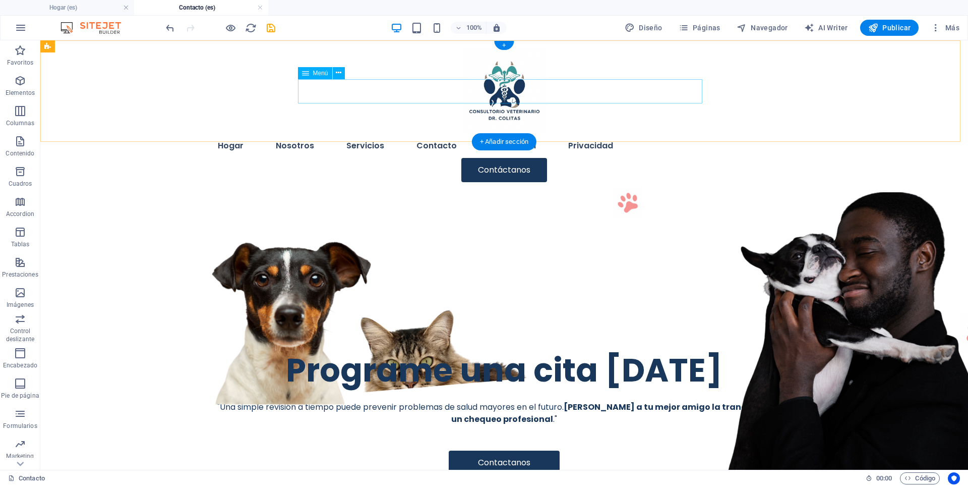
click at [318, 134] on nav "Hogar Nosotros Servicios Contacto Aviso Legal Privacidad" at bounding box center [504, 146] width 589 height 24
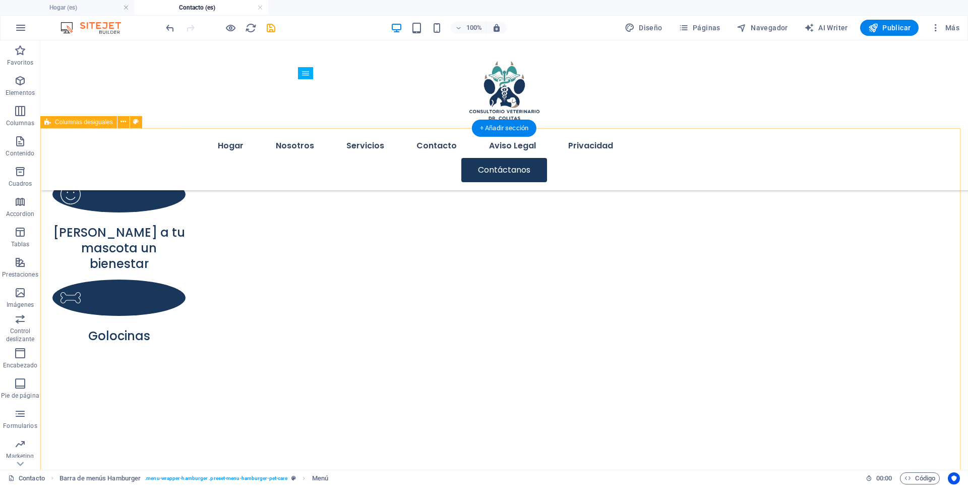
scroll to position [941, 0]
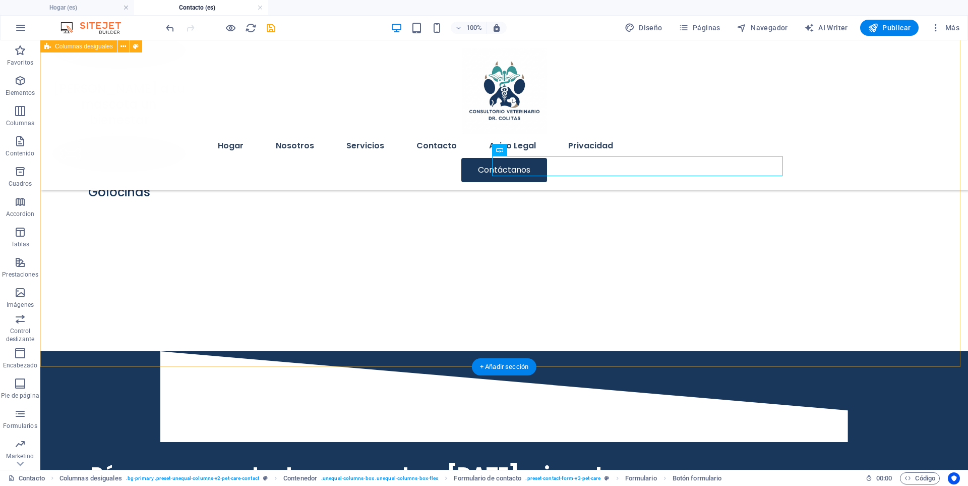
scroll to position [807, 0]
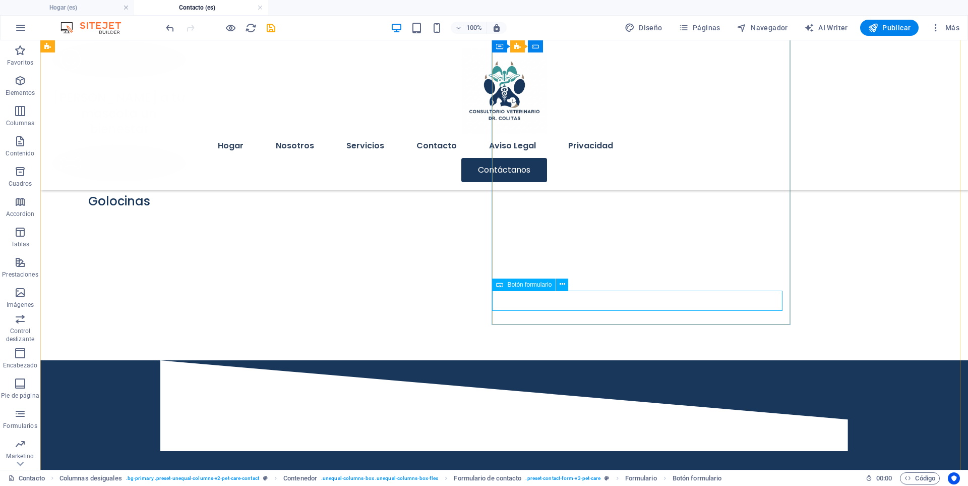
select select "%"
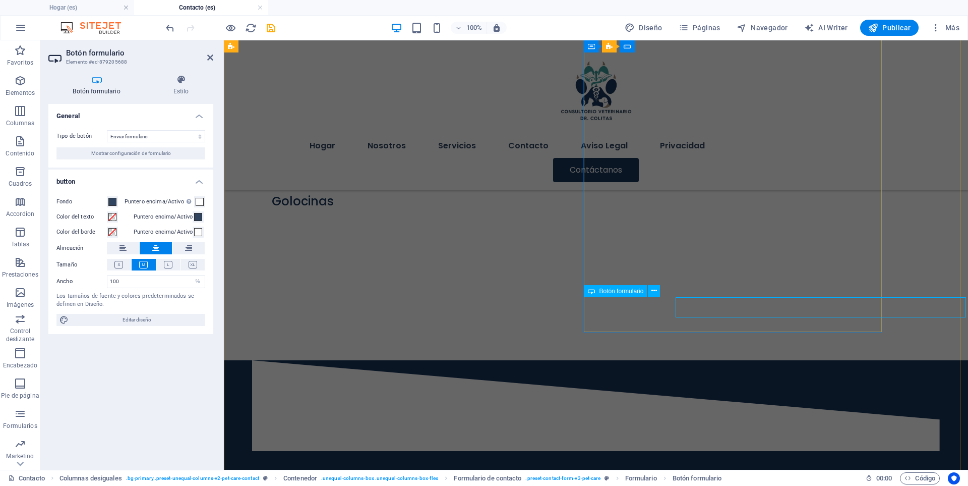
scroll to position [800, 0]
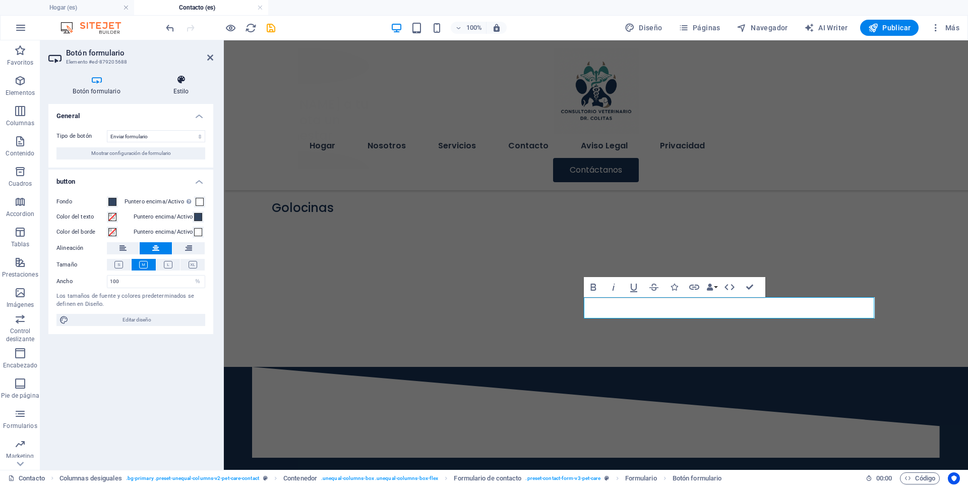
click at [182, 88] on h4 "Estilo" at bounding box center [181, 85] width 65 height 21
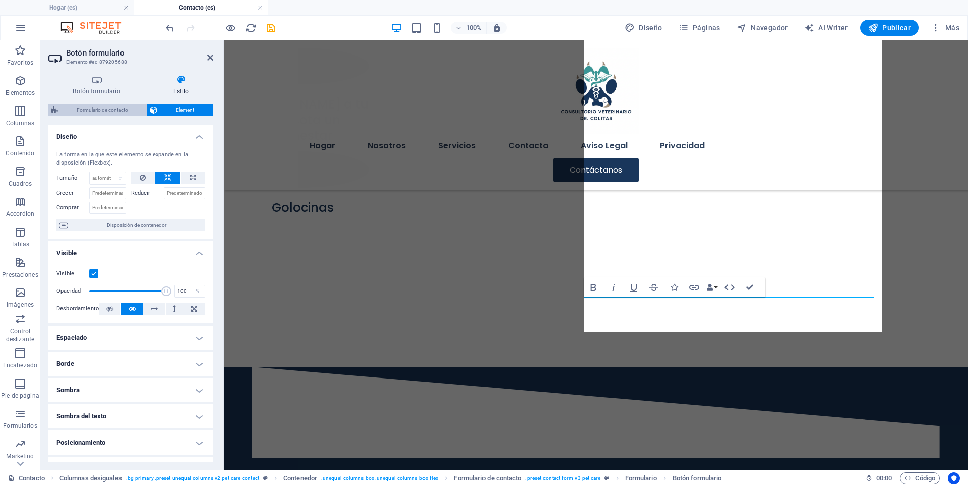
click at [85, 112] on span "Formulario de contacto" at bounding box center [102, 110] width 83 height 12
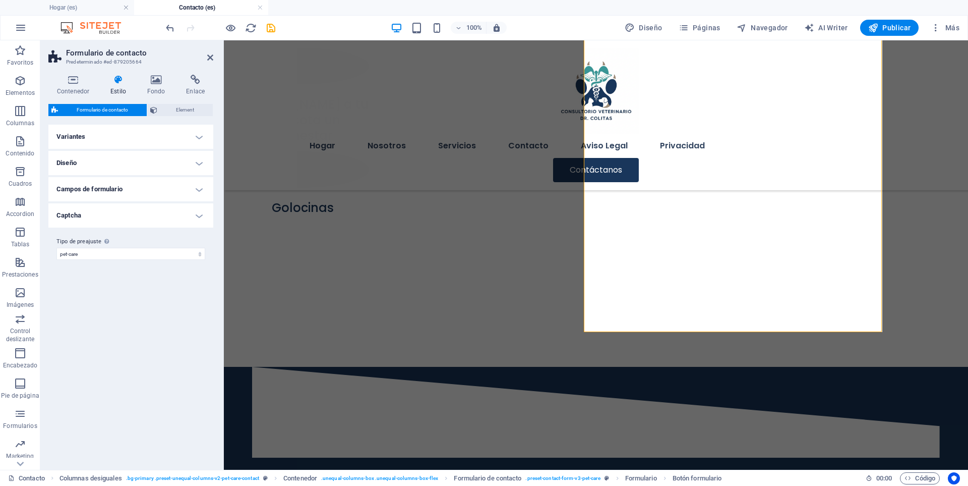
scroll to position [792, 0]
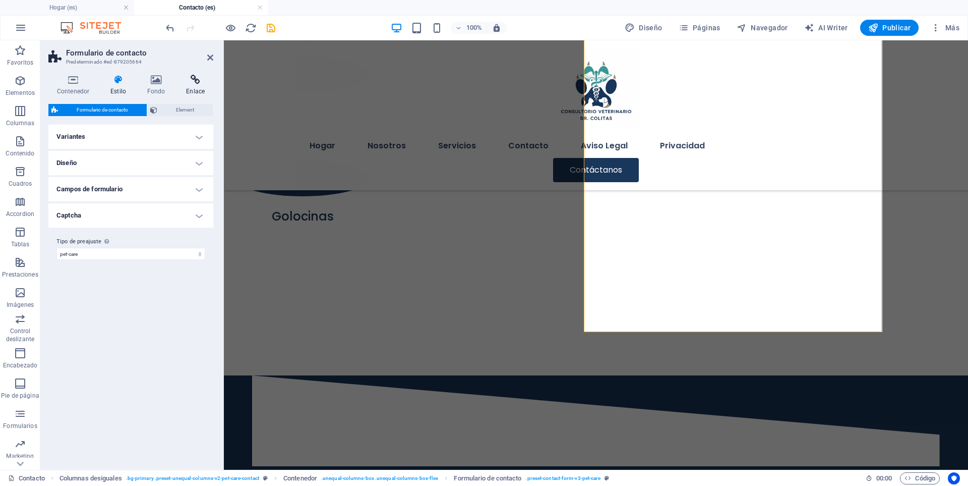
click at [198, 87] on h4 "Enlace" at bounding box center [195, 85] width 36 height 21
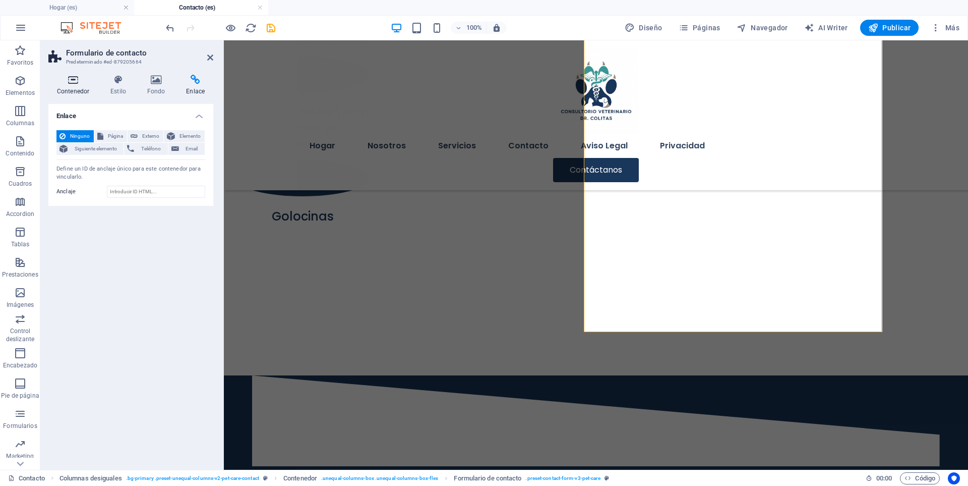
click at [71, 77] on icon at bounding box center [72, 80] width 49 height 10
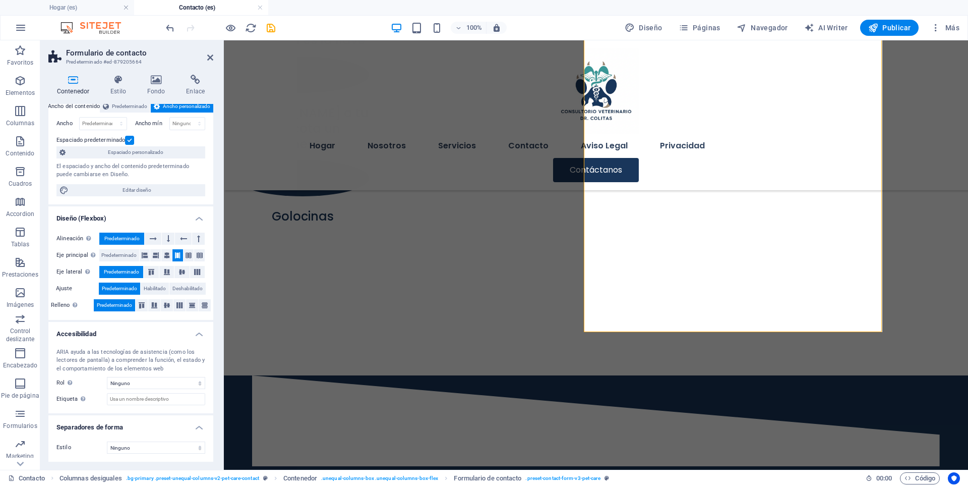
scroll to position [0, 0]
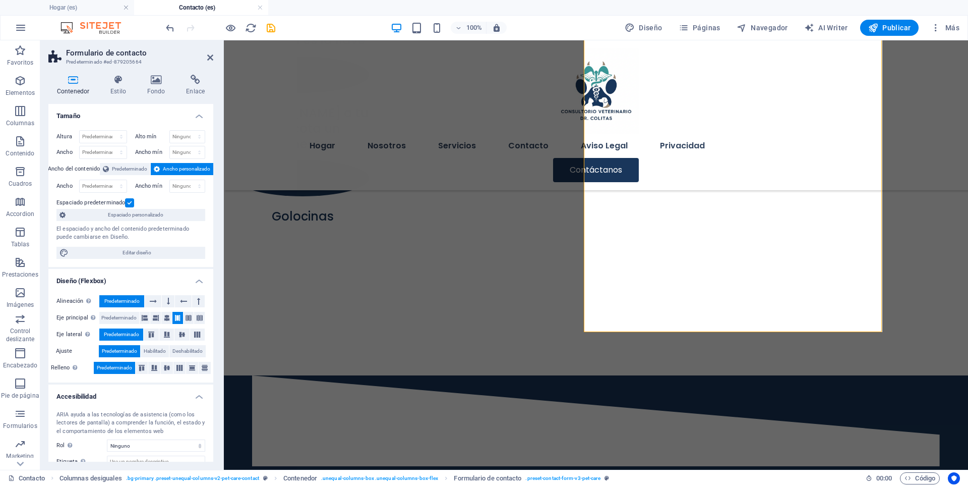
drag, startPoint x: 70, startPoint y: 77, endPoint x: 69, endPoint y: 90, distance: 12.7
click at [70, 78] on icon at bounding box center [72, 80] width 49 height 10
click at [120, 215] on span "Espaciado personalizado" at bounding box center [136, 215] width 134 height 12
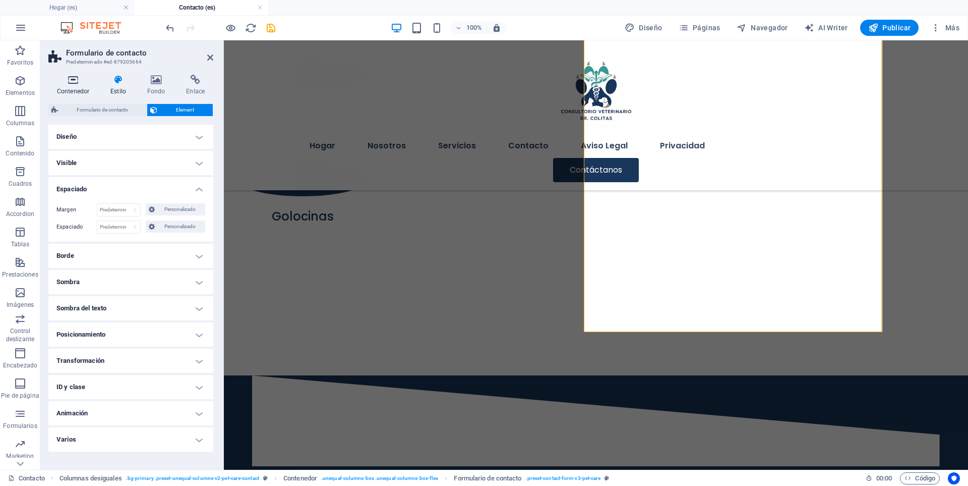
click at [71, 77] on icon at bounding box center [72, 80] width 49 height 10
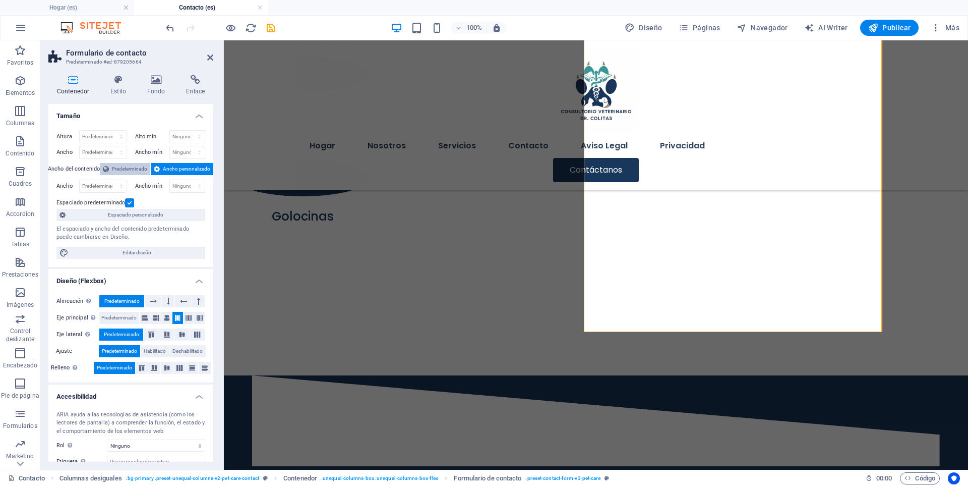
click at [119, 169] on span "Predeterminado" at bounding box center [129, 169] width 35 height 12
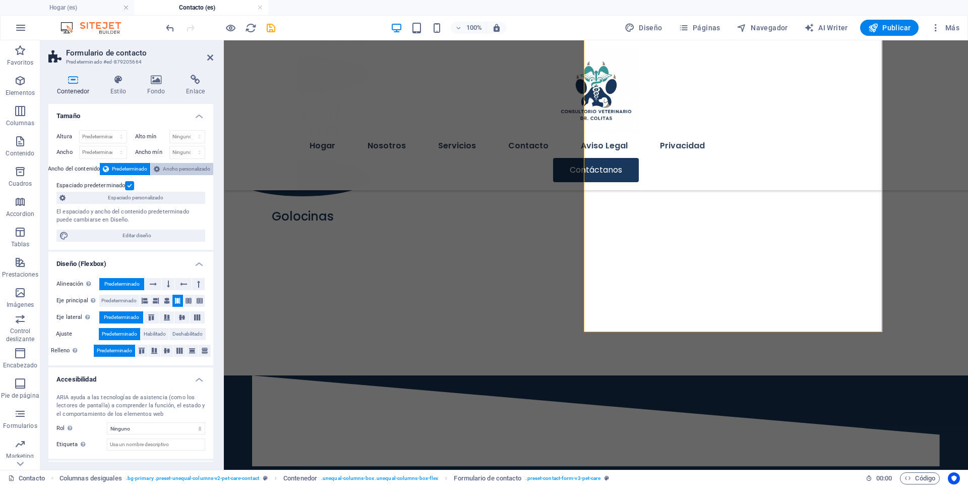
click at [169, 168] on span "Ancho personalizado" at bounding box center [186, 169] width 47 height 12
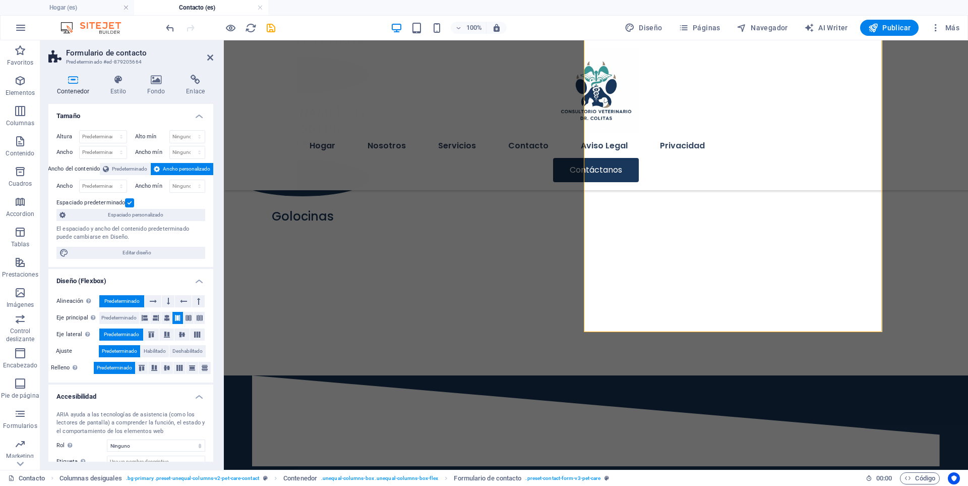
click at [72, 88] on h4 "Contenedor" at bounding box center [74, 85] width 53 height 21
click at [192, 90] on h4 "Enlace" at bounding box center [195, 85] width 36 height 21
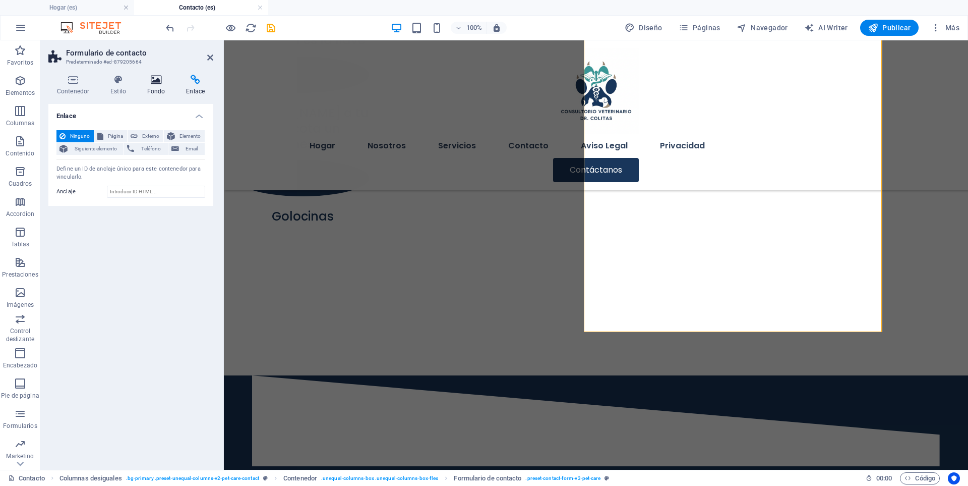
click at [167, 87] on h4 "Fondo" at bounding box center [158, 85] width 39 height 21
click at [113, 87] on h4 "Estilo" at bounding box center [120, 85] width 37 height 21
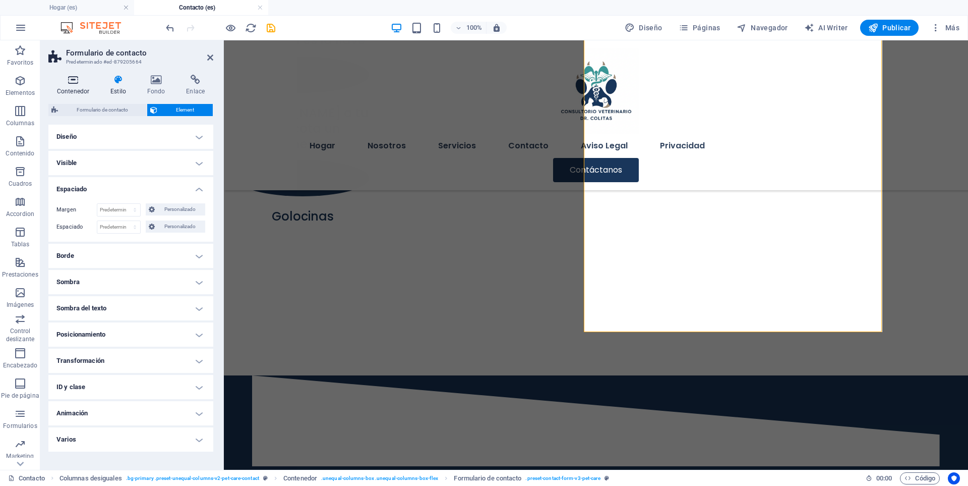
click at [77, 87] on h4 "Contenedor" at bounding box center [74, 85] width 53 height 21
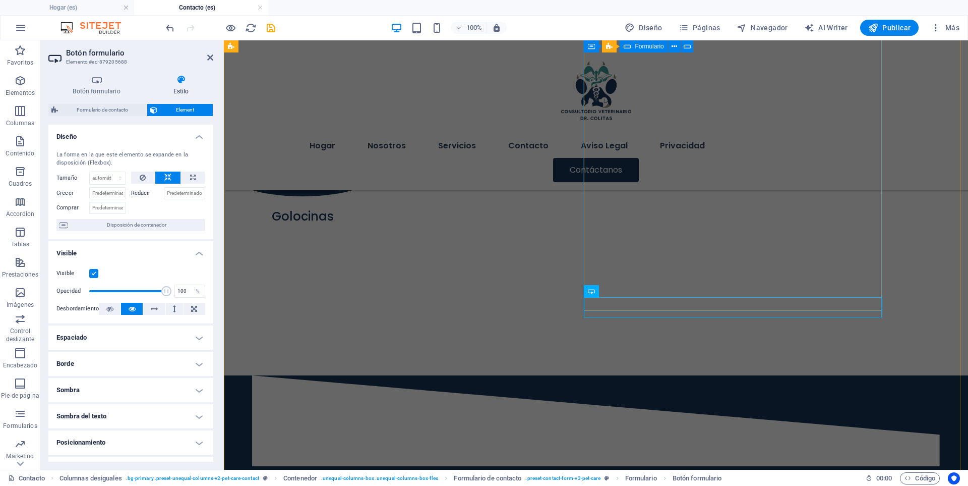
scroll to position [800, 0]
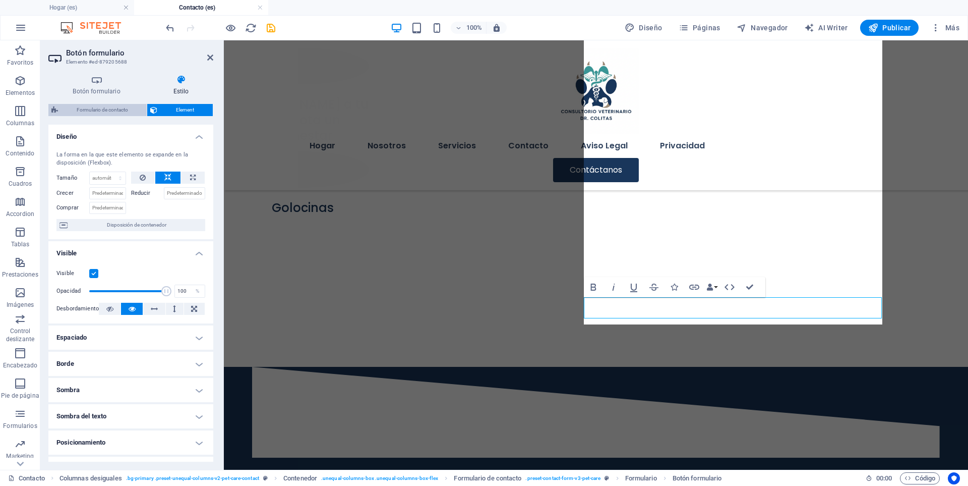
click at [88, 109] on span "Formulario de contacto" at bounding box center [102, 110] width 83 height 12
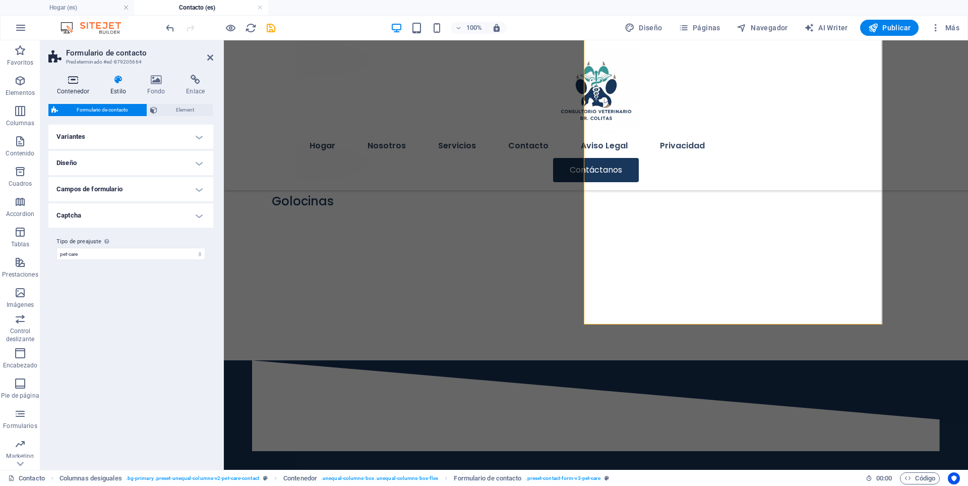
click at [73, 86] on h4 "Contenedor" at bounding box center [74, 85] width 53 height 21
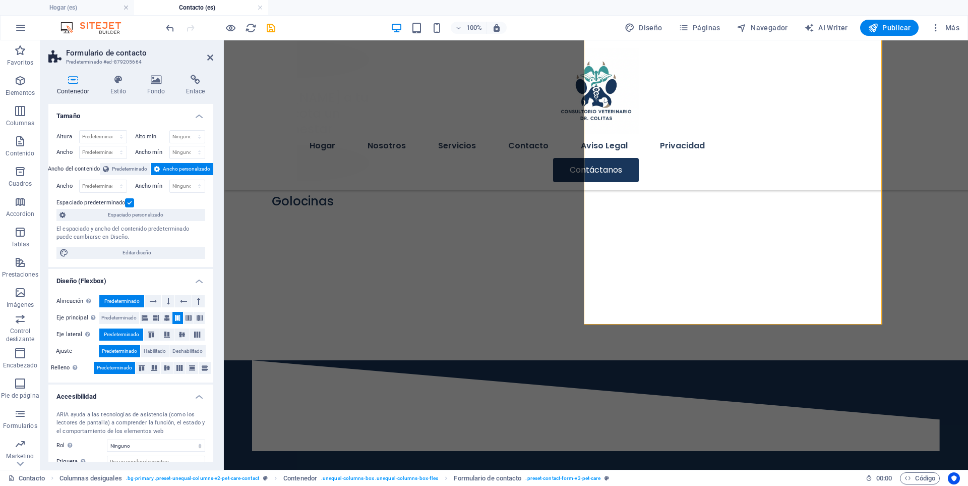
click at [61, 81] on icon at bounding box center [72, 80] width 49 height 10
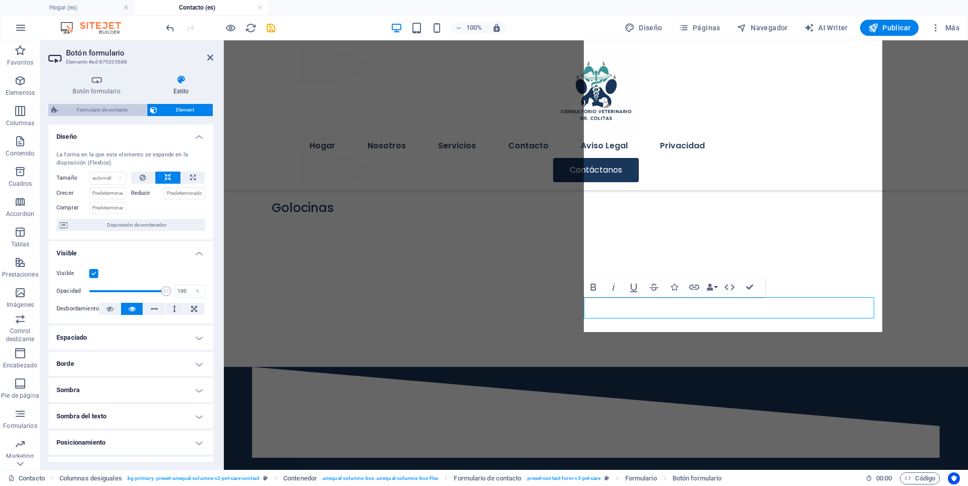
click at [83, 111] on span "Formulario de contacto" at bounding box center [102, 110] width 83 height 12
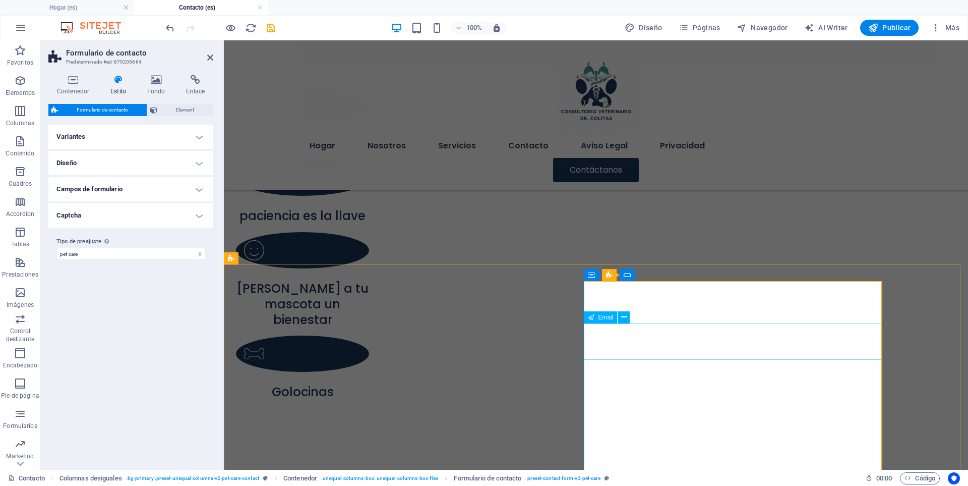
scroll to position [523, 0]
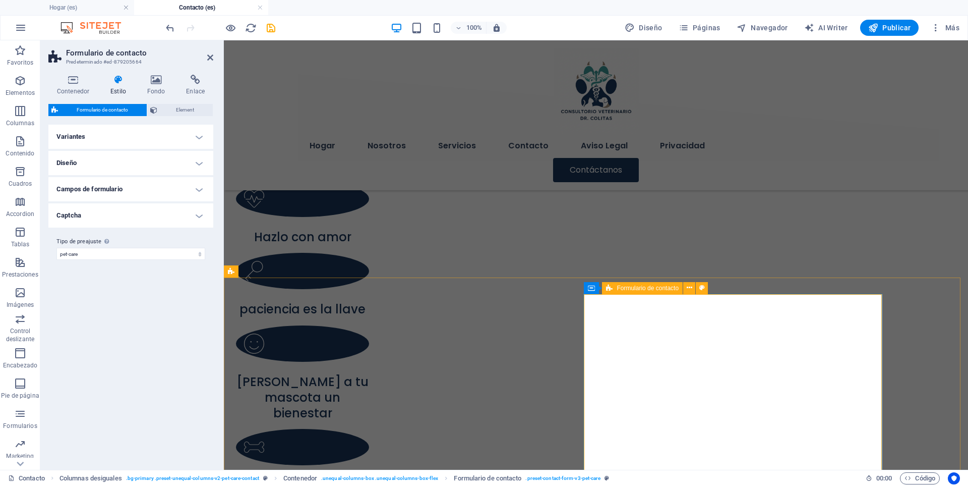
click at [609, 289] on icon at bounding box center [609, 288] width 7 height 12
click at [650, 289] on span "Formulario de contacto" at bounding box center [648, 288] width 62 height 6
click at [63, 83] on icon at bounding box center [72, 80] width 49 height 10
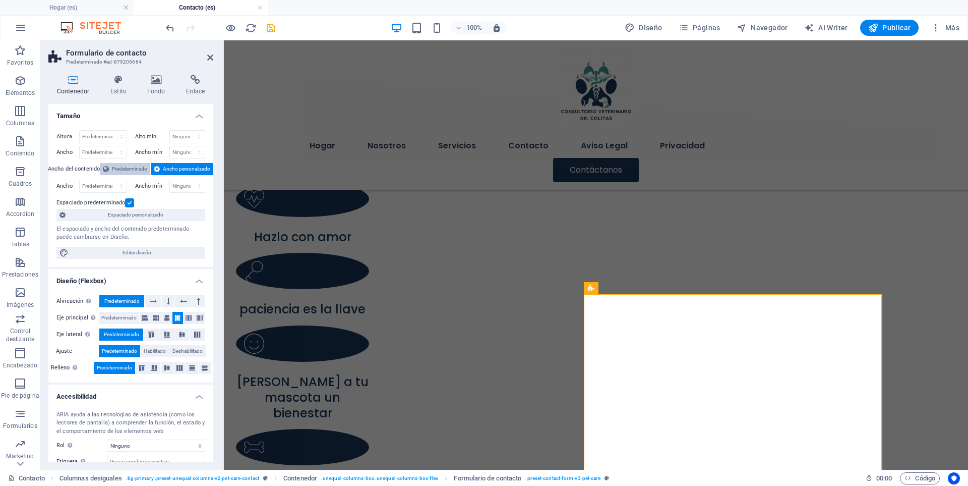
click at [132, 171] on span "Predeterminado" at bounding box center [129, 169] width 35 height 12
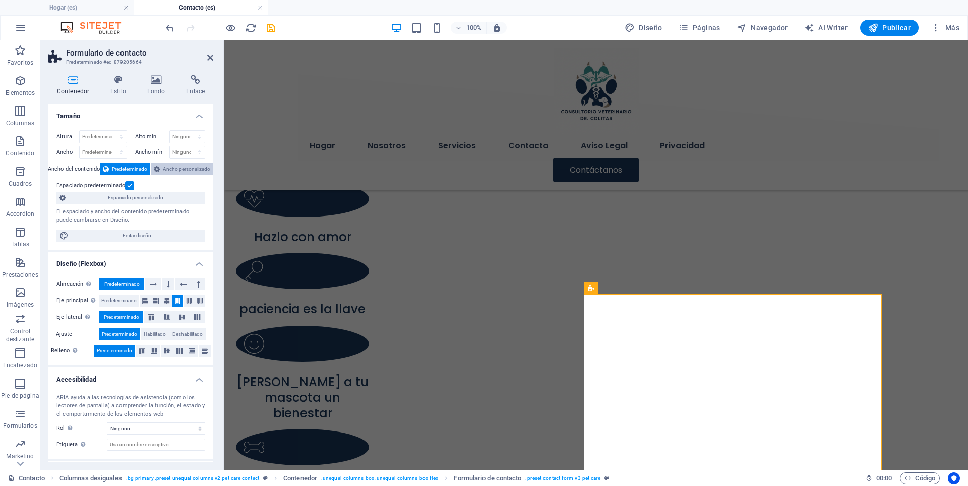
click at [177, 166] on span "Ancho personalizado" at bounding box center [186, 169] width 47 height 12
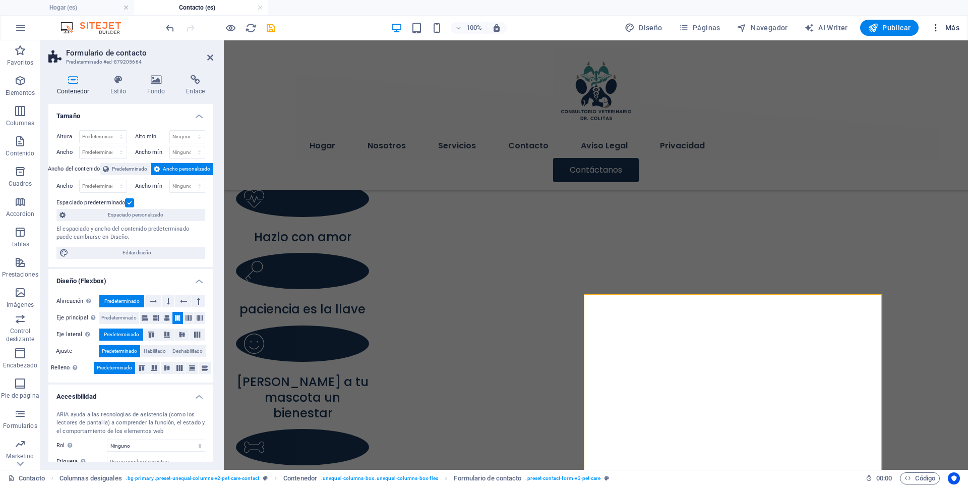
click at [952, 23] on span "Más" at bounding box center [945, 28] width 29 height 10
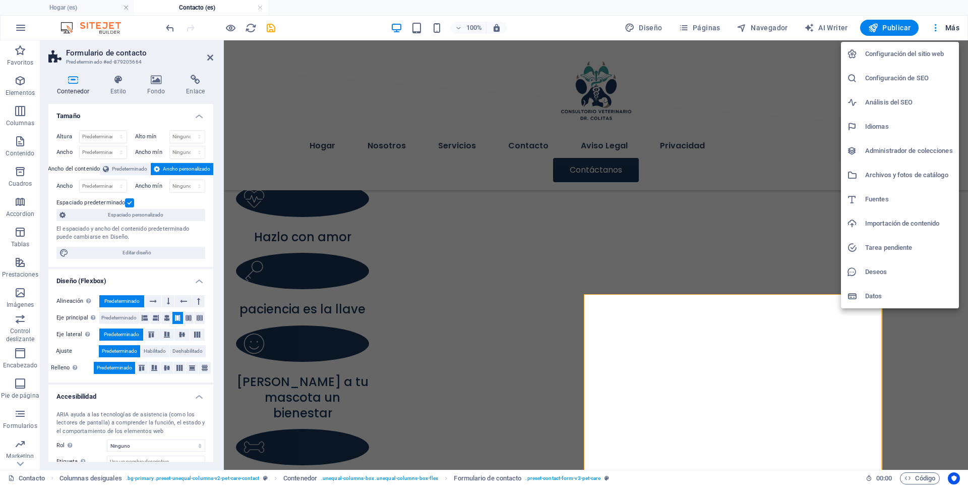
click at [899, 57] on h6 "Configuración del sitio web" at bounding box center [909, 54] width 88 height 12
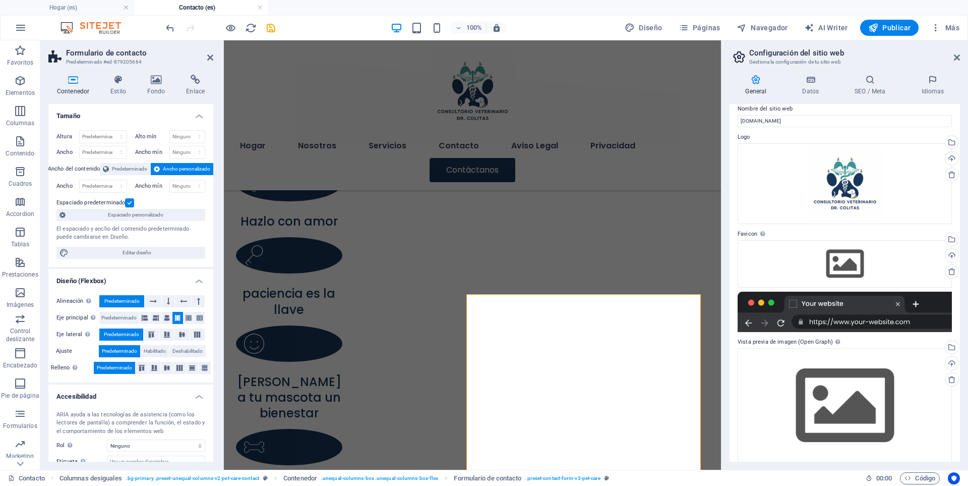
scroll to position [0, 0]
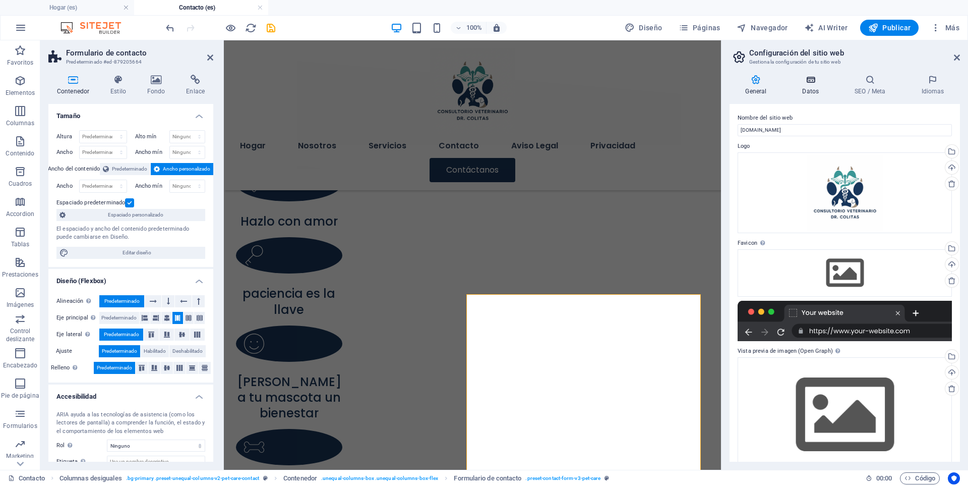
click at [812, 88] on h4 "Datos" at bounding box center [813, 85] width 52 height 21
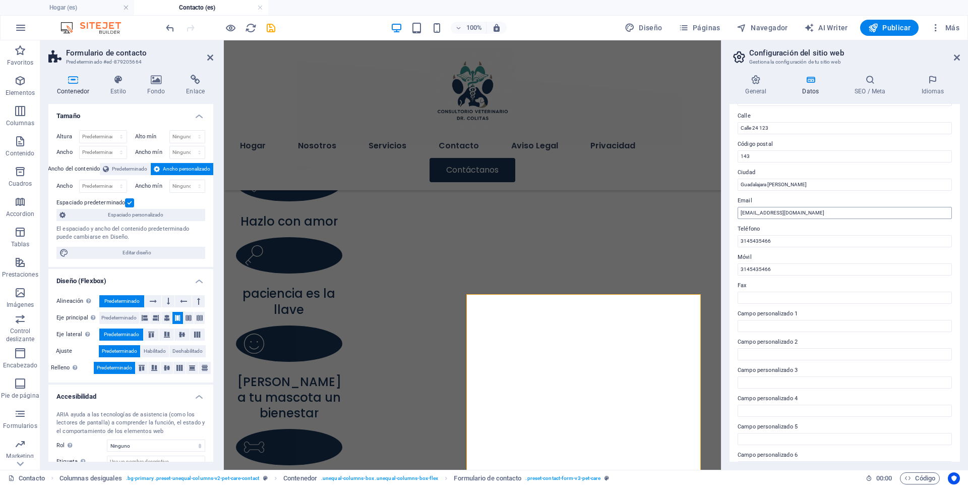
scroll to position [127, 0]
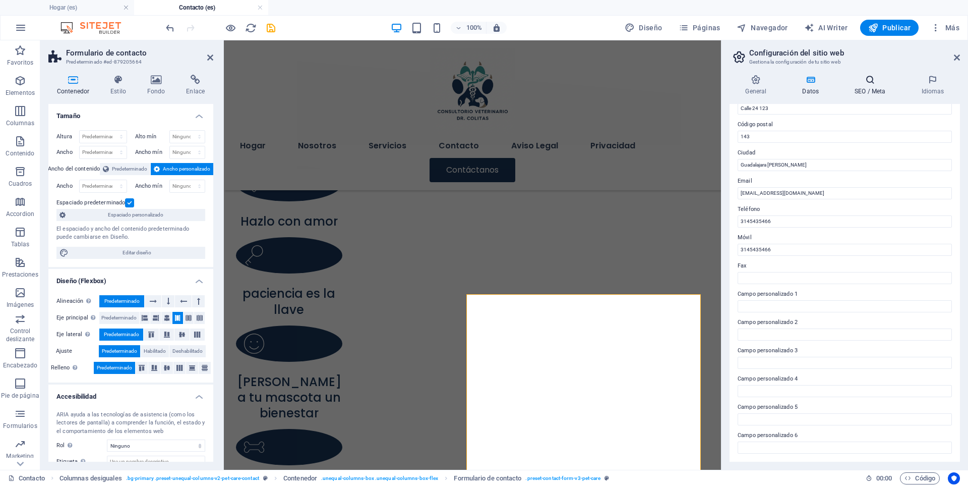
click at [866, 82] on icon at bounding box center [870, 80] width 63 height 10
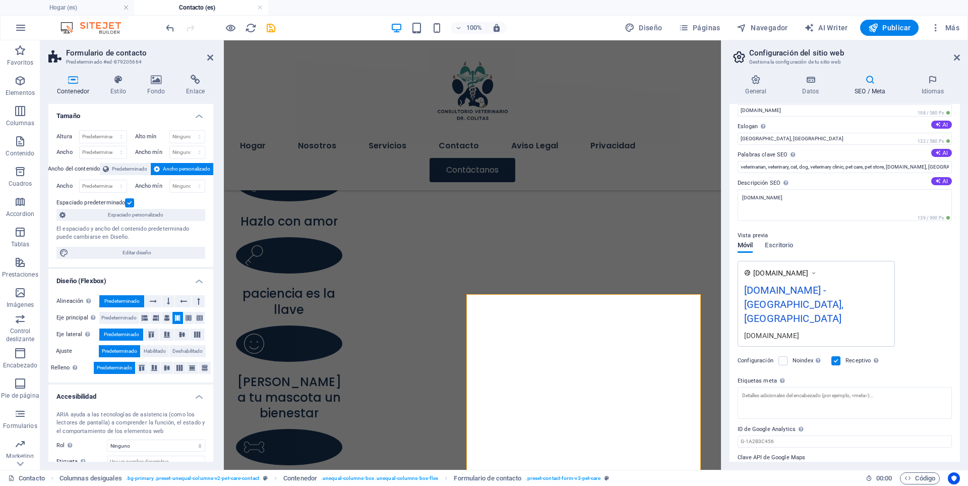
scroll to position [28, 0]
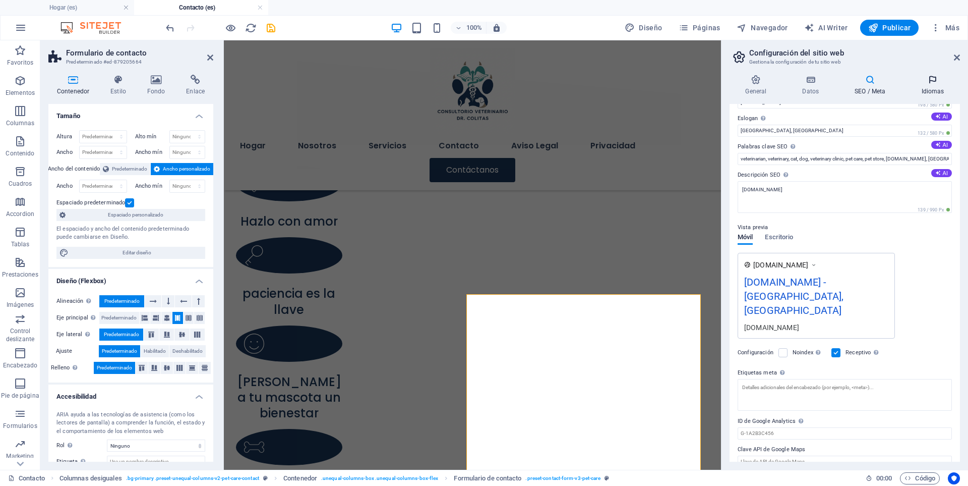
click at [931, 81] on icon at bounding box center [933, 80] width 54 height 10
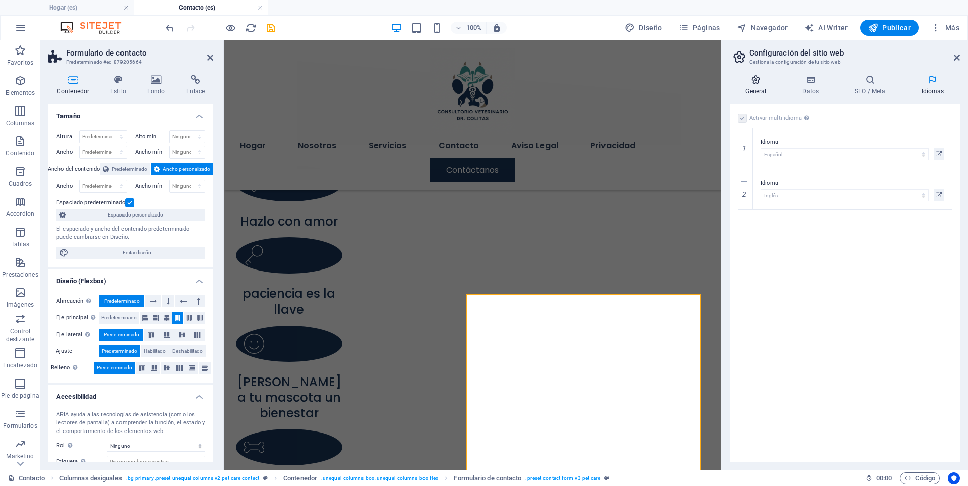
click at [753, 93] on h4 "General" at bounding box center [758, 85] width 57 height 21
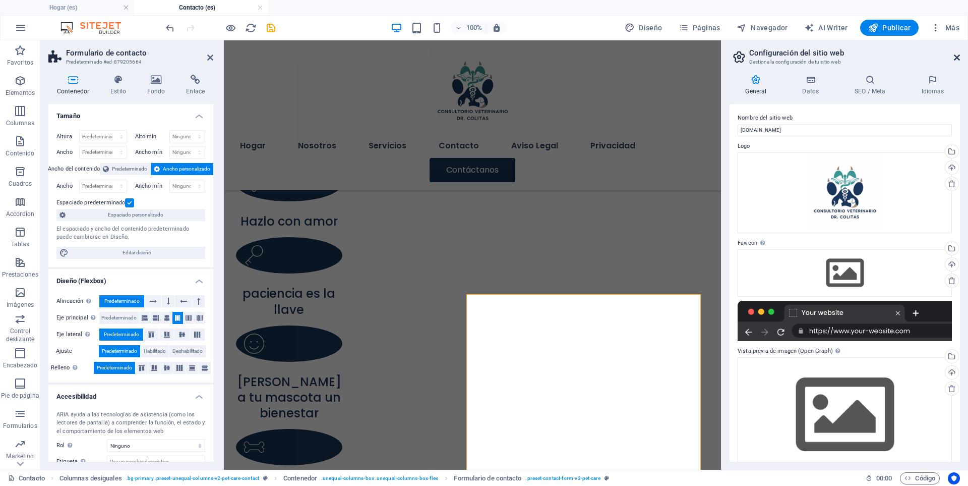
click at [959, 60] on icon at bounding box center [957, 57] width 6 height 8
click at [721, 60] on div "Hogar Nosotros Servicios Contacto Aviso Legal Privacidad Contáctanos" at bounding box center [472, 115] width 497 height 150
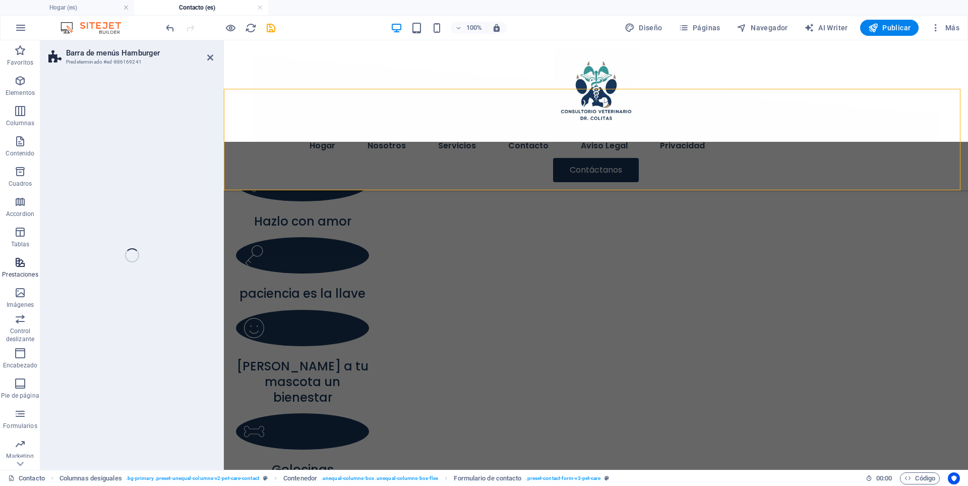
select select "header"
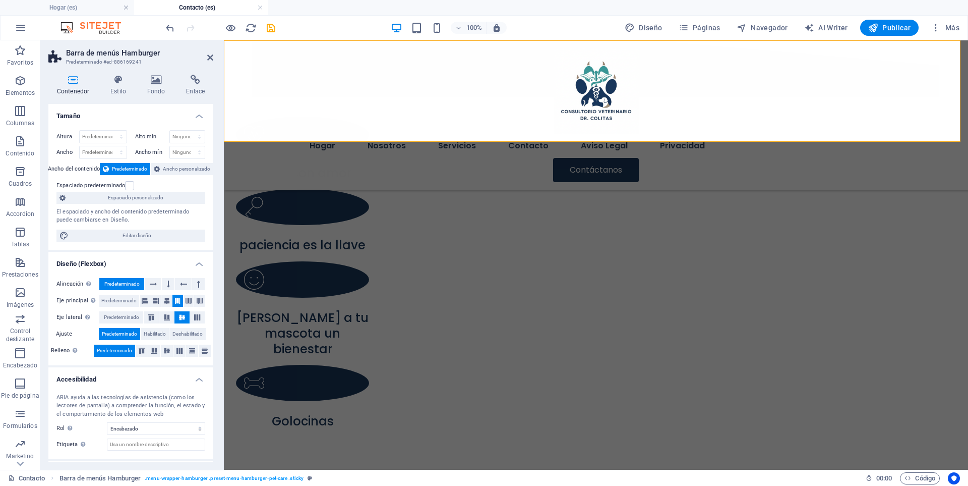
scroll to position [523, 0]
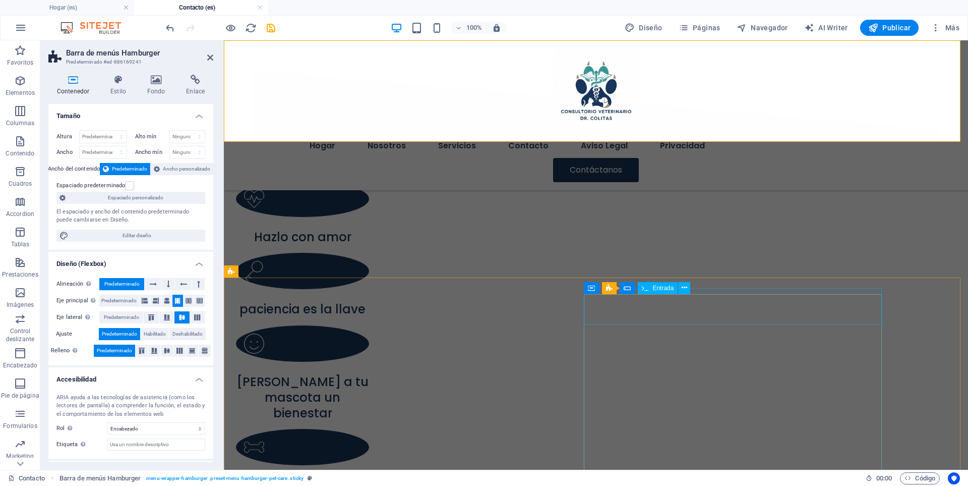
click at [661, 289] on span "Entrada" at bounding box center [662, 288] width 21 height 6
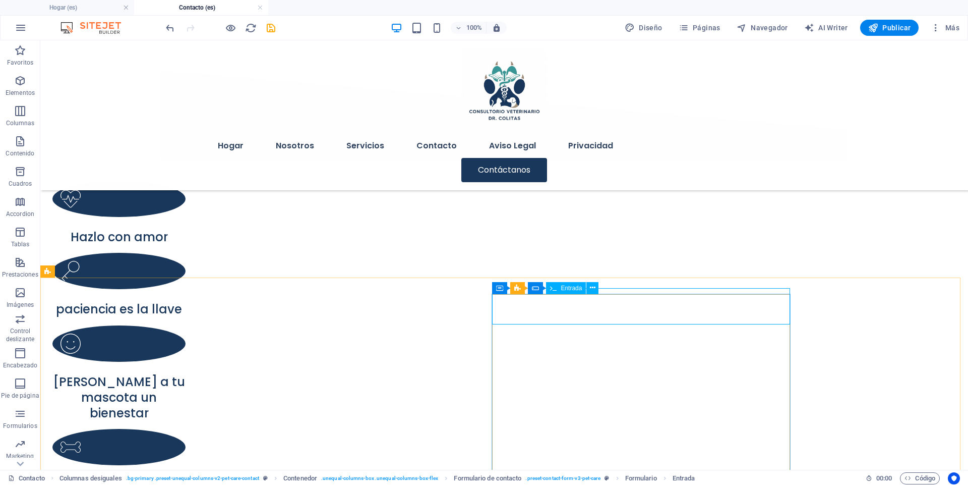
click at [564, 286] on span "Entrada" at bounding box center [571, 288] width 21 height 6
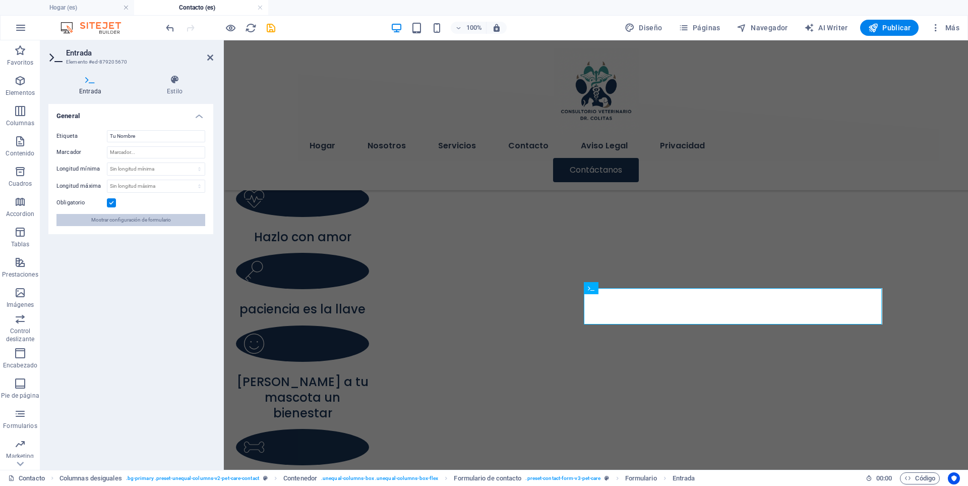
click at [101, 215] on span "Mostrar configuración de formulario" at bounding box center [131, 220] width 80 height 12
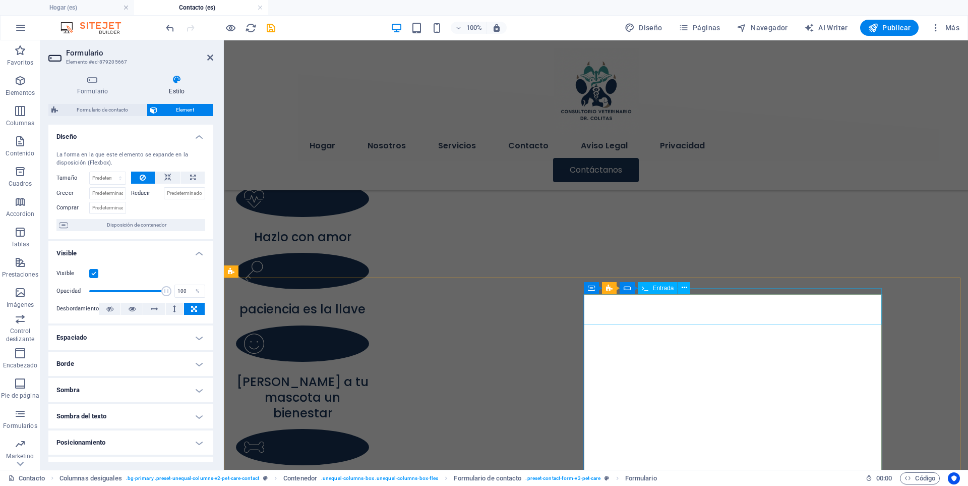
click at [655, 287] on span "Entrada" at bounding box center [662, 288] width 21 height 6
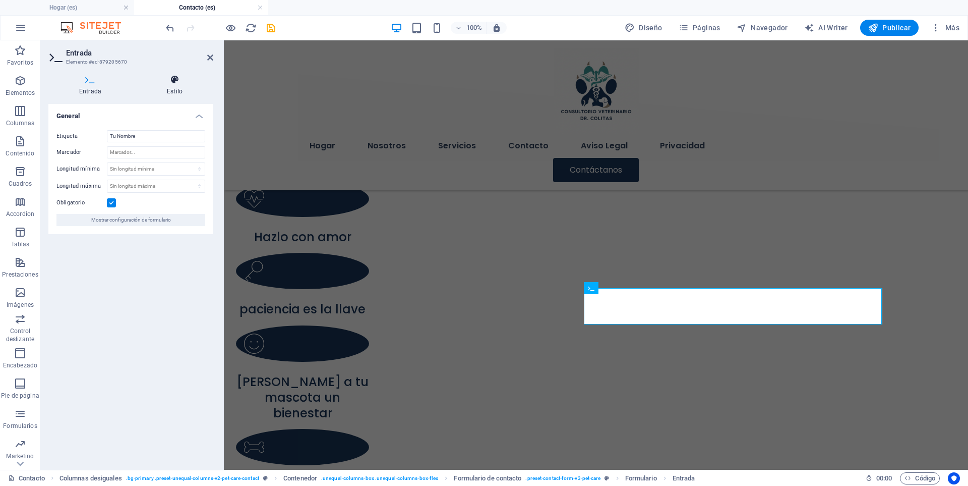
click at [183, 84] on icon at bounding box center [174, 80] width 77 height 10
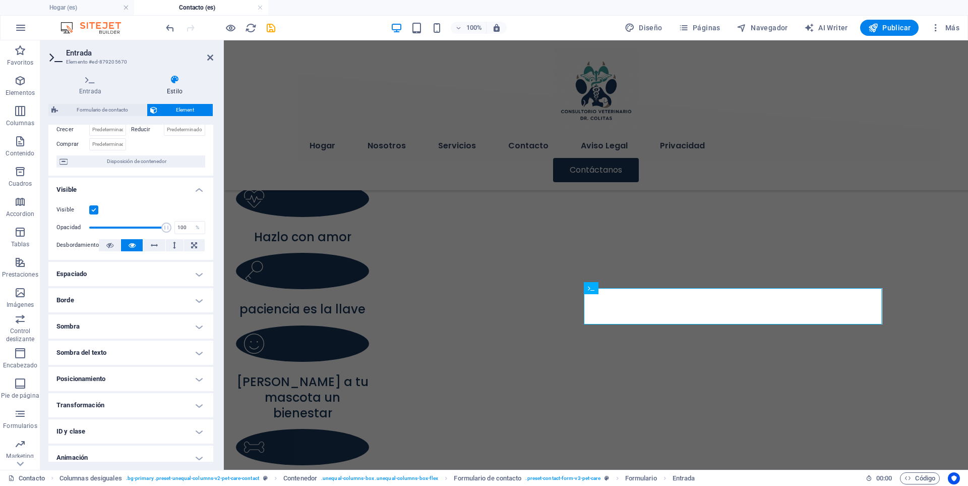
scroll to position [98, 0]
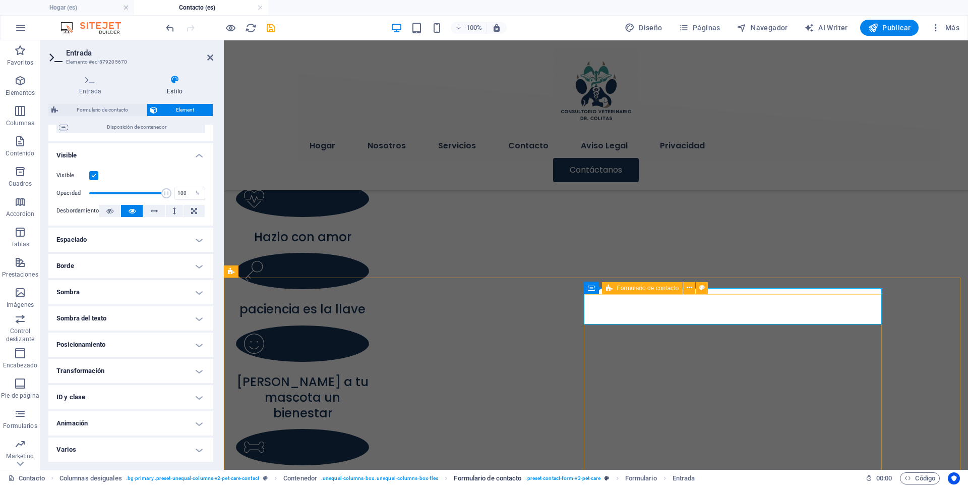
click at [555, 478] on span ". preset-contact-form-v3-pet-care" at bounding box center [562, 478] width 75 height 12
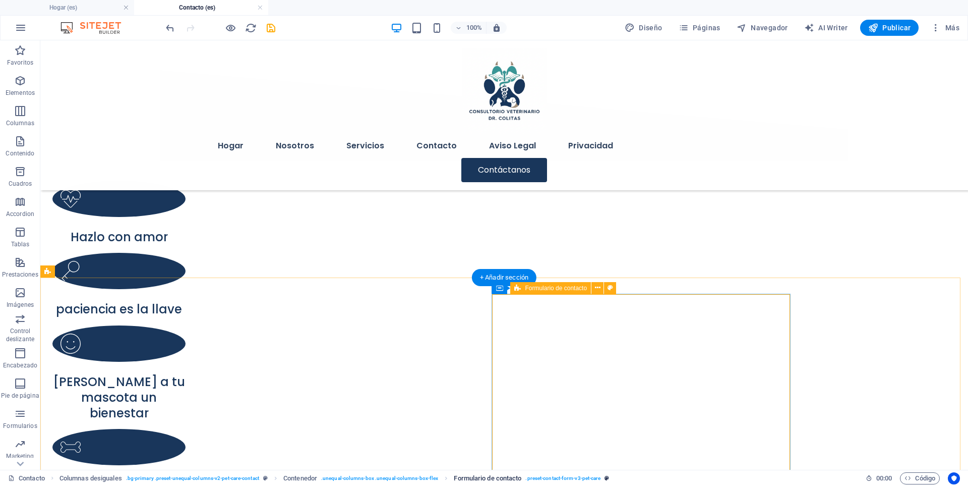
click at [540, 476] on span ". preset-contact-form-v3-pet-care" at bounding box center [562, 478] width 75 height 12
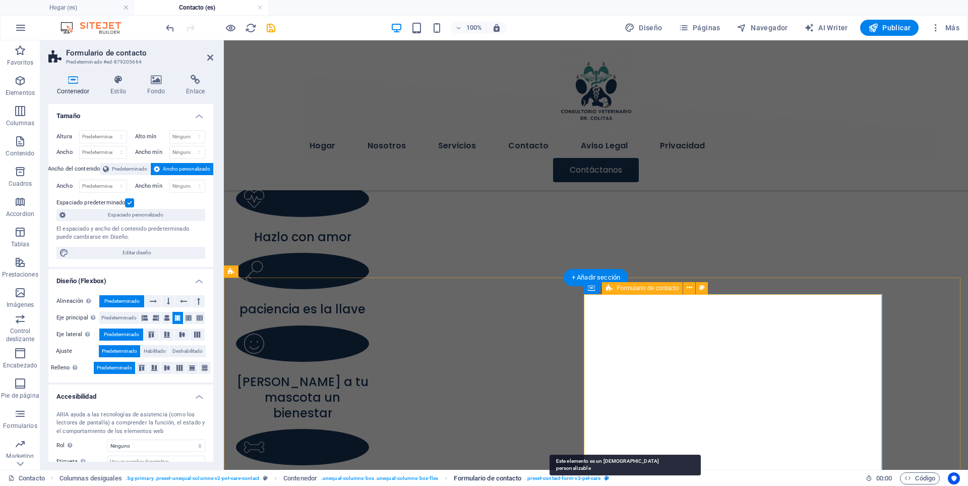
click at [608, 480] on icon "breadcrumb" at bounding box center [607, 478] width 5 height 6
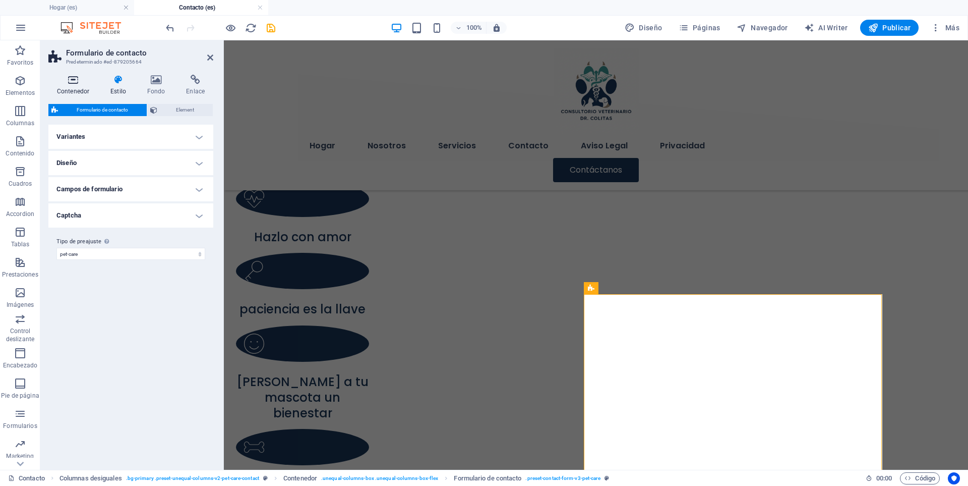
click at [78, 81] on icon at bounding box center [72, 80] width 49 height 10
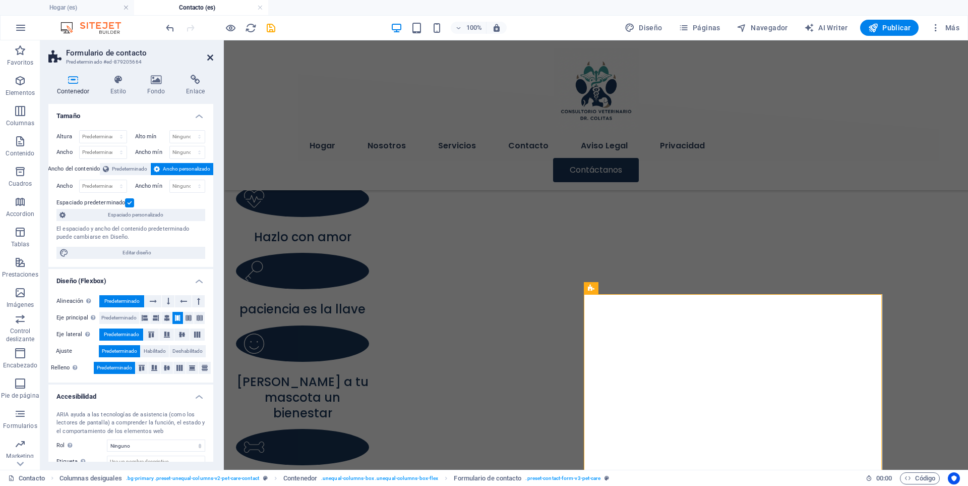
click at [210, 56] on icon at bounding box center [210, 57] width 6 height 8
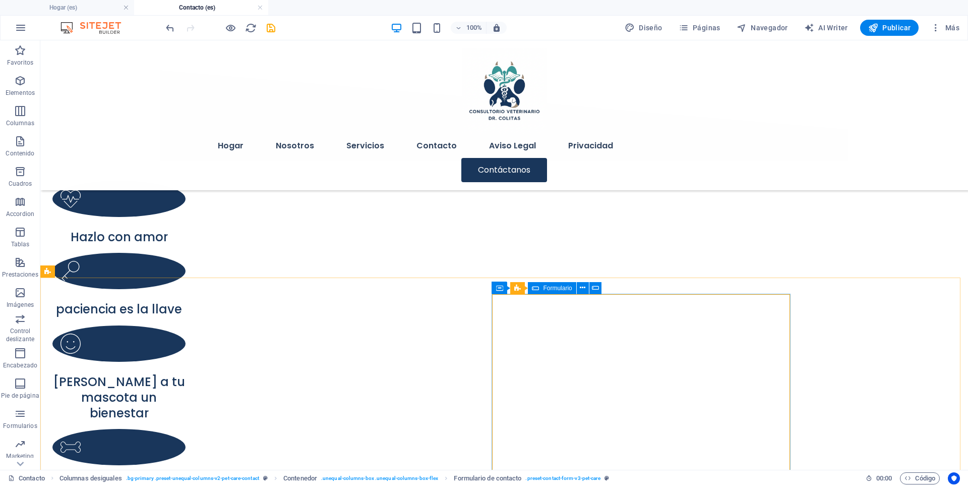
click at [537, 289] on icon at bounding box center [535, 288] width 7 height 12
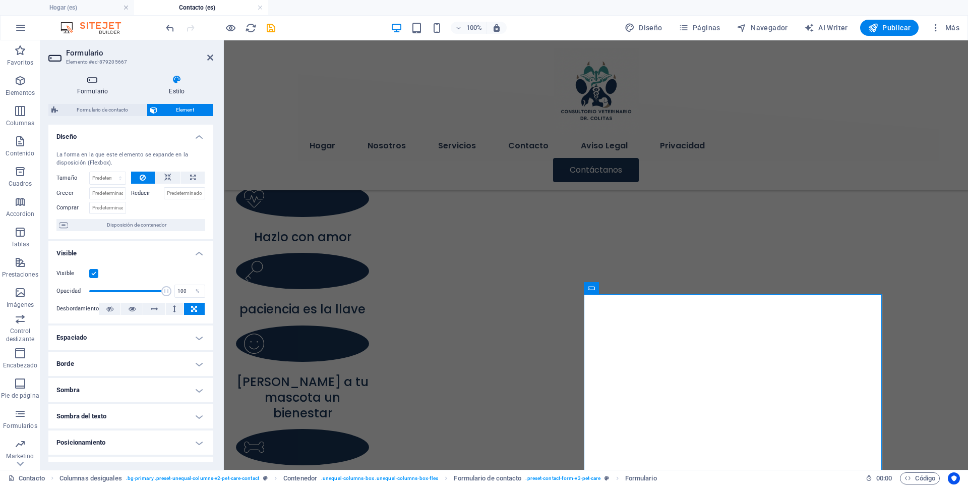
click at [88, 78] on icon at bounding box center [92, 80] width 88 height 10
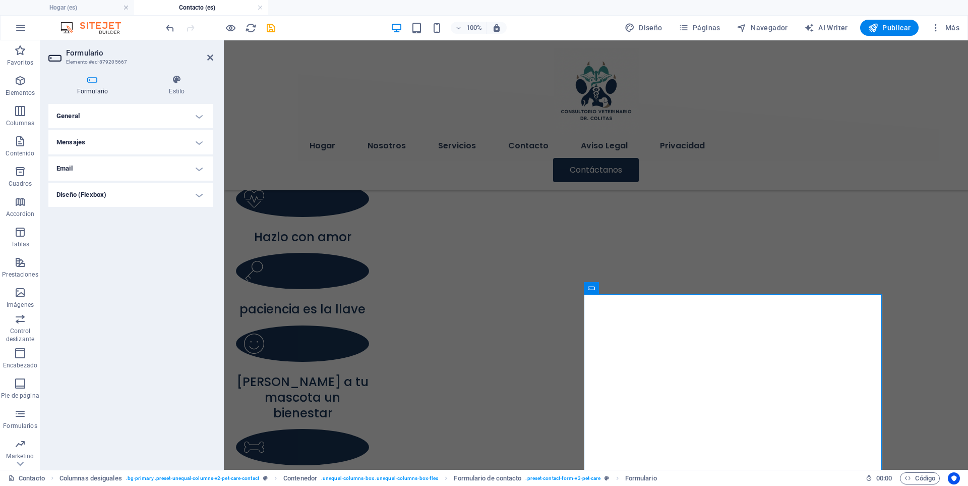
click at [202, 118] on h4 "General" at bounding box center [130, 116] width 165 height 24
click at [196, 165] on h4 "Mensajes" at bounding box center [130, 164] width 165 height 24
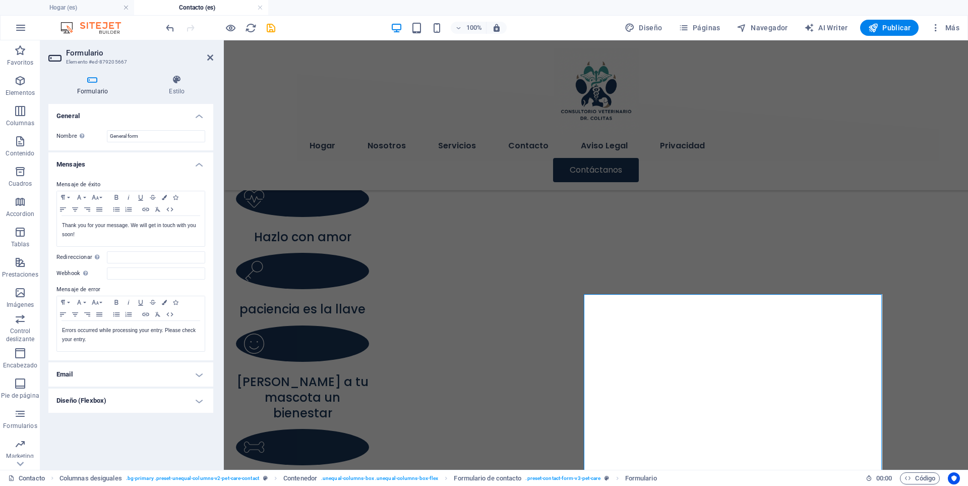
click at [194, 372] on h4 "Email" at bounding box center [130, 374] width 165 height 24
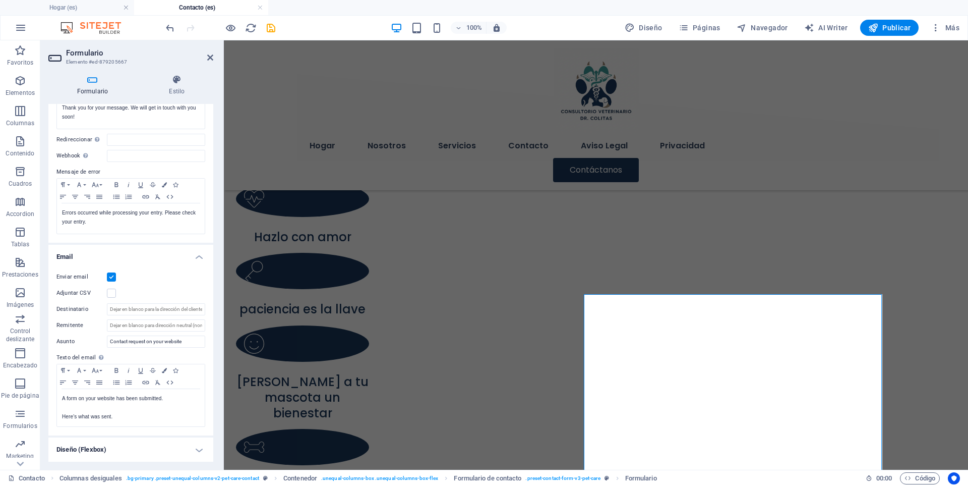
click at [196, 451] on h4 "Diseño (Flexbox)" at bounding box center [130, 449] width 165 height 24
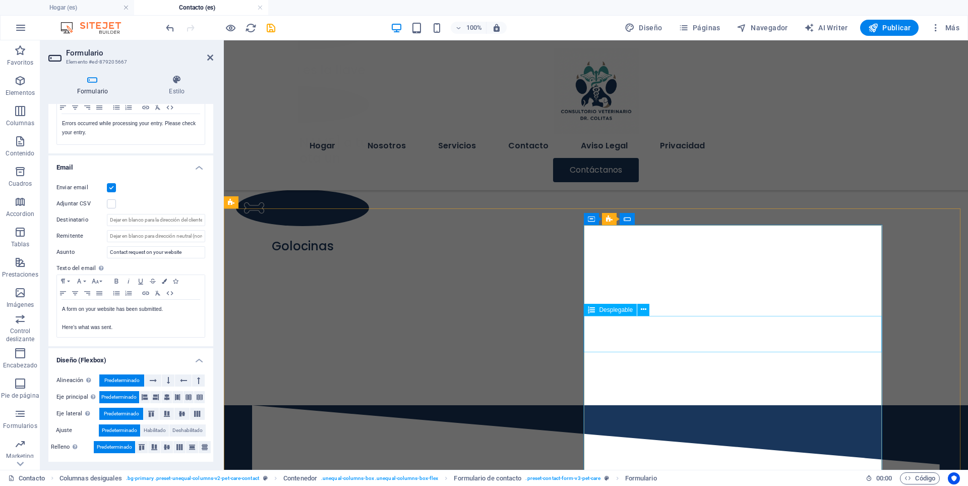
scroll to position [792, 0]
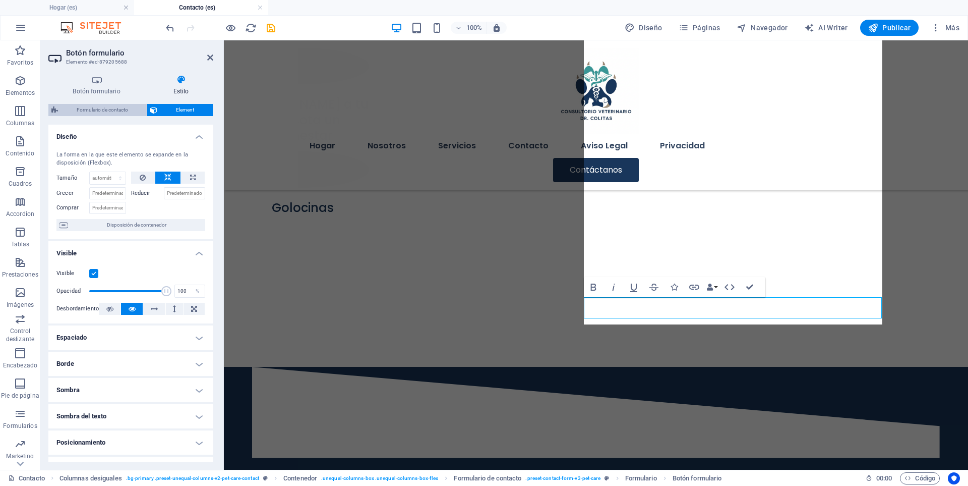
click at [103, 109] on span "Formulario de contacto" at bounding box center [102, 110] width 83 height 12
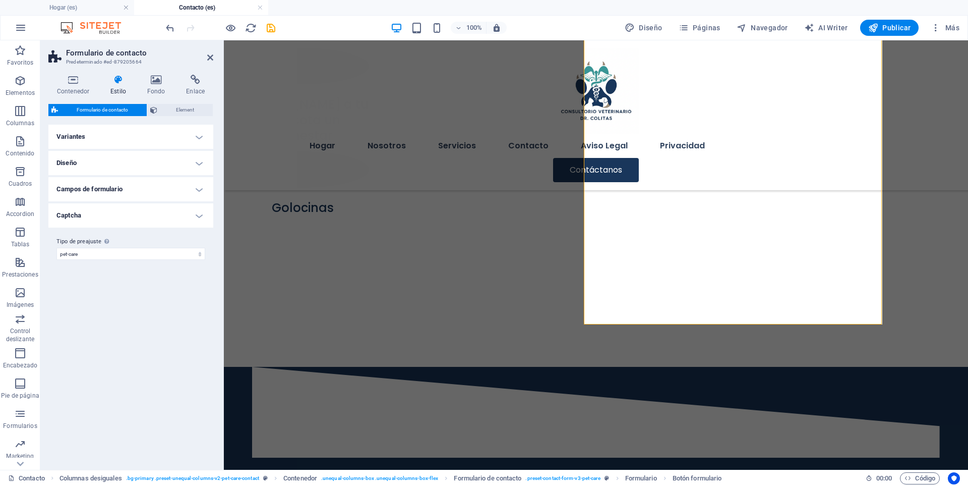
scroll to position [807, 0]
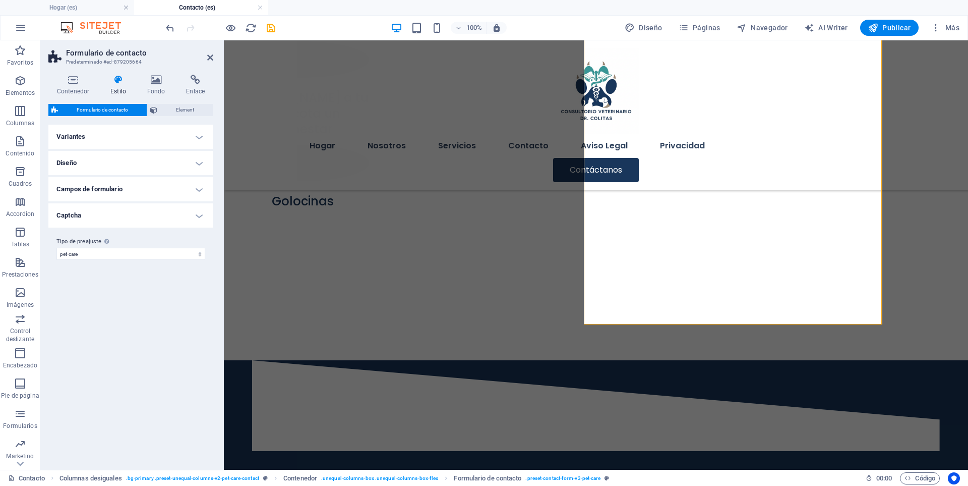
click at [197, 133] on h4 "Variantes" at bounding box center [130, 137] width 165 height 24
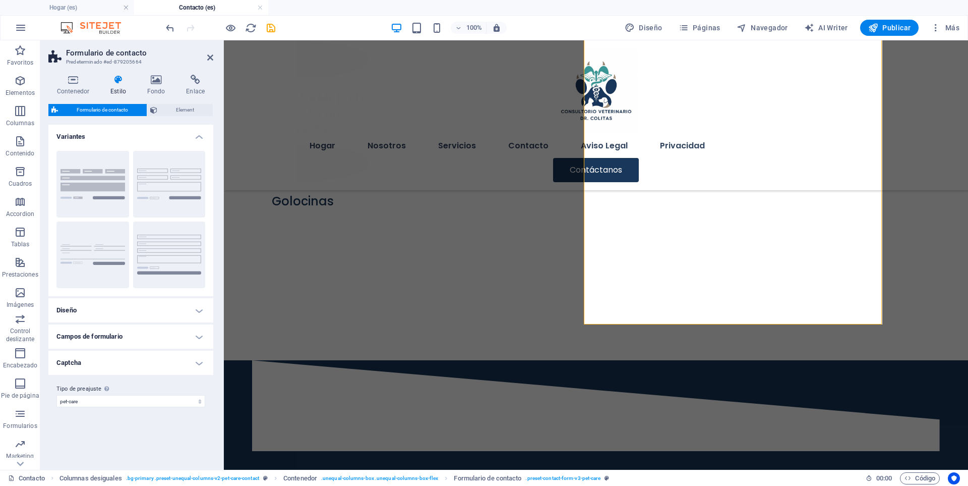
click at [198, 135] on h4 "Variantes" at bounding box center [130, 134] width 165 height 18
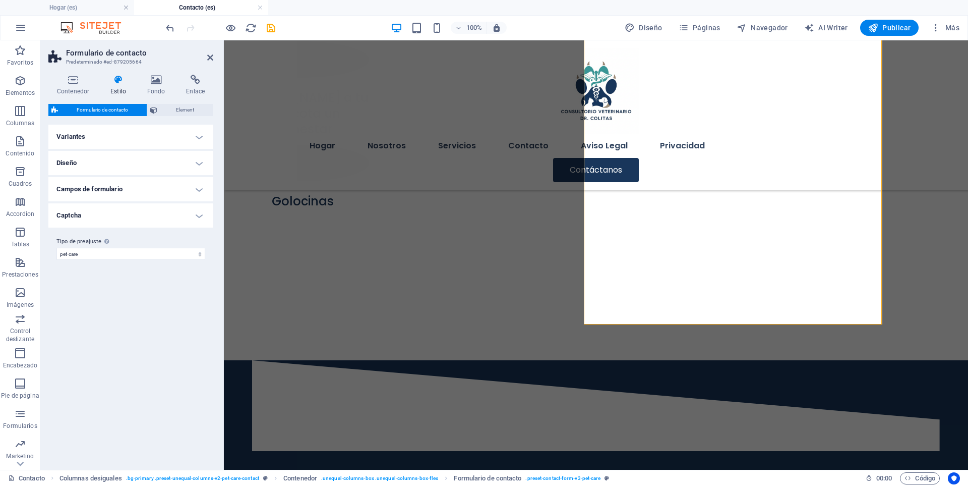
click at [197, 165] on h4 "Diseño" at bounding box center [130, 163] width 165 height 24
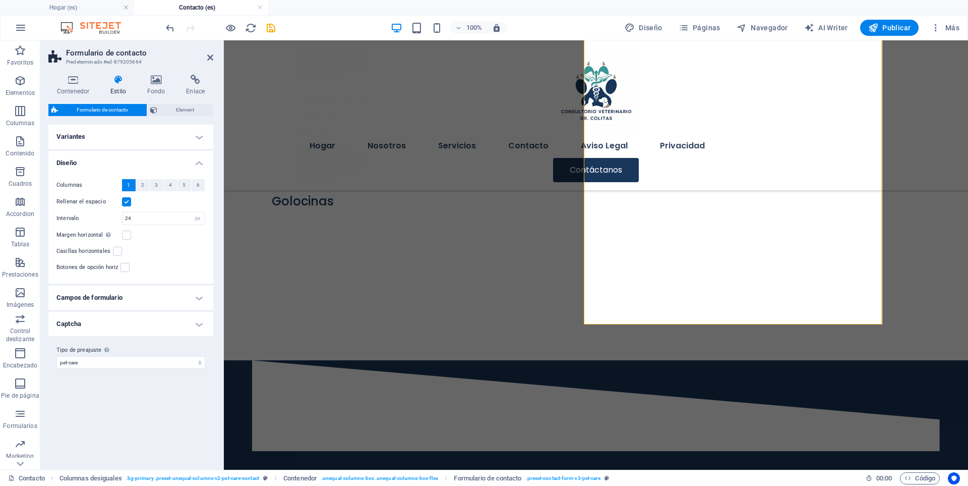
click at [197, 165] on h4 "Diseño" at bounding box center [130, 160] width 165 height 18
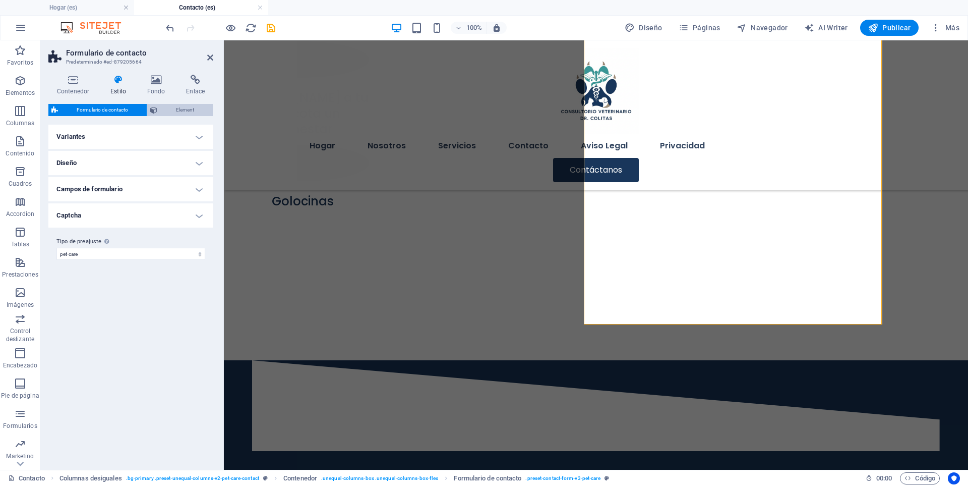
click at [167, 111] on span "Element" at bounding box center [184, 110] width 49 height 12
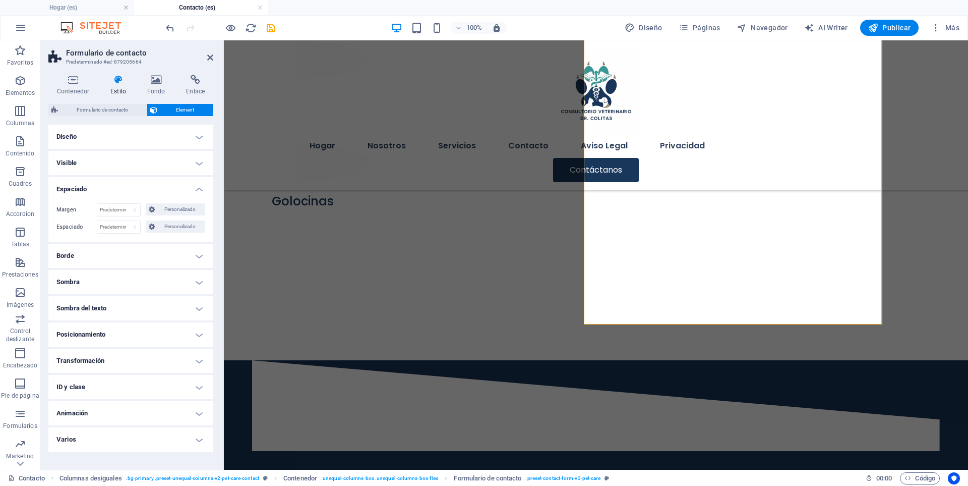
click at [202, 187] on h4 "Espaciado" at bounding box center [130, 186] width 165 height 18
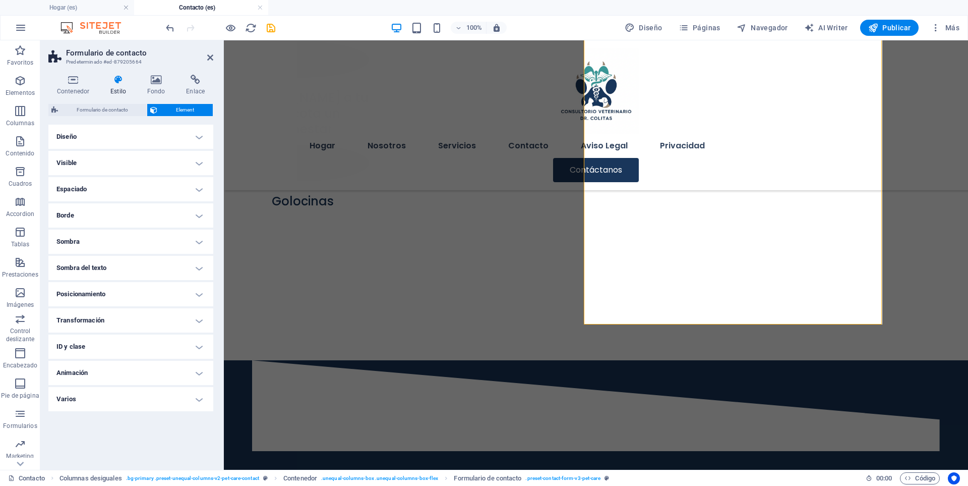
click at [198, 215] on h4 "Borde" at bounding box center [130, 215] width 165 height 24
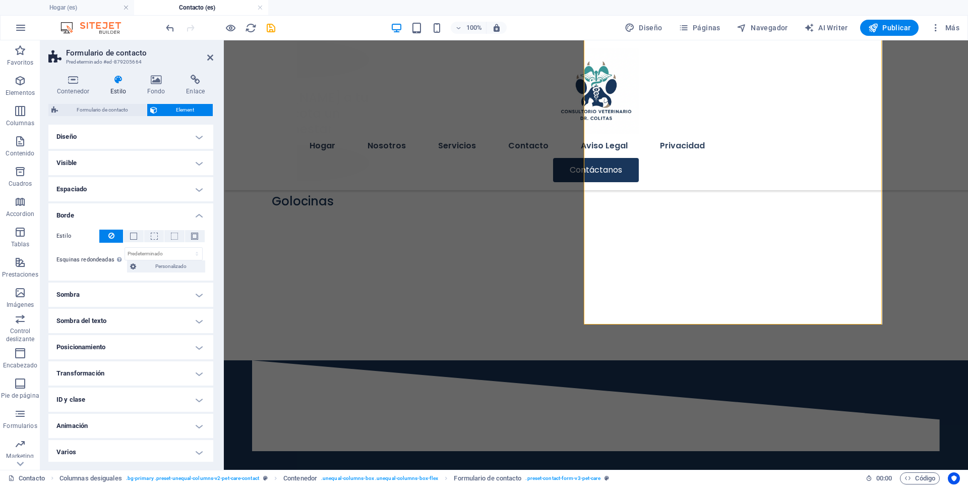
click at [198, 215] on h4 "Borde" at bounding box center [130, 212] width 165 height 18
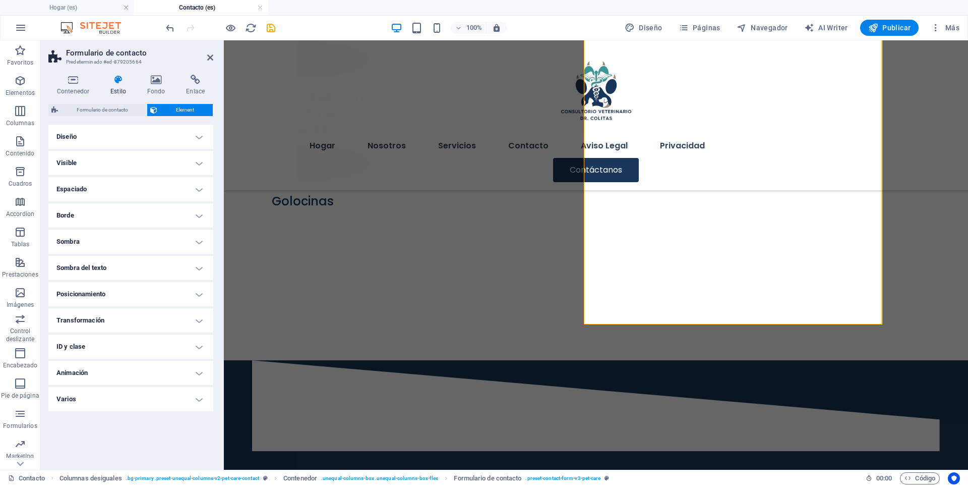
click at [199, 239] on h4 "Sombra" at bounding box center [130, 241] width 165 height 24
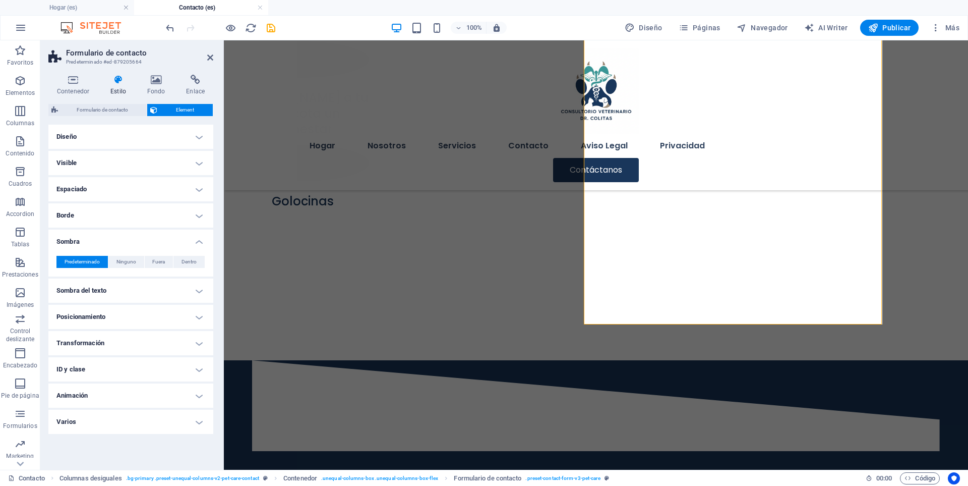
click at [199, 239] on h4 "Sombra" at bounding box center [130, 238] width 165 height 18
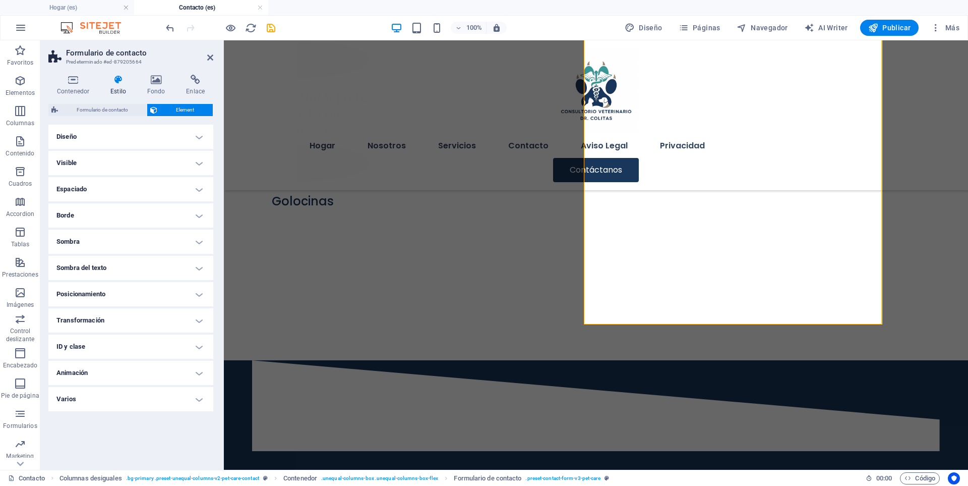
click at [200, 260] on h4 "Sombra del texto" at bounding box center [130, 268] width 165 height 24
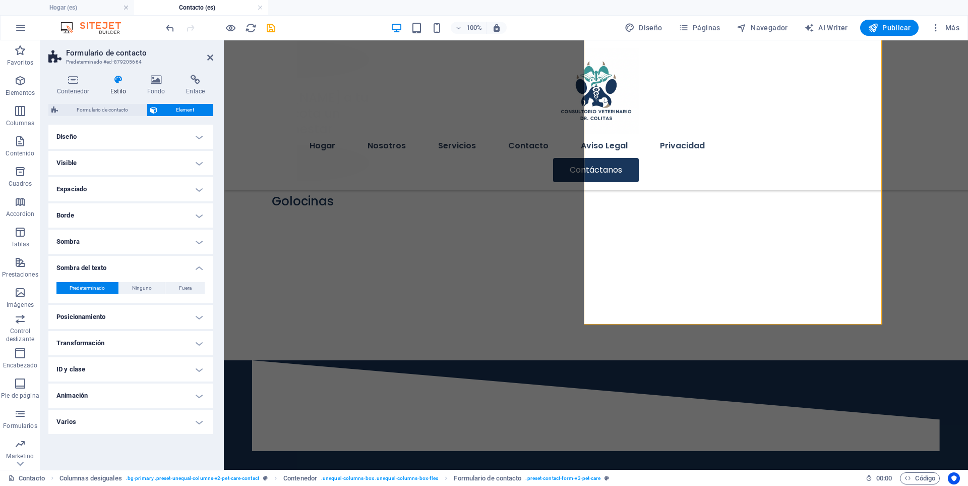
click at [200, 260] on h4 "Sombra del texto" at bounding box center [130, 265] width 165 height 18
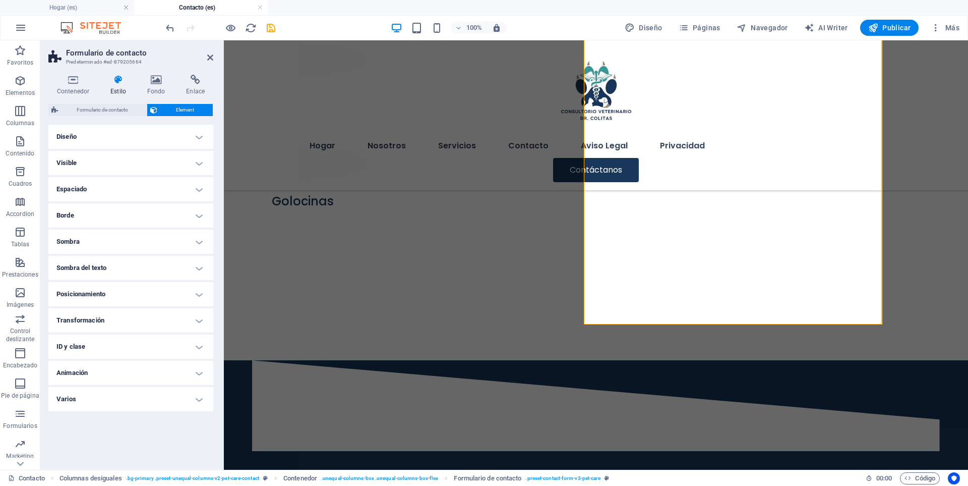
click at [199, 294] on h4 "Posicionamiento" at bounding box center [130, 294] width 165 height 24
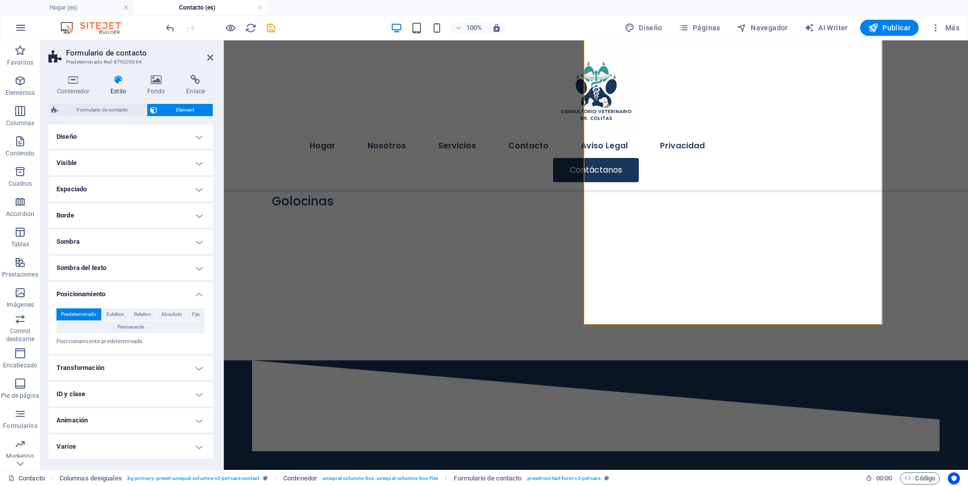
click at [199, 294] on h4 "Posicionamiento" at bounding box center [130, 291] width 165 height 18
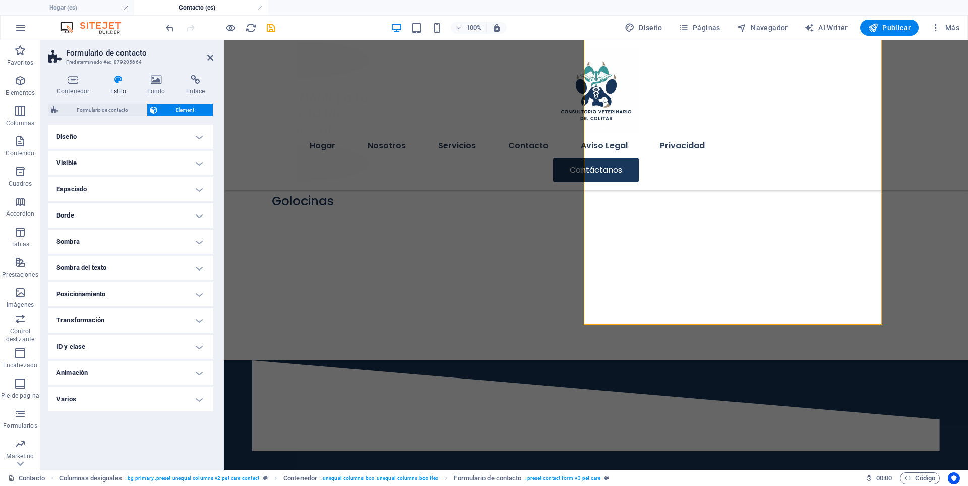
click at [199, 318] on h4 "Transformación" at bounding box center [130, 320] width 165 height 24
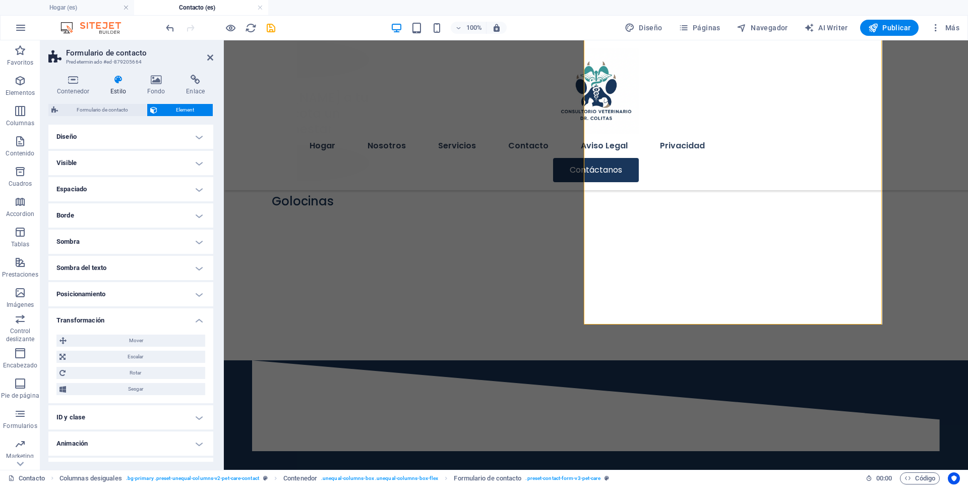
click at [199, 318] on h4 "Transformación" at bounding box center [130, 317] width 165 height 18
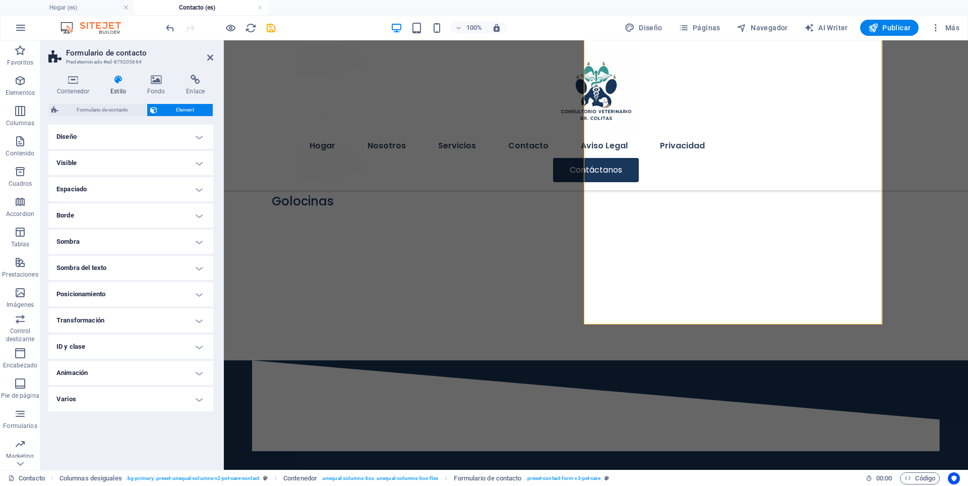
click at [200, 343] on h4 "ID y clase" at bounding box center [130, 346] width 165 height 24
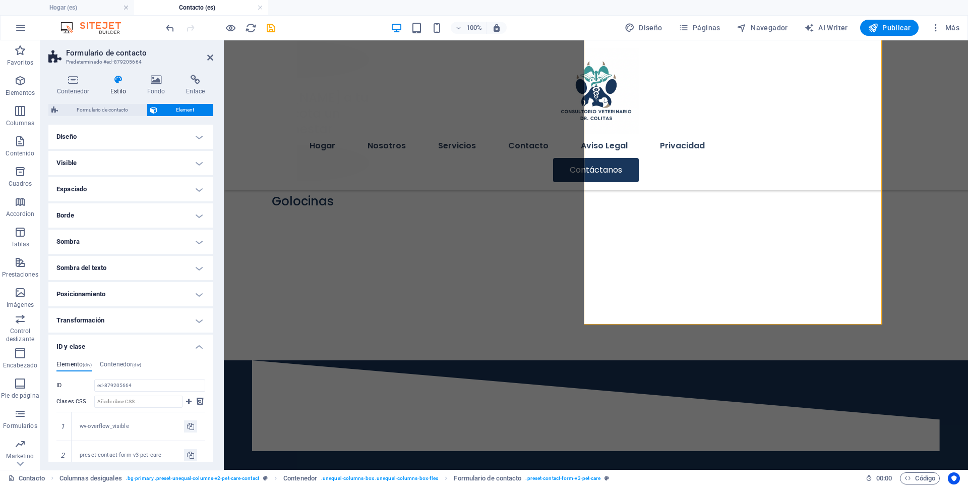
click at [198, 341] on h4 "ID y clase" at bounding box center [130, 343] width 165 height 18
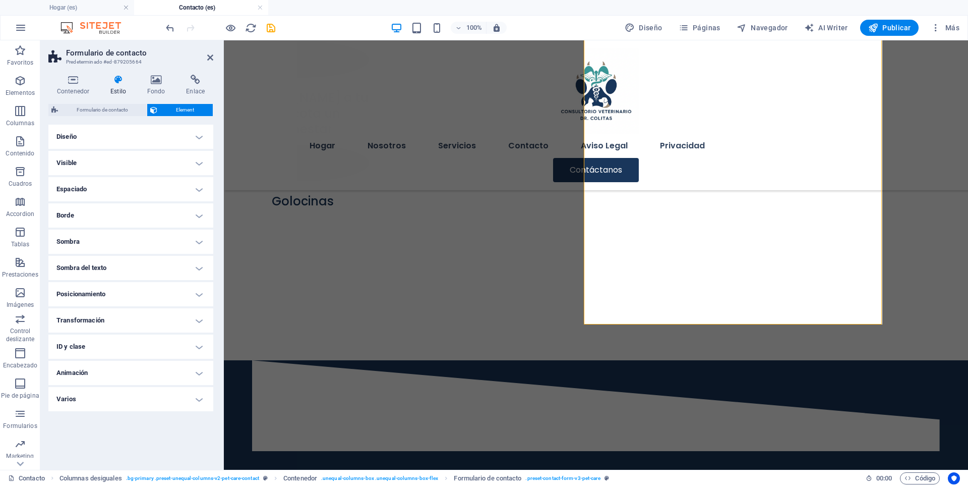
click at [200, 373] on h4 "Animación" at bounding box center [130, 372] width 165 height 24
click at [200, 373] on h4 "Animación" at bounding box center [130, 369] width 165 height 18
click at [202, 400] on h4 "Varios" at bounding box center [130, 399] width 165 height 24
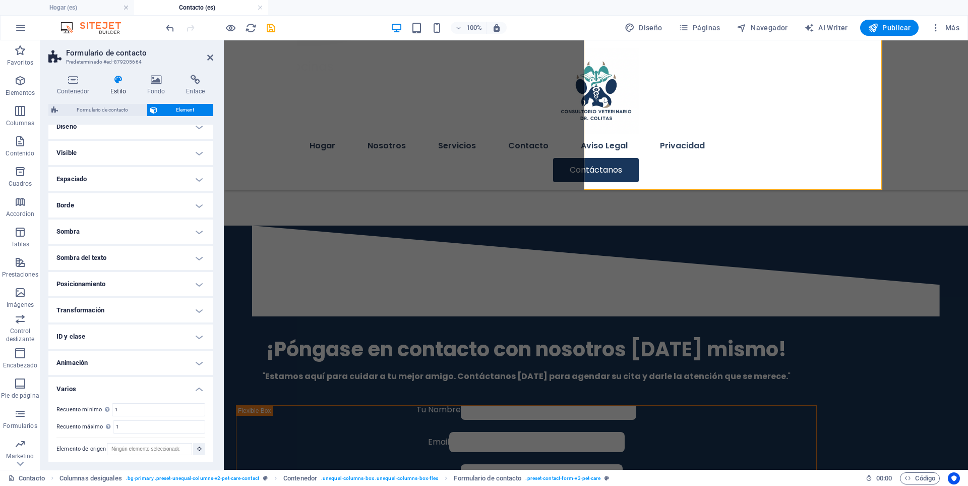
scroll to position [12, 0]
click at [196, 387] on h4 "Varios" at bounding box center [130, 384] width 165 height 18
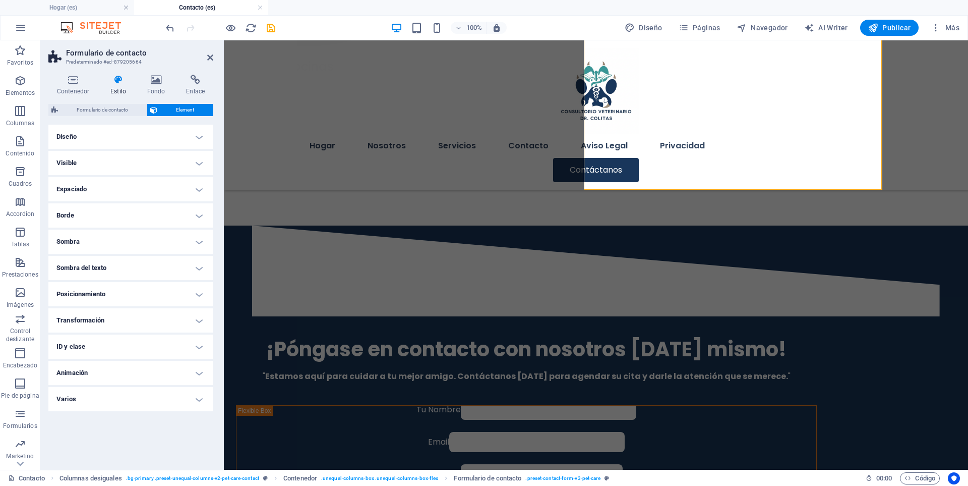
scroll to position [0, 0]
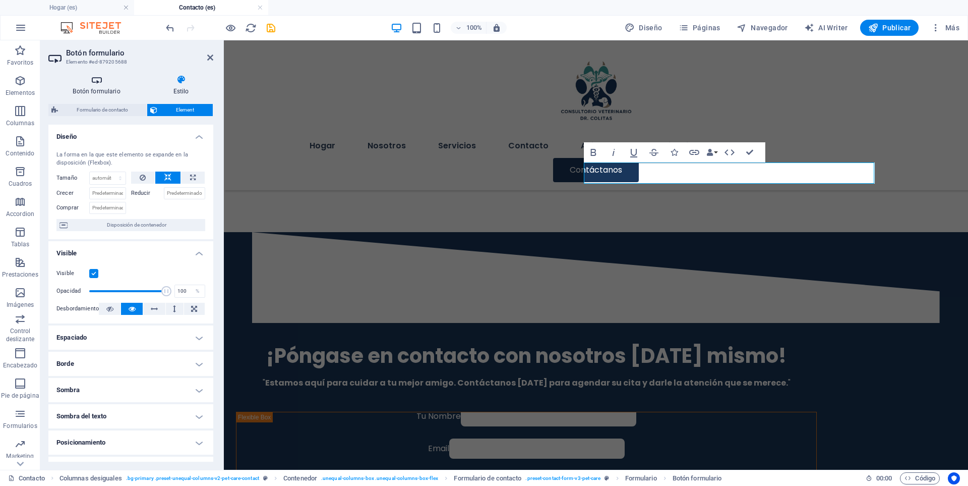
click at [110, 85] on h4 "Botón formulario" at bounding box center [98, 85] width 100 height 21
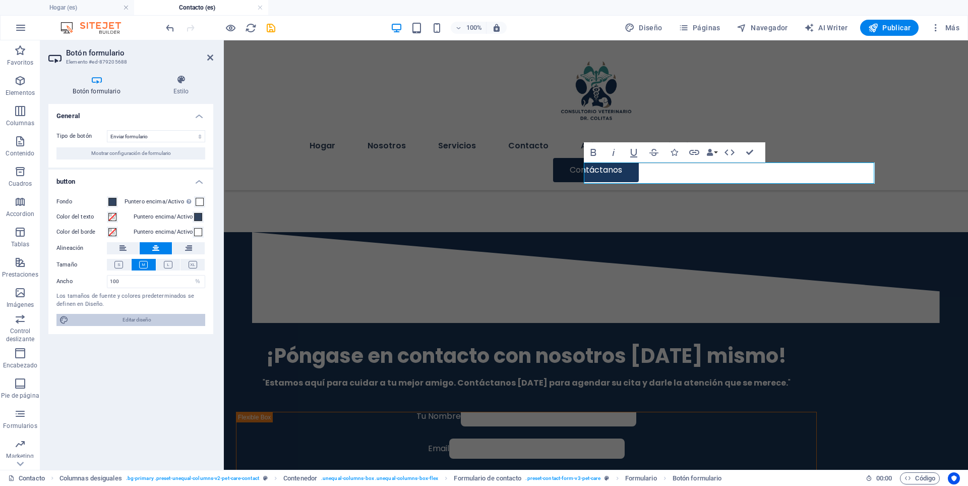
click at [134, 318] on span "Editar diseño" at bounding box center [137, 320] width 131 height 12
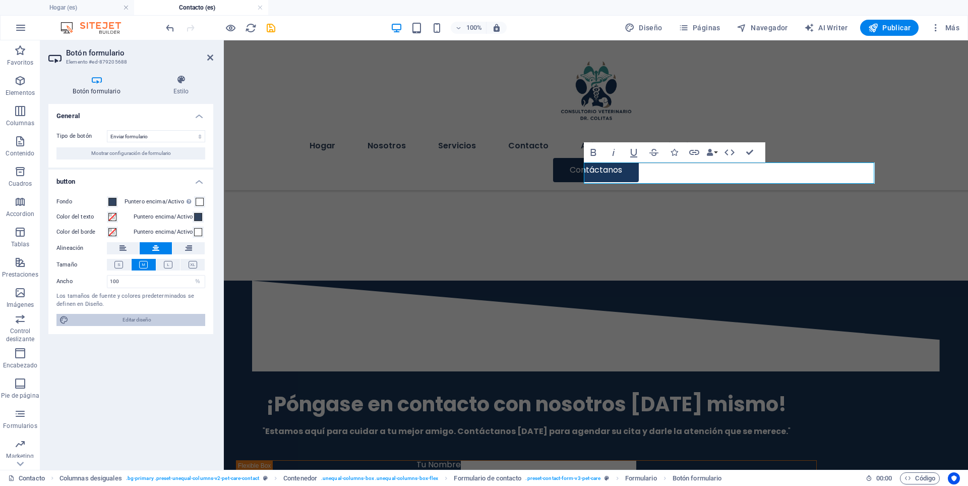
scroll to position [991, 0]
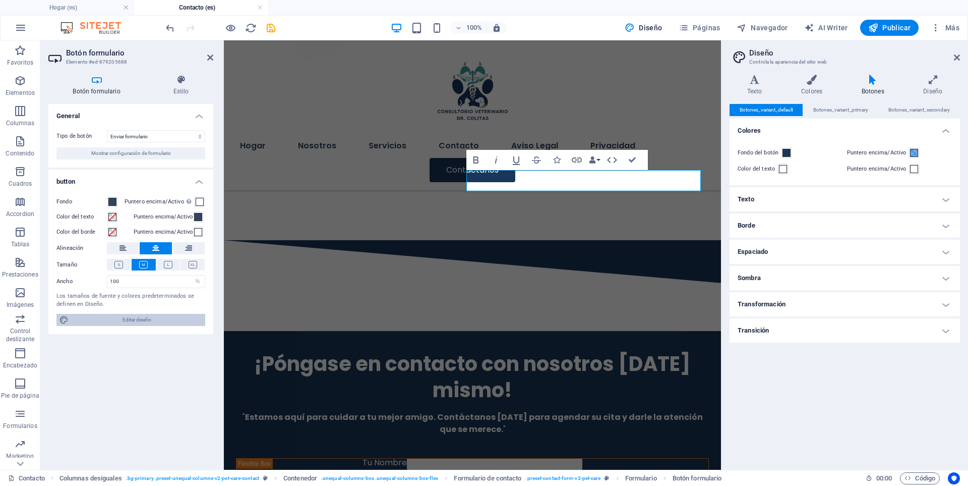
click at [134, 317] on span "Editar diseño" at bounding box center [137, 320] width 131 height 12
click at [958, 52] on h2 "Diseño" at bounding box center [854, 52] width 211 height 9
drag, startPoint x: 955, startPoint y: 55, endPoint x: 731, endPoint y: 15, distance: 228.0
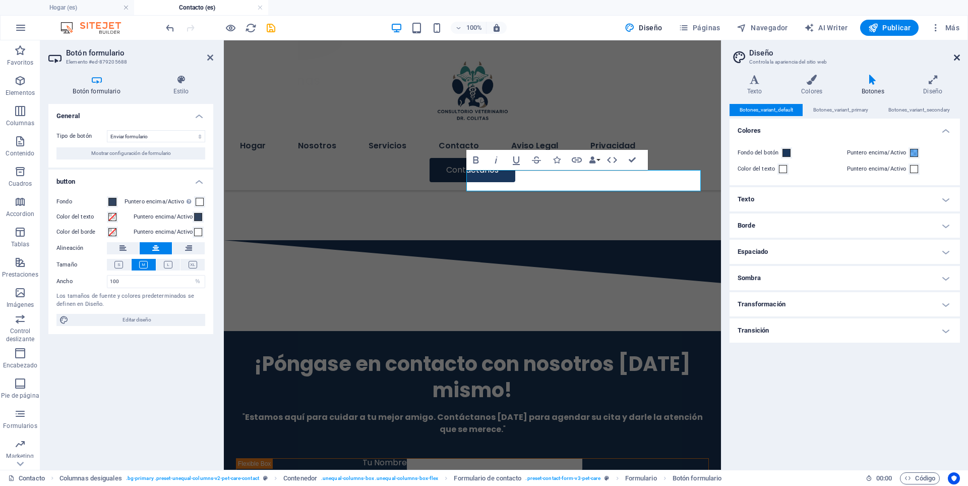
click at [955, 55] on icon at bounding box center [957, 57] width 6 height 8
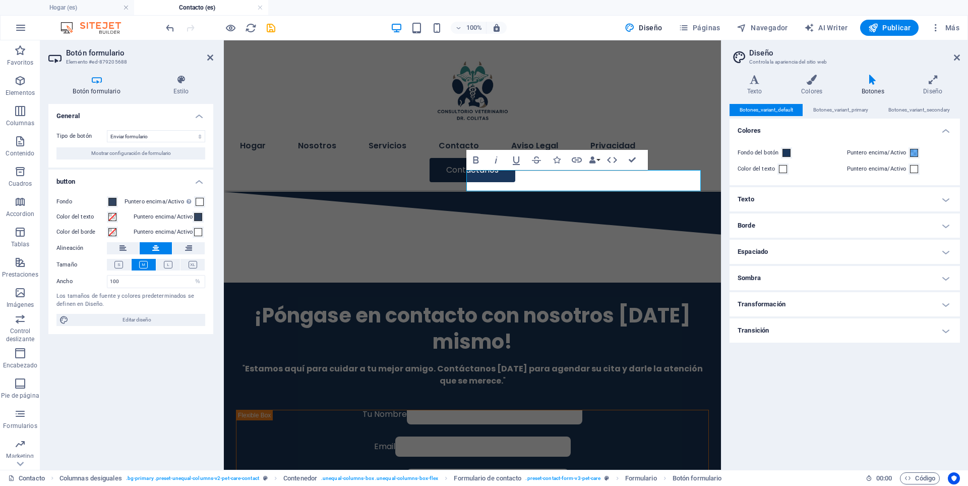
scroll to position [935, 0]
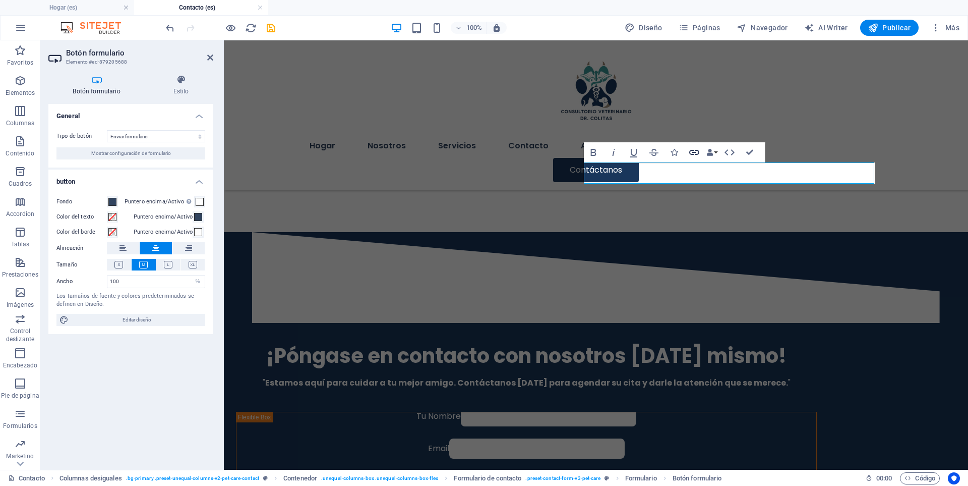
click at [694, 151] on icon "button" at bounding box center [694, 152] width 12 height 12
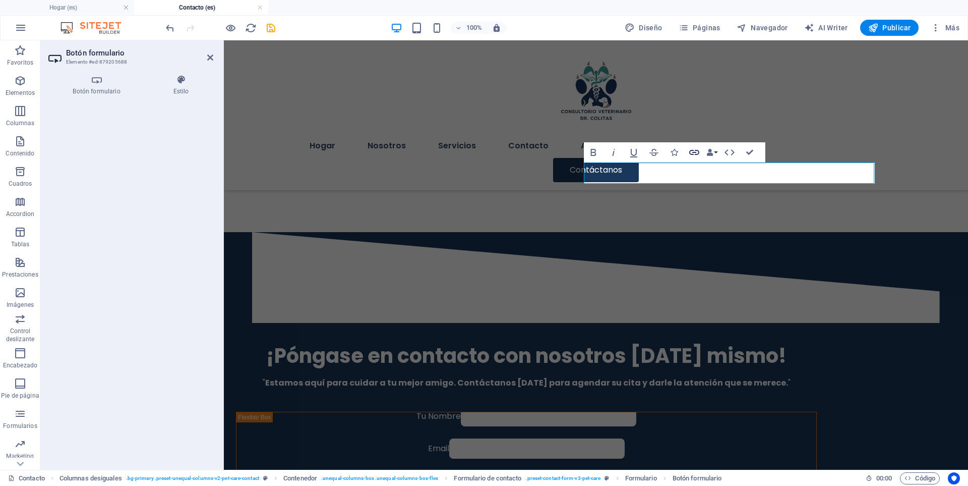
click at [694, 151] on icon "button" at bounding box center [694, 152] width 12 height 12
click at [695, 152] on icon "button" at bounding box center [694, 152] width 10 height 5
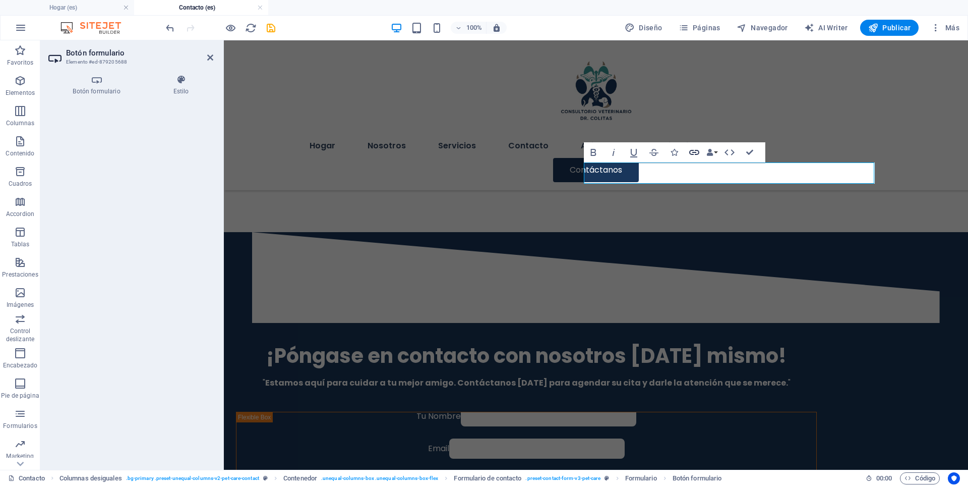
click at [695, 152] on icon "button" at bounding box center [694, 152] width 10 height 5
click at [712, 152] on icon "button" at bounding box center [709, 152] width 7 height 7
click at [713, 152] on icon "button" at bounding box center [709, 152] width 7 height 7
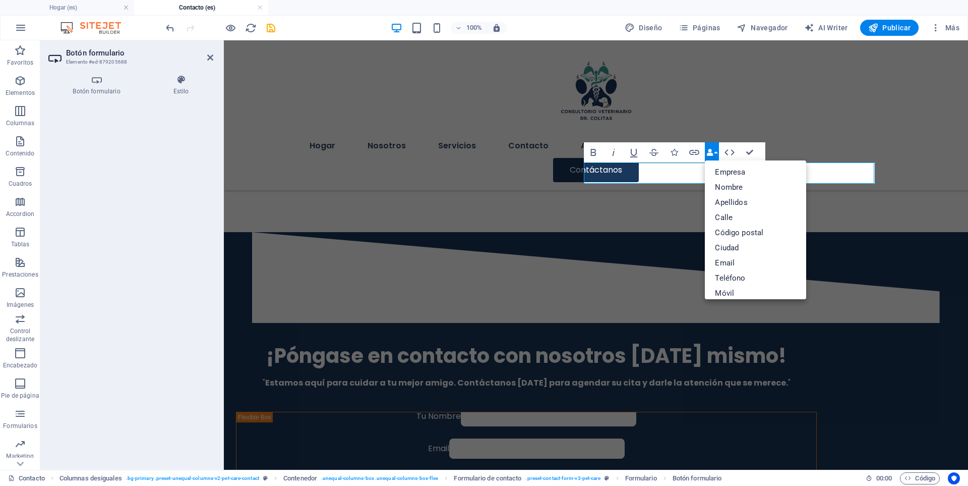
click at [713, 152] on icon "button" at bounding box center [709, 152] width 7 height 7
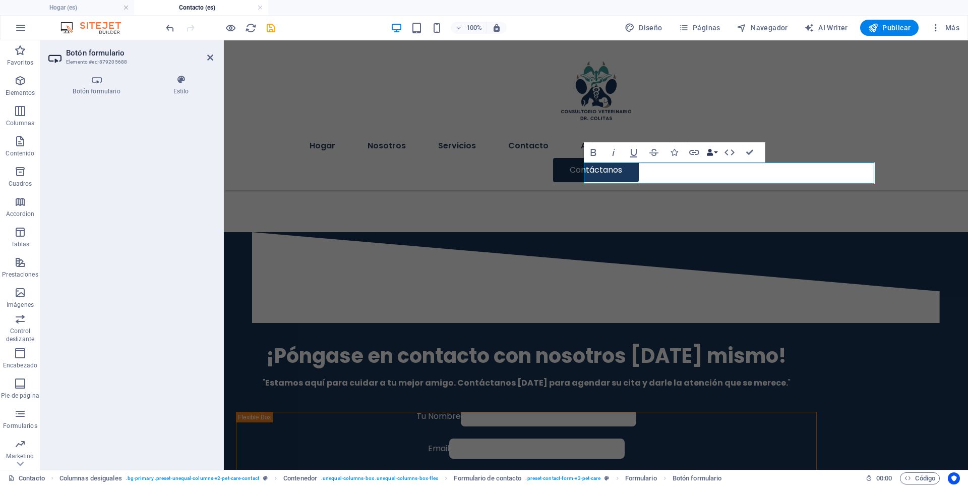
click at [713, 152] on icon "button" at bounding box center [709, 152] width 7 height 7
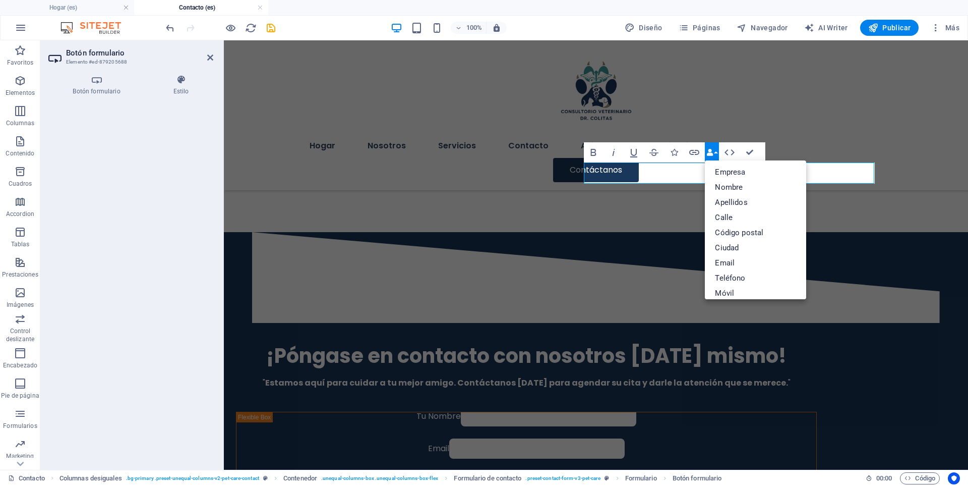
click at [713, 152] on icon "button" at bounding box center [709, 152] width 7 height 7
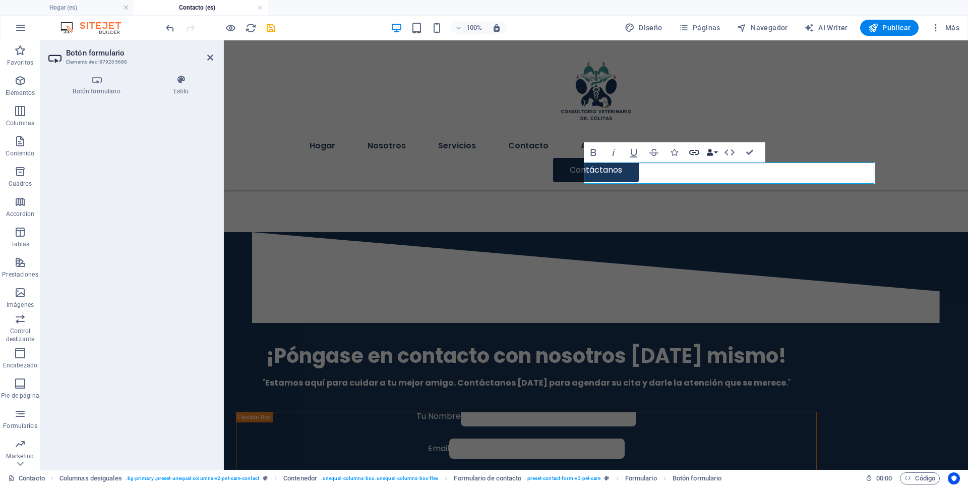
click at [696, 153] on icon "button" at bounding box center [694, 152] width 12 height 12
click at [90, 88] on h4 "Botón formulario" at bounding box center [98, 85] width 100 height 21
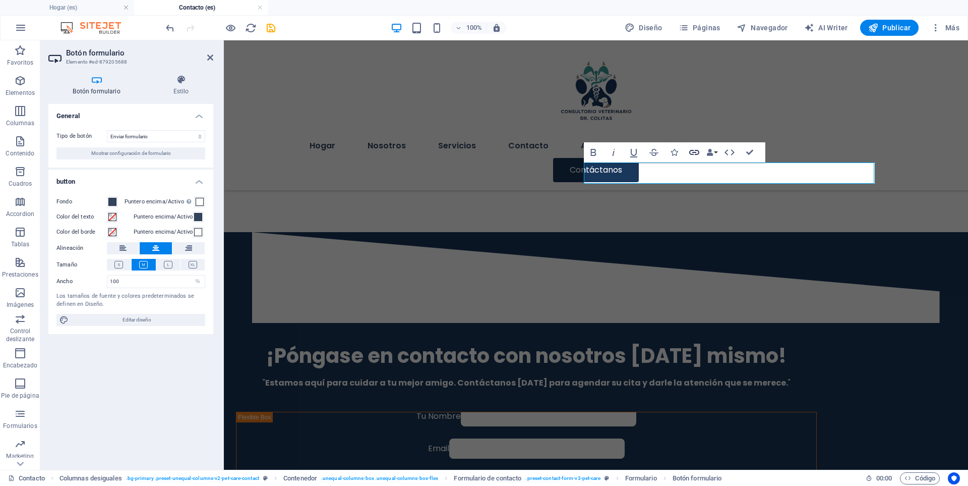
click at [695, 151] on icon "button" at bounding box center [694, 152] width 12 height 12
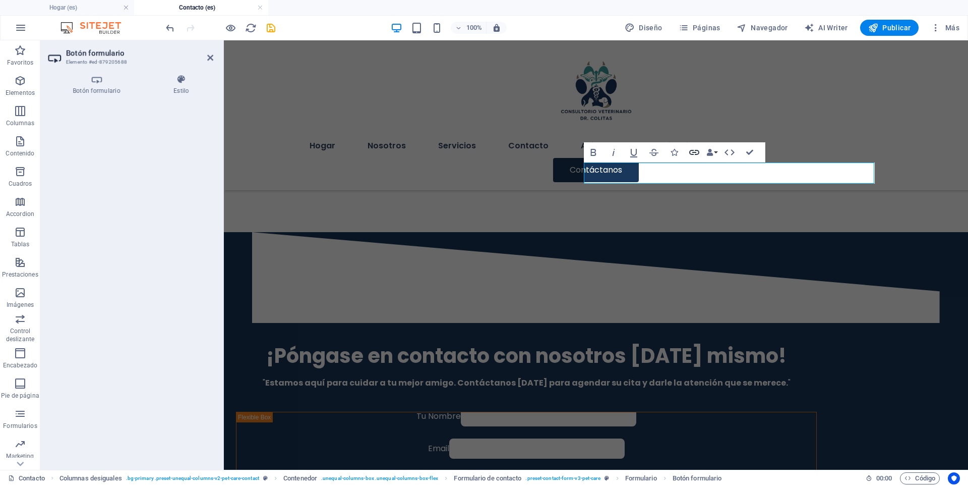
click at [695, 151] on icon "button" at bounding box center [694, 152] width 12 height 12
click at [178, 85] on h4 "Estilo" at bounding box center [181, 85] width 65 height 21
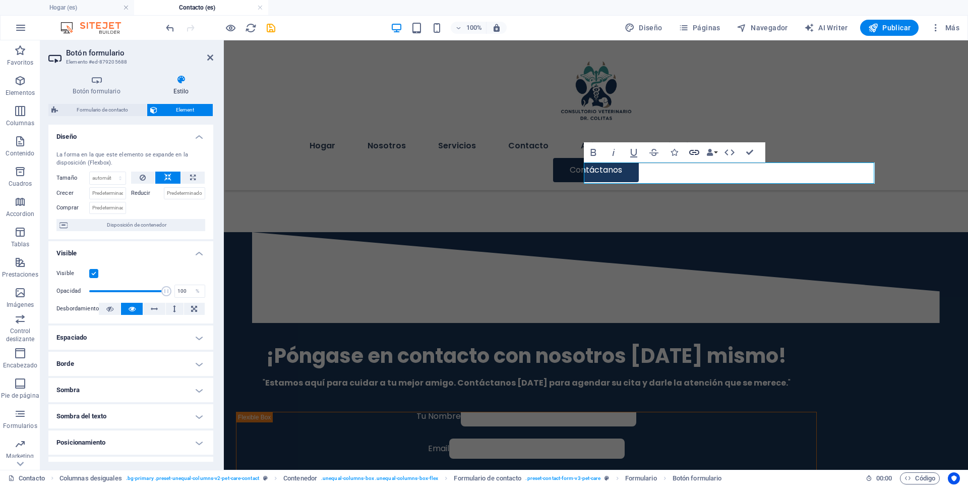
click at [692, 149] on icon "button" at bounding box center [694, 152] width 12 height 12
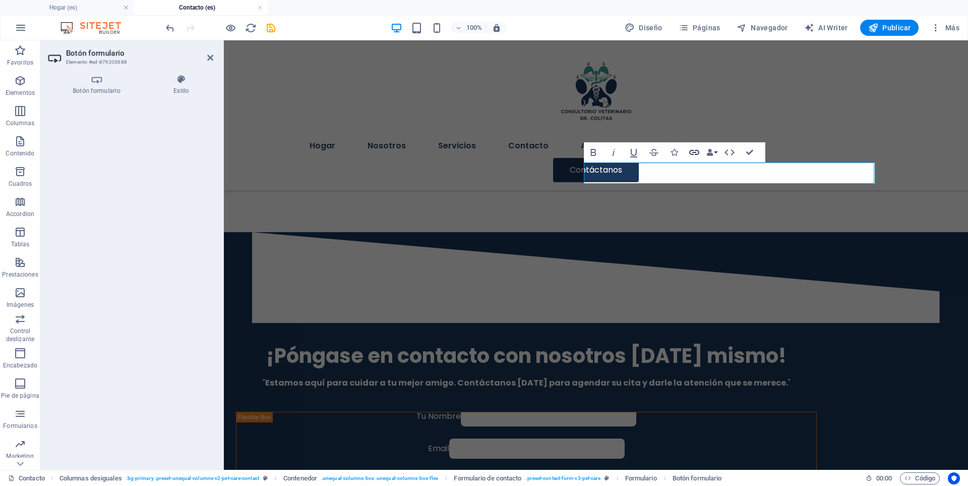
click at [692, 149] on icon "button" at bounding box center [694, 152] width 12 height 12
click at [689, 150] on icon "button" at bounding box center [694, 152] width 12 height 12
click at [676, 152] on icon "button" at bounding box center [674, 152] width 7 height 7
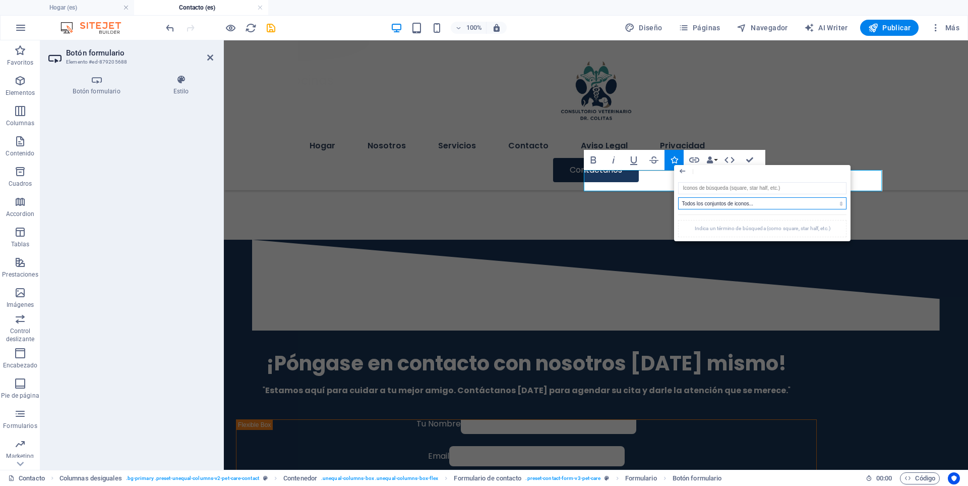
click at [842, 205] on select "Todos los conjuntos de iconos... IcoFont Ionicons FontAwesome Brands FontAwesom…" at bounding box center [762, 203] width 168 height 12
click at [681, 172] on icon "button" at bounding box center [683, 170] width 6 height 5
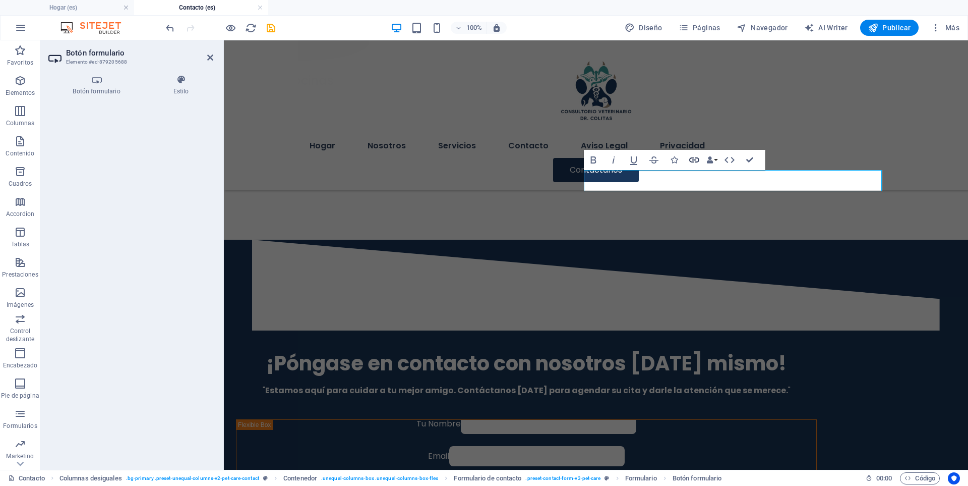
click at [694, 160] on icon "button" at bounding box center [694, 160] width 12 height 12
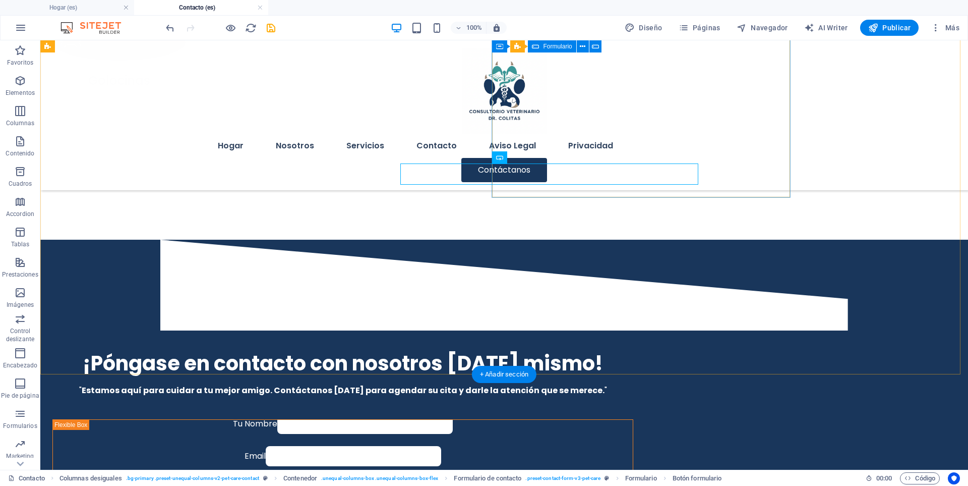
scroll to position [934, 0]
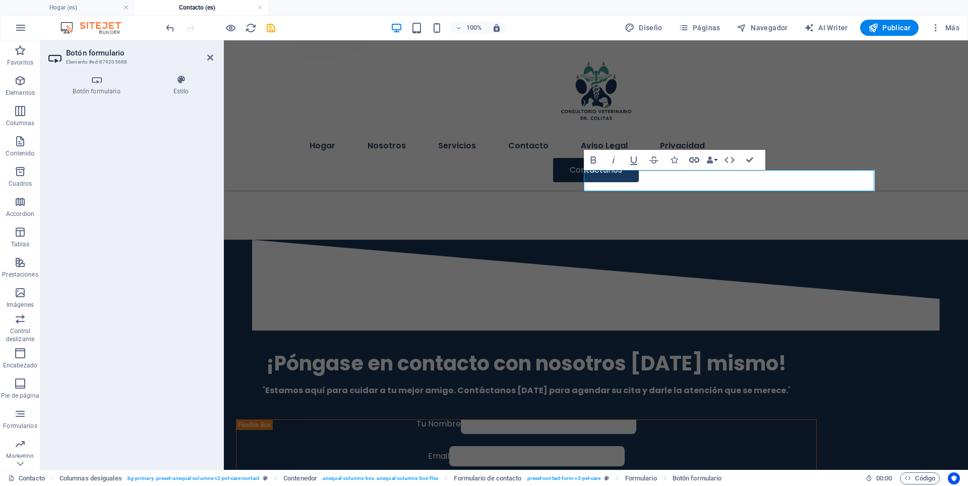
click at [694, 158] on icon "button" at bounding box center [694, 160] width 12 height 12
click at [99, 76] on icon at bounding box center [96, 80] width 96 height 10
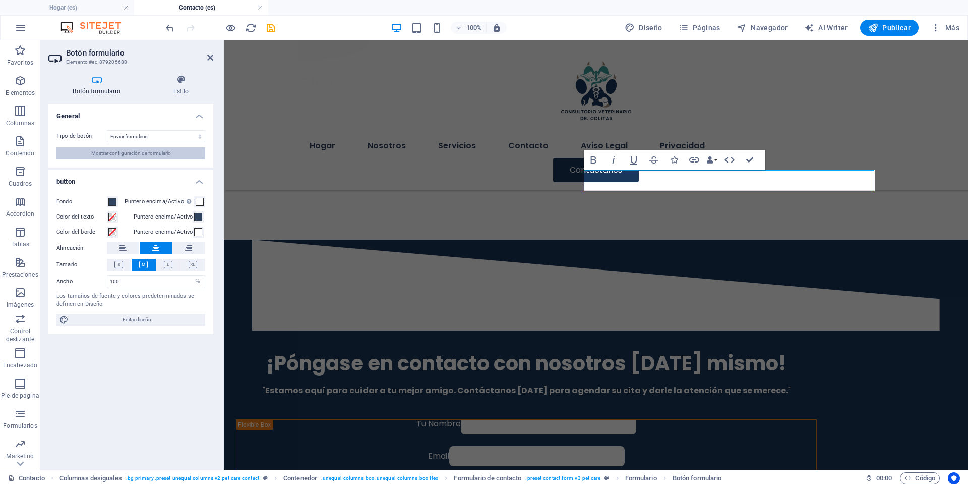
click at [135, 156] on span "Mostrar configuración de formulario" at bounding box center [131, 153] width 80 height 12
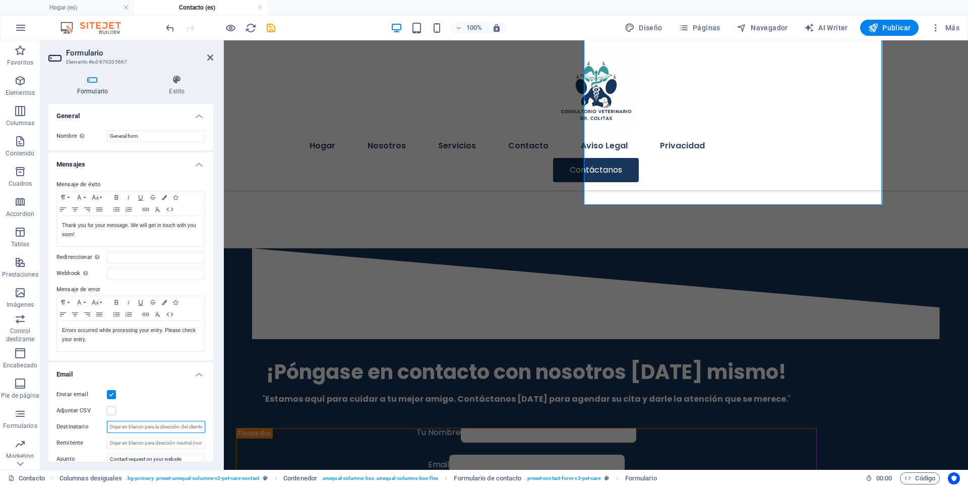
click at [143, 430] on input "Destinatario" at bounding box center [156, 426] width 98 height 12
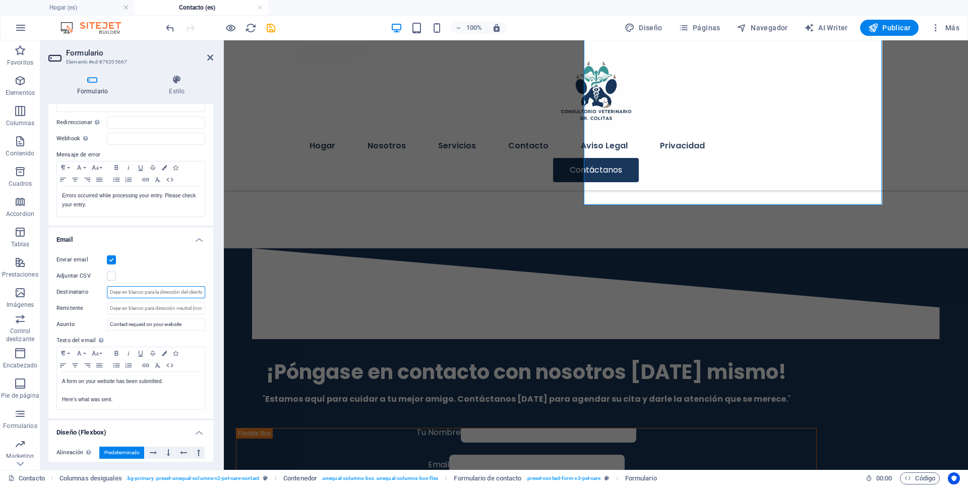
click at [152, 296] on input "Destinatario" at bounding box center [156, 292] width 98 height 12
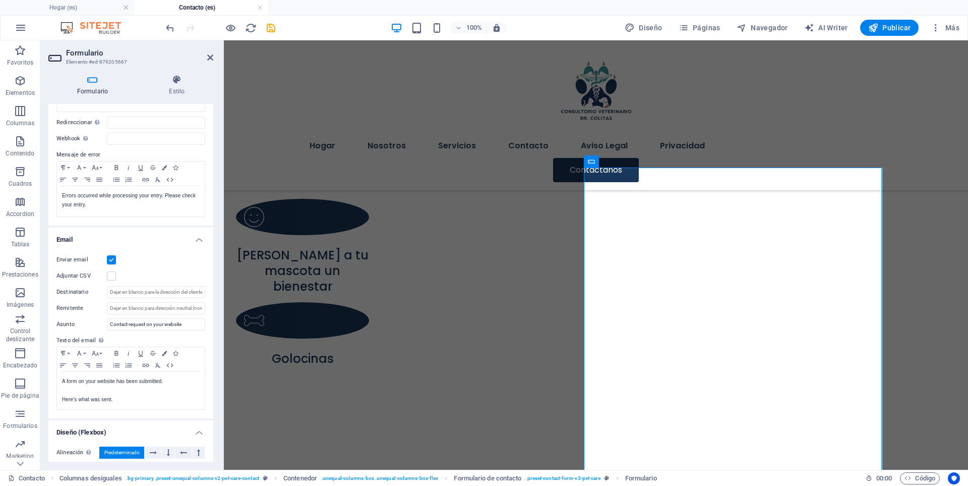
drag, startPoint x: 214, startPoint y: 366, endPoint x: 219, endPoint y: 348, distance: 18.4
click at [219, 348] on div "Formulario Estilo General Nombre Define un nombre para el formulario. General f…" at bounding box center [130, 268] width 181 height 403
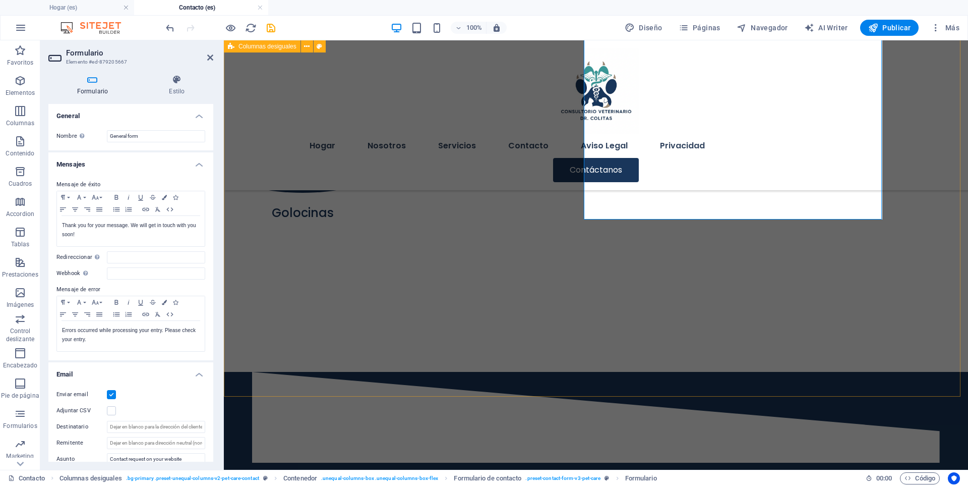
scroll to position [784, 0]
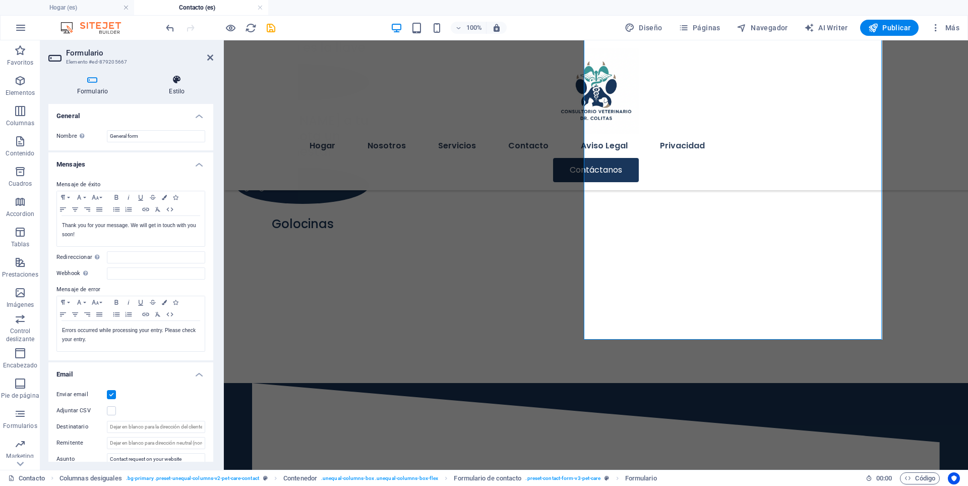
click at [176, 81] on icon at bounding box center [177, 80] width 73 height 10
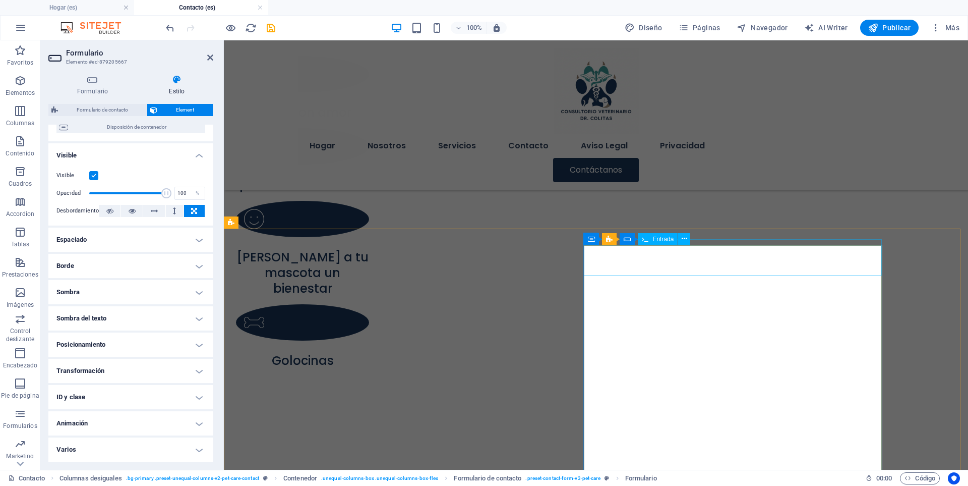
scroll to position [649, 0]
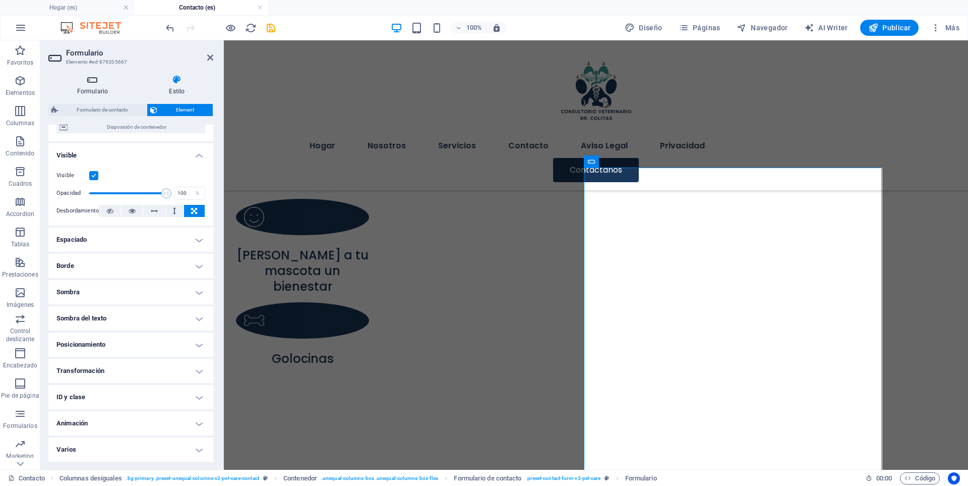
click at [79, 93] on h4 "Formulario" at bounding box center [94, 85] width 92 height 21
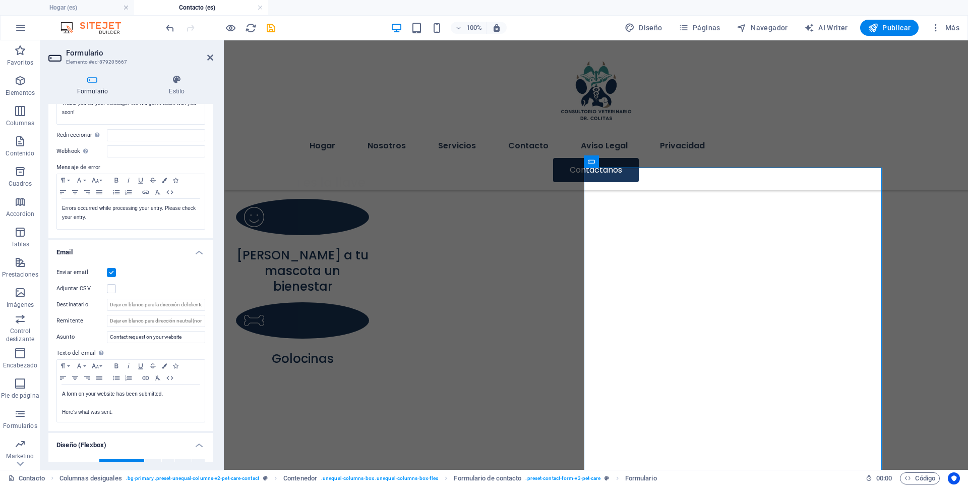
scroll to position [135, 0]
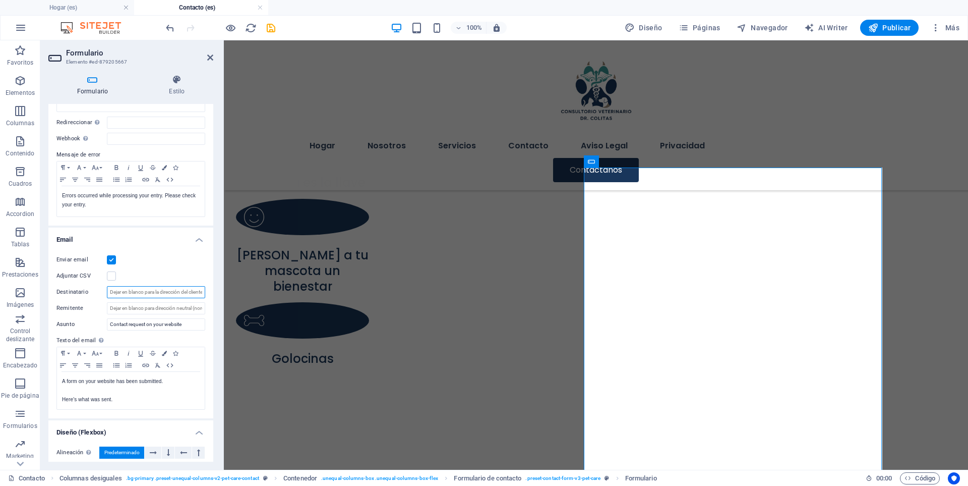
click at [163, 296] on input "Destinatario" at bounding box center [156, 292] width 98 height 12
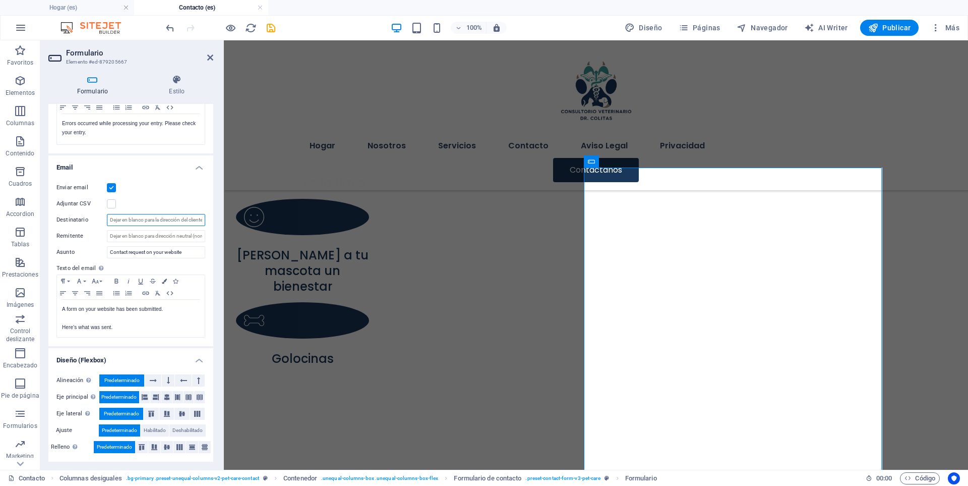
scroll to position [0, 0]
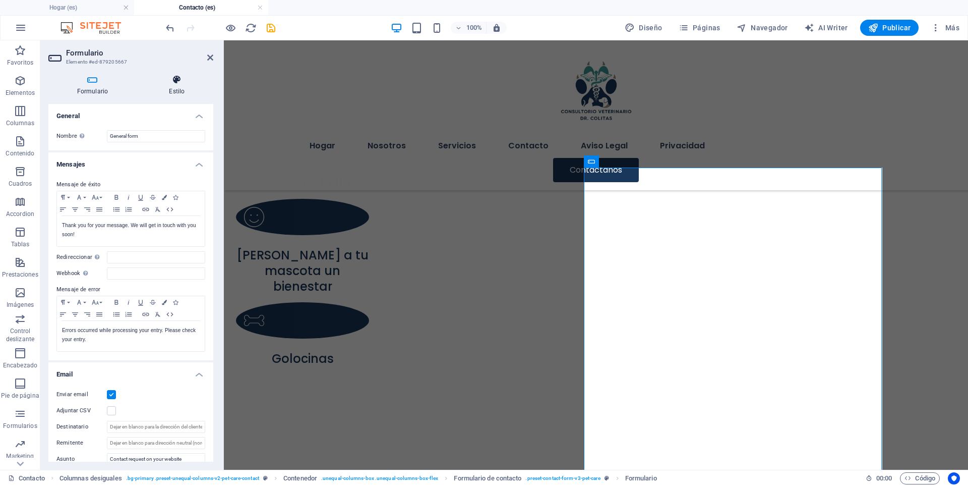
click at [183, 81] on icon at bounding box center [177, 80] width 73 height 10
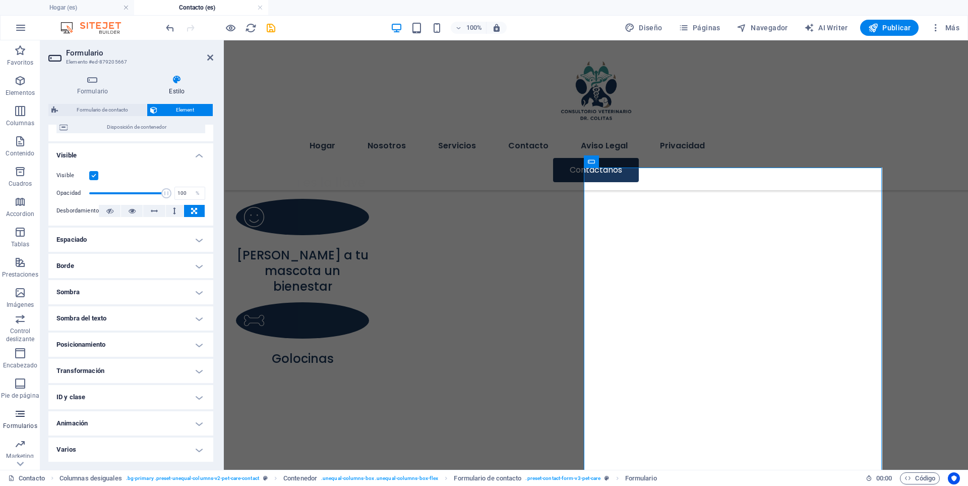
click at [24, 417] on icon "button" at bounding box center [20, 413] width 12 height 12
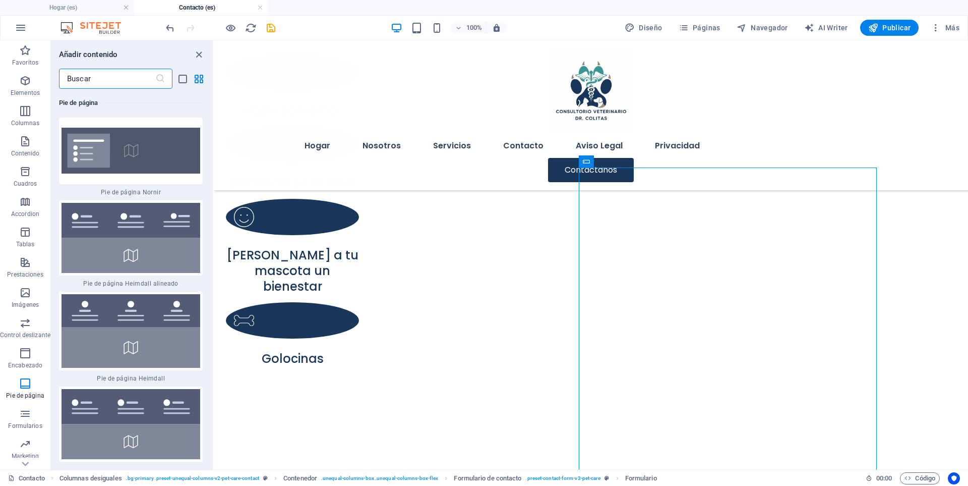
scroll to position [13554, 0]
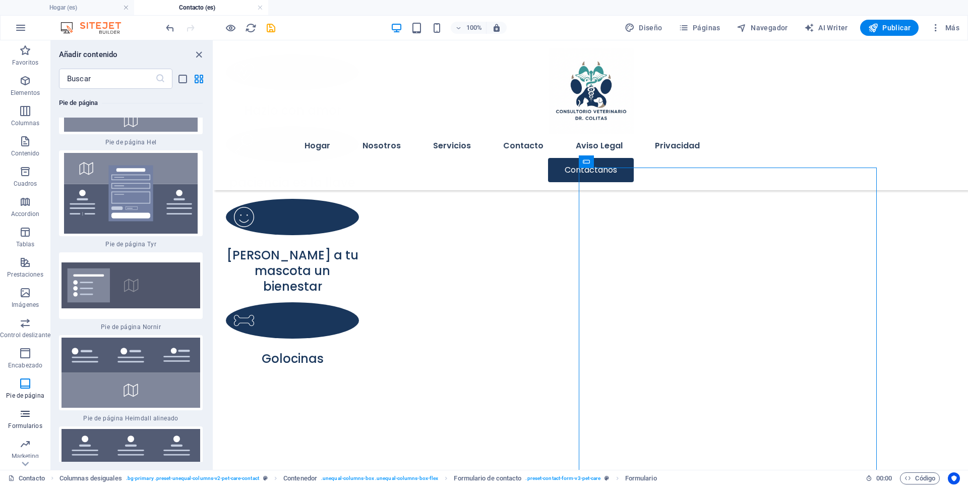
click at [28, 417] on icon "button" at bounding box center [25, 413] width 12 height 12
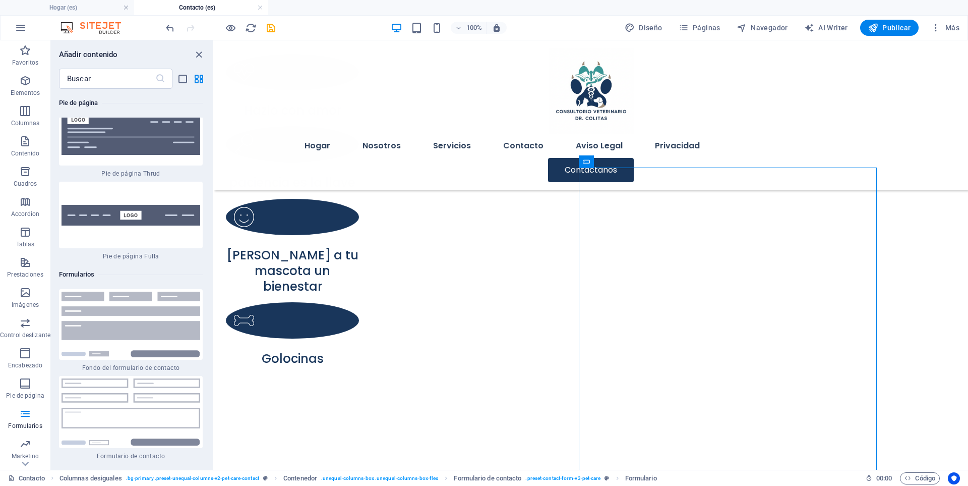
scroll to position [14764, 0]
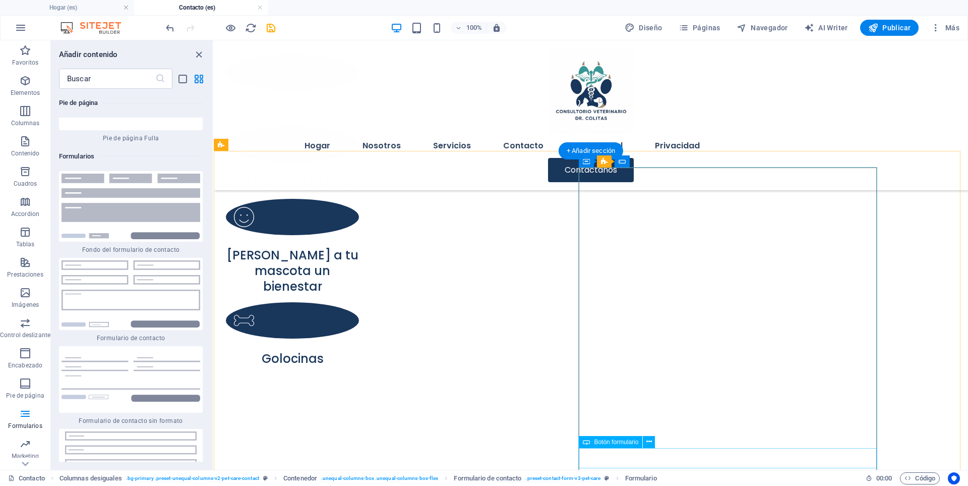
click at [618, 441] on span "Botón formulario" at bounding box center [616, 442] width 44 height 6
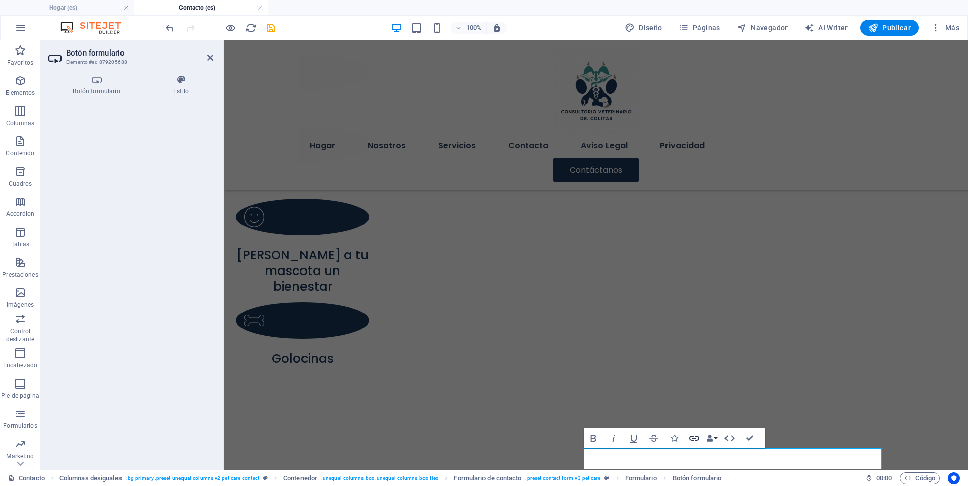
click at [693, 441] on icon "button" at bounding box center [694, 438] width 12 height 12
click at [695, 438] on icon "button" at bounding box center [694, 437] width 10 height 5
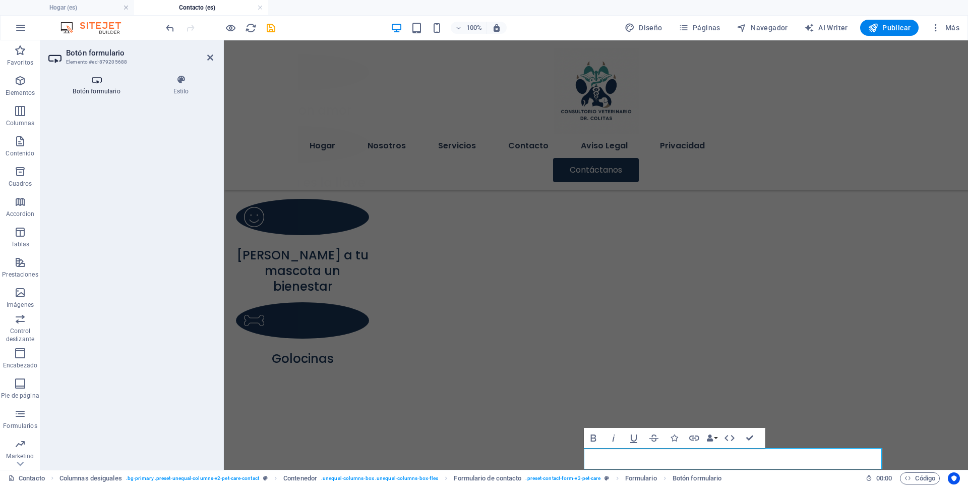
click at [109, 89] on h4 "Botón formulario" at bounding box center [98, 85] width 100 height 21
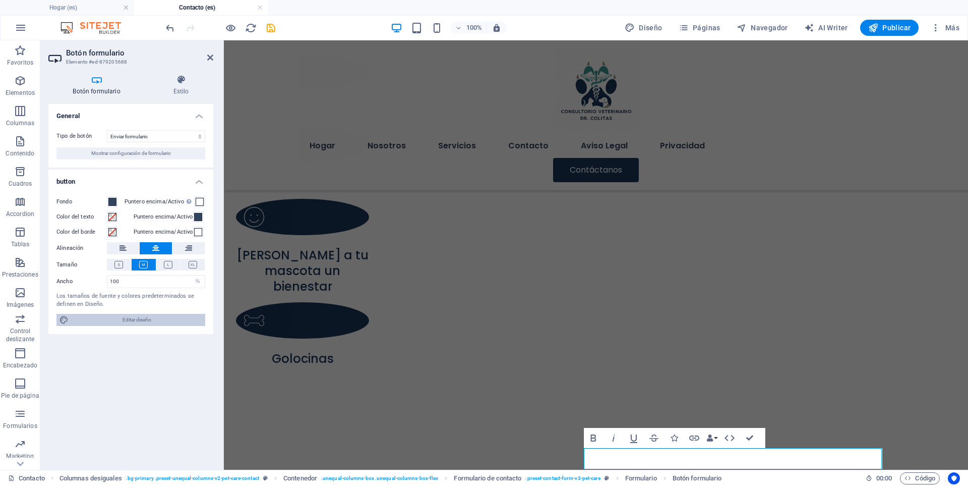
click at [112, 319] on span "Editar diseño" at bounding box center [137, 320] width 131 height 12
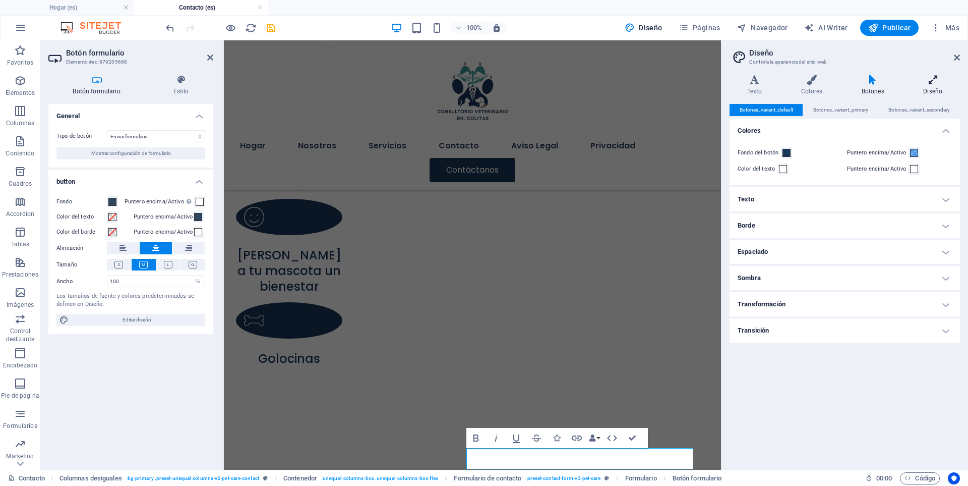
click at [932, 84] on icon at bounding box center [933, 80] width 54 height 10
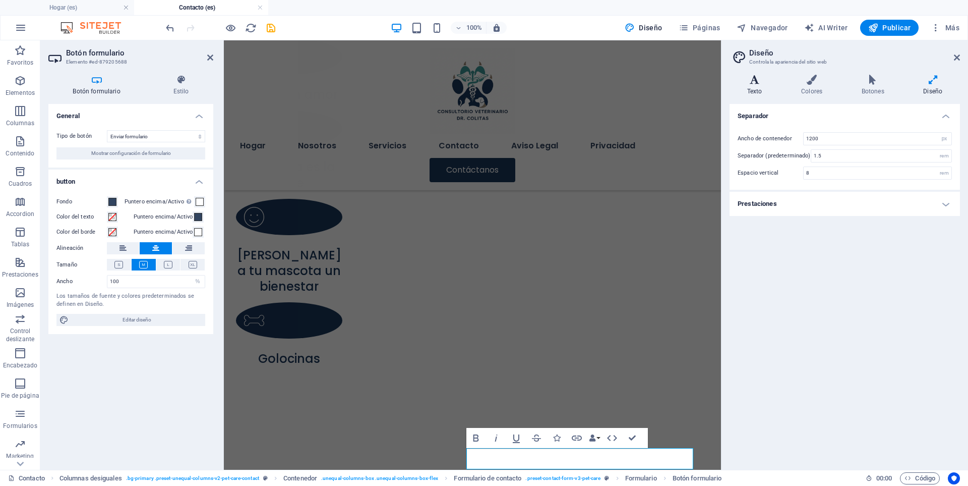
click at [749, 80] on icon at bounding box center [755, 80] width 50 height 10
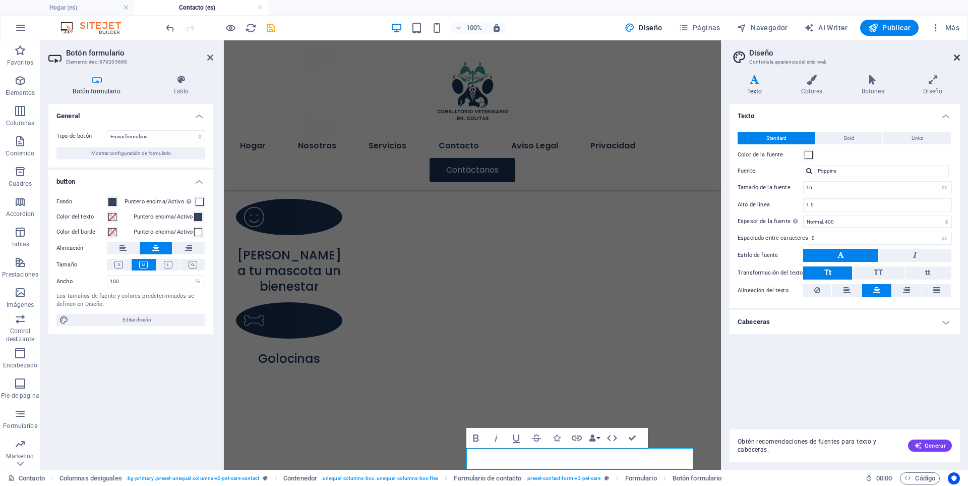
click at [958, 61] on icon at bounding box center [957, 57] width 6 height 8
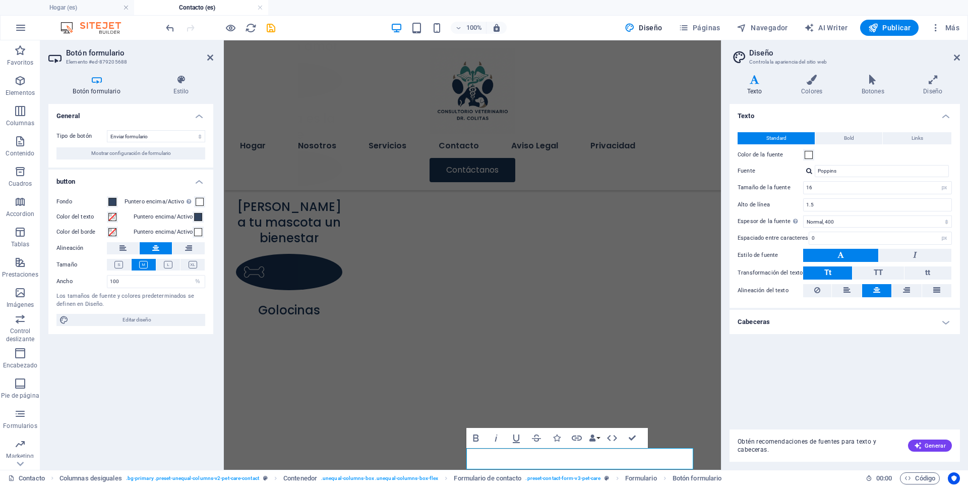
scroll to position [649, 0]
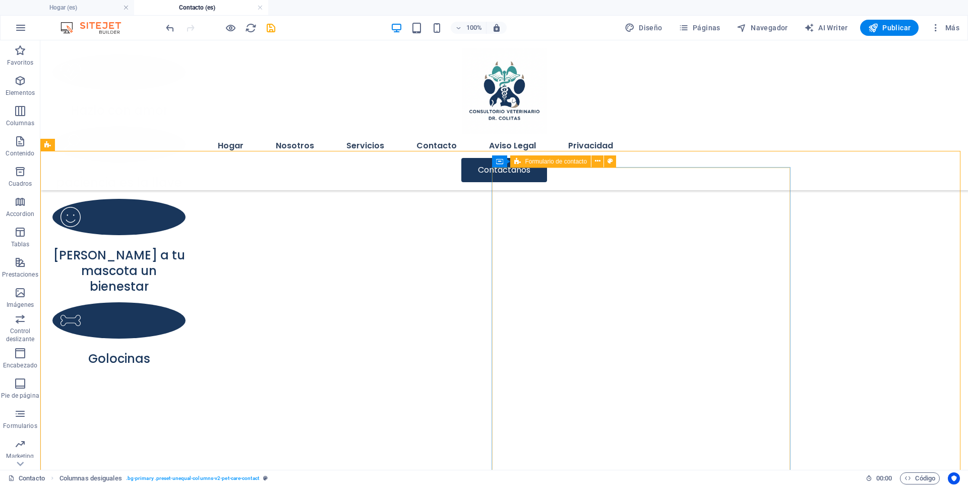
click at [560, 162] on span "Formulario de contacto" at bounding box center [556, 161] width 62 height 6
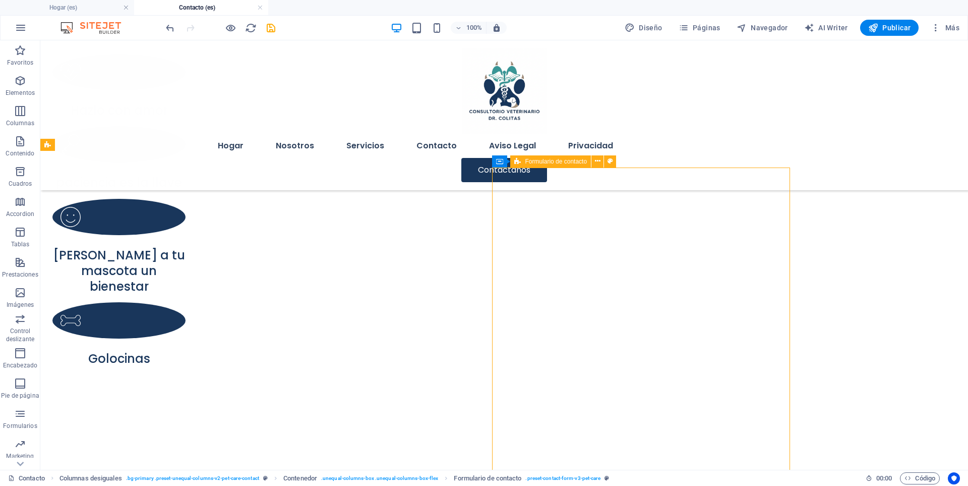
click at [560, 162] on span "Formulario de contacto" at bounding box center [556, 161] width 62 height 6
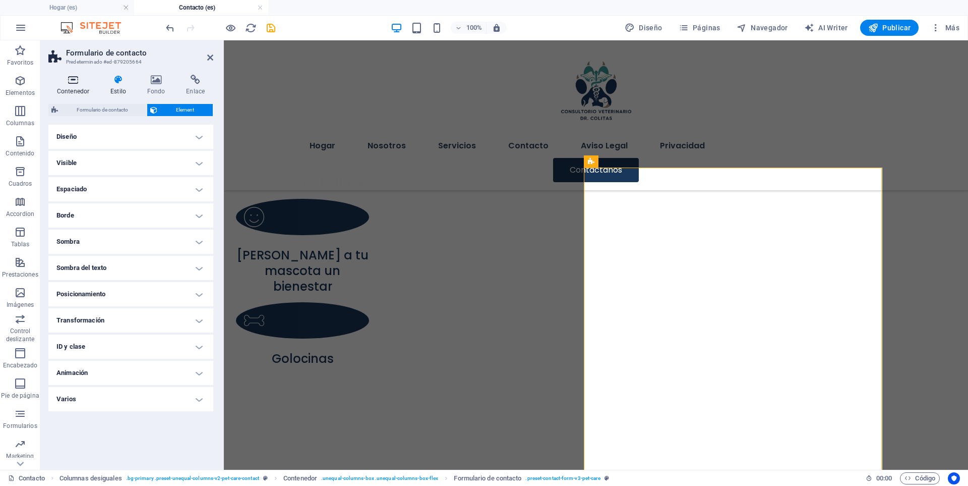
click at [68, 80] on icon at bounding box center [72, 80] width 49 height 10
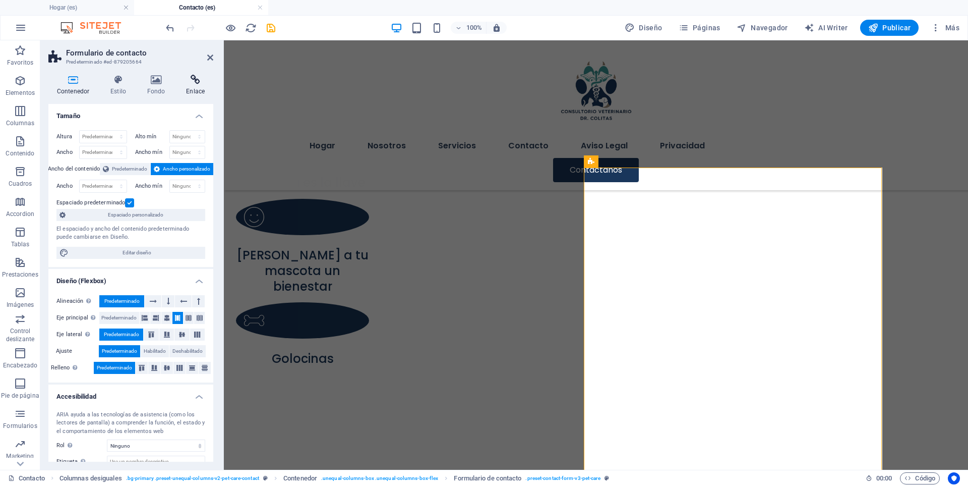
click at [191, 81] on icon at bounding box center [195, 80] width 36 height 10
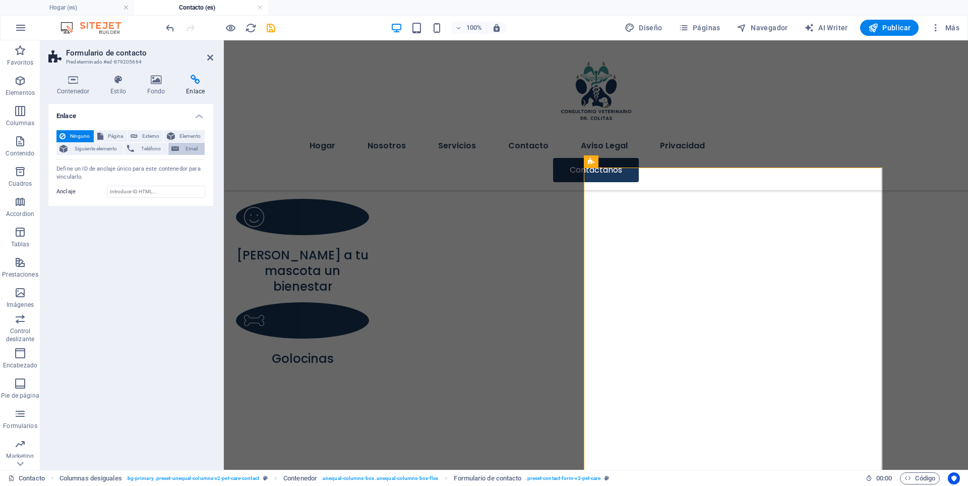
click at [184, 149] on span "Email" at bounding box center [192, 149] width 20 height 12
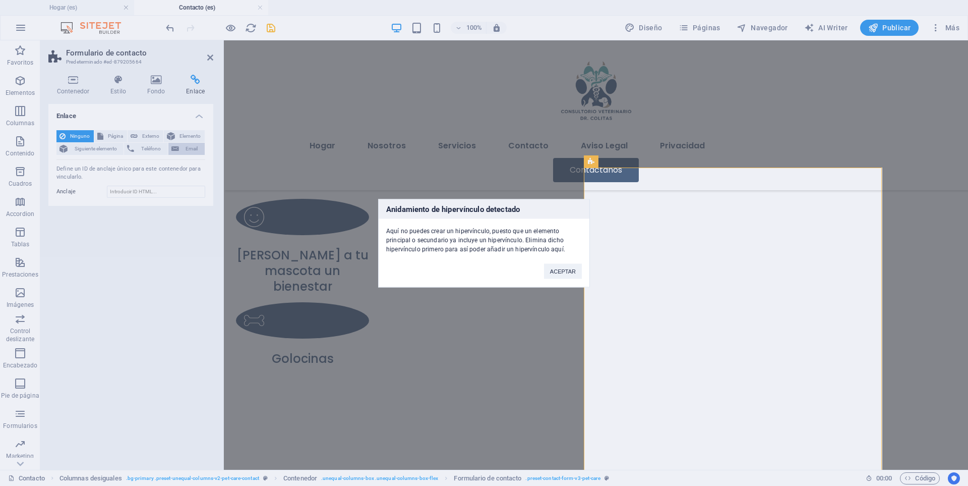
click at [184, 149] on div "Anidamiento de hipervínculo detectado Aquí no puedes crear un hipervínculo, pue…" at bounding box center [484, 243] width 968 height 486
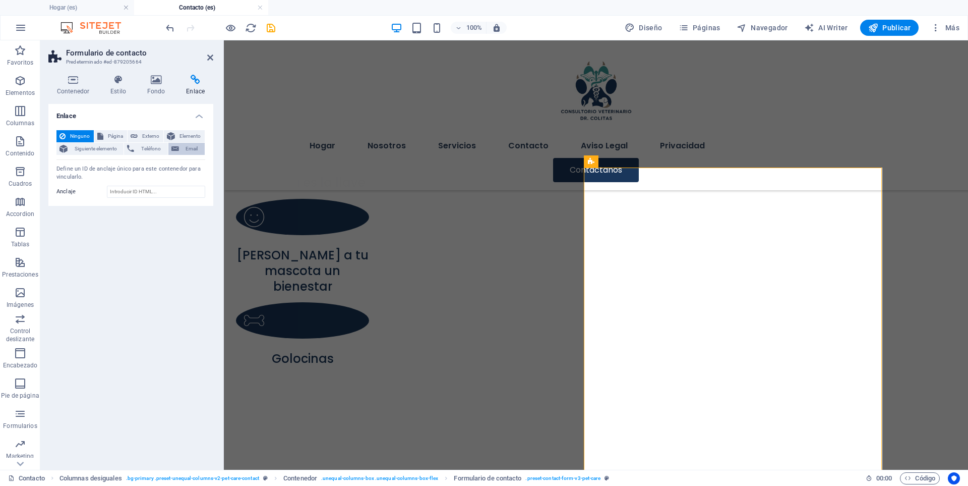
click at [184, 149] on span "Email" at bounding box center [192, 149] width 20 height 12
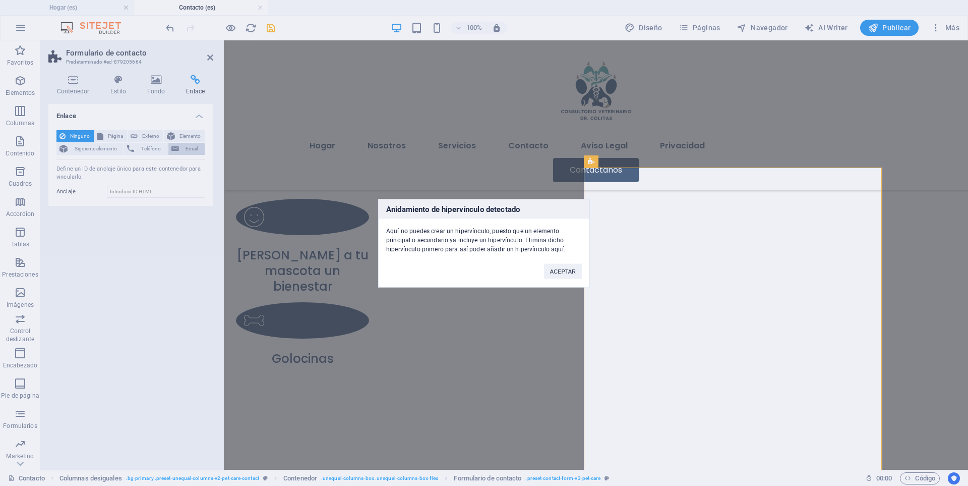
click at [184, 149] on div "Anidamiento de hipervínculo detectado Aquí no puedes crear un hipervínculo, pue…" at bounding box center [484, 243] width 968 height 486
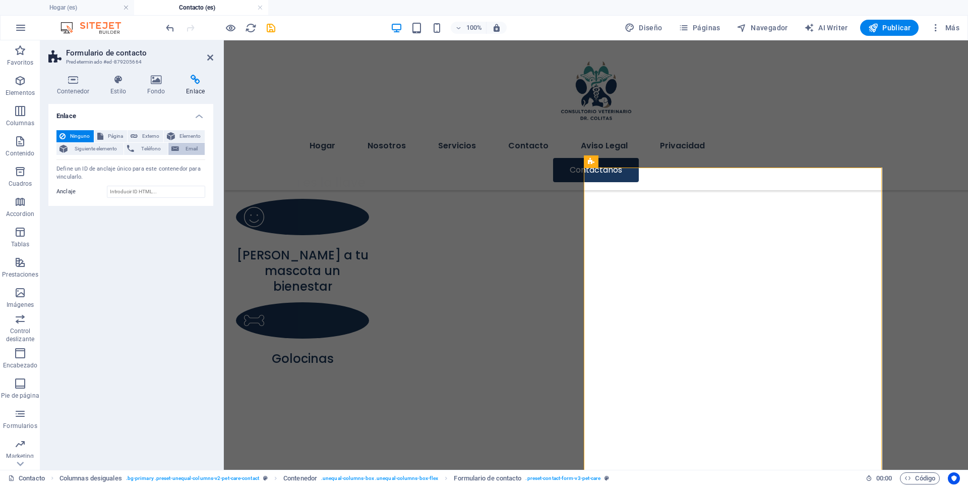
click at [184, 149] on span "Email" at bounding box center [192, 149] width 20 height 12
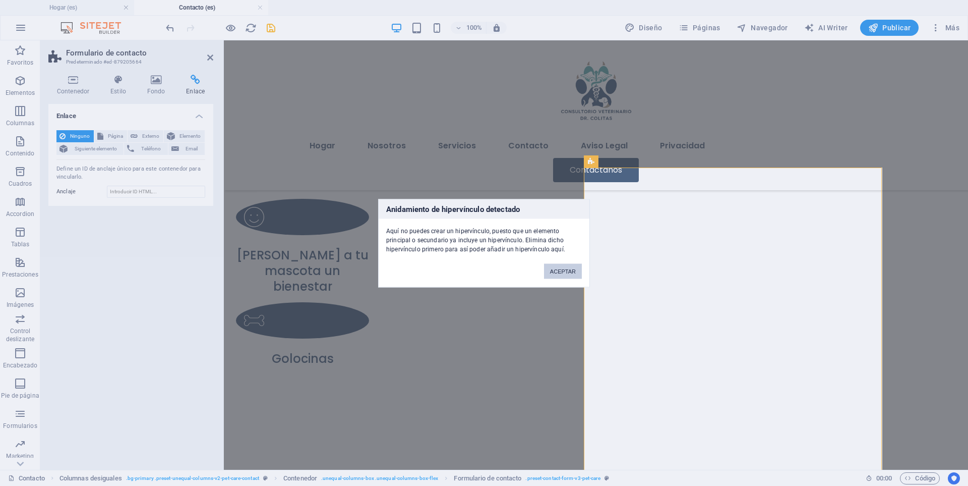
click at [571, 267] on button "ACEPTAR" at bounding box center [563, 270] width 38 height 15
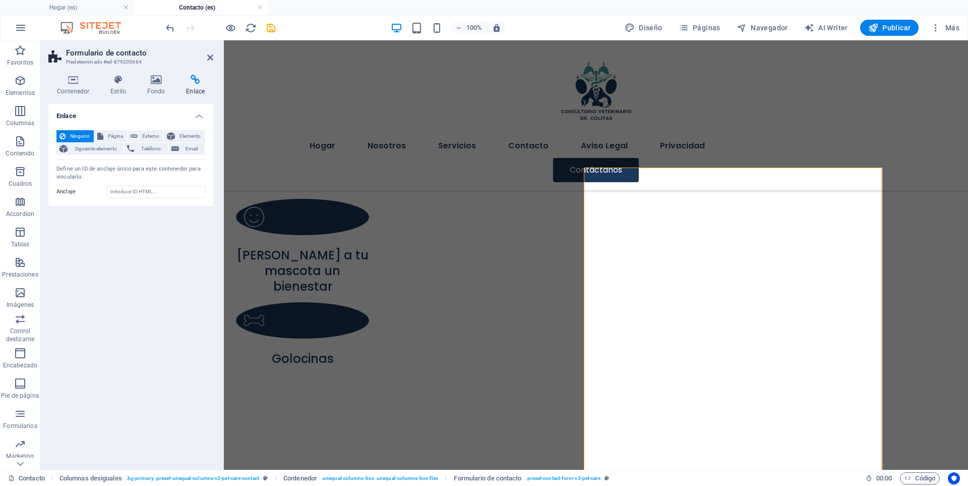
click at [76, 133] on span "Ninguno" at bounding box center [80, 136] width 22 height 12
click at [78, 138] on span "Ninguno" at bounding box center [80, 136] width 22 height 12
click at [85, 148] on span "Siguiente elemento" at bounding box center [96, 149] width 50 height 12
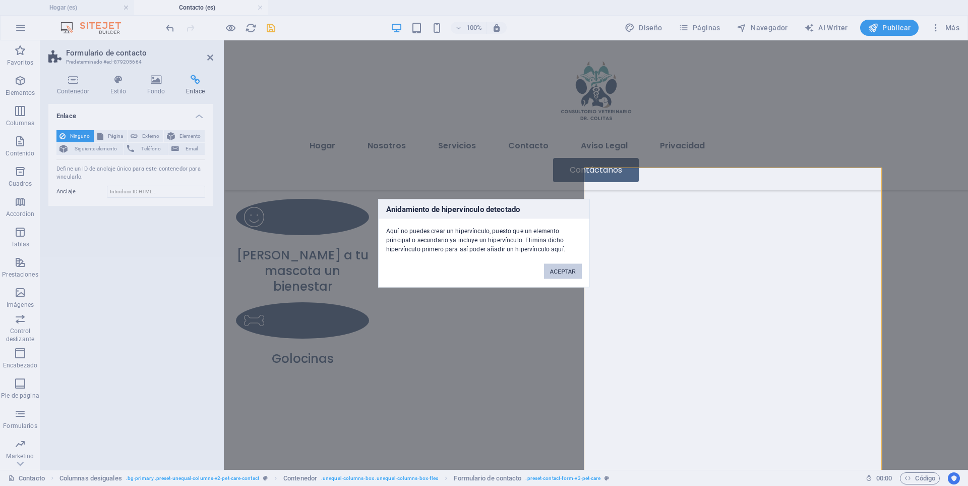
click at [562, 272] on button "ACEPTAR" at bounding box center [563, 270] width 38 height 15
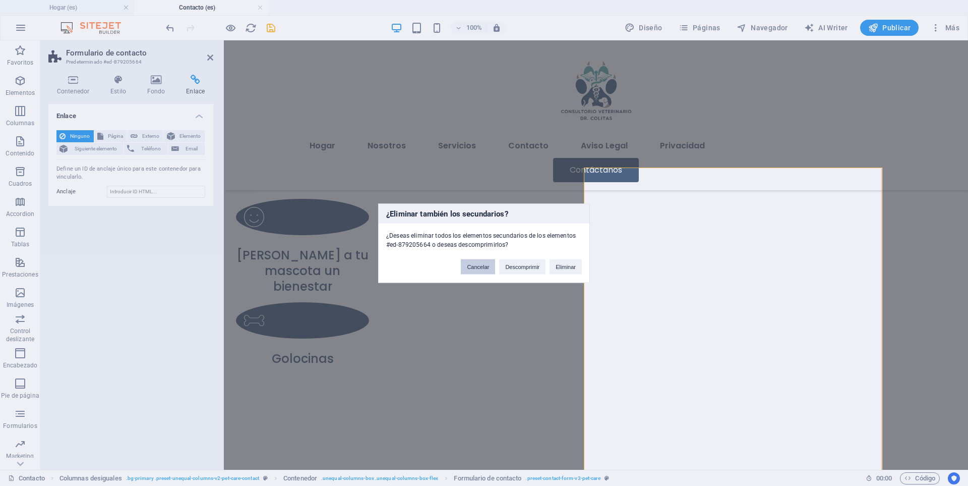
click at [474, 265] on button "Cancelar" at bounding box center [478, 266] width 34 height 15
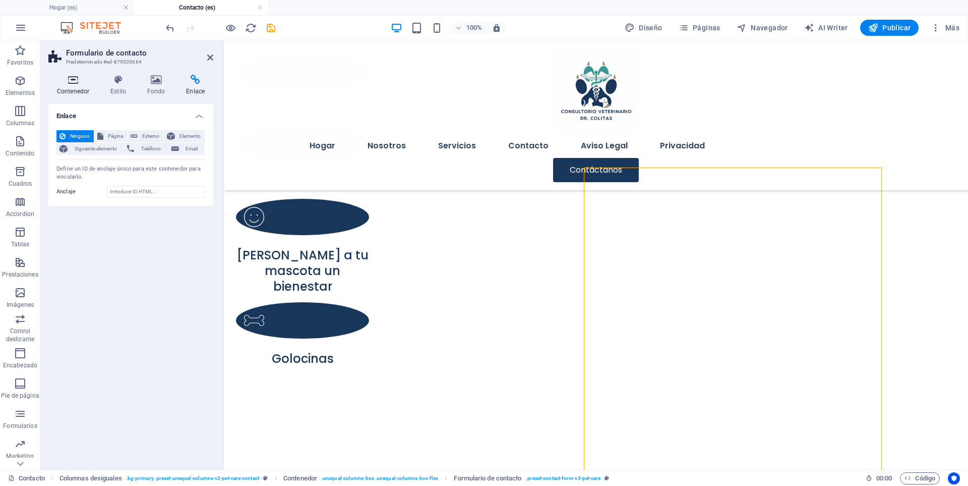
click at [73, 92] on h4 "Contenedor" at bounding box center [74, 85] width 53 height 21
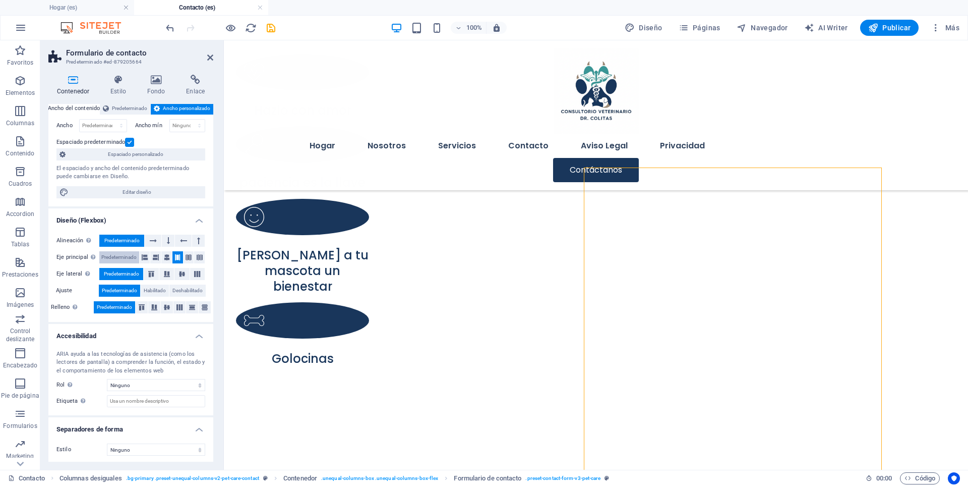
scroll to position [63, 0]
click at [193, 84] on icon at bounding box center [195, 80] width 36 height 10
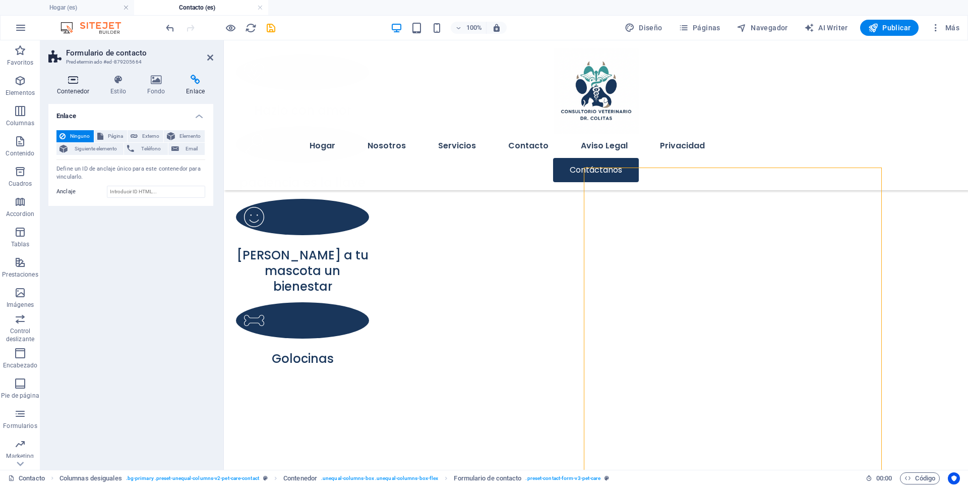
click at [71, 88] on h4 "Contenedor" at bounding box center [74, 85] width 53 height 21
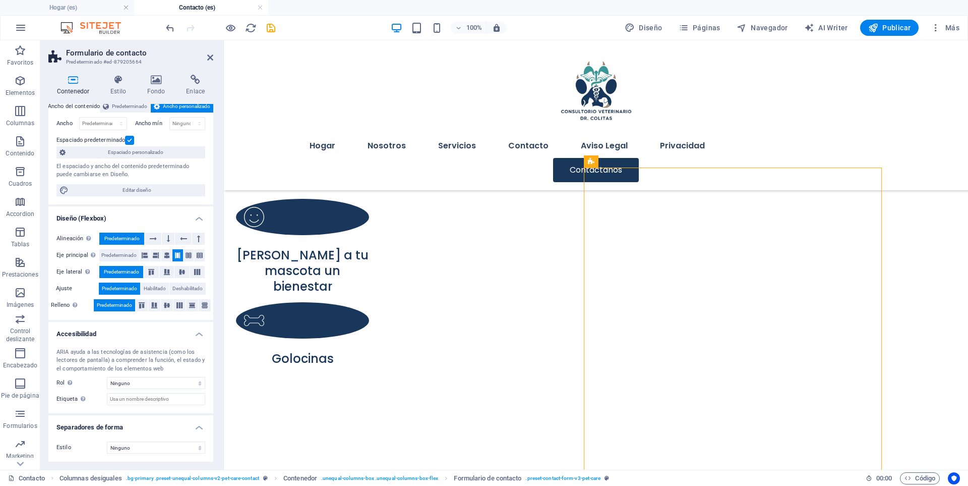
scroll to position [0, 0]
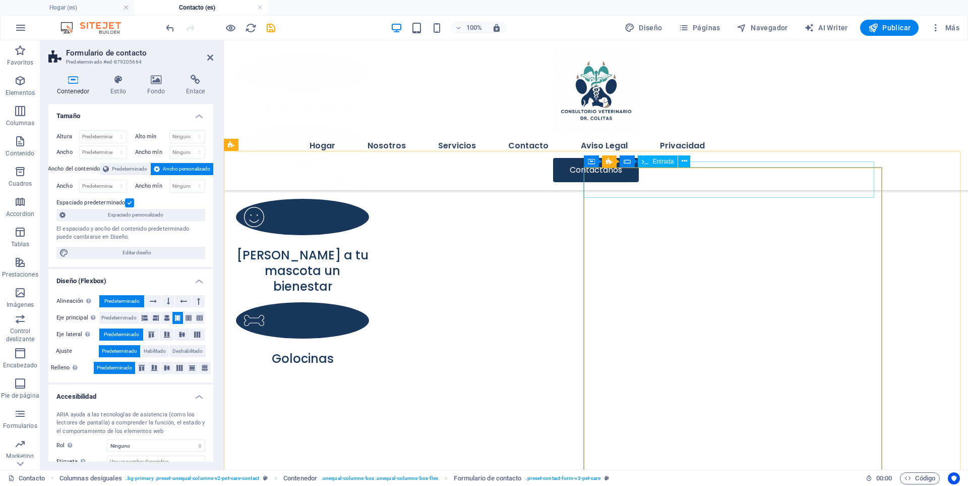
click at [661, 160] on span "Entrada" at bounding box center [662, 161] width 21 height 6
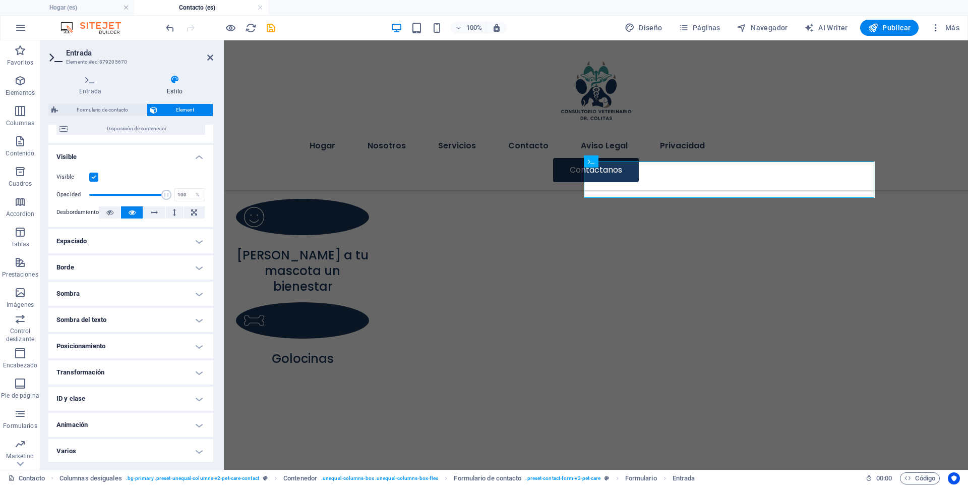
scroll to position [98, 0]
click at [191, 397] on h4 "ID y clase" at bounding box center [130, 397] width 165 height 24
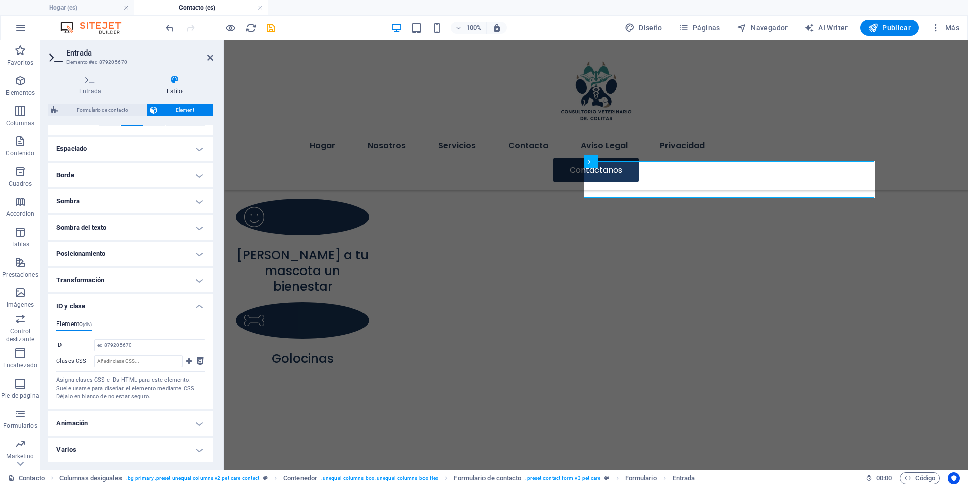
click at [196, 304] on h4 "ID y clase" at bounding box center [130, 303] width 165 height 18
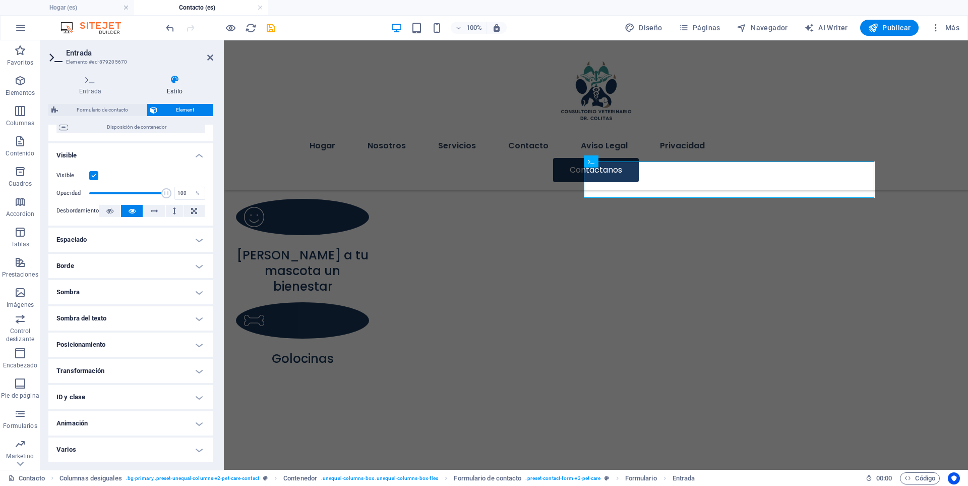
scroll to position [0, 0]
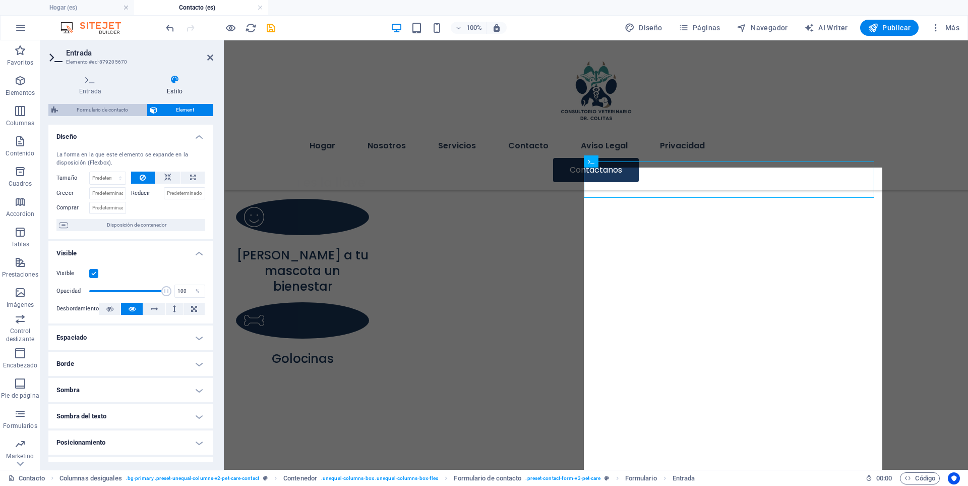
click at [98, 108] on span "Formulario de contacto" at bounding box center [102, 110] width 83 height 12
select select "rem"
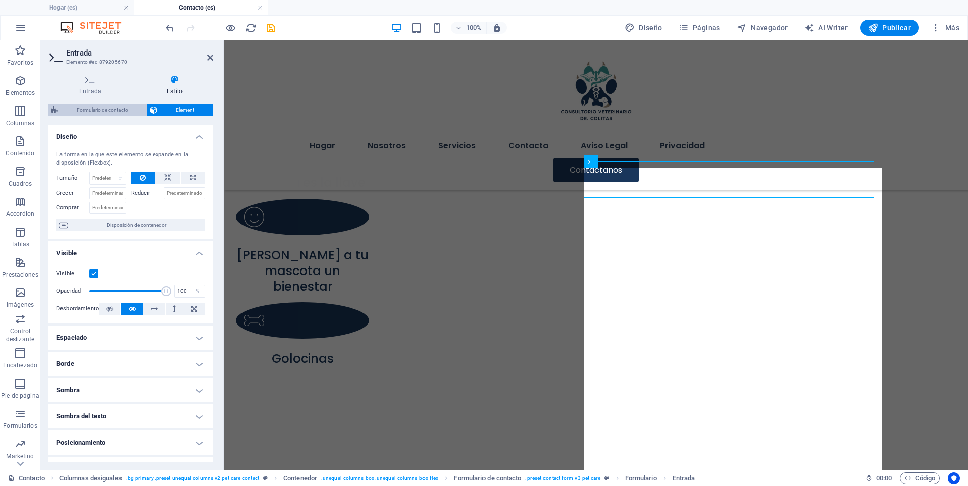
select select "px"
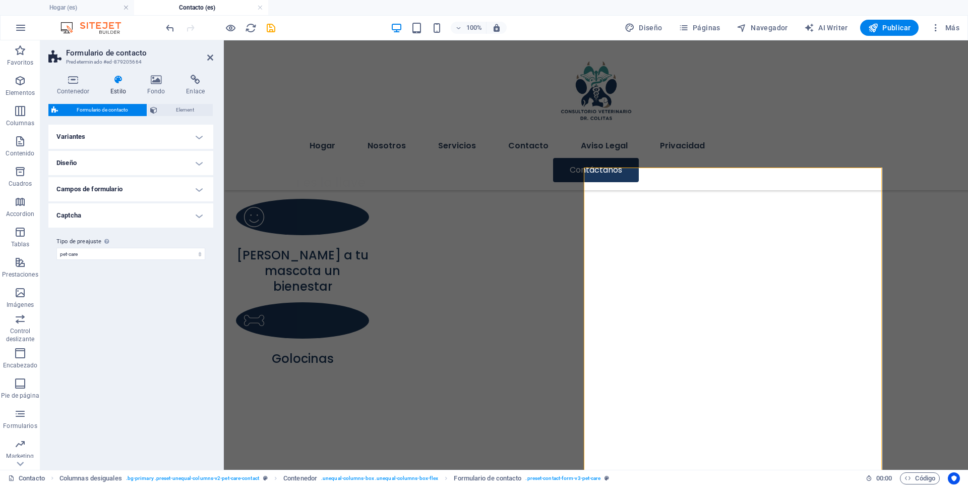
click at [202, 188] on h4 "Campos de formulario" at bounding box center [130, 189] width 165 height 24
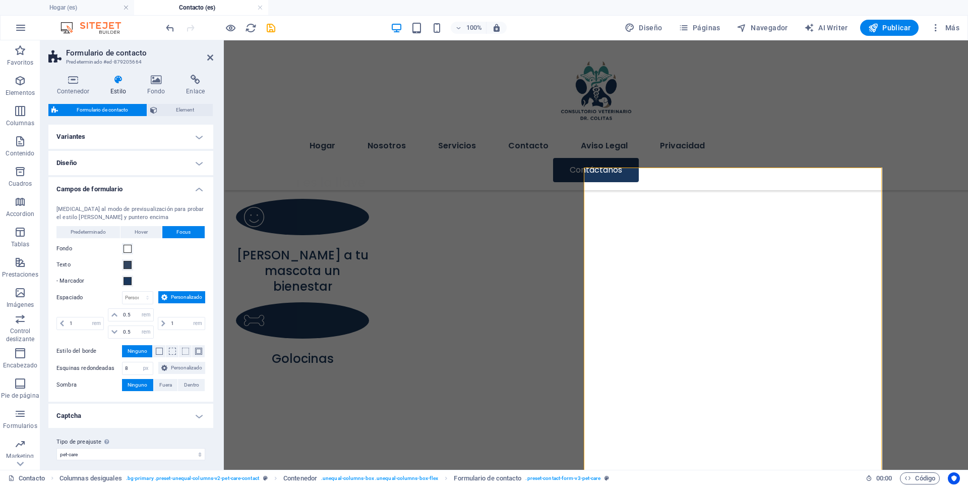
click at [191, 428] on h4 "Captcha" at bounding box center [130, 415] width 165 height 24
click at [196, 185] on h4 "Campos de formulario" at bounding box center [130, 186] width 165 height 18
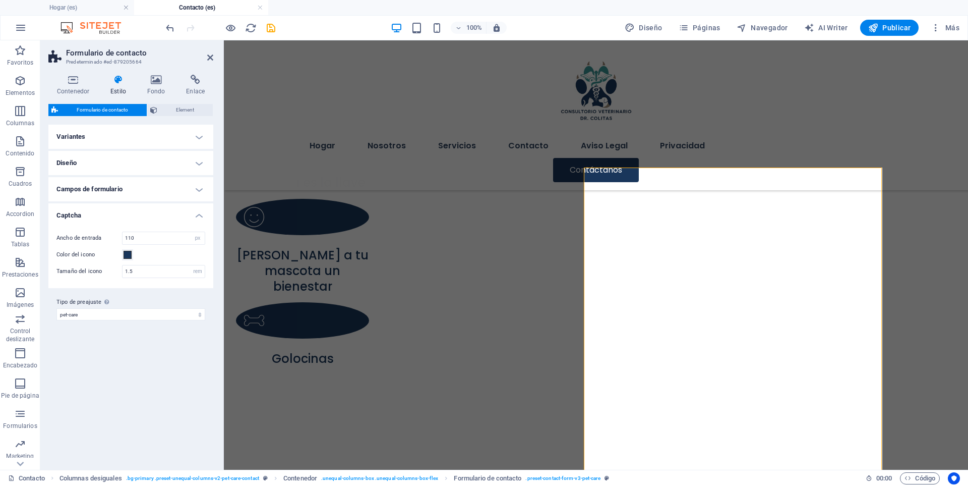
click at [202, 220] on h4 "Captcha" at bounding box center [130, 212] width 165 height 18
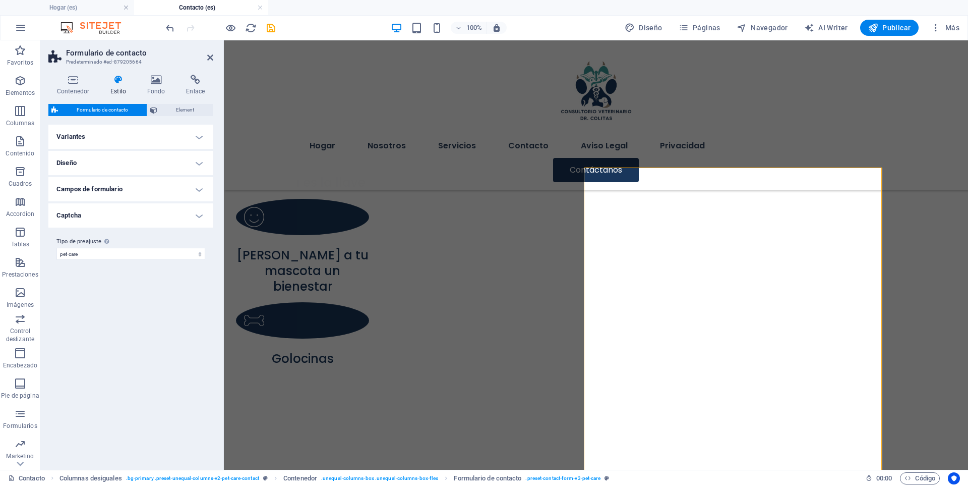
click at [202, 134] on h4 "Variantes" at bounding box center [130, 137] width 165 height 24
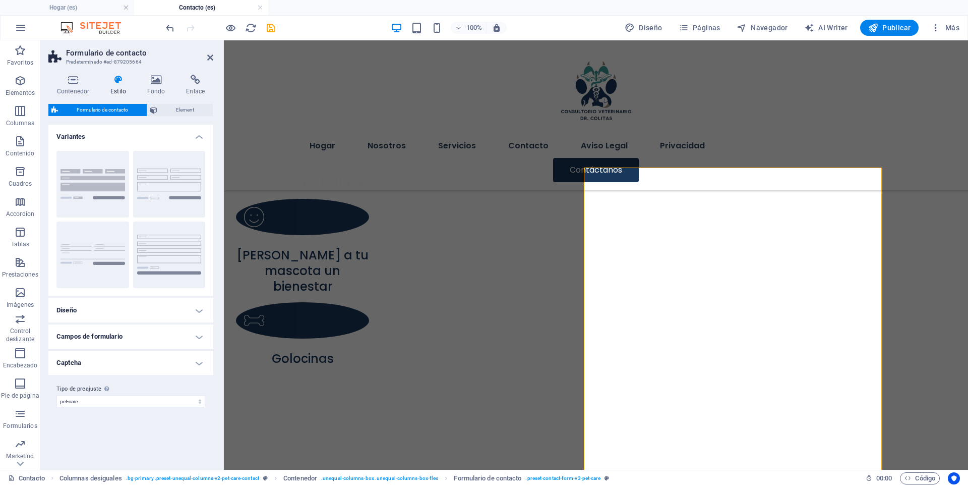
click at [201, 134] on h4 "Variantes" at bounding box center [130, 134] width 165 height 18
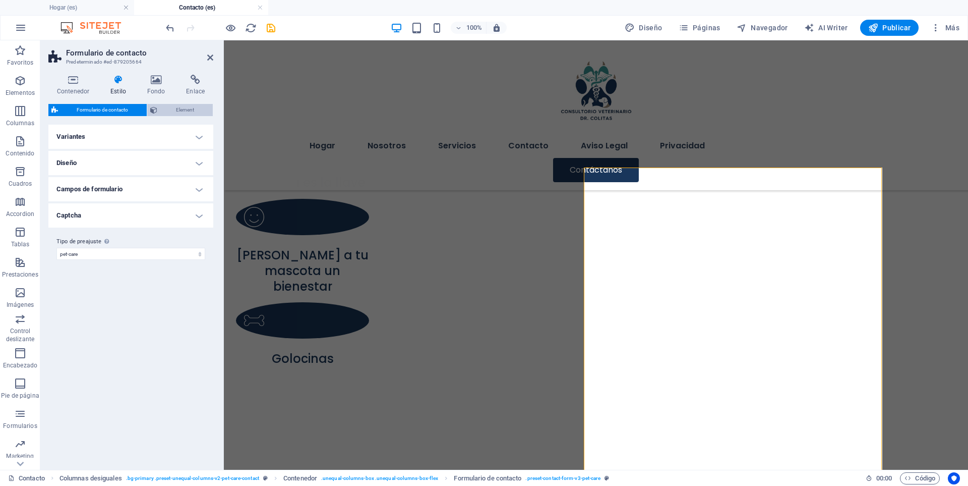
click at [181, 111] on span "Element" at bounding box center [184, 110] width 49 height 12
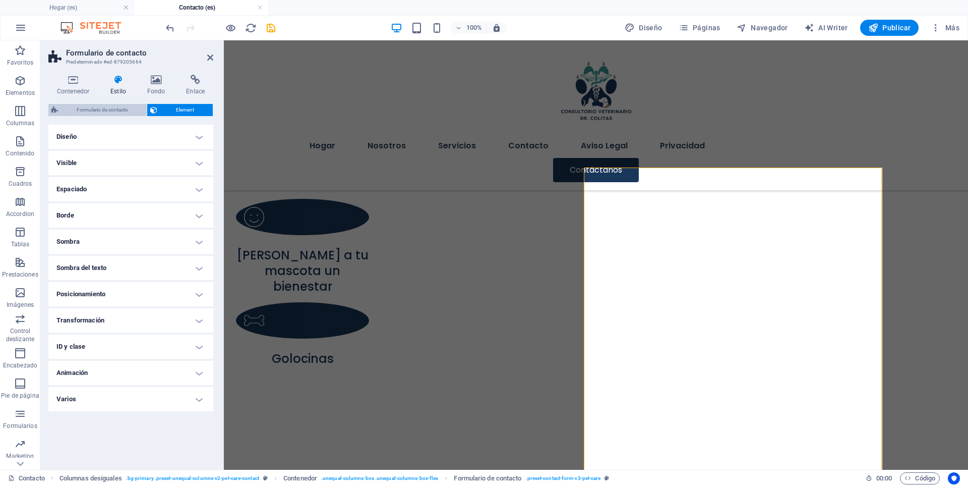
click at [82, 109] on span "Formulario de contacto" at bounding box center [102, 110] width 83 height 12
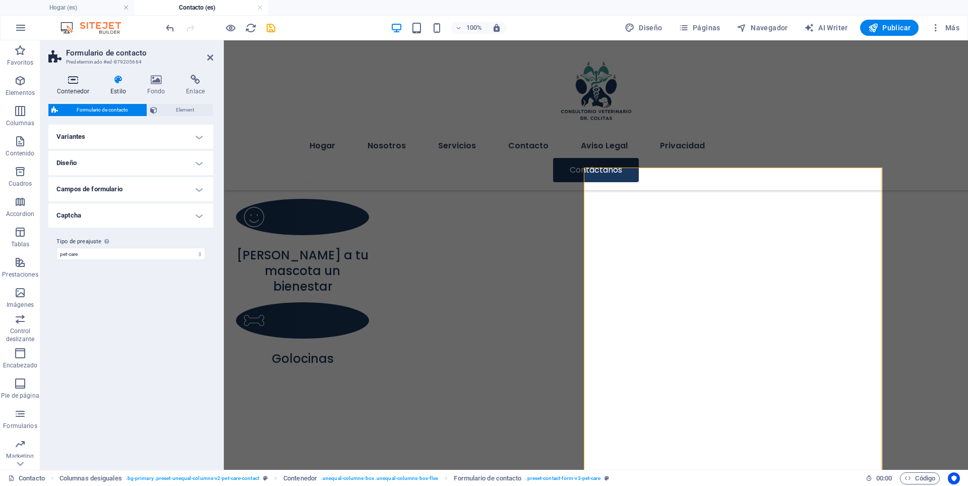
click at [66, 84] on icon at bounding box center [72, 80] width 49 height 10
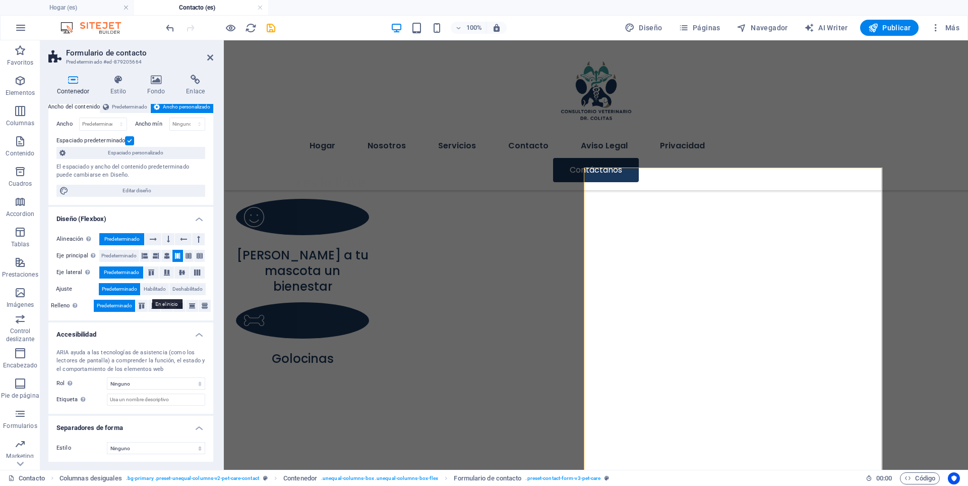
scroll to position [63, 0]
click at [198, 449] on select "Ninguno Triángulo Cuadrado Diagonal Polígono 1 Polígono 2 Zigzag Múltiples zigz…" at bounding box center [156, 447] width 98 height 12
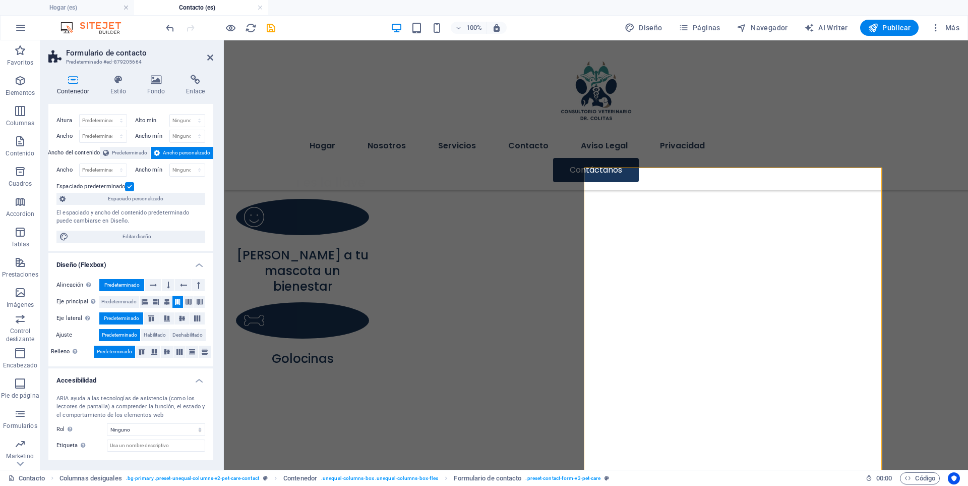
scroll to position [0, 0]
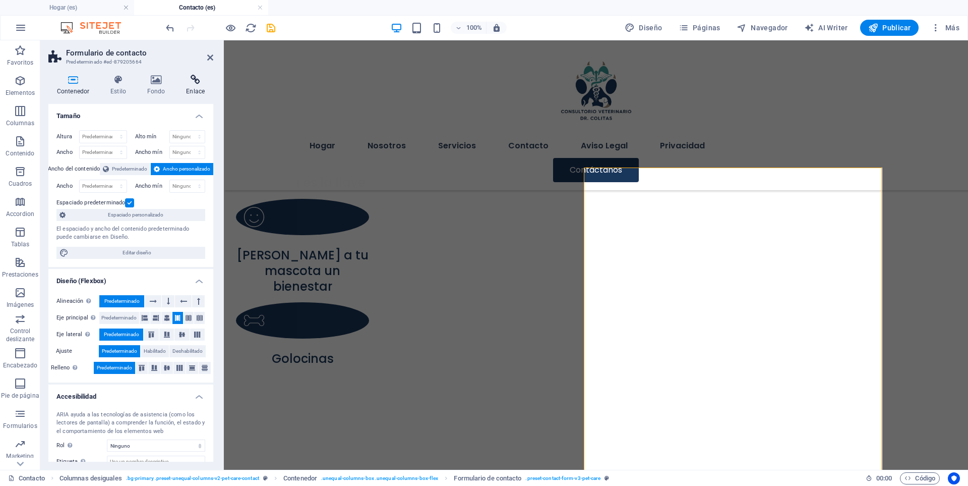
click at [189, 89] on h4 "Enlace" at bounding box center [195, 85] width 36 height 21
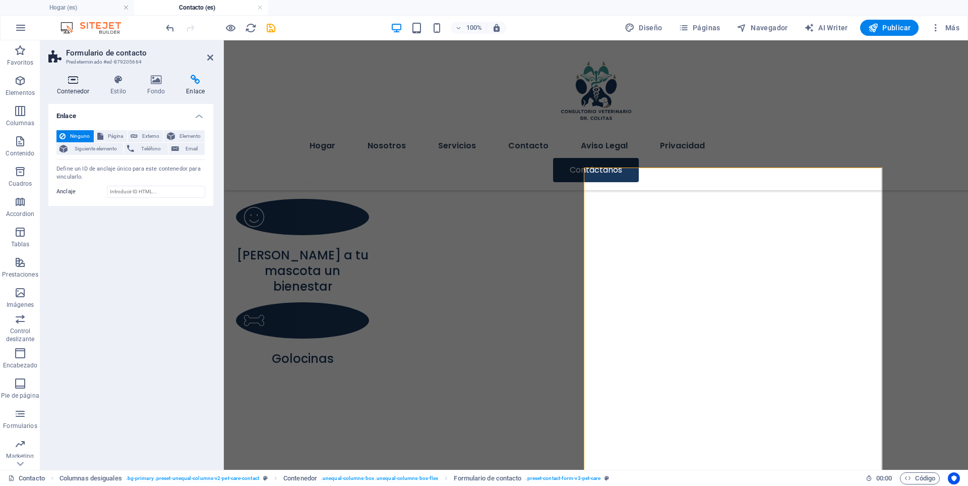
click at [70, 81] on icon at bounding box center [72, 80] width 49 height 10
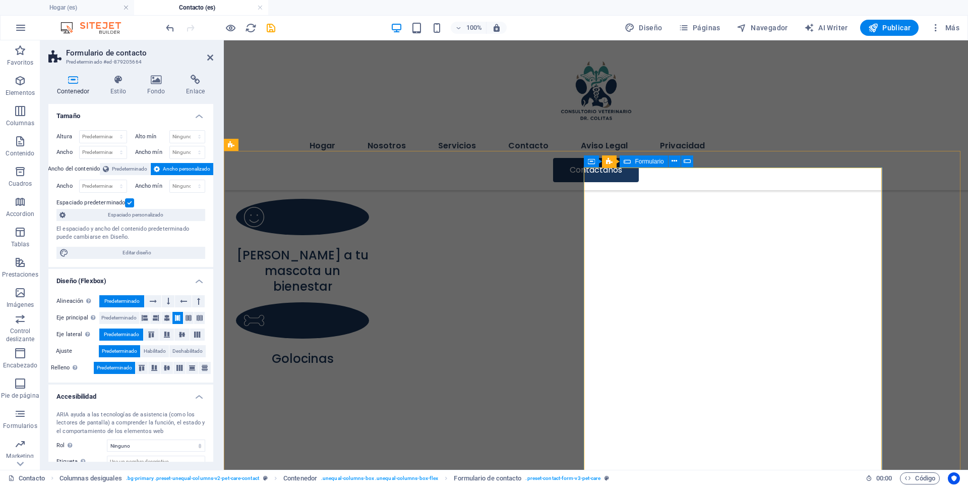
click at [654, 163] on span "Formulario" at bounding box center [649, 161] width 29 height 6
click at [654, 161] on span "Formulario" at bounding box center [649, 161] width 29 height 6
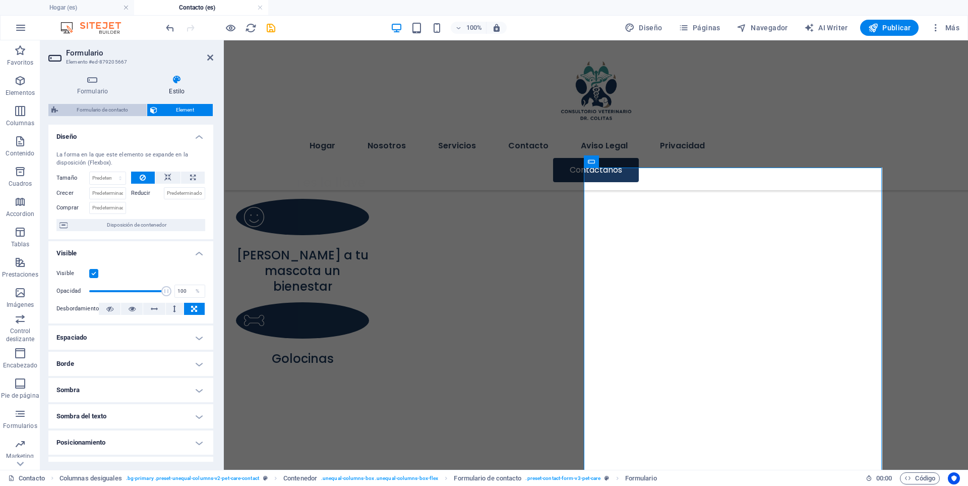
click at [102, 110] on span "Formulario de contacto" at bounding box center [102, 110] width 83 height 12
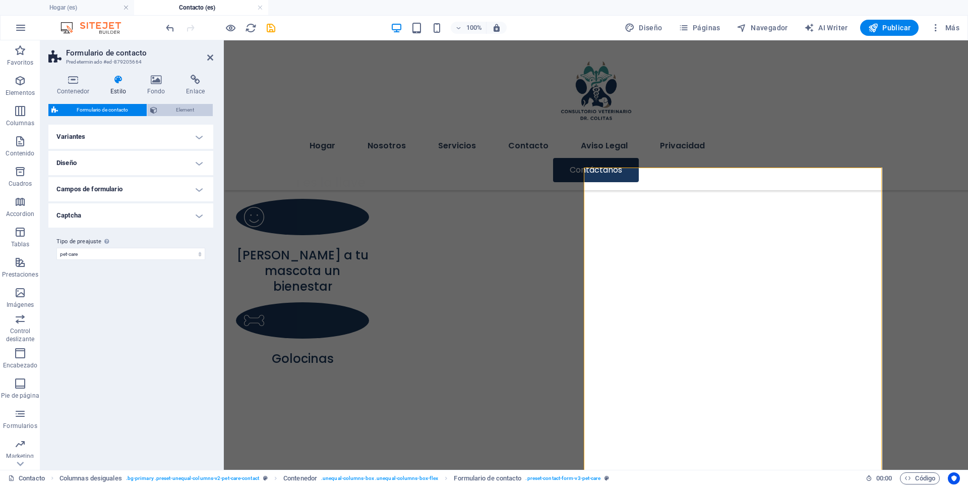
click at [190, 113] on span "Element" at bounding box center [184, 110] width 49 height 12
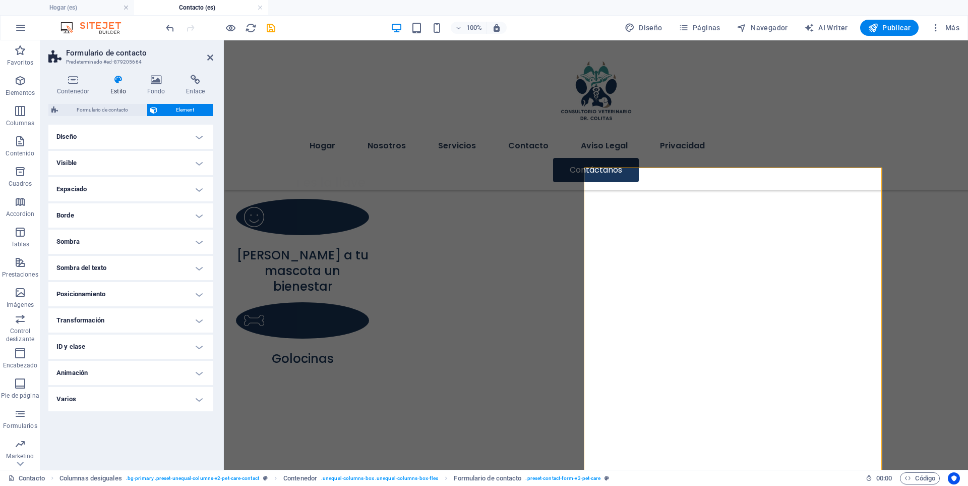
click at [199, 293] on h4 "Posicionamiento" at bounding box center [130, 294] width 165 height 24
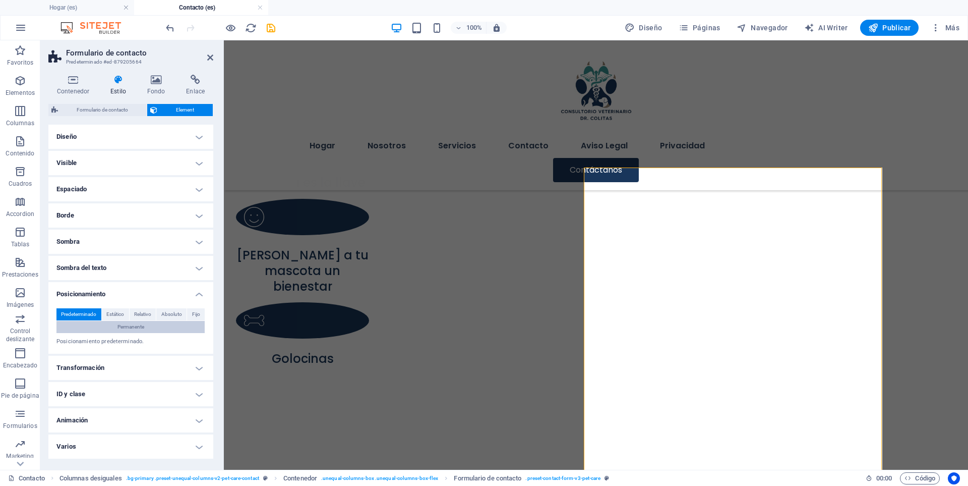
click at [150, 327] on button "Permanente" at bounding box center [130, 327] width 148 height 12
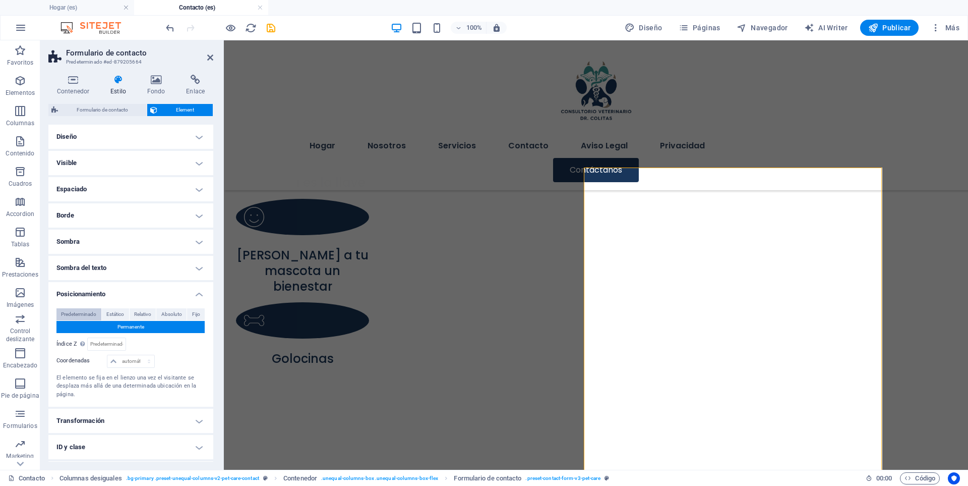
click at [72, 314] on span "Predeterminado" at bounding box center [78, 314] width 35 height 12
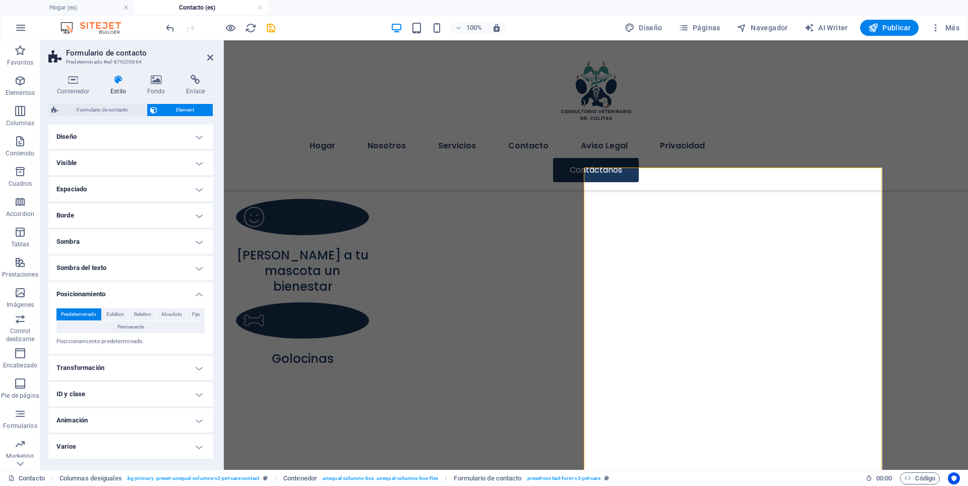
click at [194, 296] on h4 "Posicionamiento" at bounding box center [130, 291] width 165 height 18
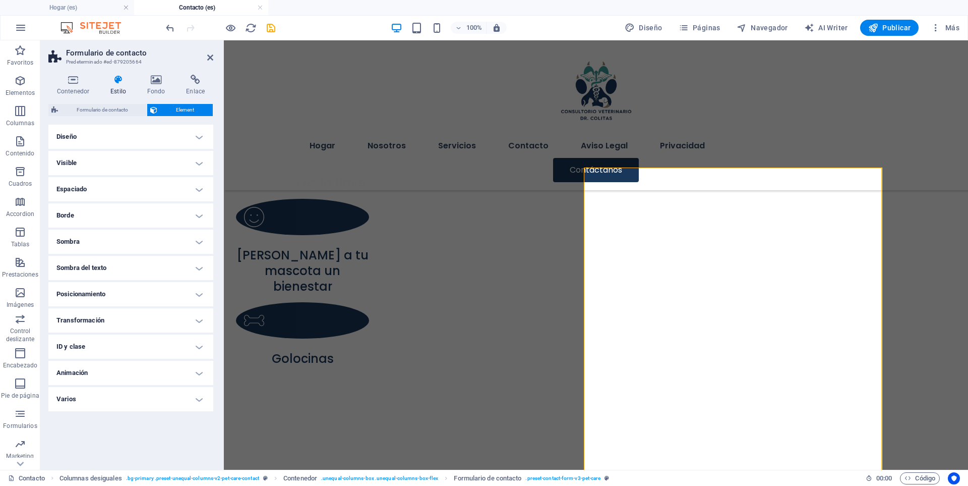
click at [199, 164] on h4 "Visible" at bounding box center [130, 163] width 165 height 24
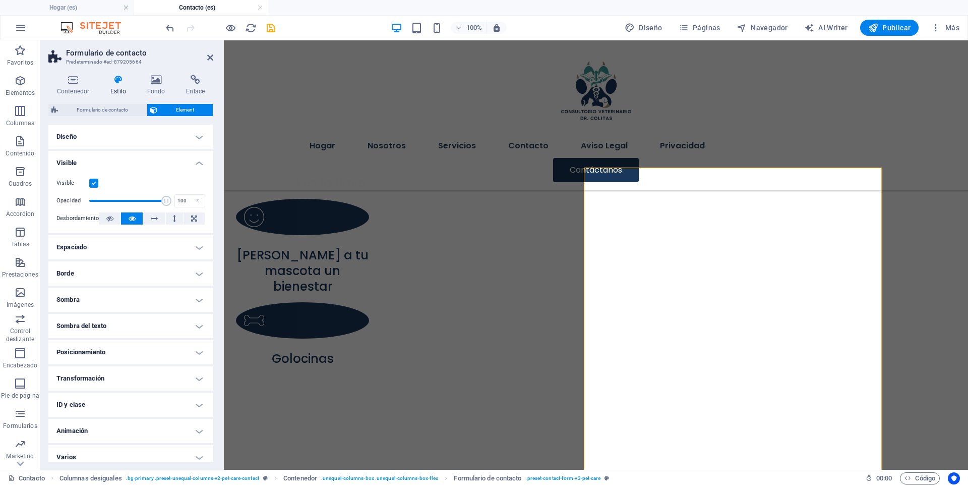
click at [199, 164] on h4 "Visible" at bounding box center [130, 160] width 165 height 18
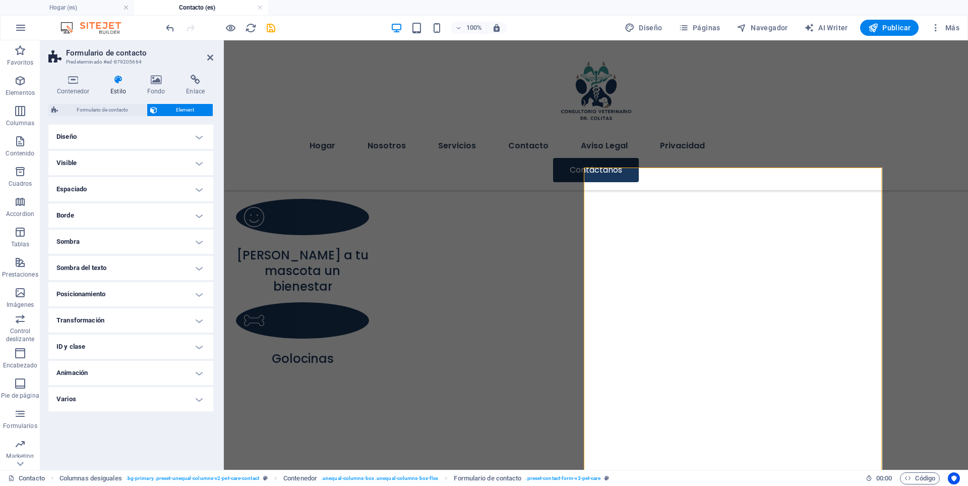
click at [199, 133] on h4 "Diseño" at bounding box center [130, 137] width 165 height 24
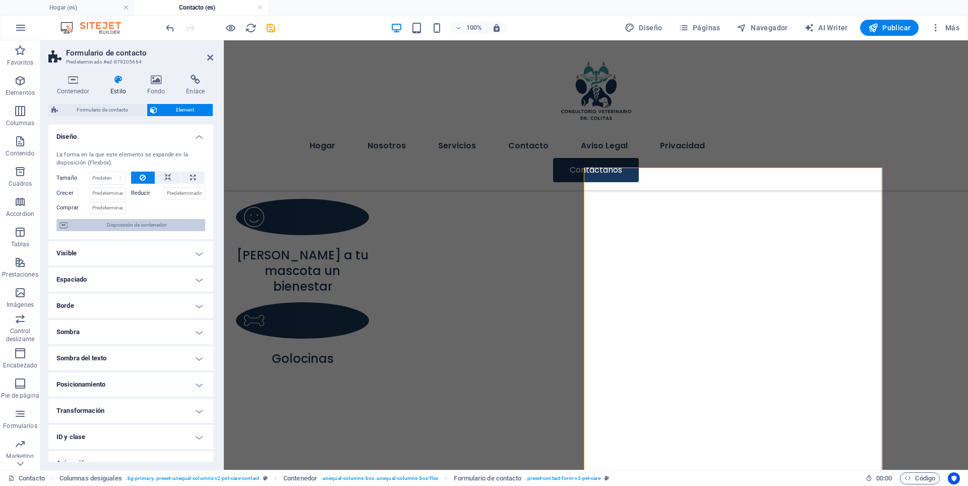
click at [139, 225] on span "Disposición de contenedor" at bounding box center [137, 225] width 132 height 12
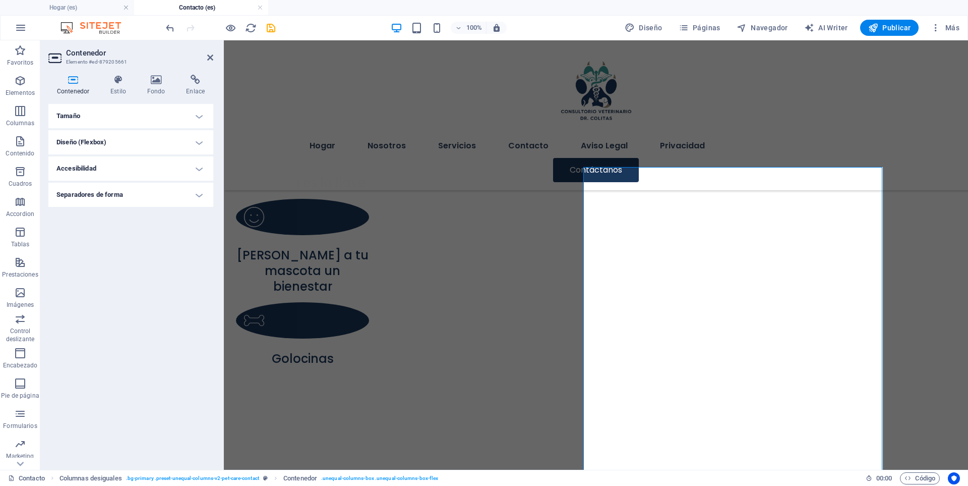
click at [197, 143] on h4 "Diseño (Flexbox)" at bounding box center [130, 142] width 165 height 24
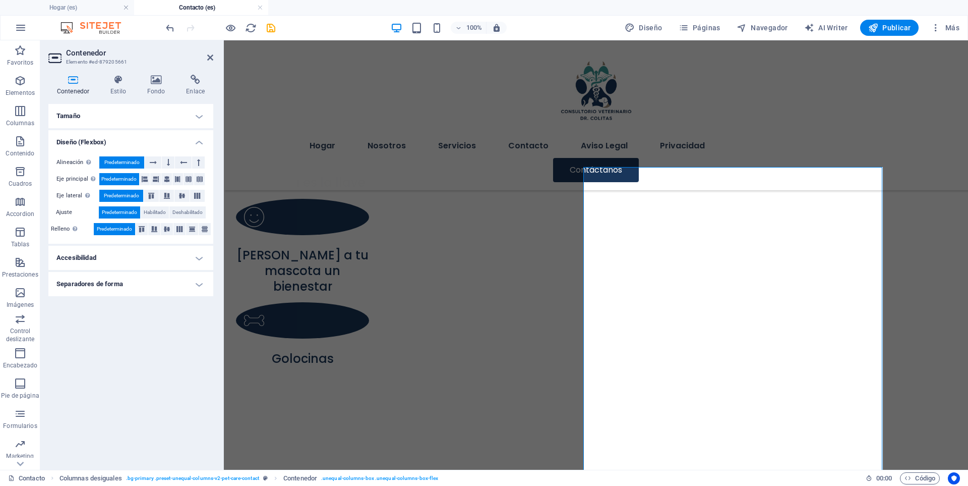
click at [197, 143] on h4 "Diseño (Flexbox)" at bounding box center [130, 139] width 165 height 18
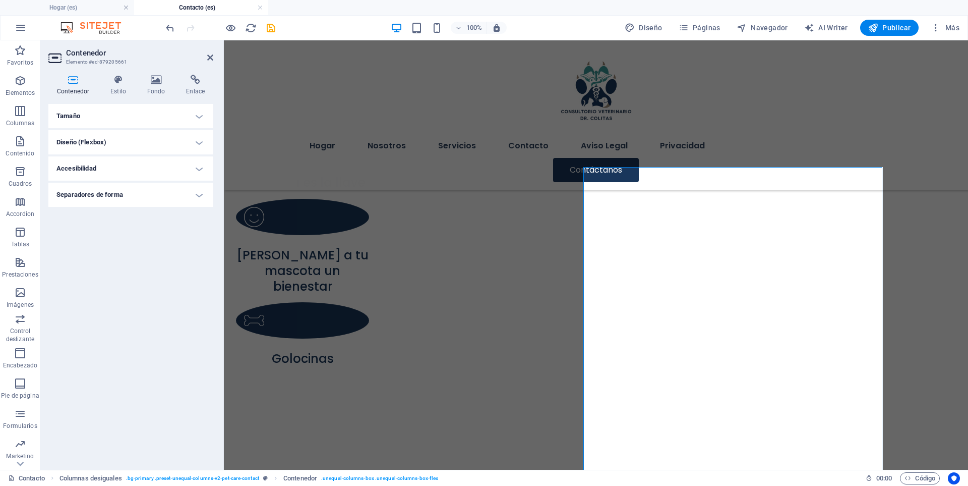
click at [200, 167] on h4 "Accesibilidad" at bounding box center [130, 168] width 165 height 24
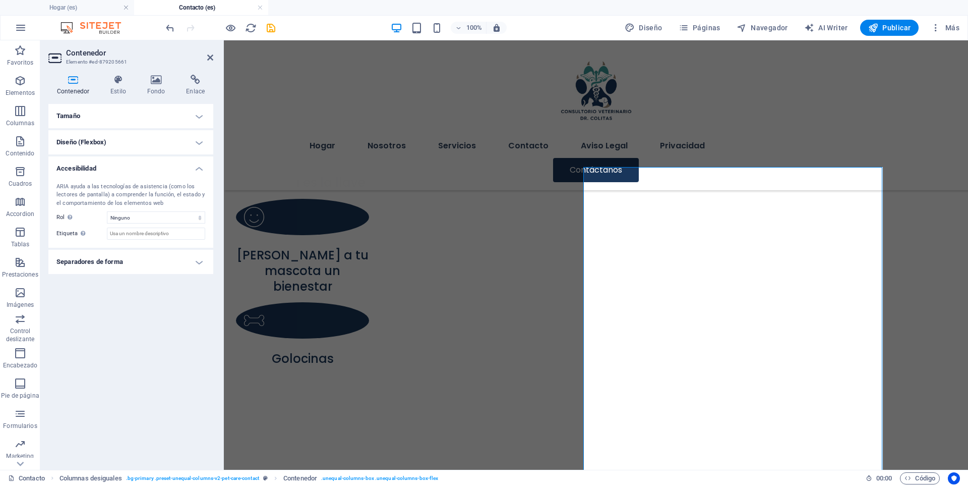
click at [200, 167] on h4 "Accesibilidad" at bounding box center [130, 165] width 165 height 18
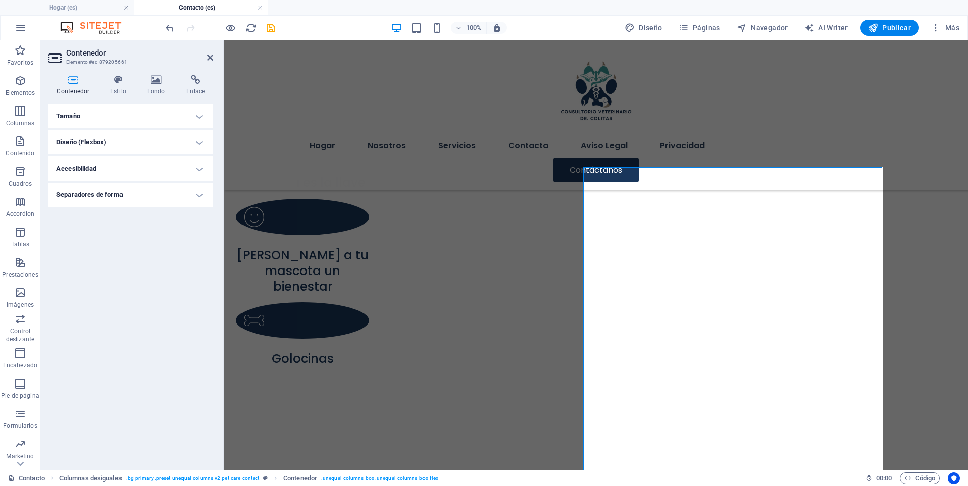
click at [198, 192] on h4 "Separadores de forma" at bounding box center [130, 195] width 165 height 24
click at [205, 196] on h4 "Separadores de forma" at bounding box center [130, 192] width 165 height 18
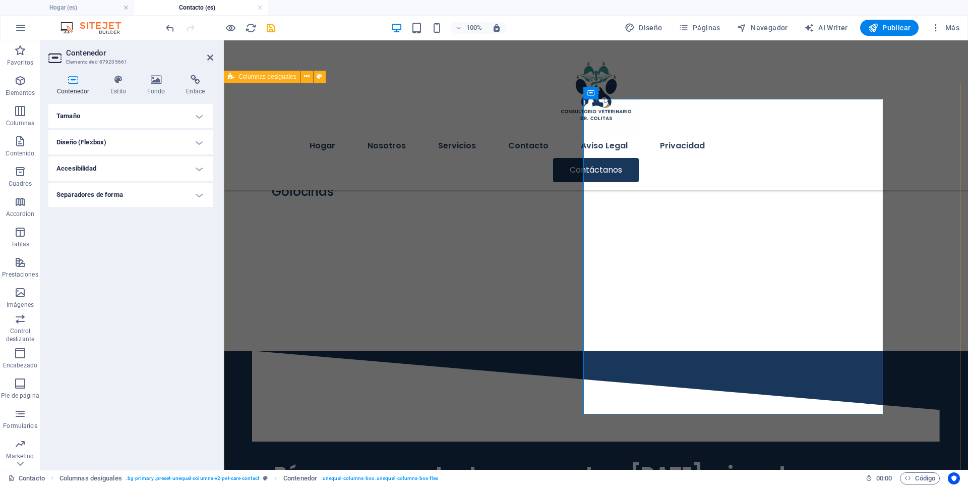
scroll to position [833, 0]
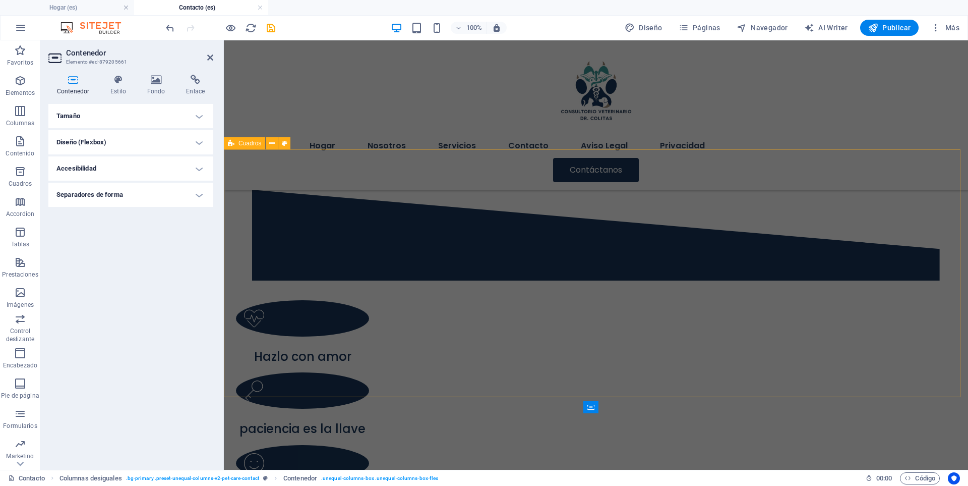
scroll to position [672, 0]
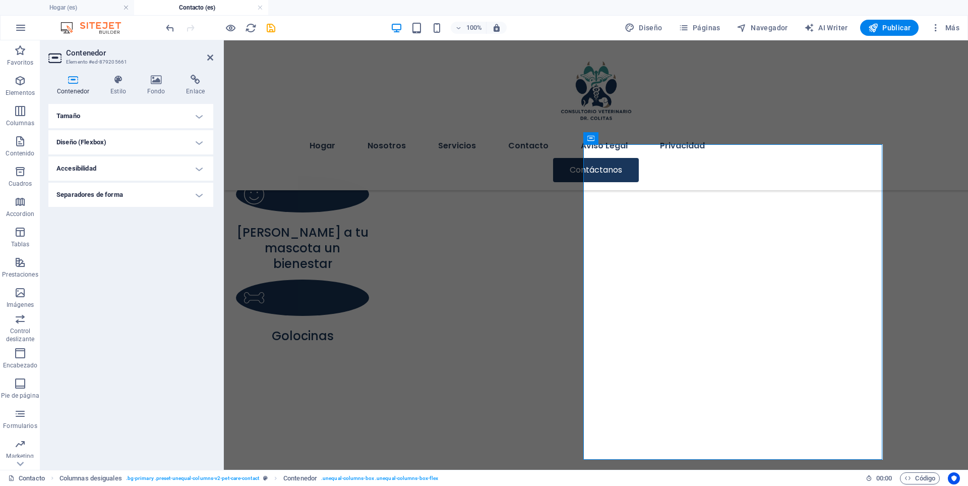
click at [129, 298] on div "Tamaño Altura Predeterminado px rem % vh vw Alto mín Ninguno px rem % vh vw Anc…" at bounding box center [130, 282] width 165 height 357
click at [197, 84] on icon at bounding box center [195, 80] width 36 height 10
click at [776, 28] on span "Navegador" at bounding box center [762, 28] width 51 height 10
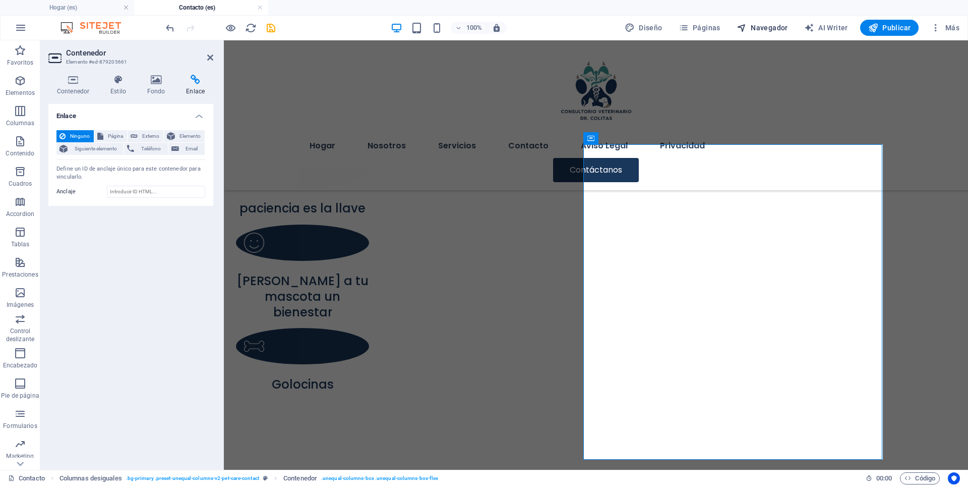
select select "16507405-es"
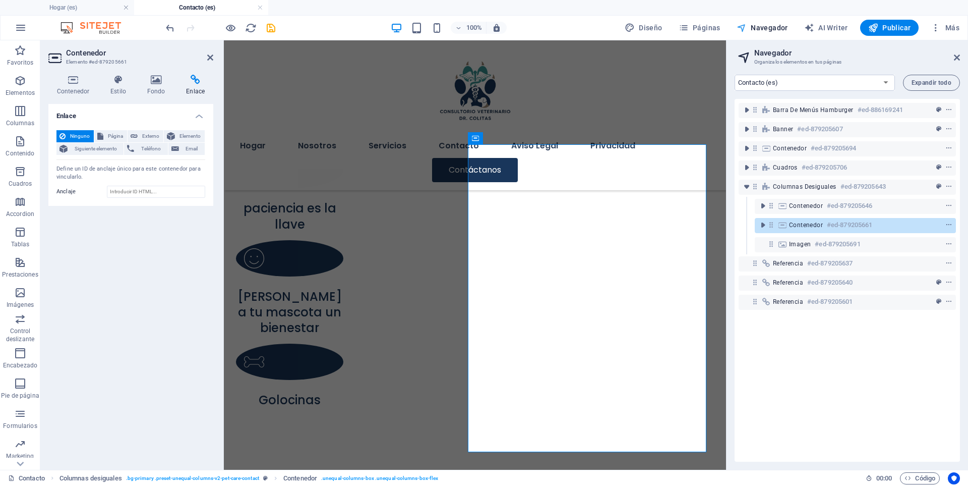
scroll to position [736, 0]
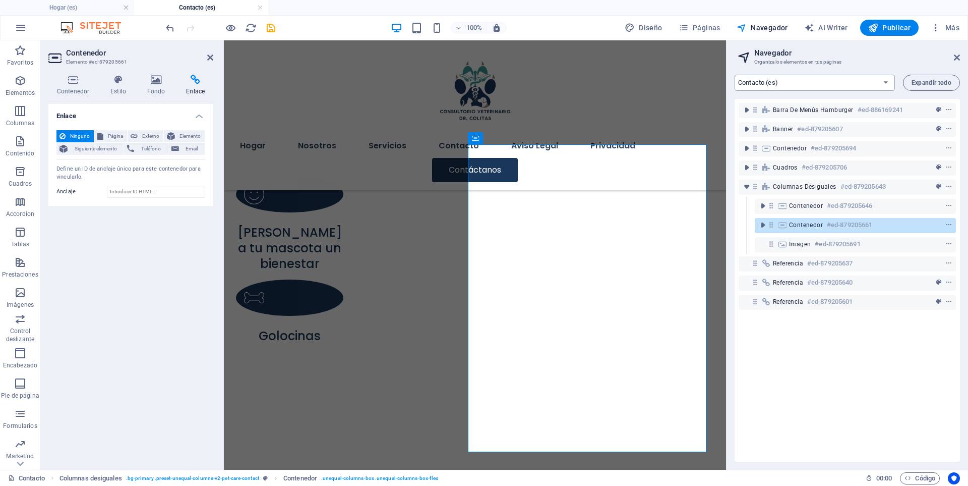
click at [885, 80] on select "Hogar (es) Nosotros (es) Servicios (es) Contacto (es) Aviso Legal (es) Privacid…" at bounding box center [815, 83] width 160 height 16
click at [930, 28] on button "Más" at bounding box center [945, 28] width 37 height 16
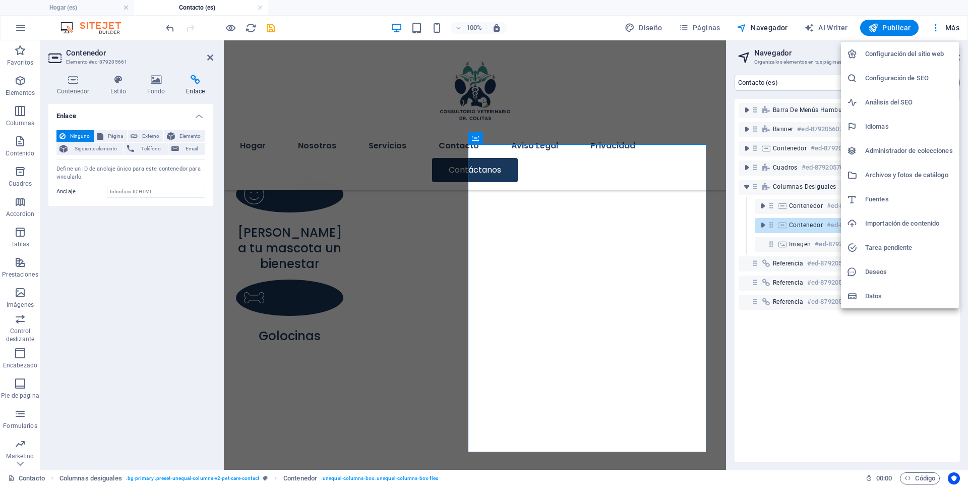
click at [882, 245] on h6 "Tarea pendiente" at bounding box center [909, 248] width 88 height 12
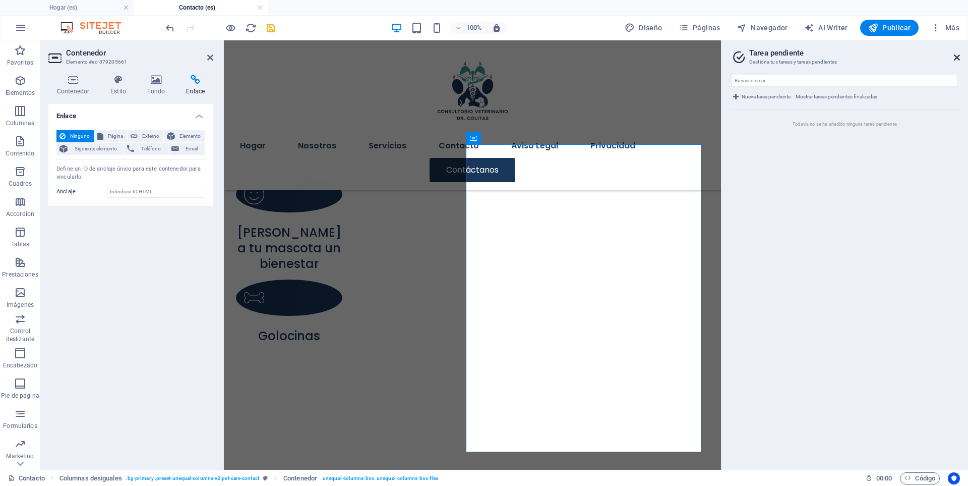
click at [956, 56] on icon at bounding box center [957, 57] width 6 height 8
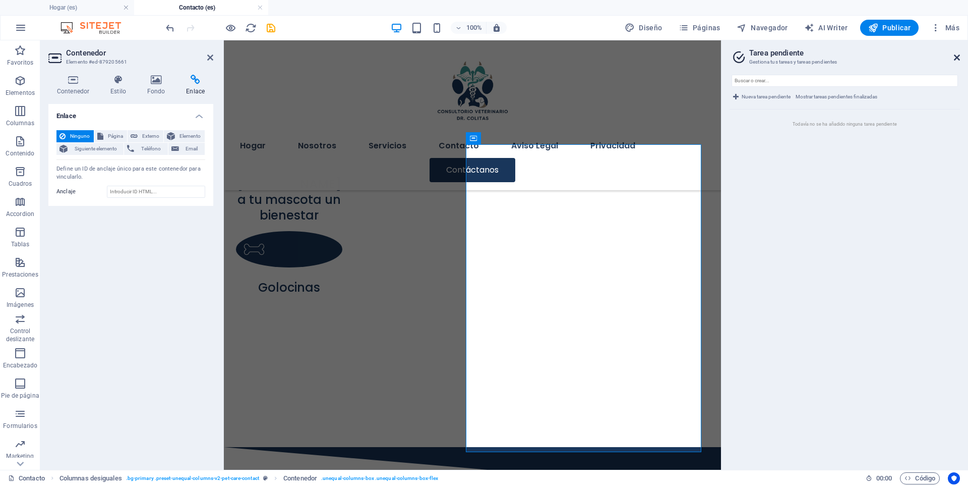
scroll to position [672, 0]
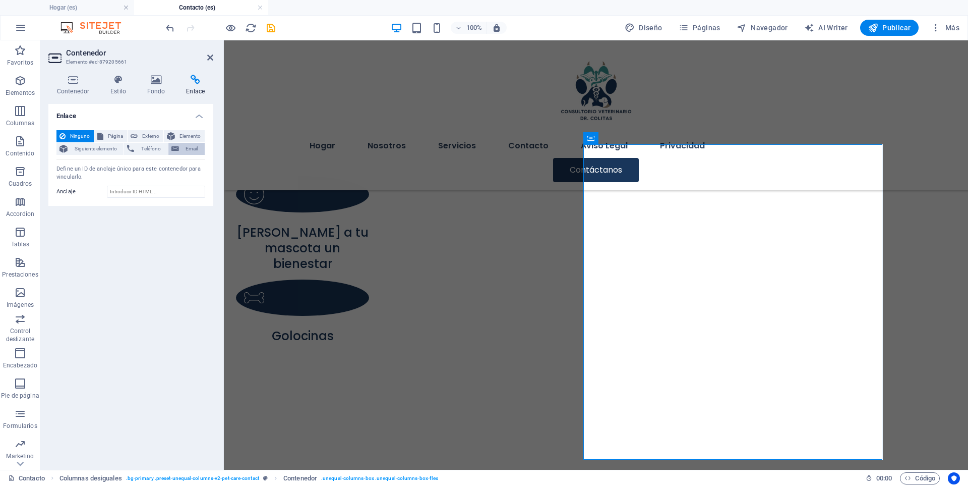
click at [186, 147] on span "Email" at bounding box center [192, 149] width 20 height 12
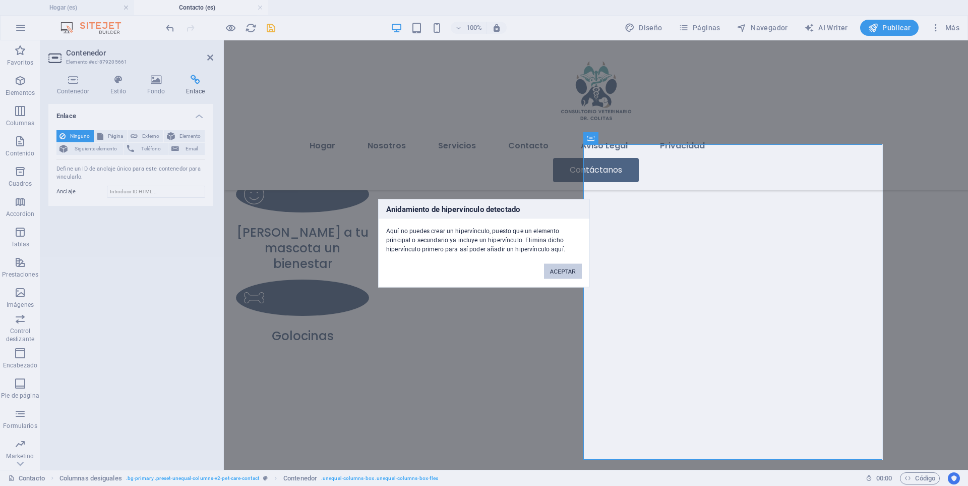
click at [566, 277] on button "ACEPTAR" at bounding box center [563, 270] width 38 height 15
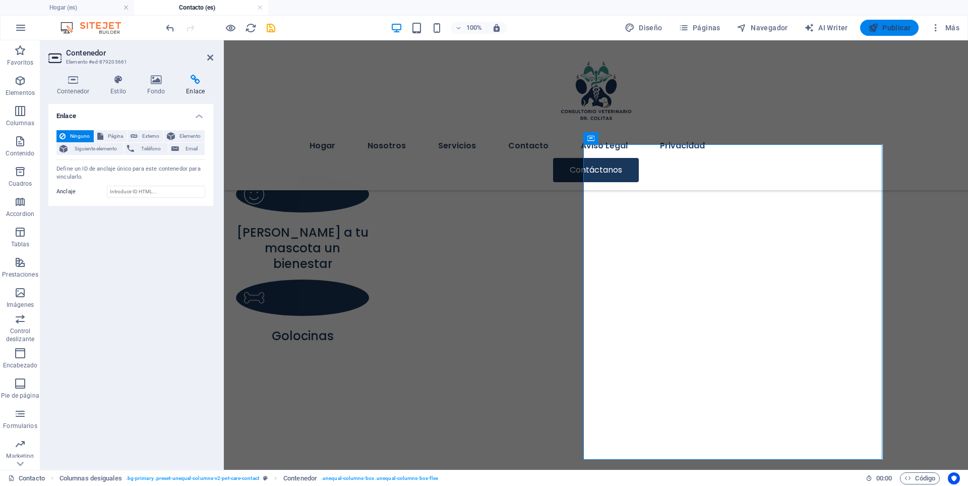
click at [900, 27] on span "Publicar" at bounding box center [889, 28] width 43 height 10
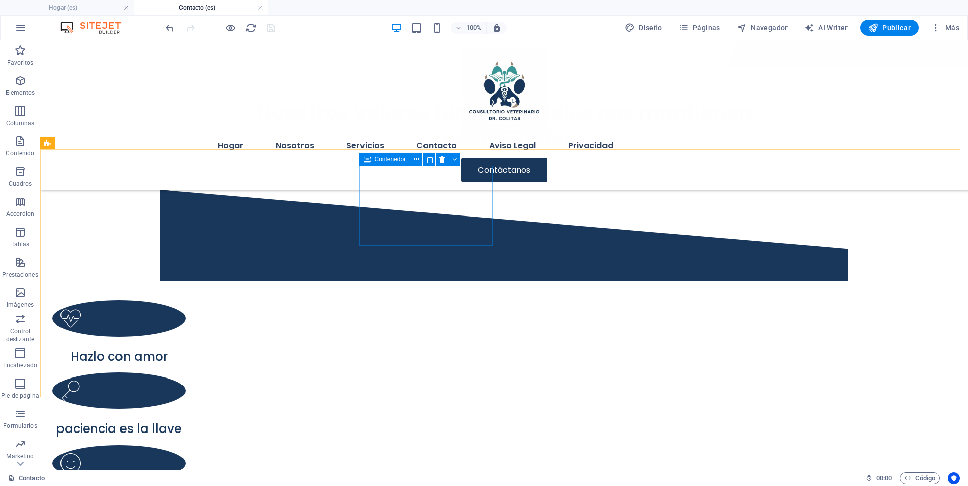
scroll to position [0, 0]
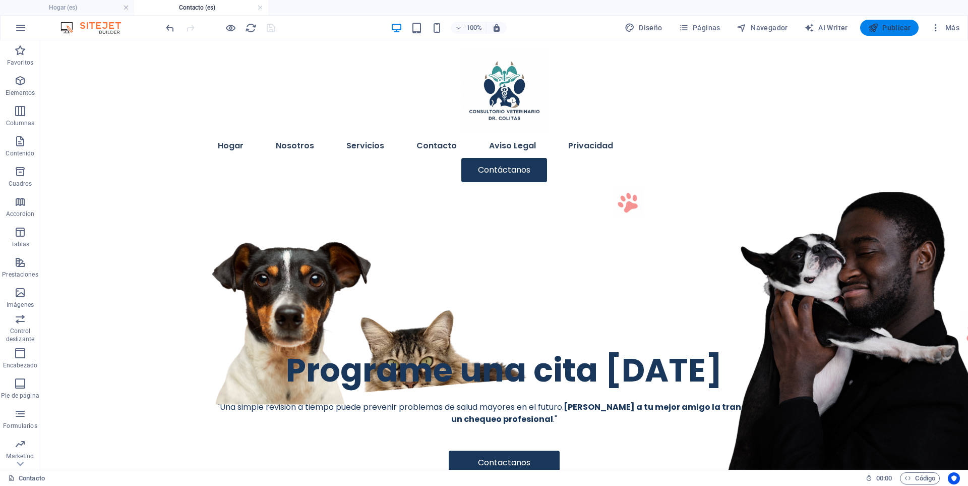
click at [894, 24] on span "Publicar" at bounding box center [889, 28] width 43 height 10
